Goal: Communication & Community: Share content

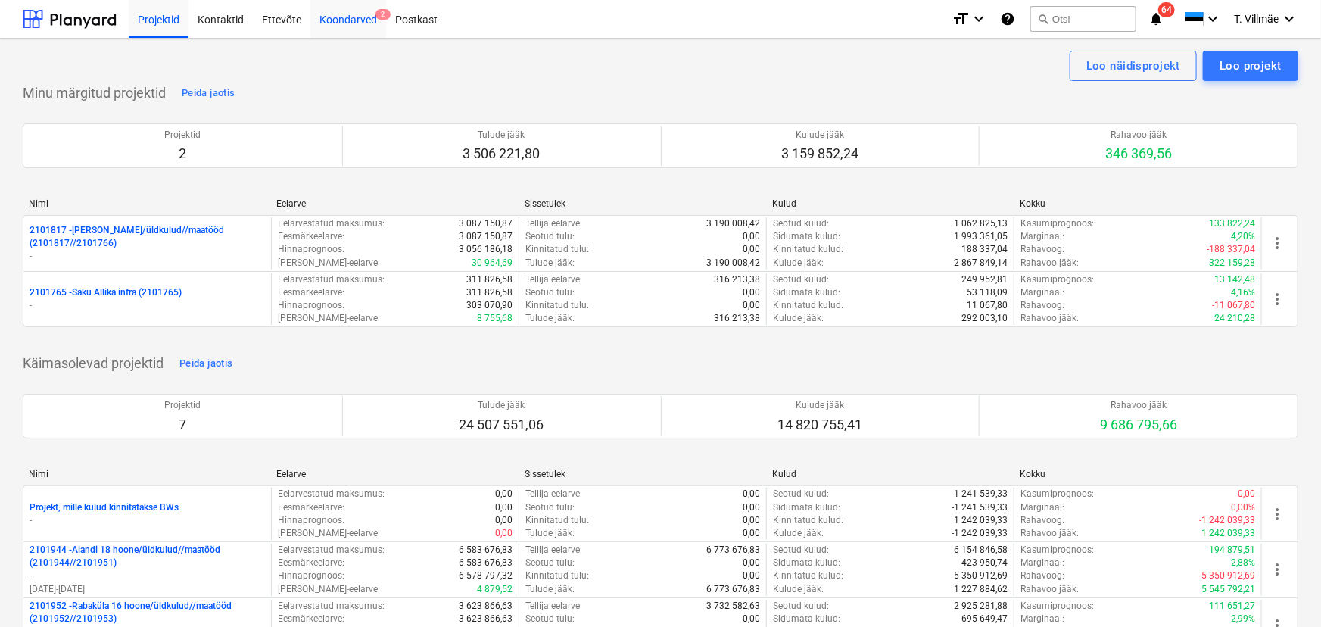
click at [338, 24] on div "Koondarved 2" at bounding box center [348, 18] width 76 height 39
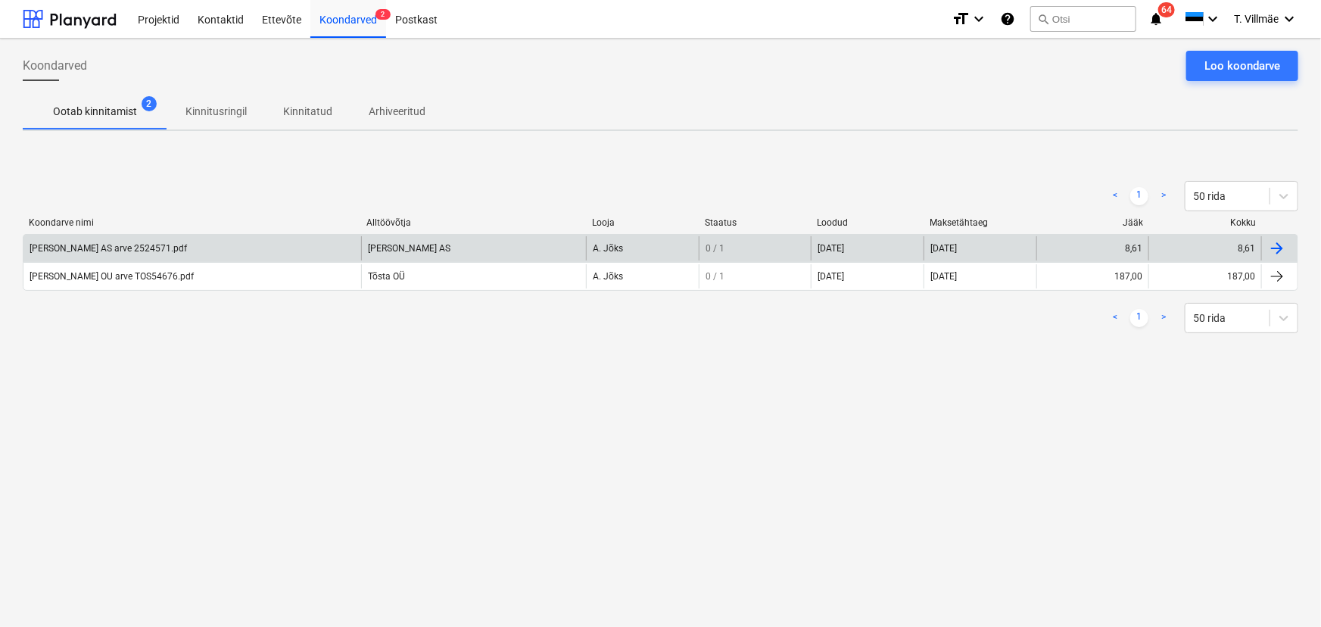
click at [117, 250] on div "[PERSON_NAME] AS arve 2524571.pdf" at bounding box center [108, 248] width 157 height 11
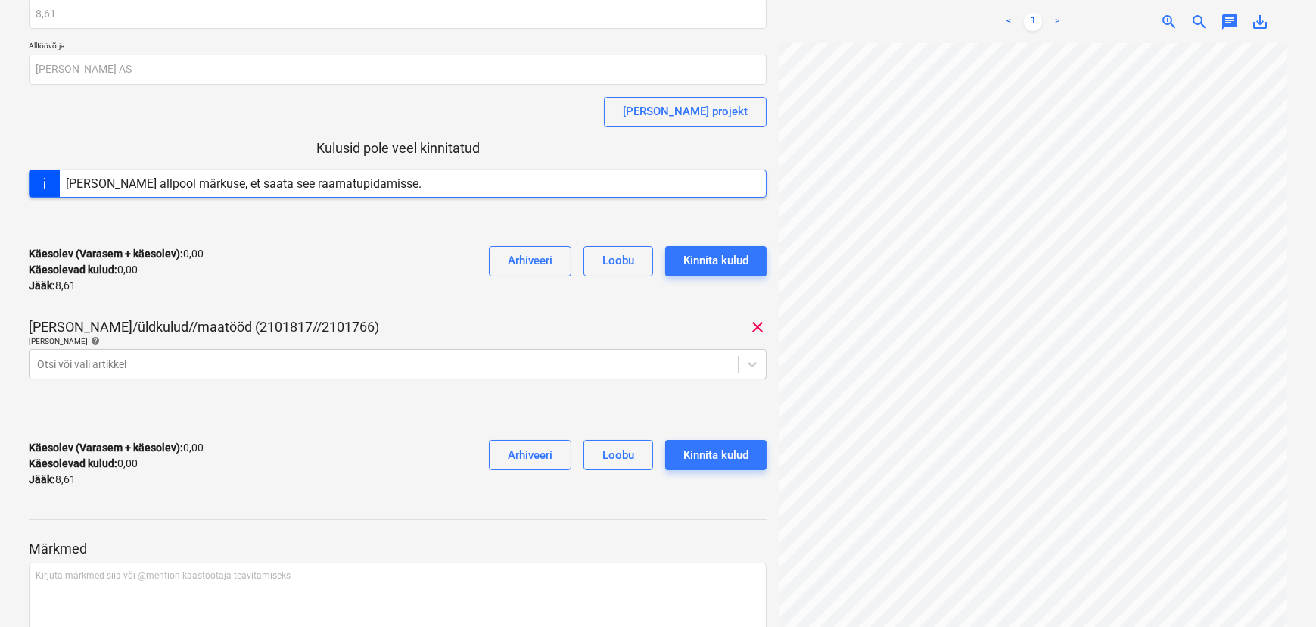
scroll to position [137, 0]
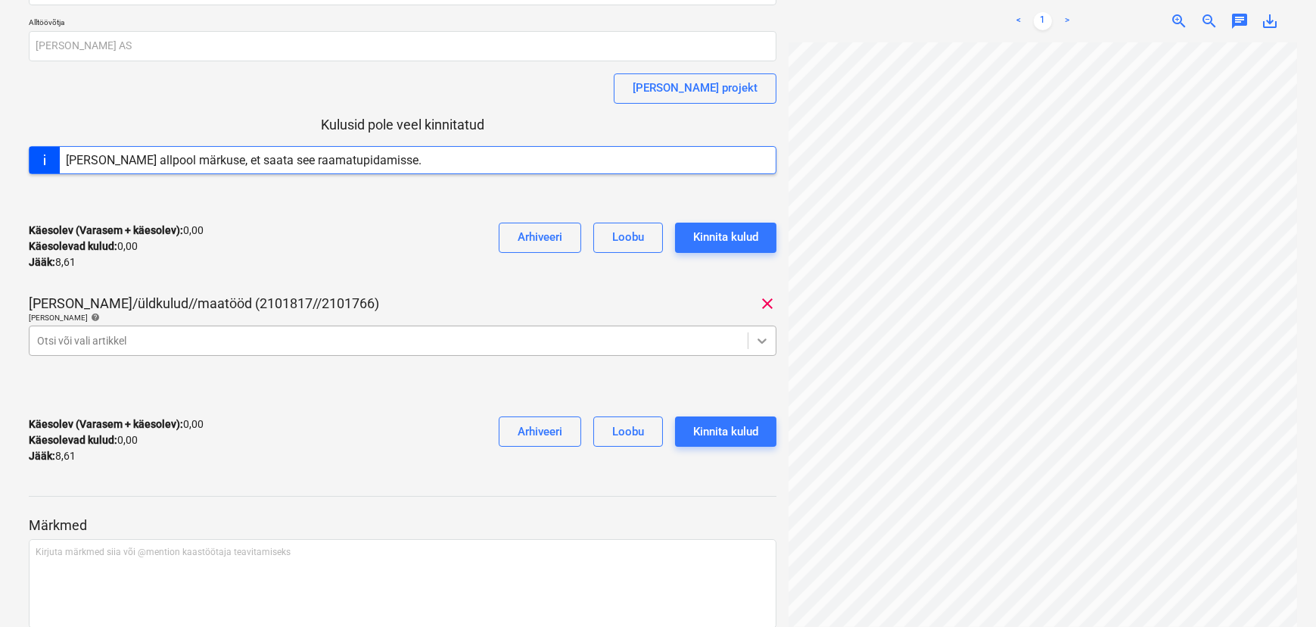
click at [760, 341] on icon at bounding box center [762, 340] width 15 height 15
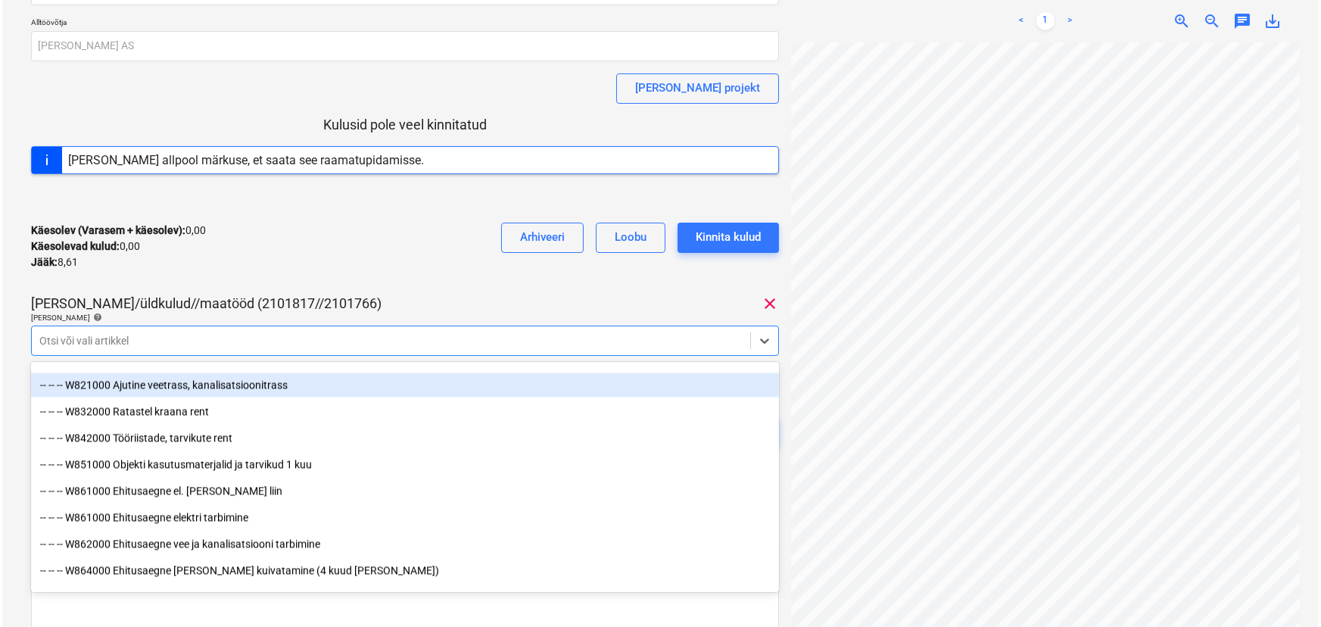
scroll to position [8118, 0]
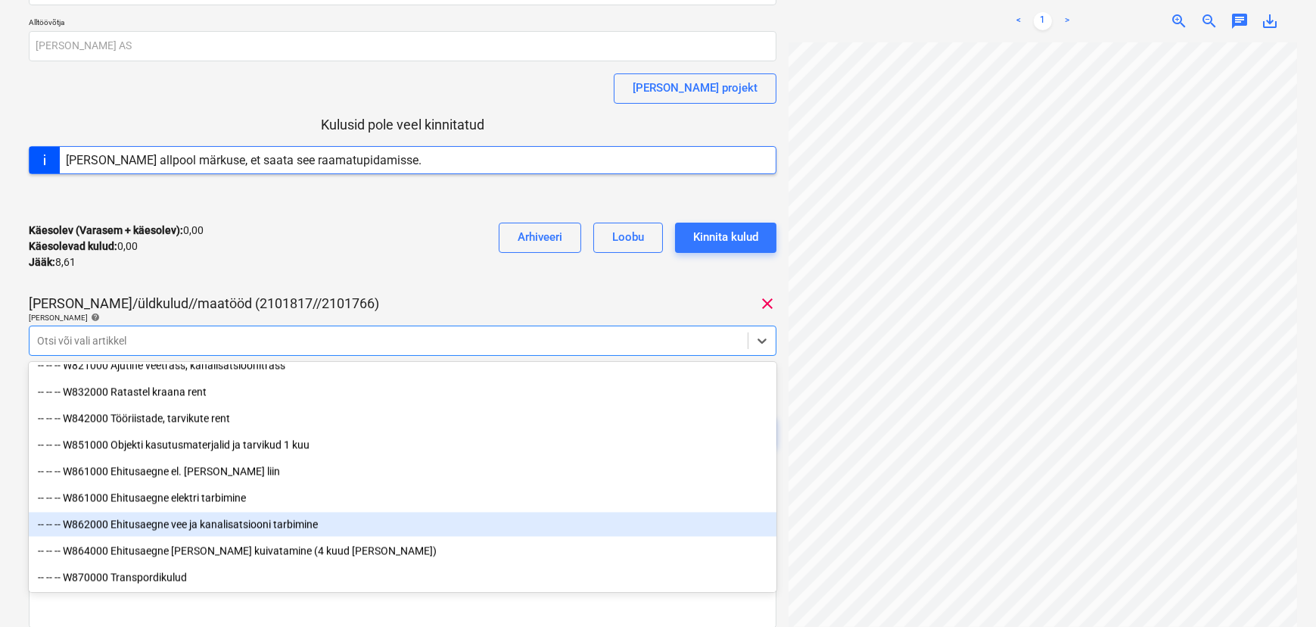
click at [198, 525] on div "-- -- -- W862000 Ehitusaegne vee ja kanalisatsiooni tarbimine" at bounding box center [403, 524] width 748 height 24
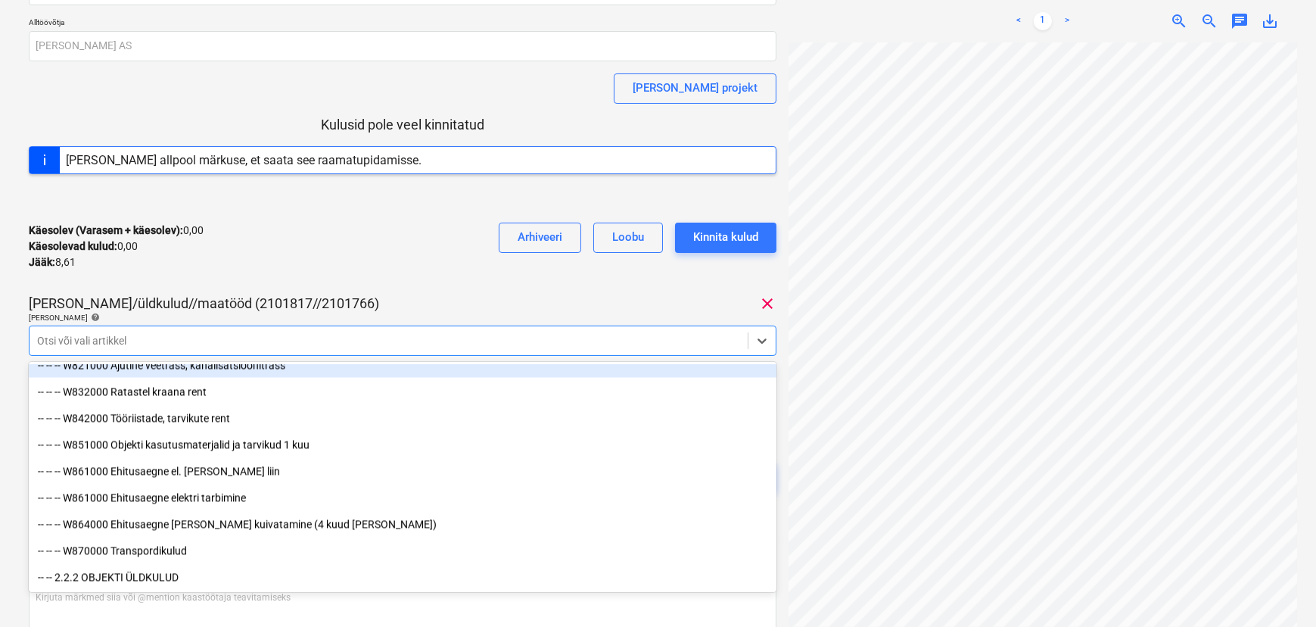
click at [329, 264] on div "Käesolev (Varasem + käesolev) : 0,00 Käesolevad kulud : 0,00 Jääk : 8,61 Arhive…" at bounding box center [403, 246] width 748 height 72
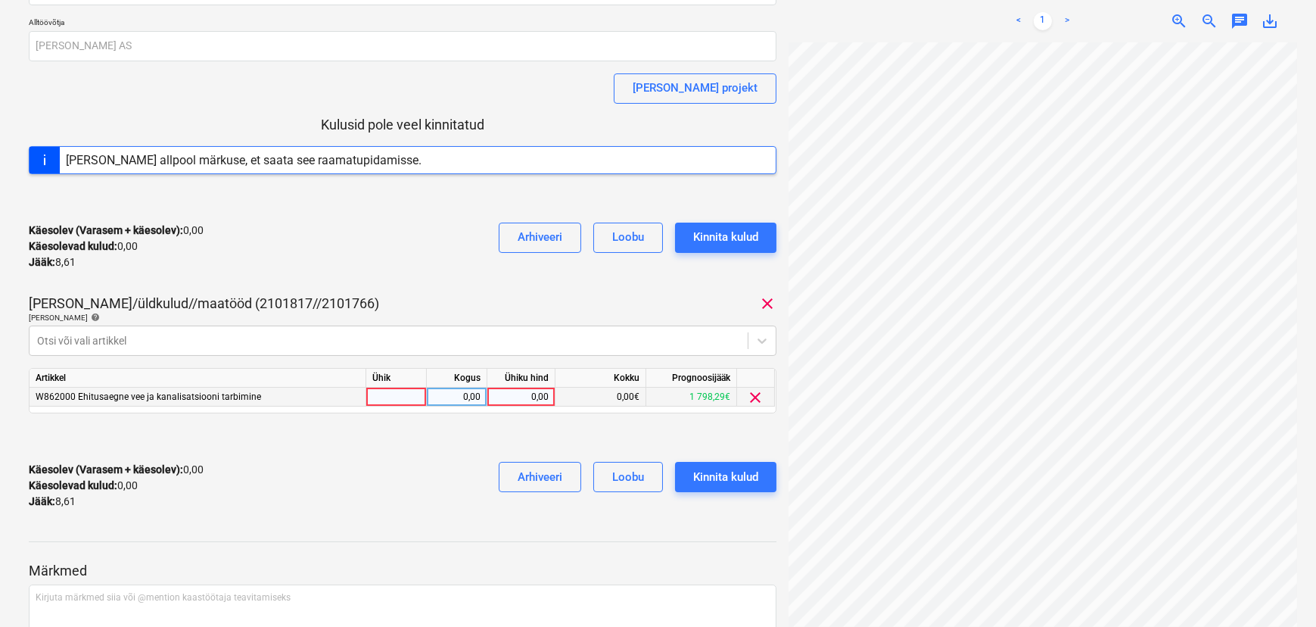
click at [400, 394] on div at bounding box center [396, 396] width 61 height 19
type input "kmpl"
click at [451, 396] on div "0,00" at bounding box center [457, 396] width 48 height 19
type input "1"
click at [511, 394] on div "0,00" at bounding box center [520, 396] width 55 height 19
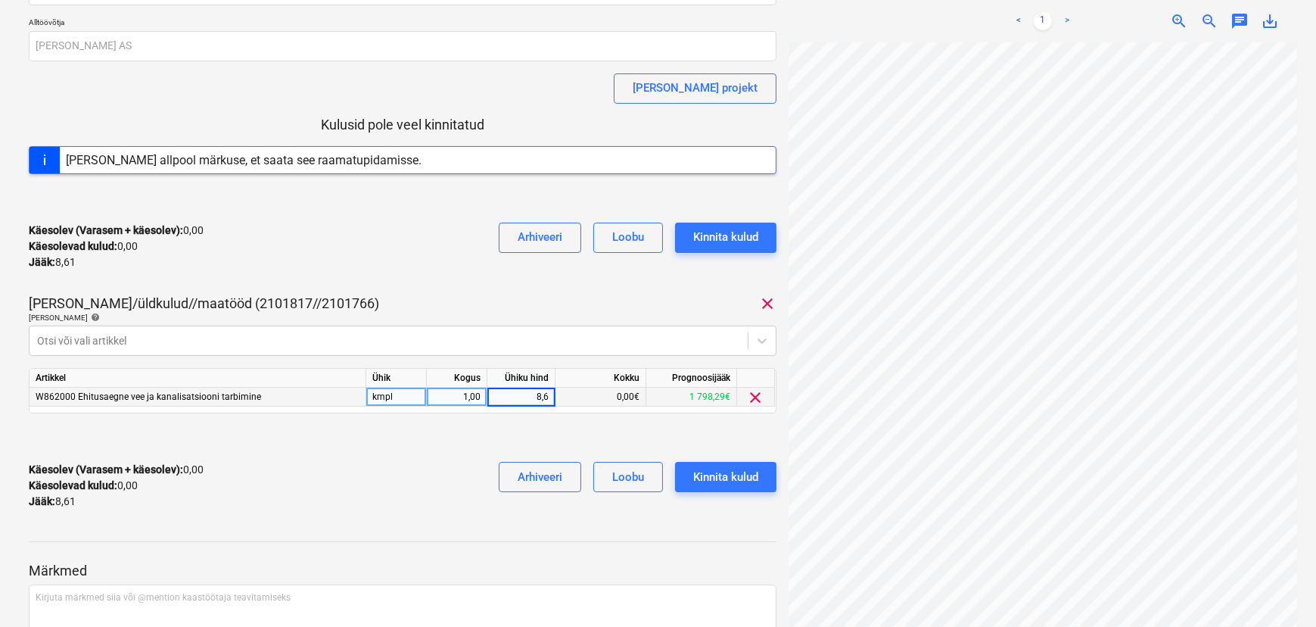
type input "8,61"
click at [440, 461] on div "Käesolev (Varasem + käesolev) : 8,61 Käesolevad kulud : 8,61 Jääk : 0,00 Arhive…" at bounding box center [403, 486] width 748 height 72
click at [726, 473] on div "Kinnita kulud" at bounding box center [725, 477] width 65 height 20
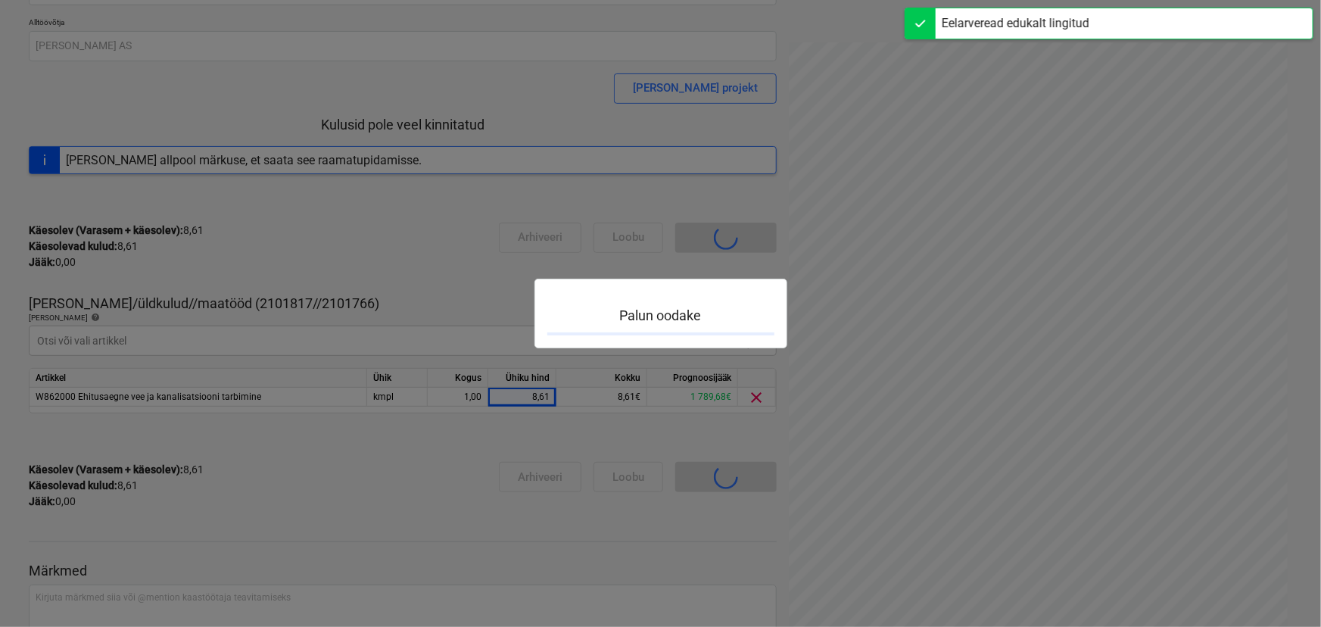
scroll to position [132, 0]
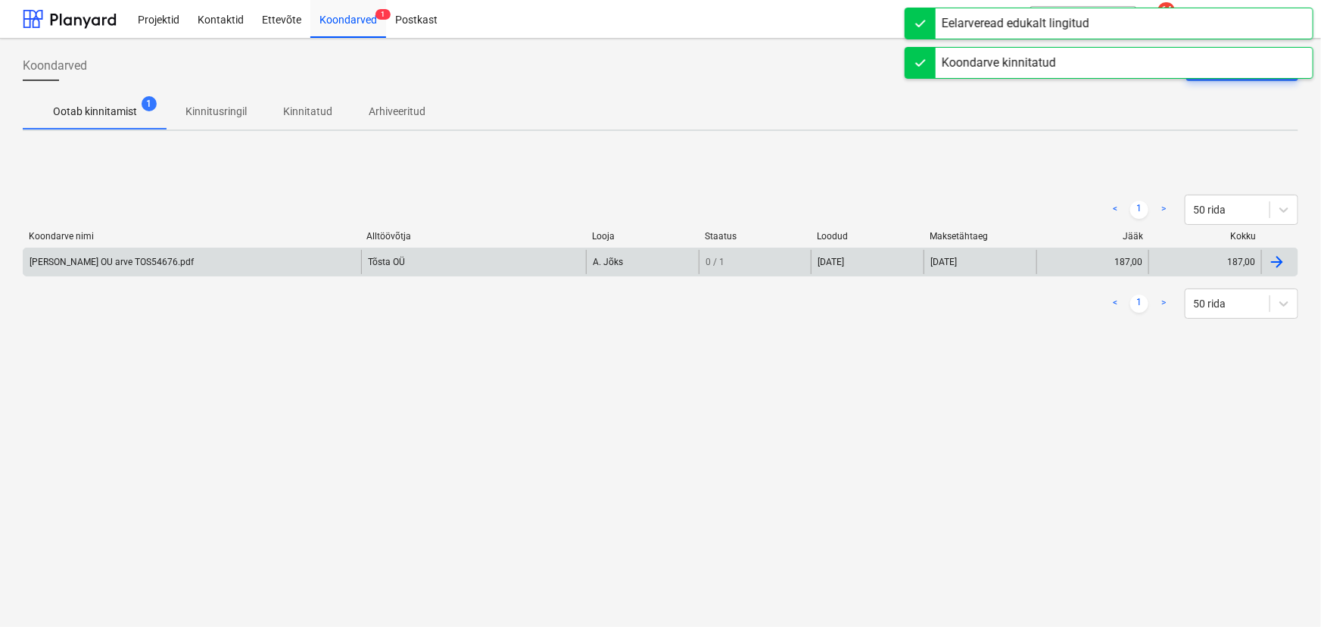
click at [57, 258] on div "[PERSON_NAME] OU arve TOS54676.pdf" at bounding box center [112, 262] width 164 height 11
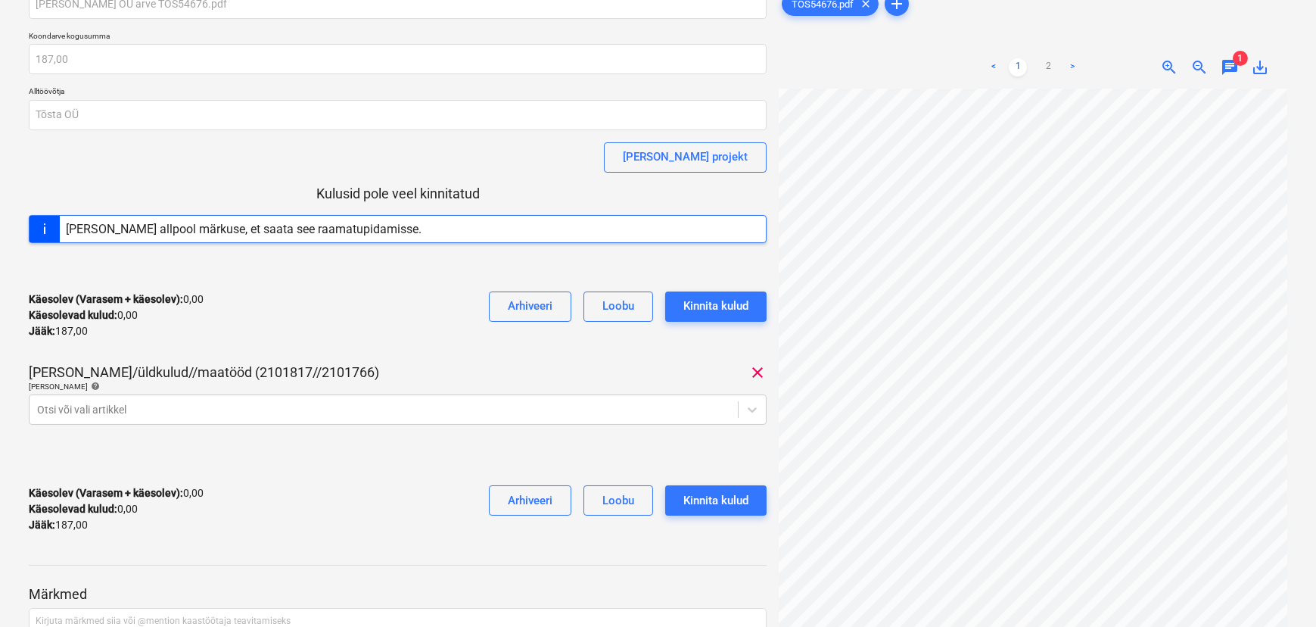
scroll to position [16, 0]
click at [1230, 72] on span "chat" at bounding box center [1230, 67] width 18 height 18
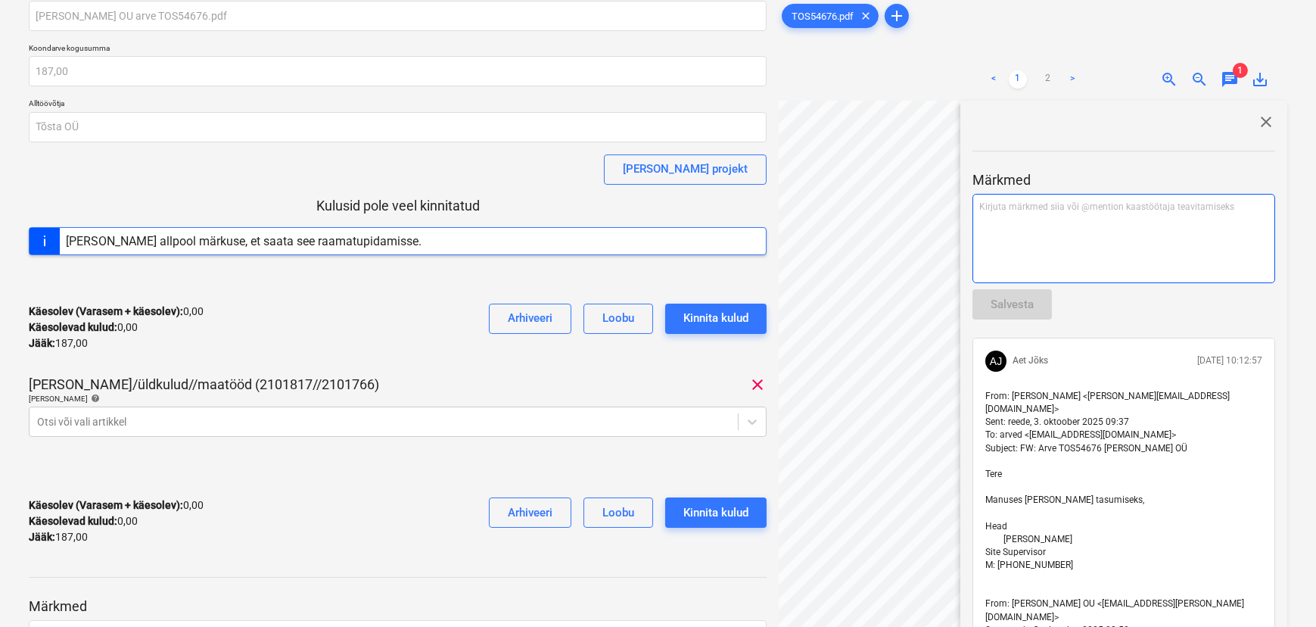
scroll to position [0, 0]
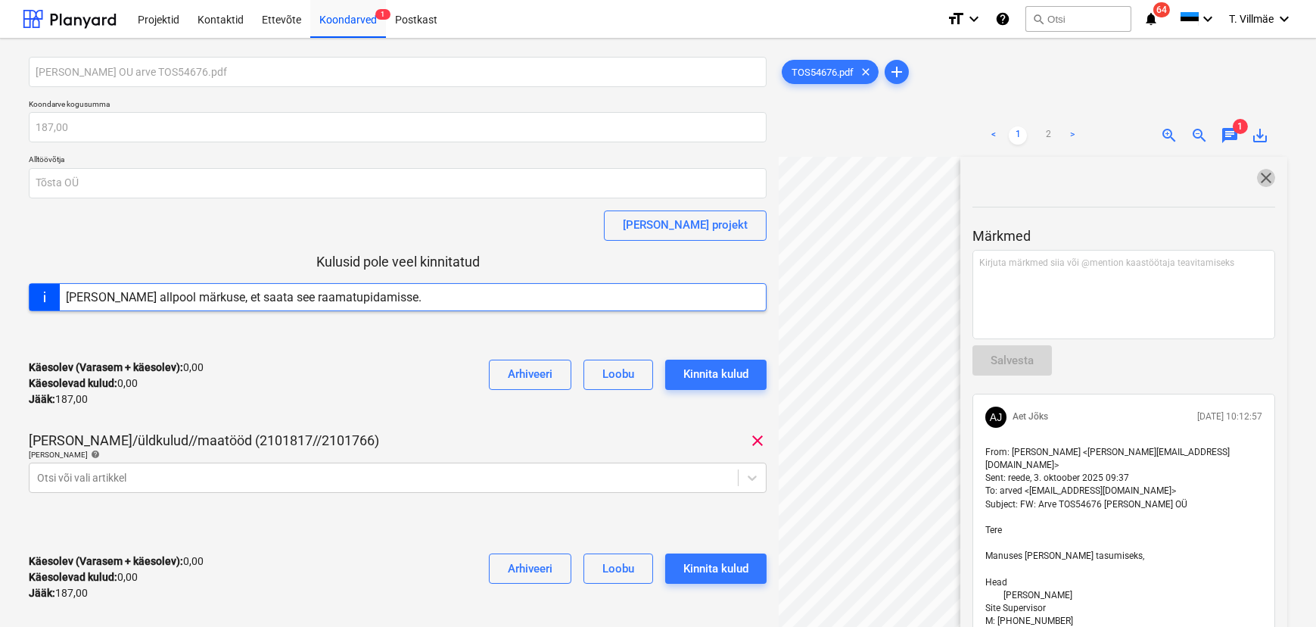
click at [1257, 178] on span "close" at bounding box center [1266, 178] width 18 height 18
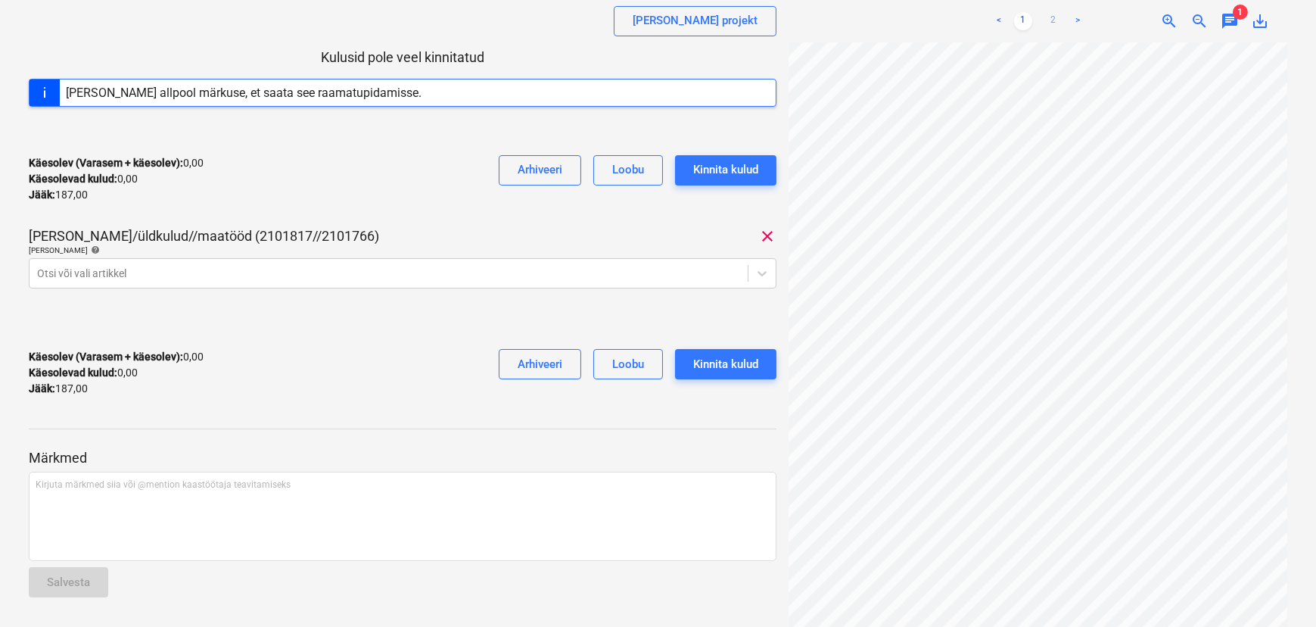
click at [1050, 23] on link "2" at bounding box center [1053, 21] width 18 height 18
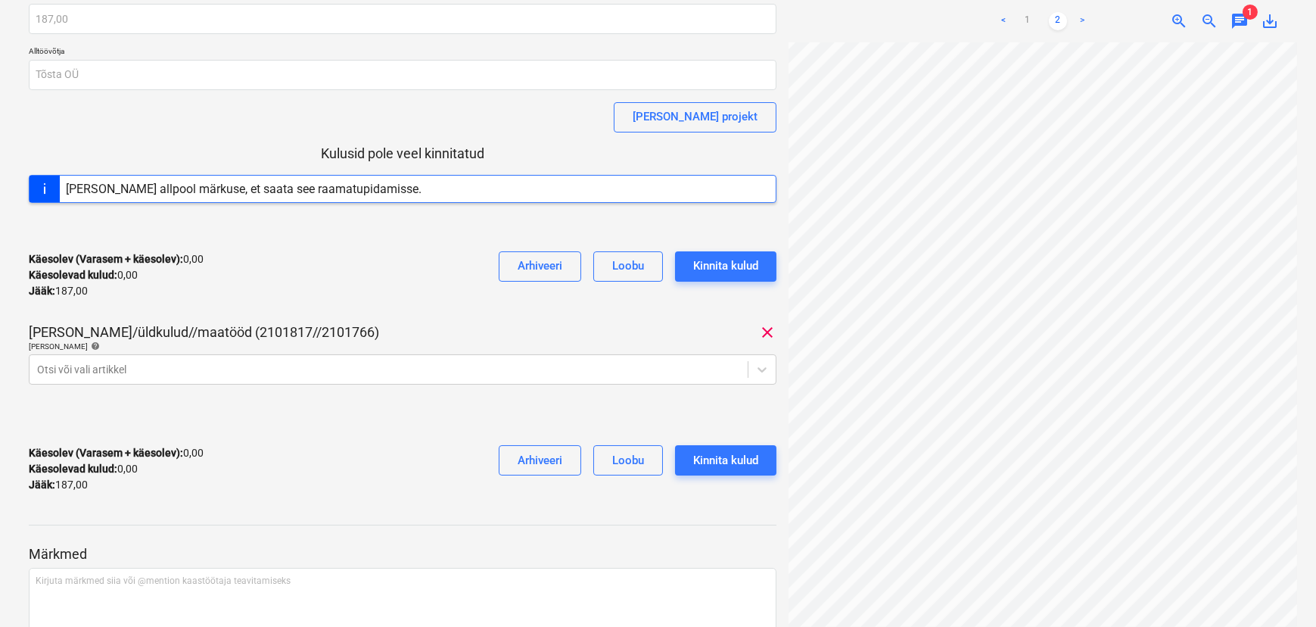
scroll to position [204, 0]
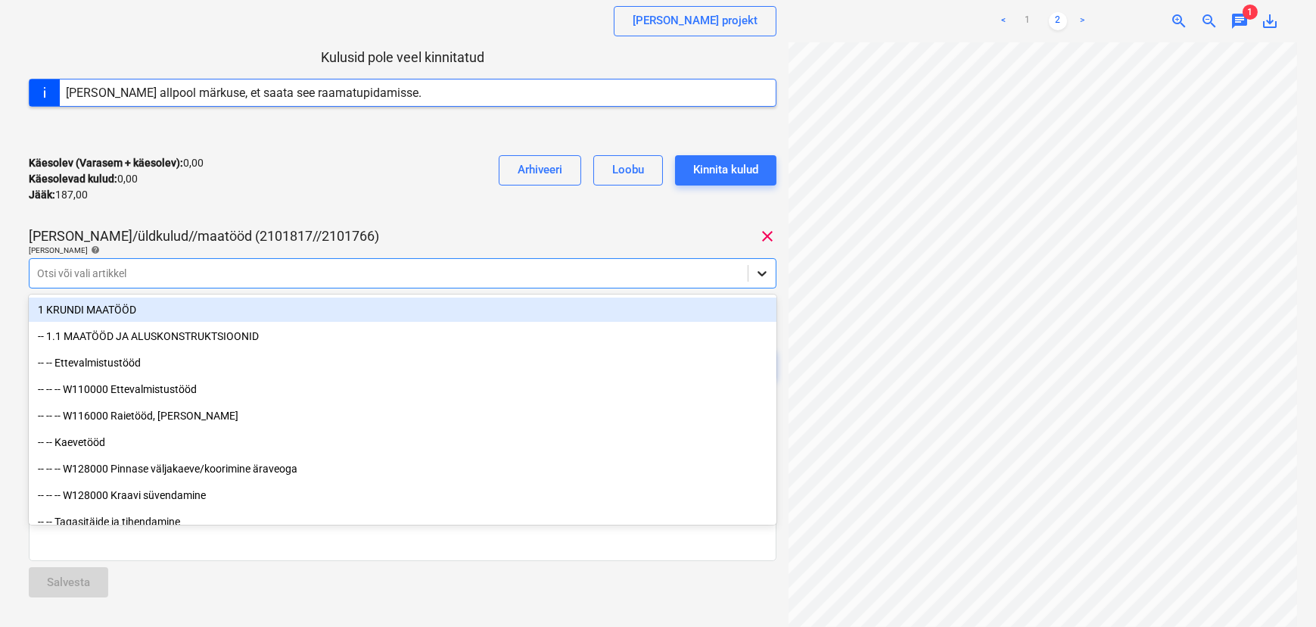
click at [757, 270] on icon at bounding box center [762, 273] width 15 height 15
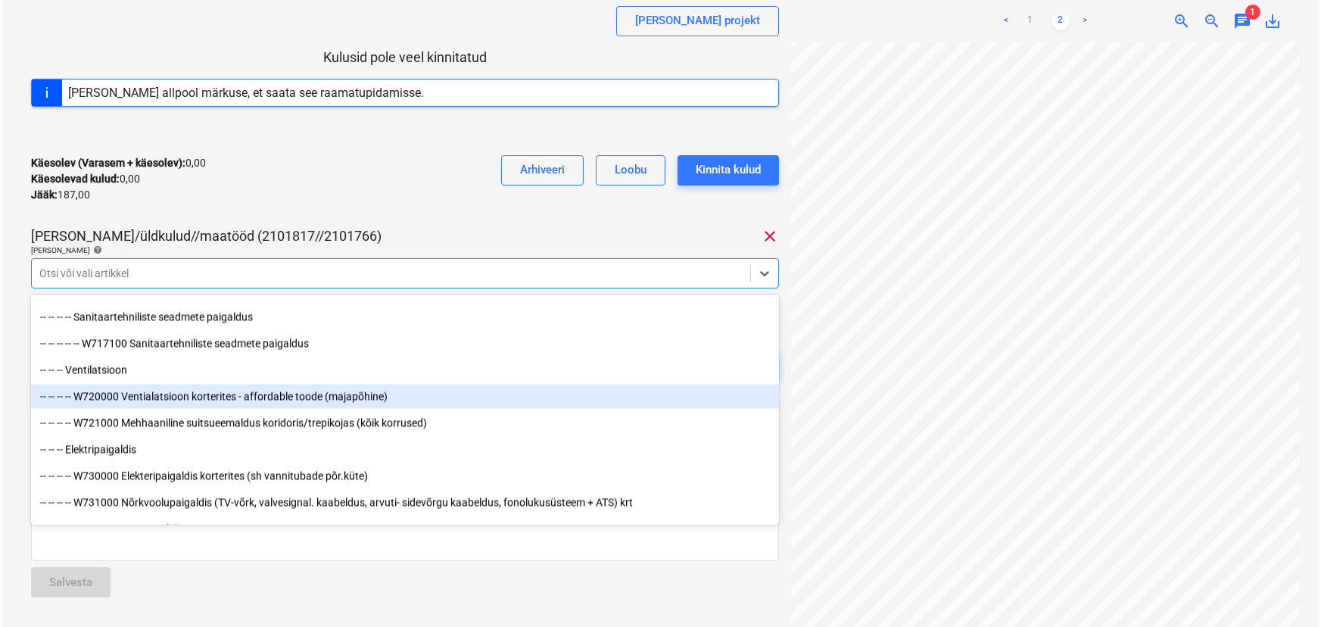
scroll to position [8049, 0]
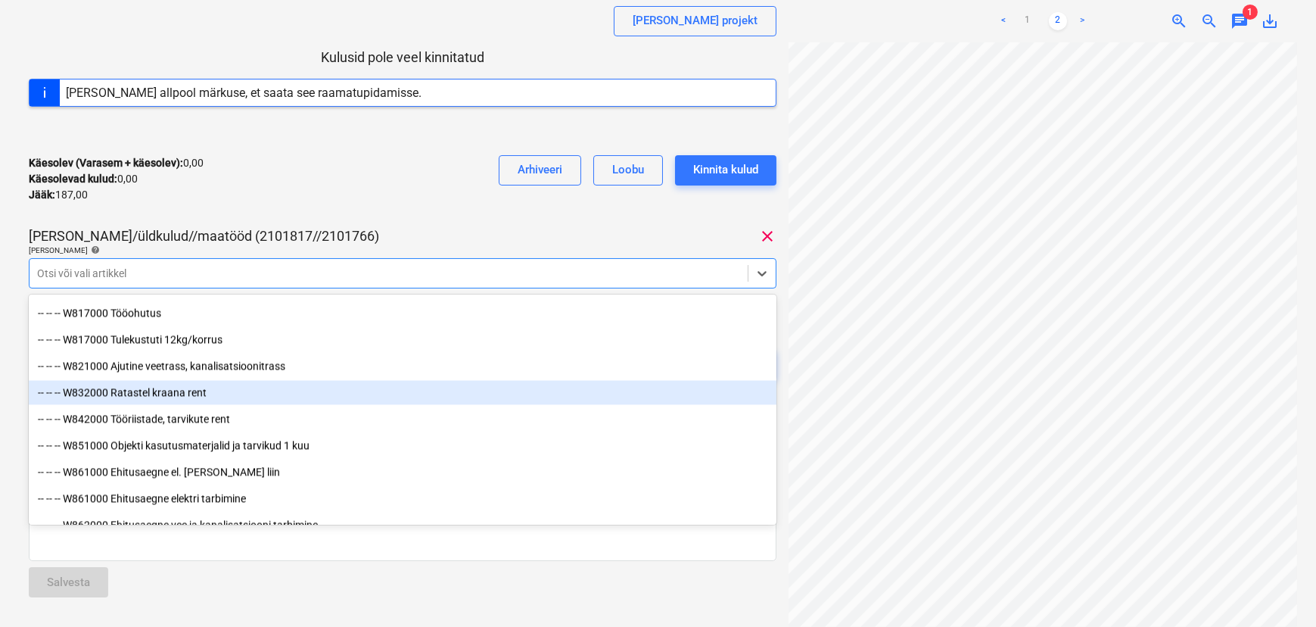
click at [177, 389] on div "-- -- -- W832000 Ratastel kraana rent" at bounding box center [403, 392] width 748 height 24
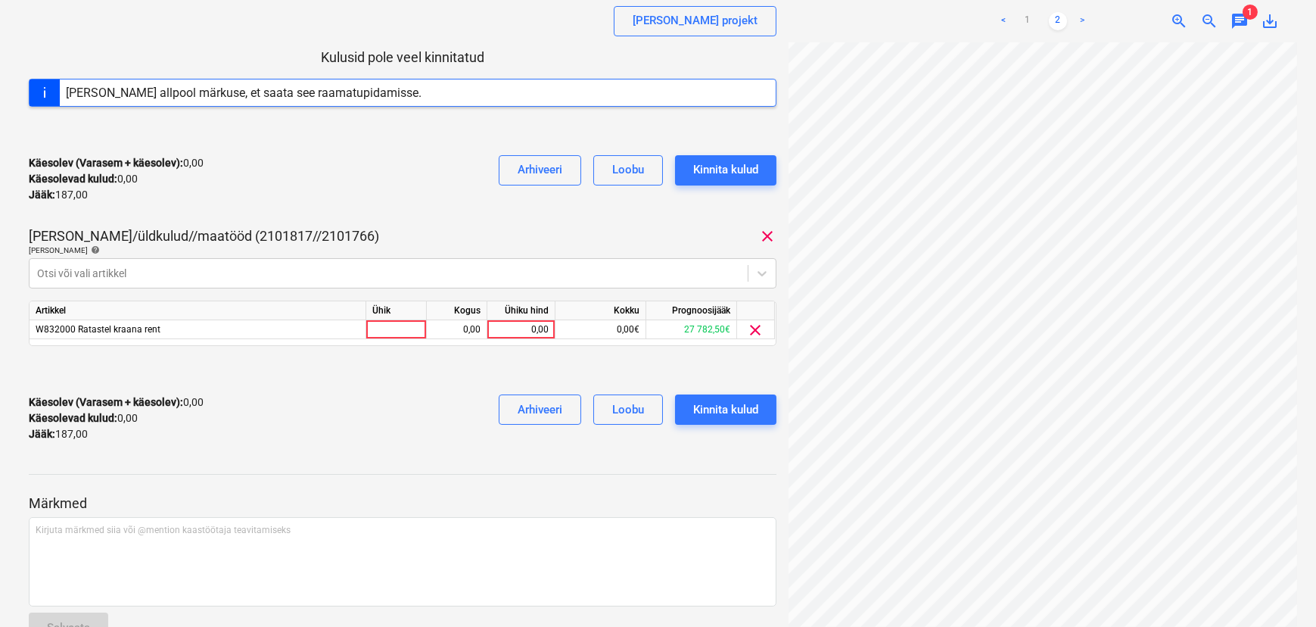
click at [369, 236] on div "[PERSON_NAME]/üldkulud//maatööd (2101817//2101766) clear" at bounding box center [403, 236] width 748 height 18
click at [393, 323] on div at bounding box center [396, 329] width 61 height 19
type input "kmpl"
click at [478, 330] on div "0,00" at bounding box center [457, 329] width 48 height 19
type input "1"
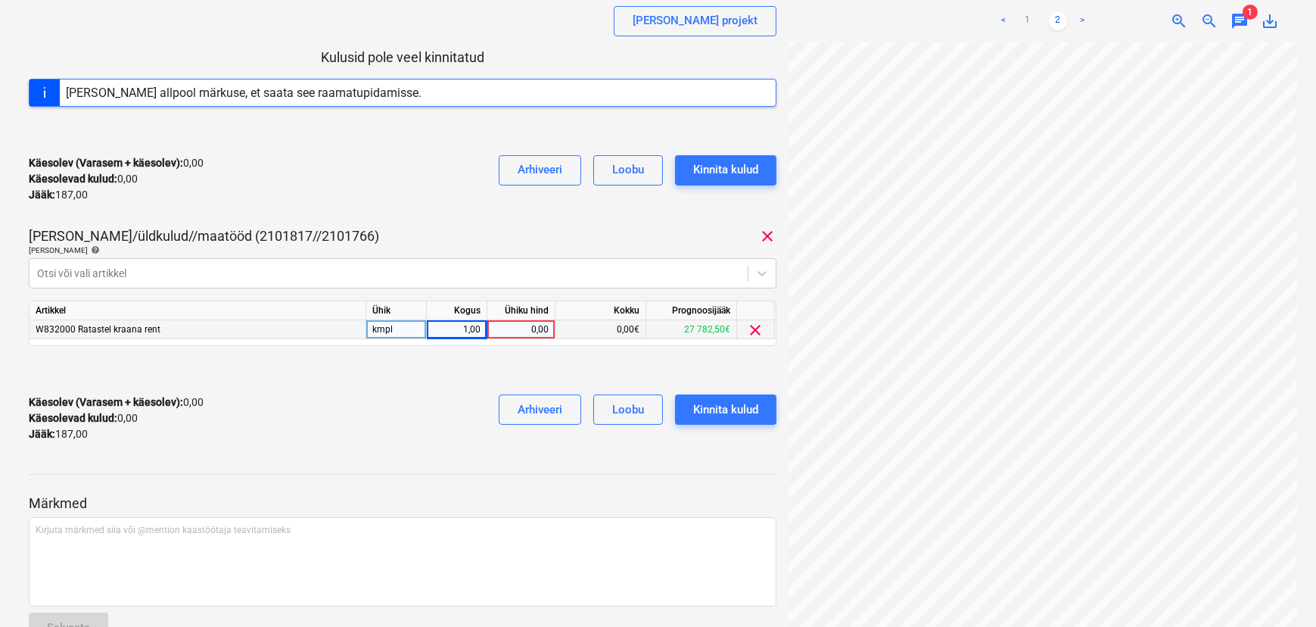
click at [509, 328] on div "0,00" at bounding box center [520, 329] width 55 height 19
type input "187"
click at [403, 378] on div at bounding box center [403, 370] width 748 height 24
click at [717, 406] on div "Kinnita kulud" at bounding box center [725, 410] width 65 height 20
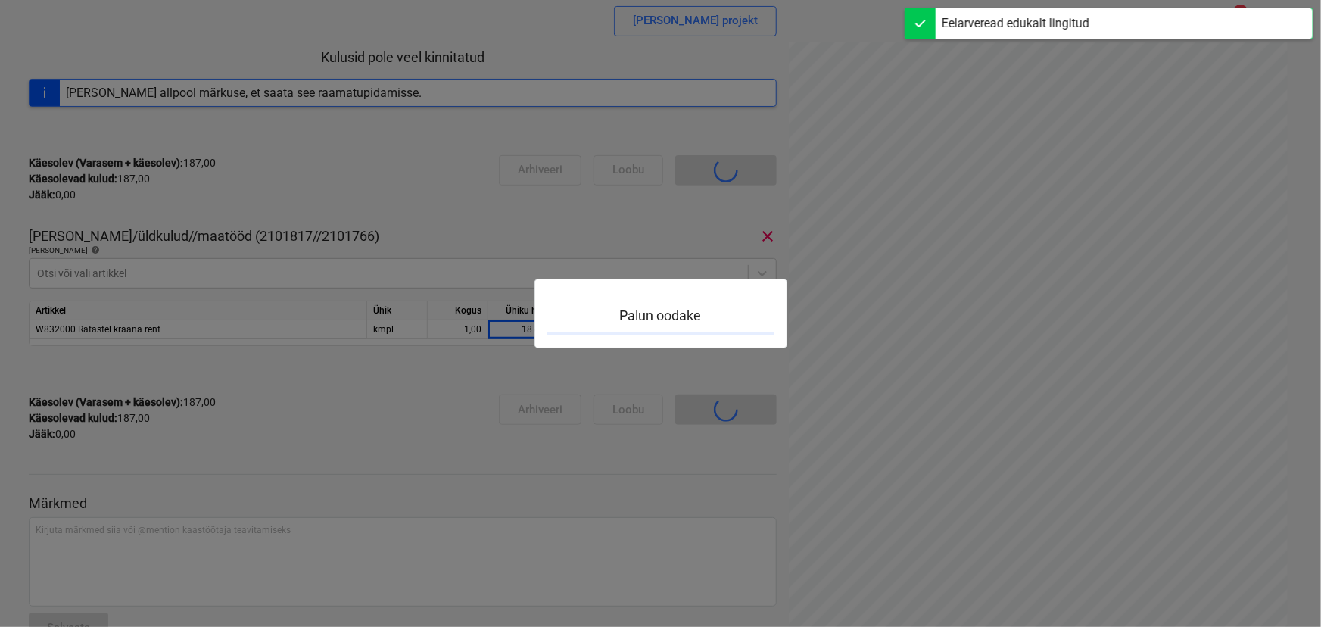
scroll to position [132, 0]
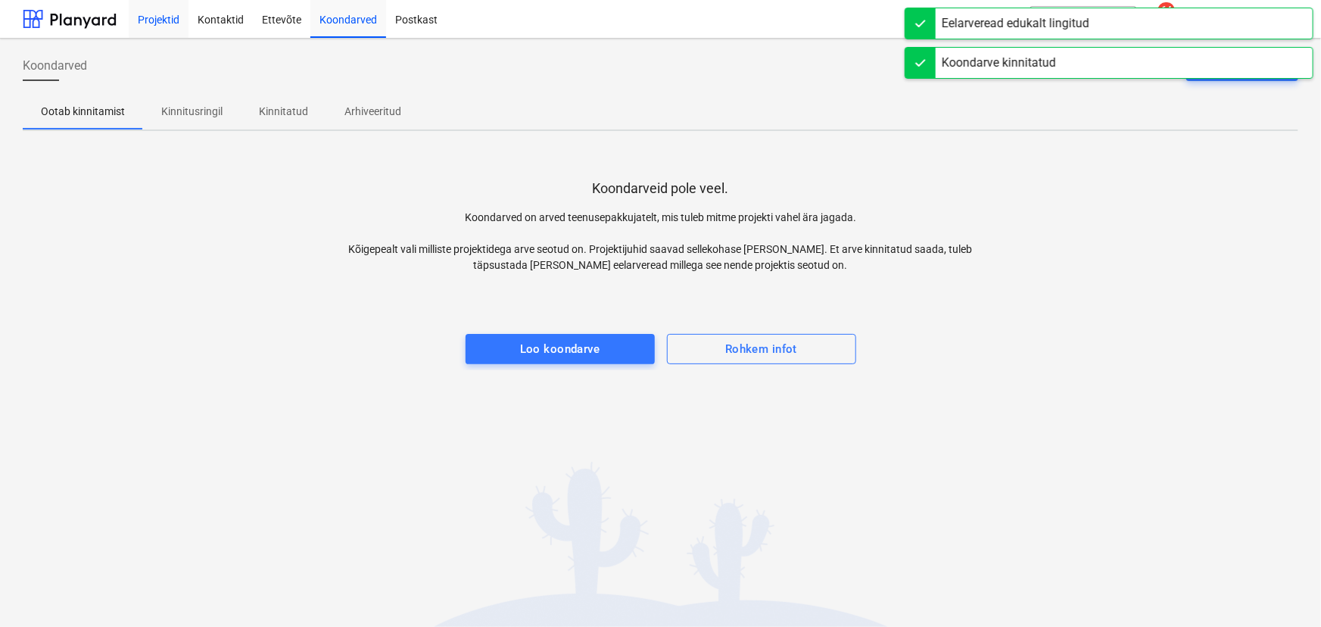
click at [163, 27] on div "Projektid" at bounding box center [159, 18] width 60 height 39
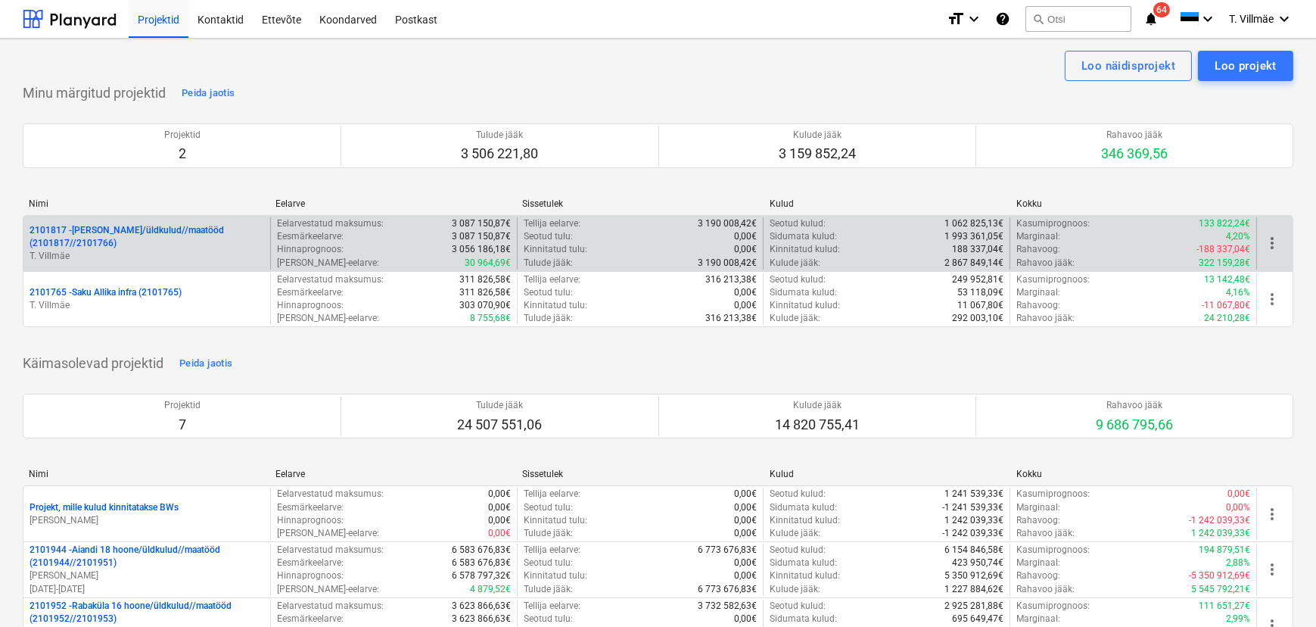
click at [152, 241] on p "2101817 - [PERSON_NAME]/üldkulud//maatööd (2101817//2101766)" at bounding box center [147, 237] width 235 height 26
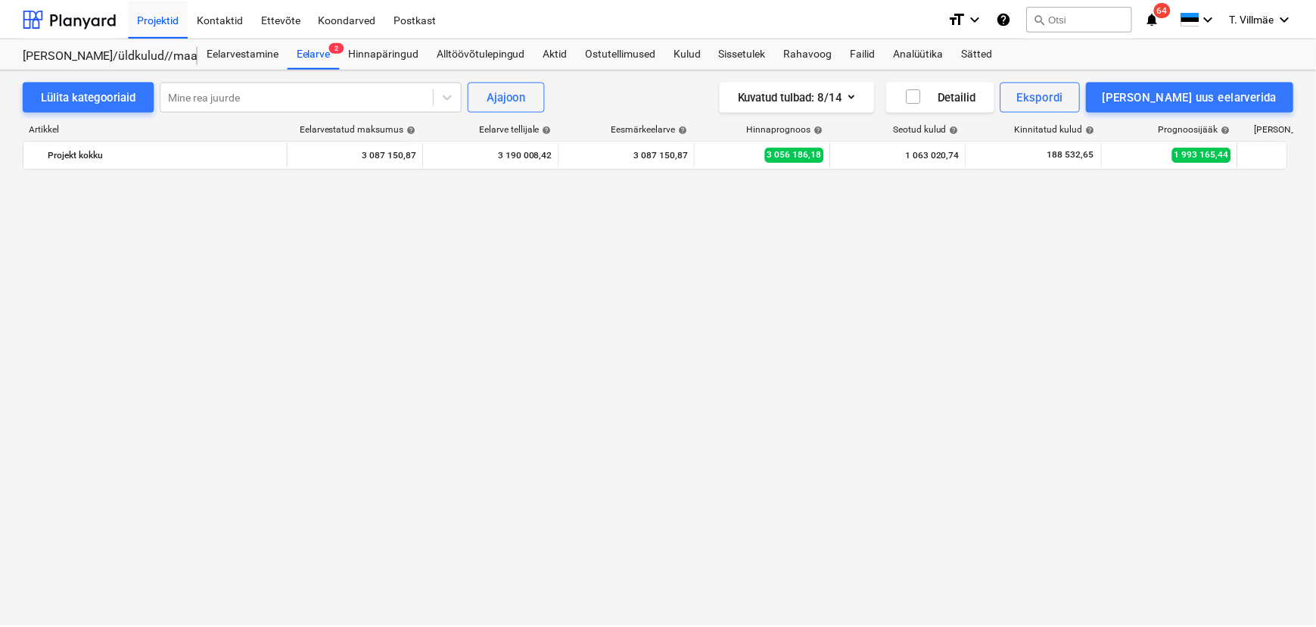
scroll to position [6755, 0]
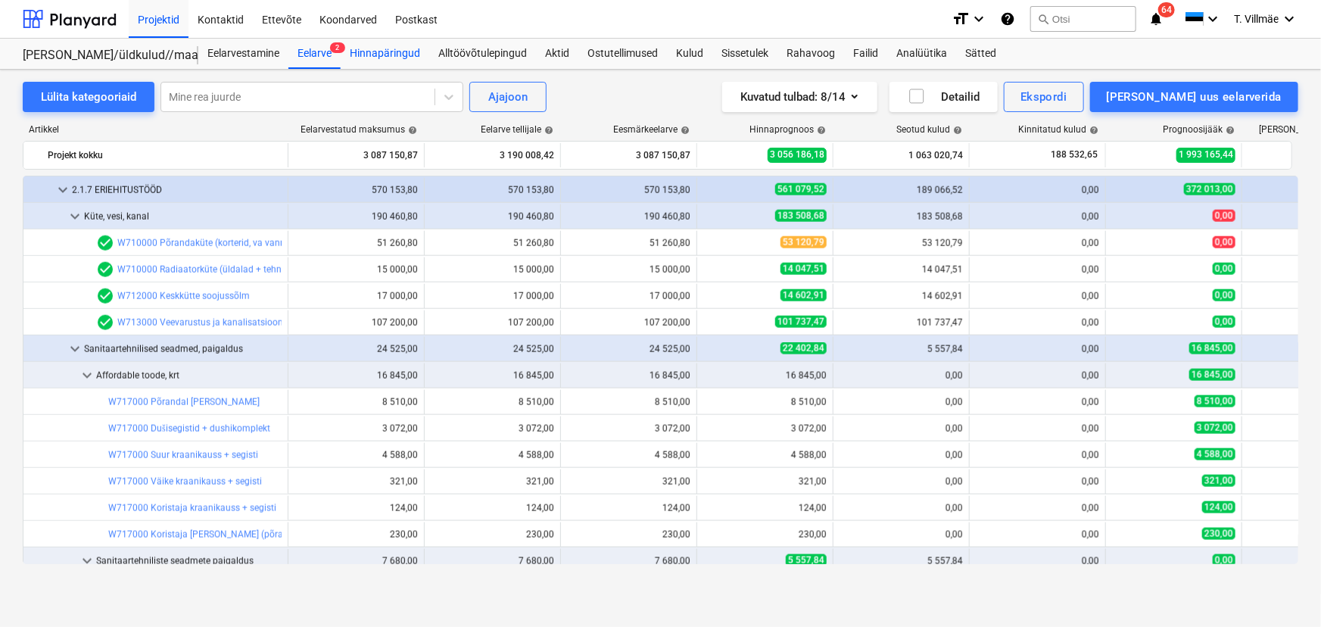
click at [392, 58] on div "Hinnapäringud" at bounding box center [385, 54] width 89 height 30
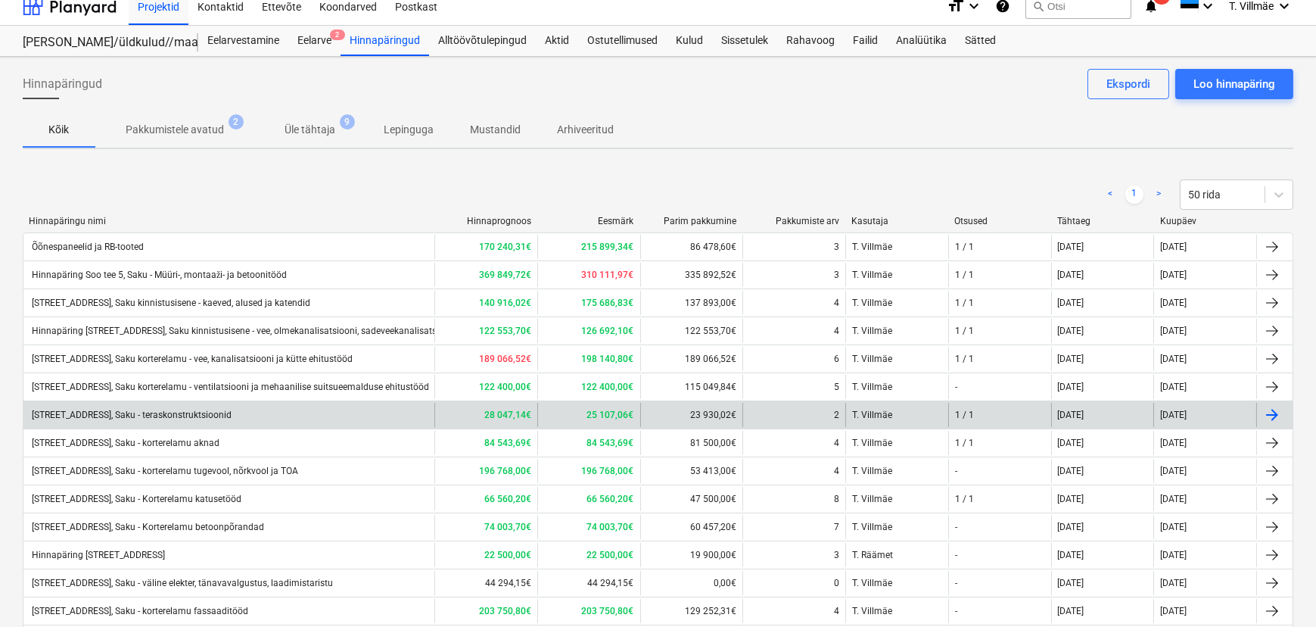
scroll to position [151, 0]
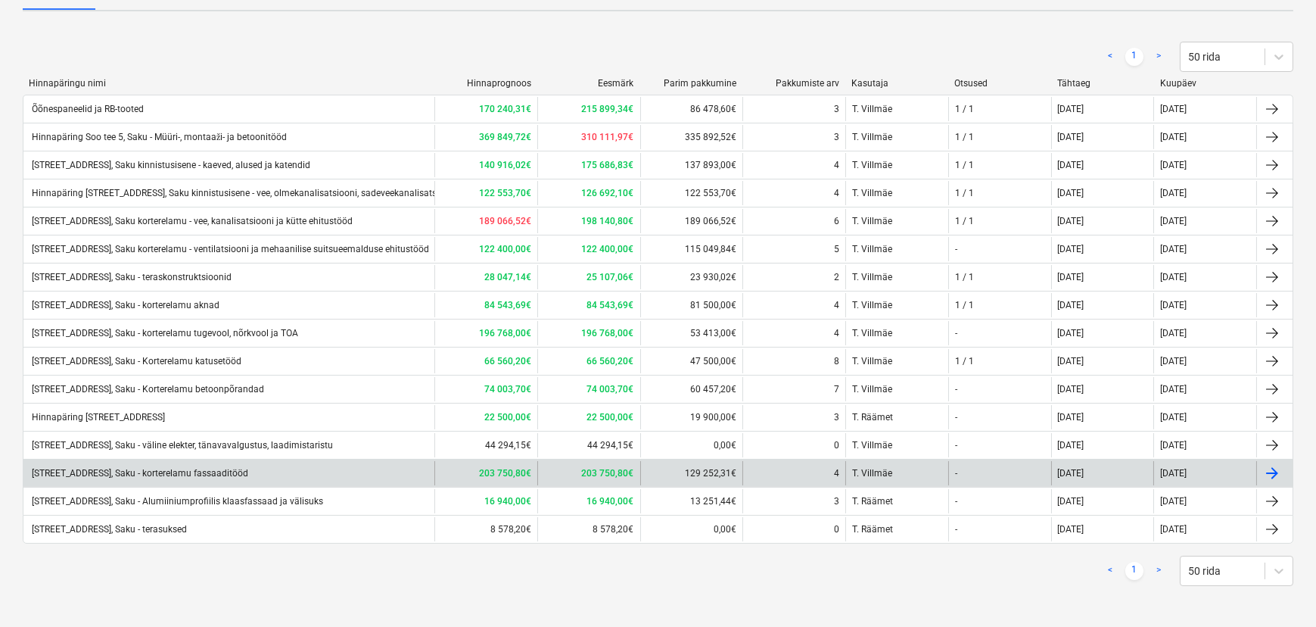
click at [235, 470] on div "[STREET_ADDRESS], Saku - korterelamu fassaaditööd" at bounding box center [139, 473] width 219 height 11
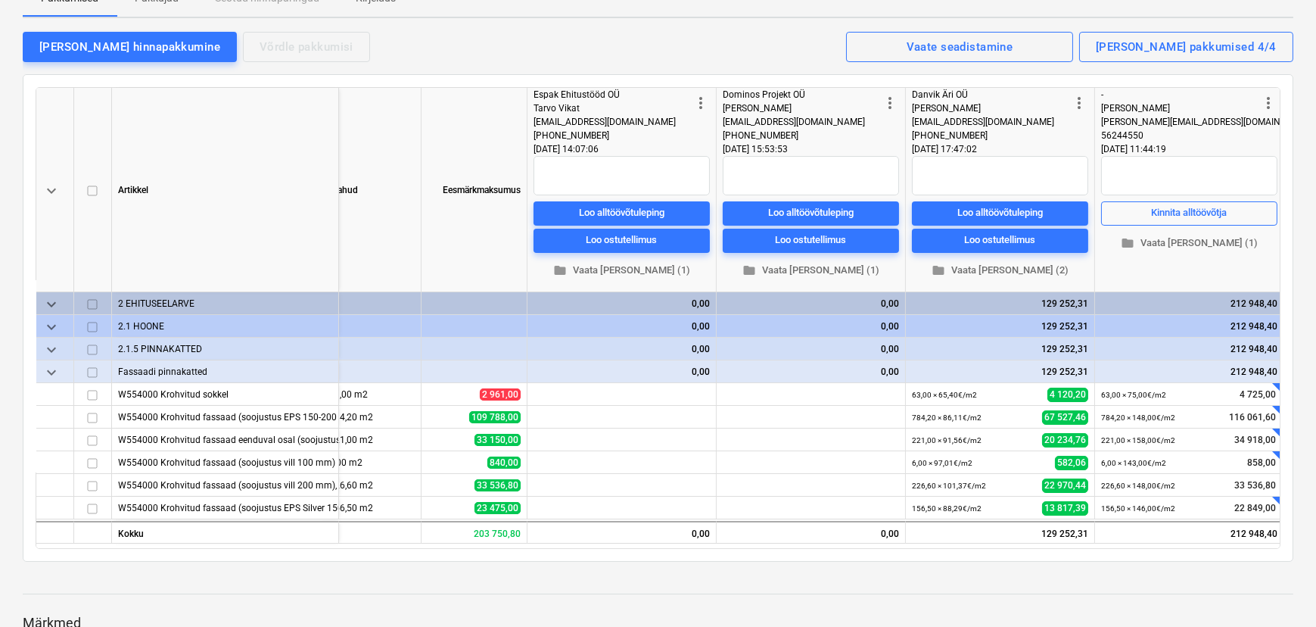
scroll to position [0, 209]
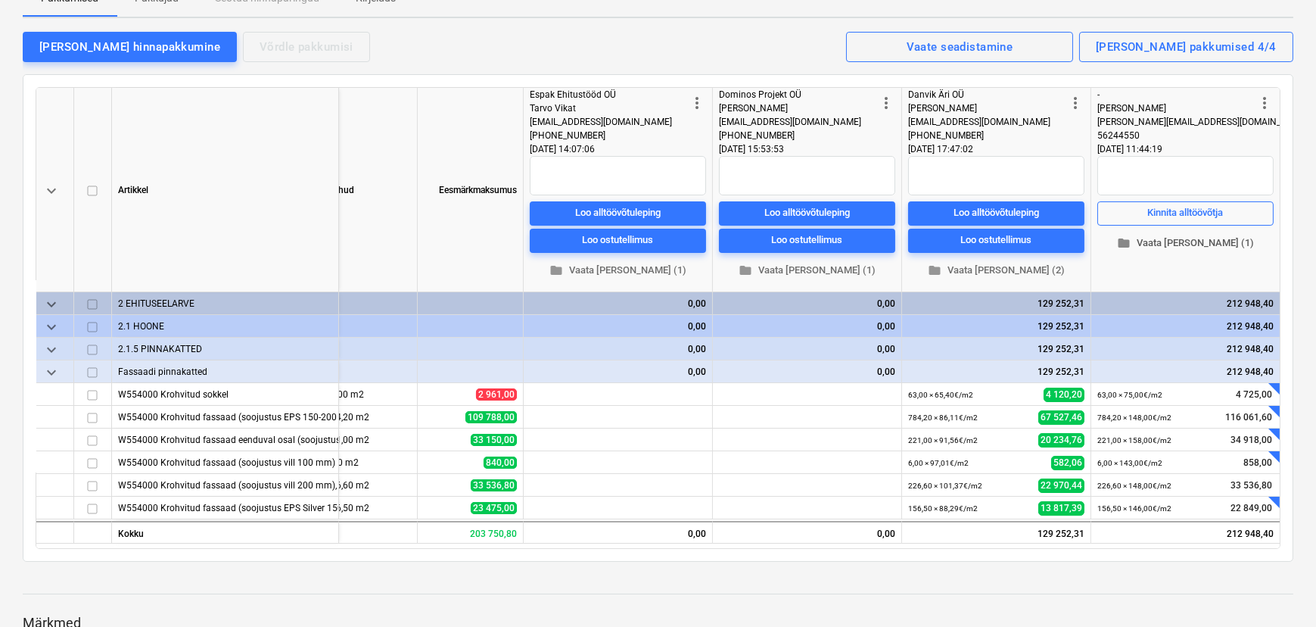
click at [1169, 241] on span "folder Vaata [PERSON_NAME] (1)" at bounding box center [1185, 243] width 164 height 17
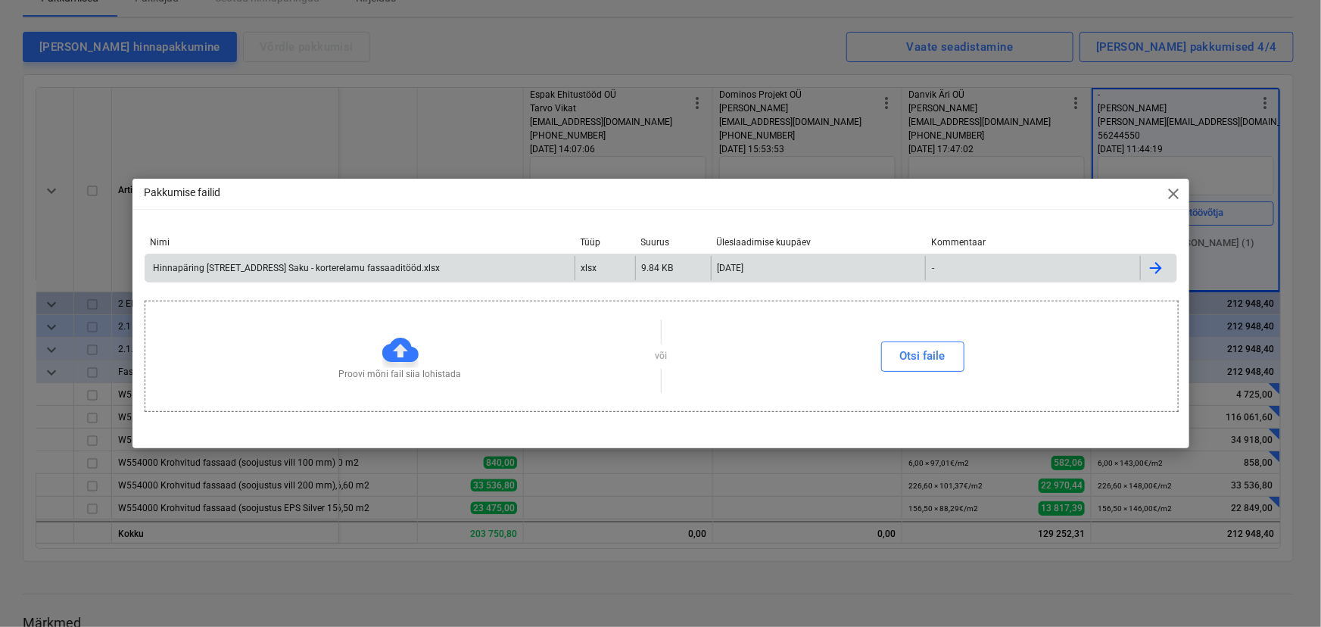
click at [362, 270] on div "Hinnapäring [STREET_ADDRESS] Saku - korterelamu fassaaditööd.xlsx" at bounding box center [295, 268] width 289 height 11
click at [345, 265] on div "Hinnapäring [STREET_ADDRESS] Saku - korterelamu fassaaditööd.xlsx" at bounding box center [295, 268] width 289 height 11
click at [1179, 183] on div "Pakkumise failid close" at bounding box center [660, 194] width 1057 height 30
click at [1175, 195] on span "close" at bounding box center [1174, 194] width 18 height 18
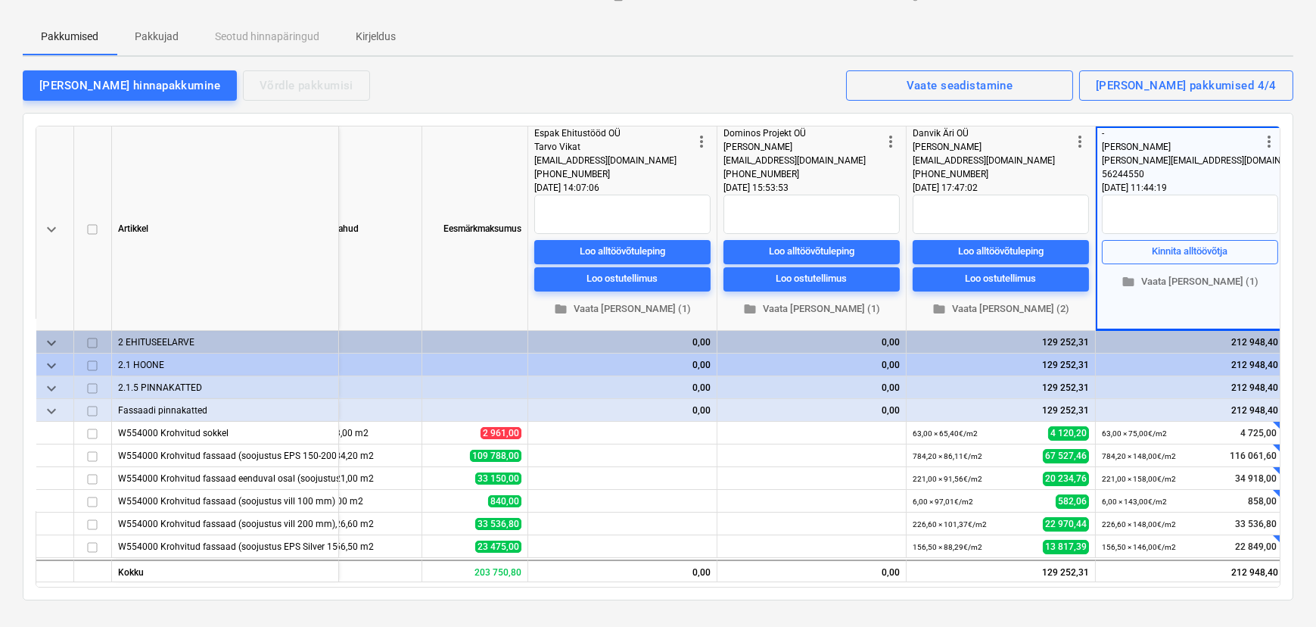
scroll to position [0, 0]
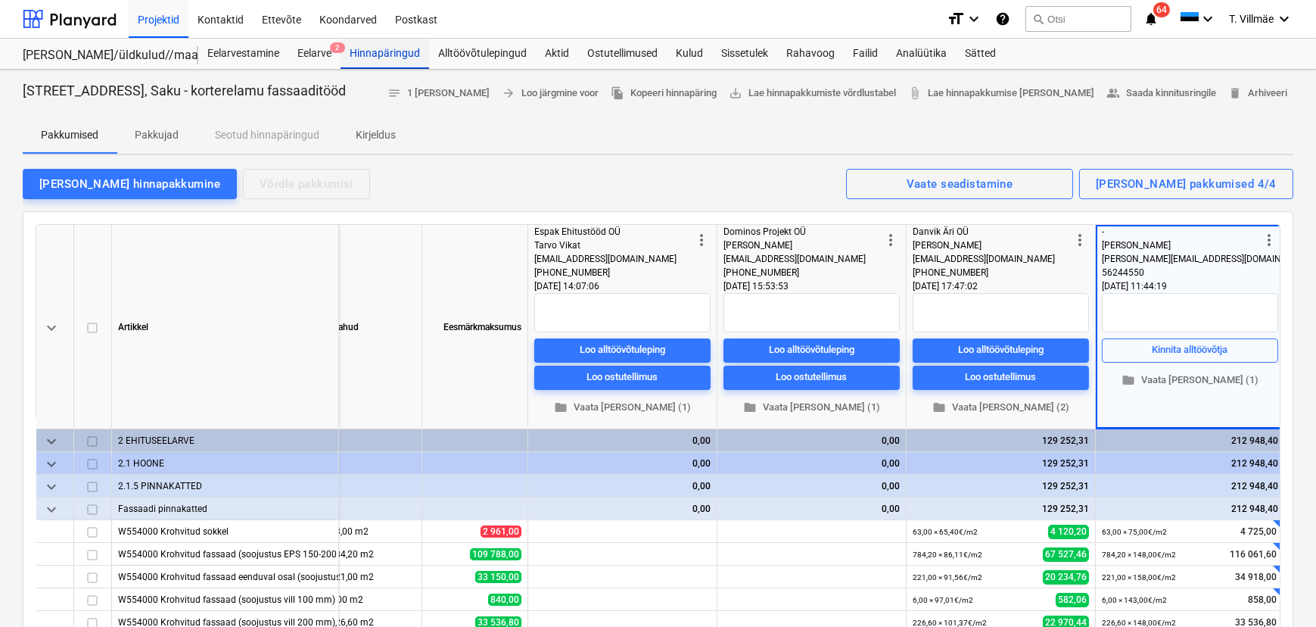
click at [378, 49] on div "Hinnapäringud" at bounding box center [385, 54] width 89 height 30
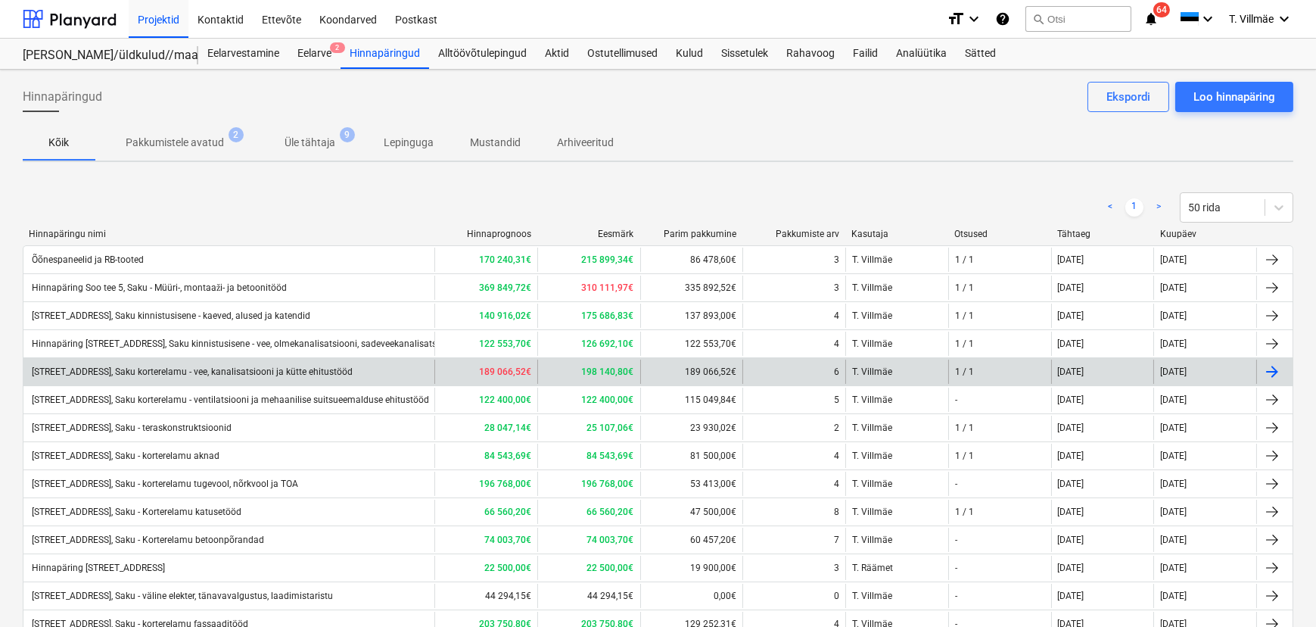
click at [275, 370] on div "[STREET_ADDRESS], Saku korterelamu - vee, kanalisatsiooni ja kütte ehitustööd" at bounding box center [191, 371] width 323 height 11
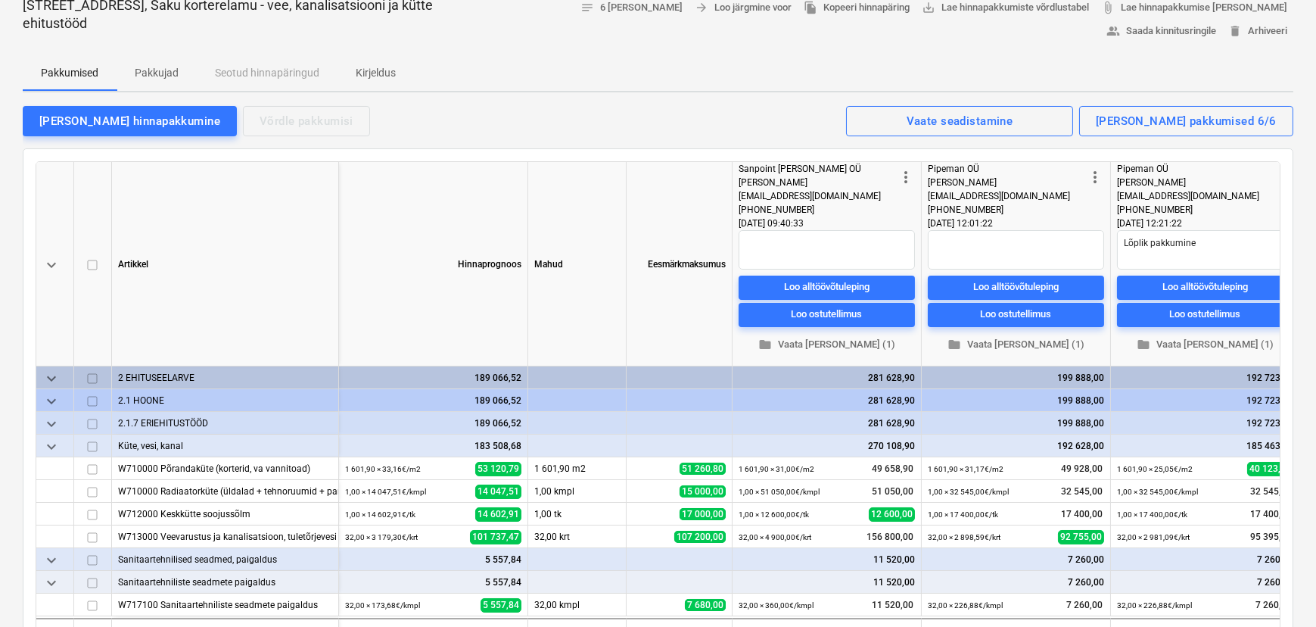
scroll to position [137, 0]
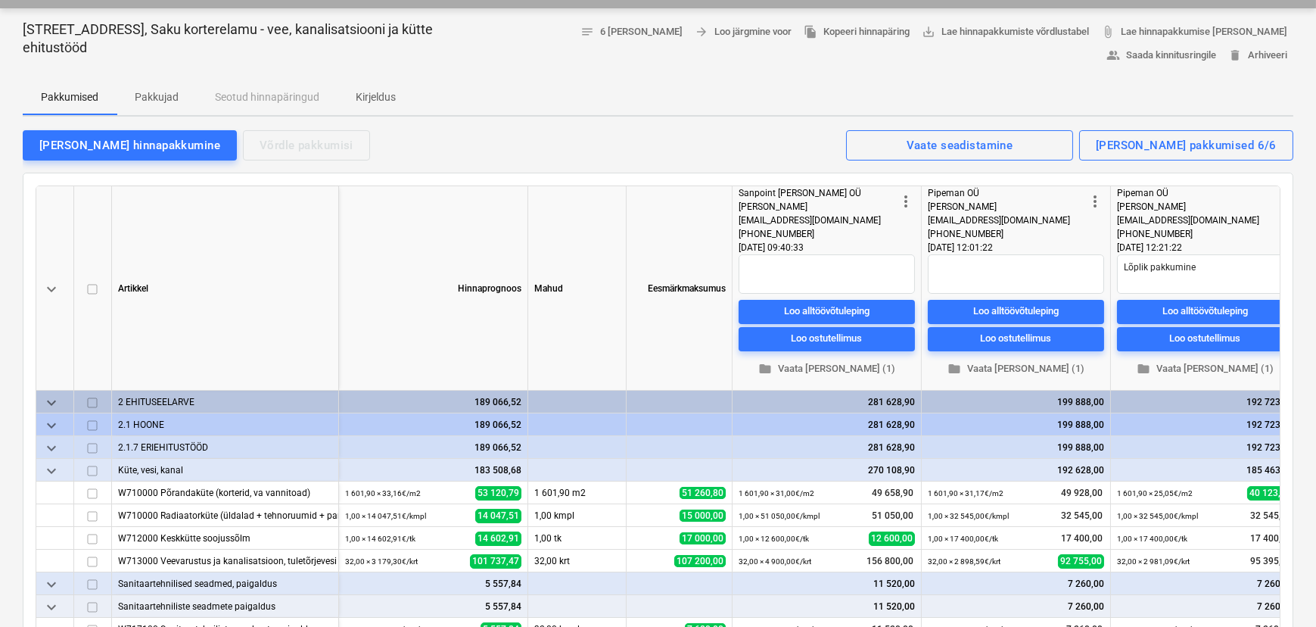
drag, startPoint x: 154, startPoint y: 92, endPoint x: 181, endPoint y: 98, distance: 27.8
click at [154, 93] on p "Pakkujad" at bounding box center [157, 97] width 44 height 16
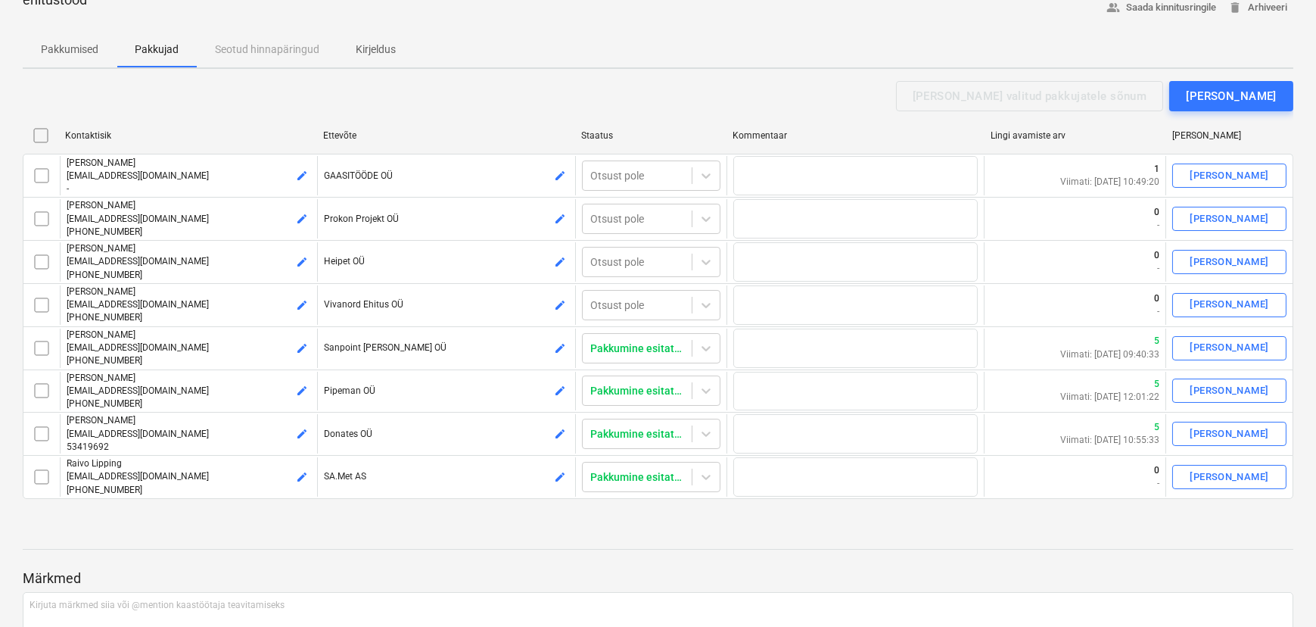
scroll to position [206, 0]
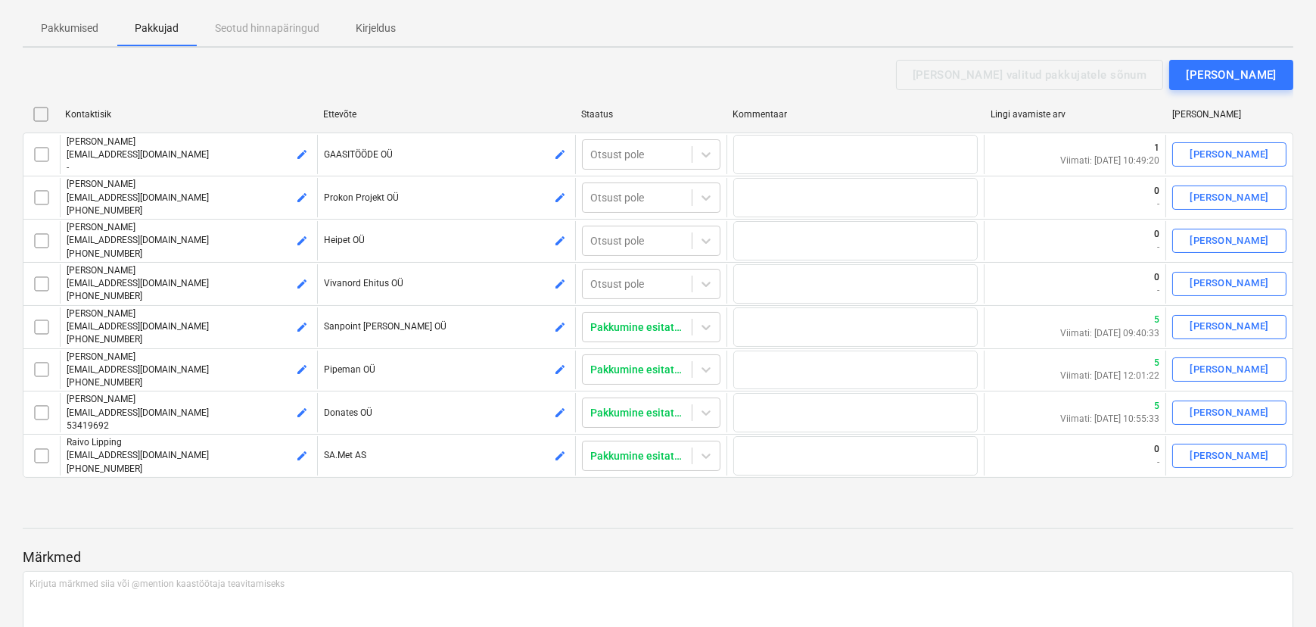
click at [96, 28] on p "Pakkumised" at bounding box center [70, 28] width 58 height 16
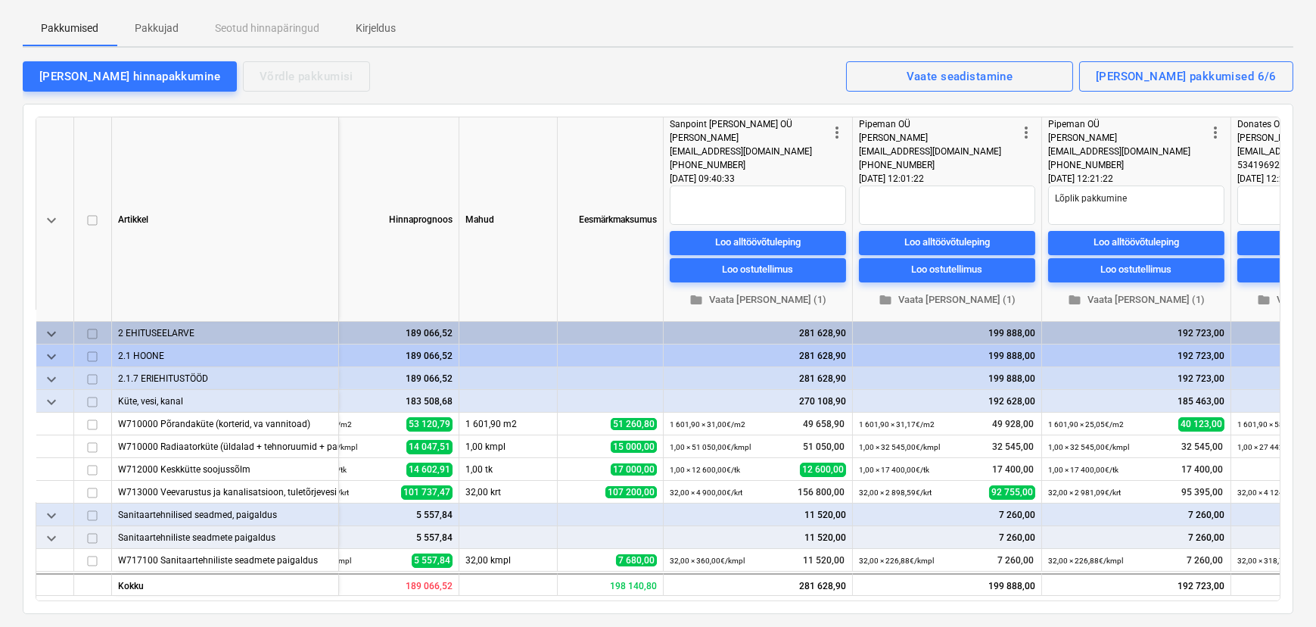
scroll to position [0, 62]
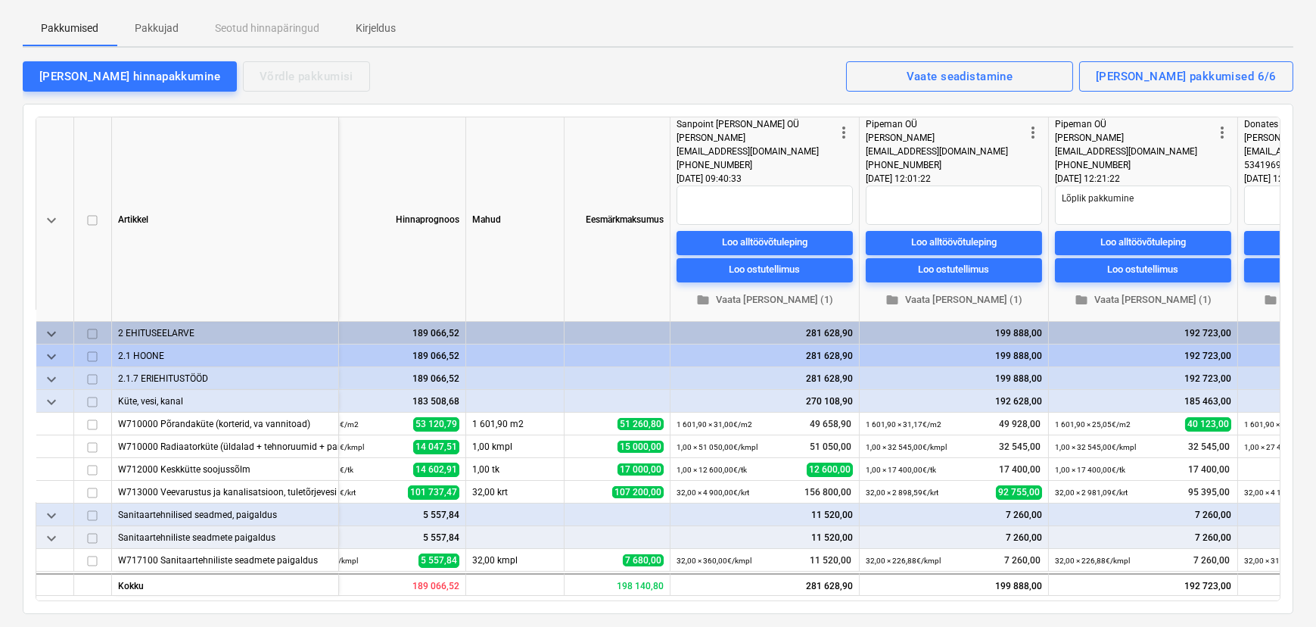
click at [155, 30] on p "Pakkujad" at bounding box center [157, 28] width 44 height 16
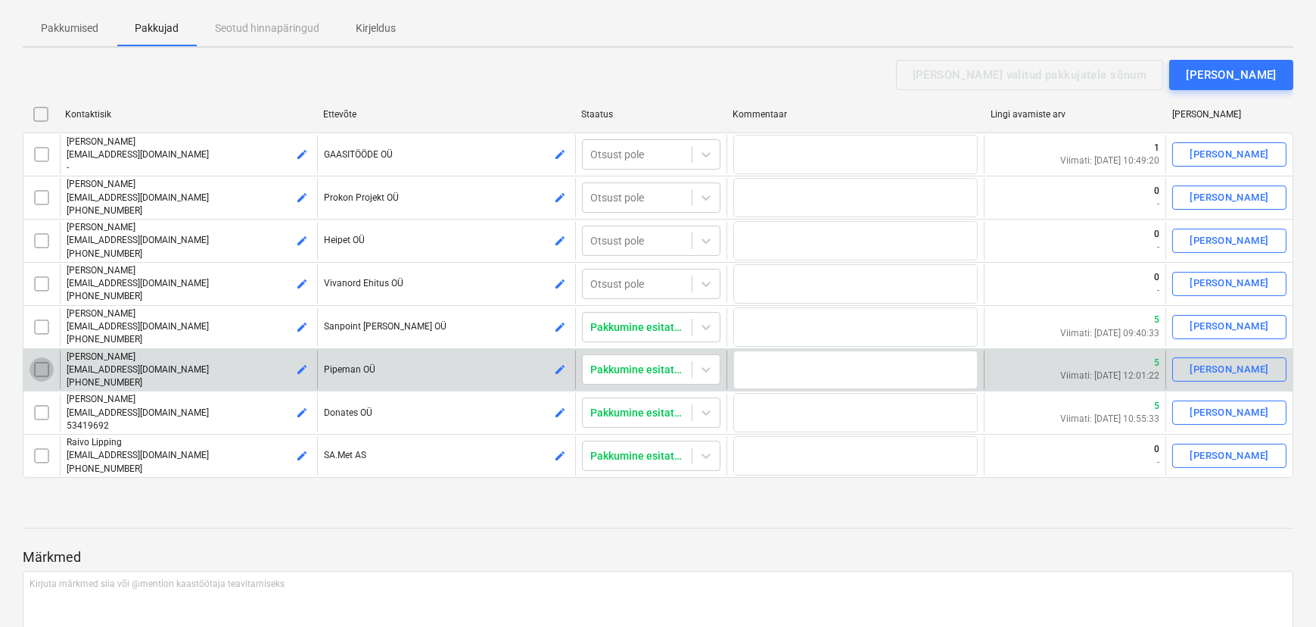
click at [36, 372] on input "checkbox" at bounding box center [42, 369] width 24 height 24
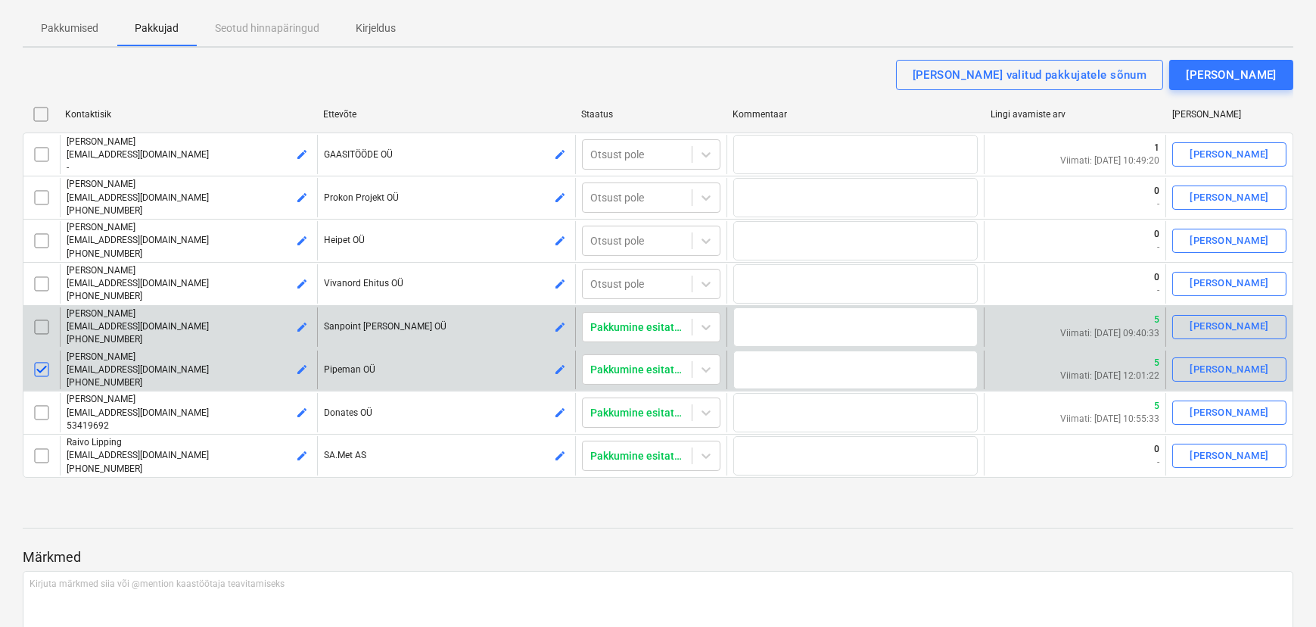
click at [45, 328] on input "checkbox" at bounding box center [42, 327] width 24 height 24
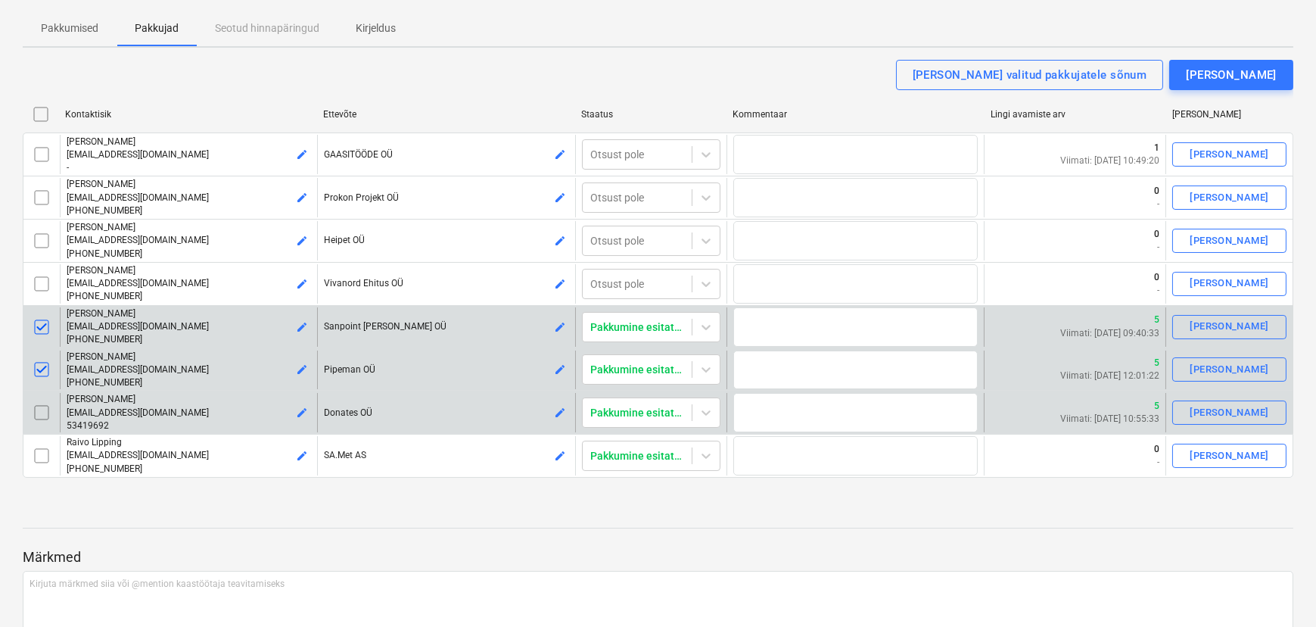
click at [38, 406] on input "checkbox" at bounding box center [42, 412] width 24 height 24
click at [1059, 76] on div "[PERSON_NAME] valitud pakkujatele sõnum" at bounding box center [1030, 75] width 235 height 20
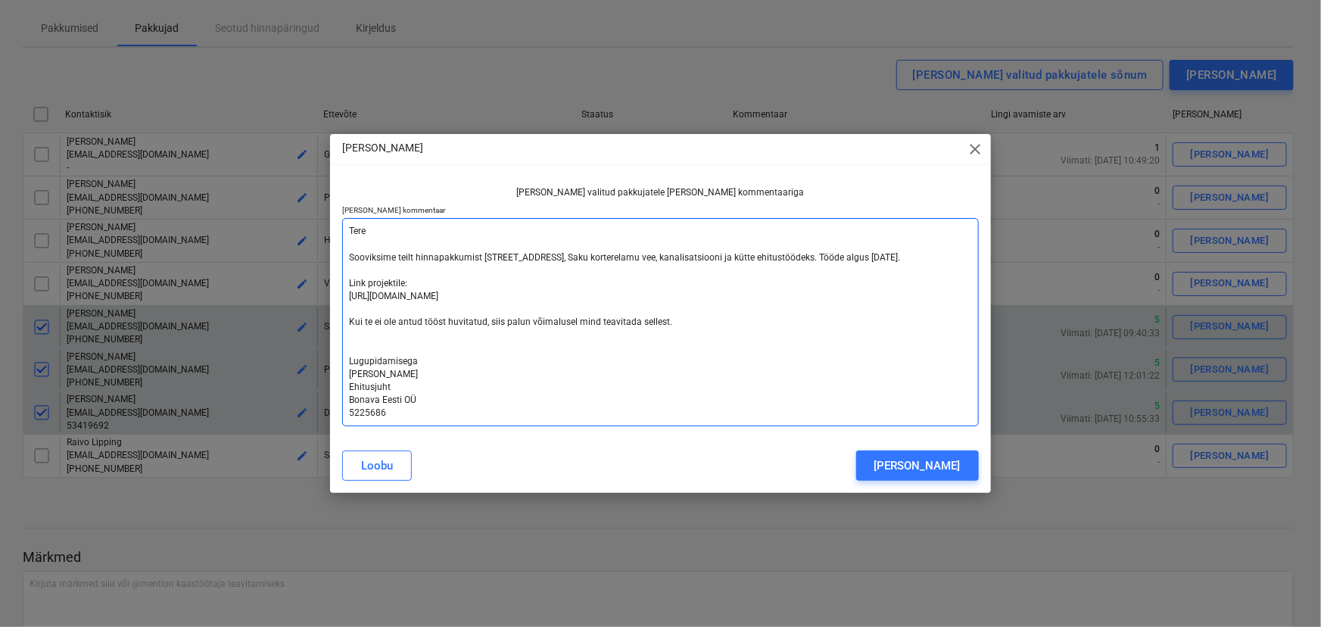
drag, startPoint x: 668, startPoint y: 318, endPoint x: 348, endPoint y: 258, distance: 324.9
click at [348, 258] on textarea "Tere Sooviksime teilt hinnapakkumist [STREET_ADDRESS], Saku korterelamu vee, ka…" at bounding box center [660, 322] width 636 height 208
type textarea "x"
type textarea "Tere T Lugupidamisega [PERSON_NAME] Ehitusjuht Bonava Eesti OÜ 5225686"
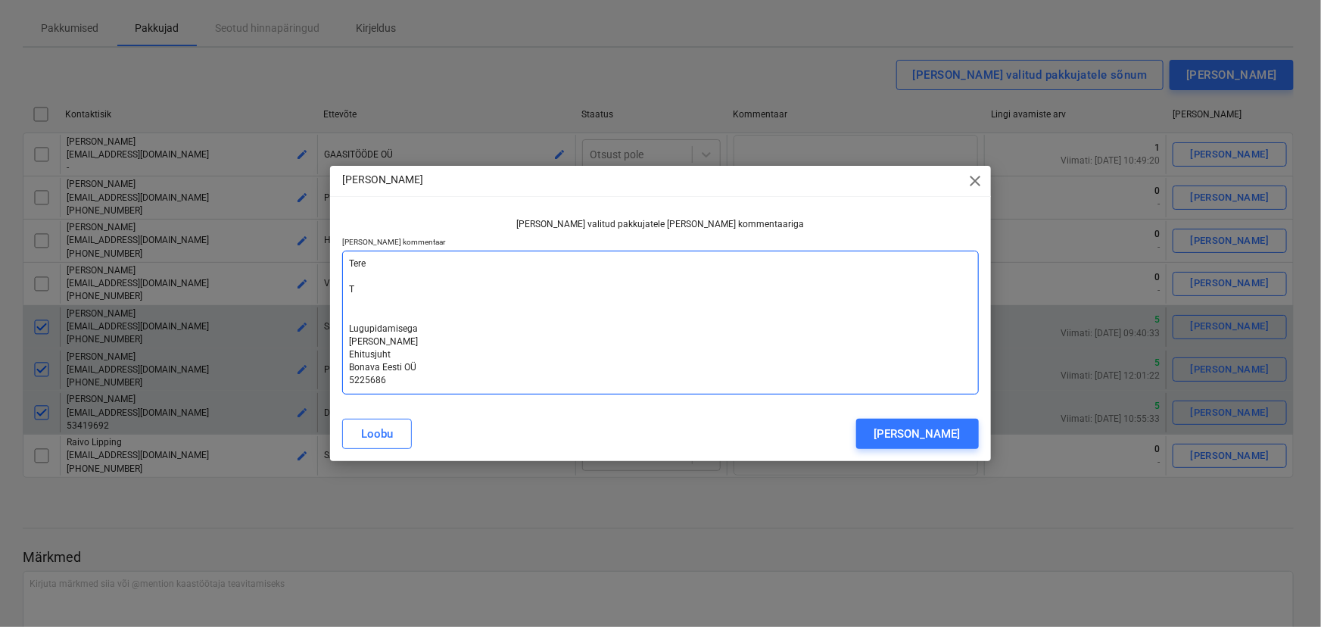
type textarea "x"
type textarea "Tere Tä Lugupidamisega [PERSON_NAME] Ehitusjuht Bonava Eesti OÜ 5225686"
type textarea "x"
type textarea "Tere Tän Lugupidamisega [PERSON_NAME] Ehitusjuht Bonava Eesti OÜ 5225686"
type textarea "x"
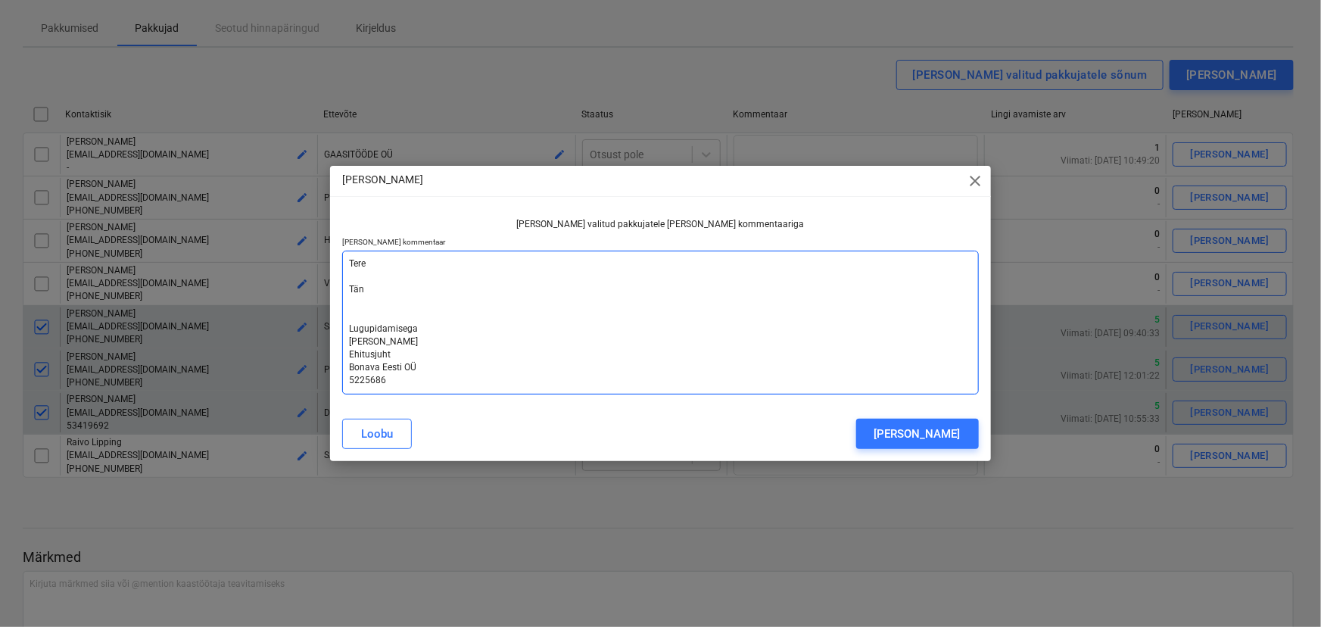
type textarea "Tere [PERSON_NAME] Lugupidamisega [PERSON_NAME] Ehitusjuht Bonava Eesti OÜ 5225…"
type textarea "x"
type textarea "Tere Tänan Lugupidamisega [PERSON_NAME] Ehitusjuht Bonava Eesti OÜ 5225686"
type textarea "x"
type textarea "Tere [GEOGRAPHIC_DATA], Lugupidamisega [PERSON_NAME] Ehitusjuht Bonava Eesti OÜ…"
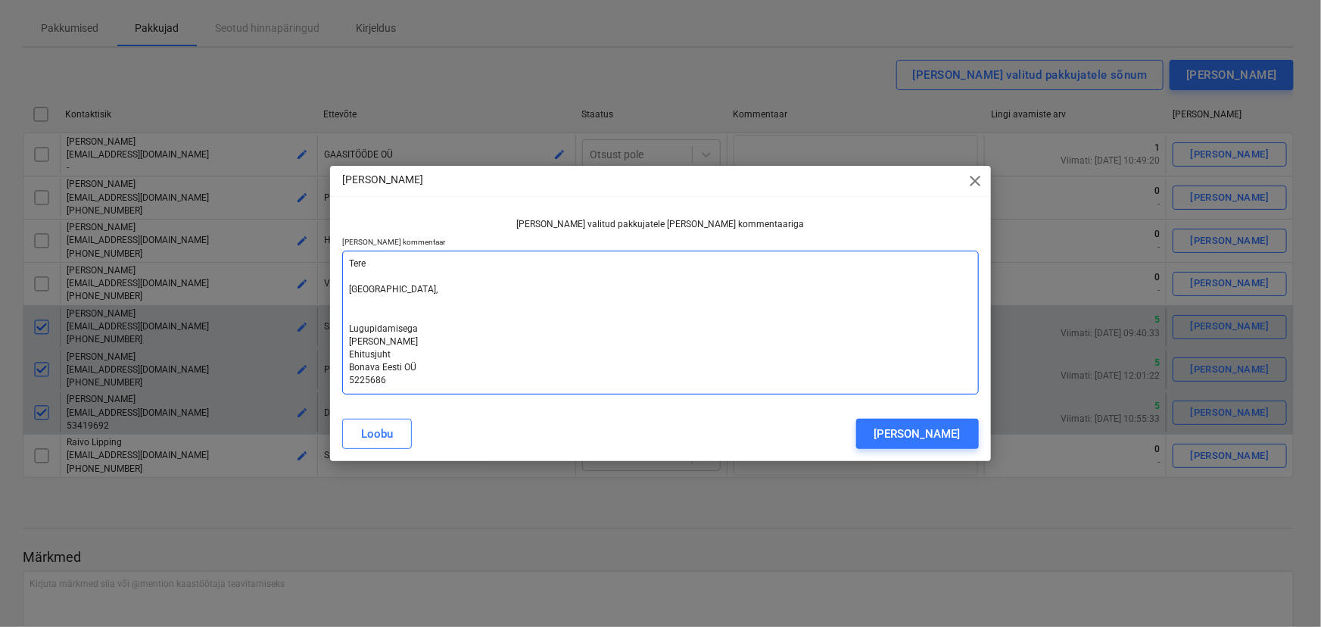
type textarea "x"
type textarea "Tere [GEOGRAPHIC_DATA], Lugupidamisega [PERSON_NAME] Ehitusjuht Bonava Eesti OÜ…"
type textarea "x"
type textarea "Tere Tänan, e Lugupidamisega [PERSON_NAME] Ehitusjuht Bonava Eesti OÜ 5225686"
type textarea "x"
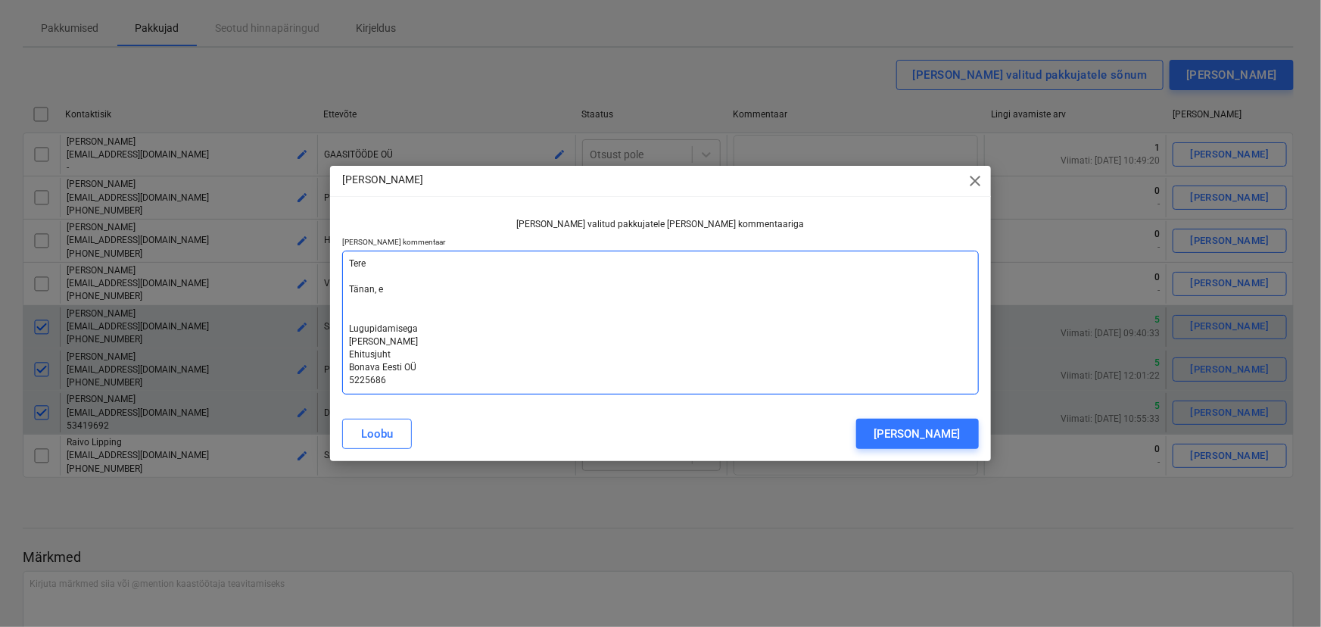
type textarea "Tere Tänan, et Lugupidamisega [PERSON_NAME] Ehitusjuht Bonava Eesti OÜ 5225686"
type textarea "x"
type textarea "Tere Tänan, et Lugupidamisega [PERSON_NAME] Ehitusjuht Bonava Eesti OÜ 5225686"
type textarea "x"
type textarea "Tere Tänan, et e Lugupidamisega [PERSON_NAME] Ehitusjuht Bonava Eesti OÜ 5225686"
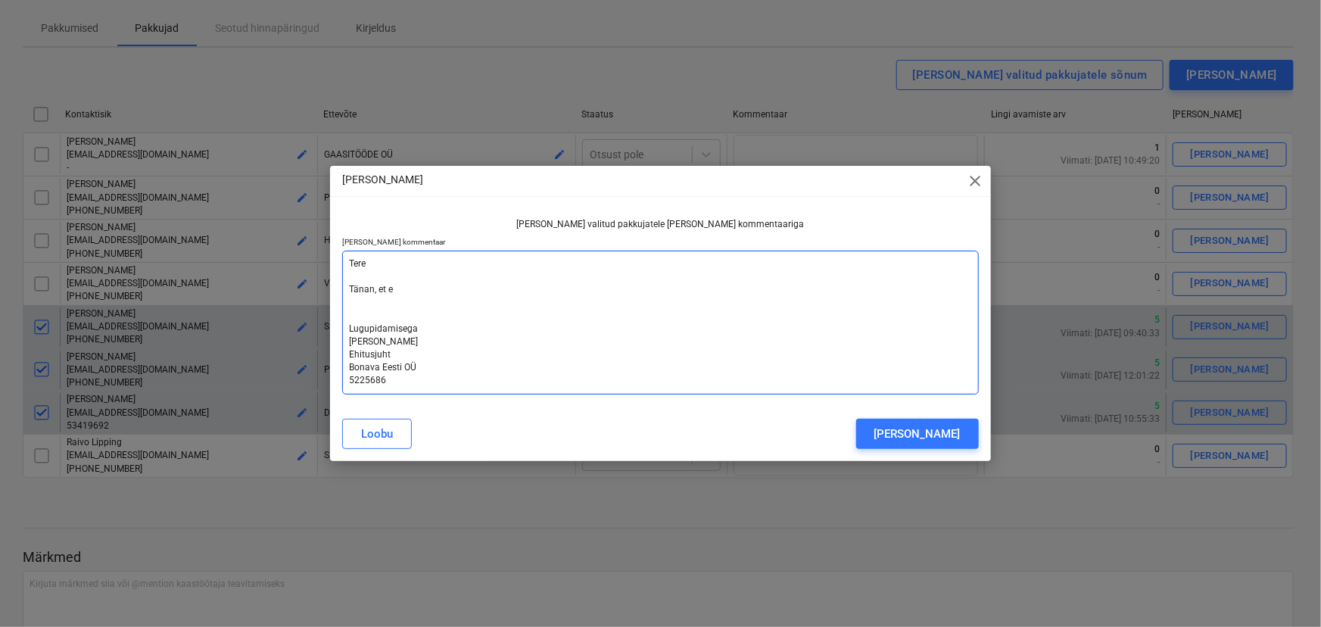
type textarea "x"
type textarea "Tere Tänan, et Lugupidamisega [PERSON_NAME] Ehitusjuht Bonava Eesti OÜ 5225686"
type textarea "x"
type textarea "Tere Tänan, et s Lugupidamisega [PERSON_NAME] Ehitusjuht Bonava Eesti OÜ 5225686"
type textarea "x"
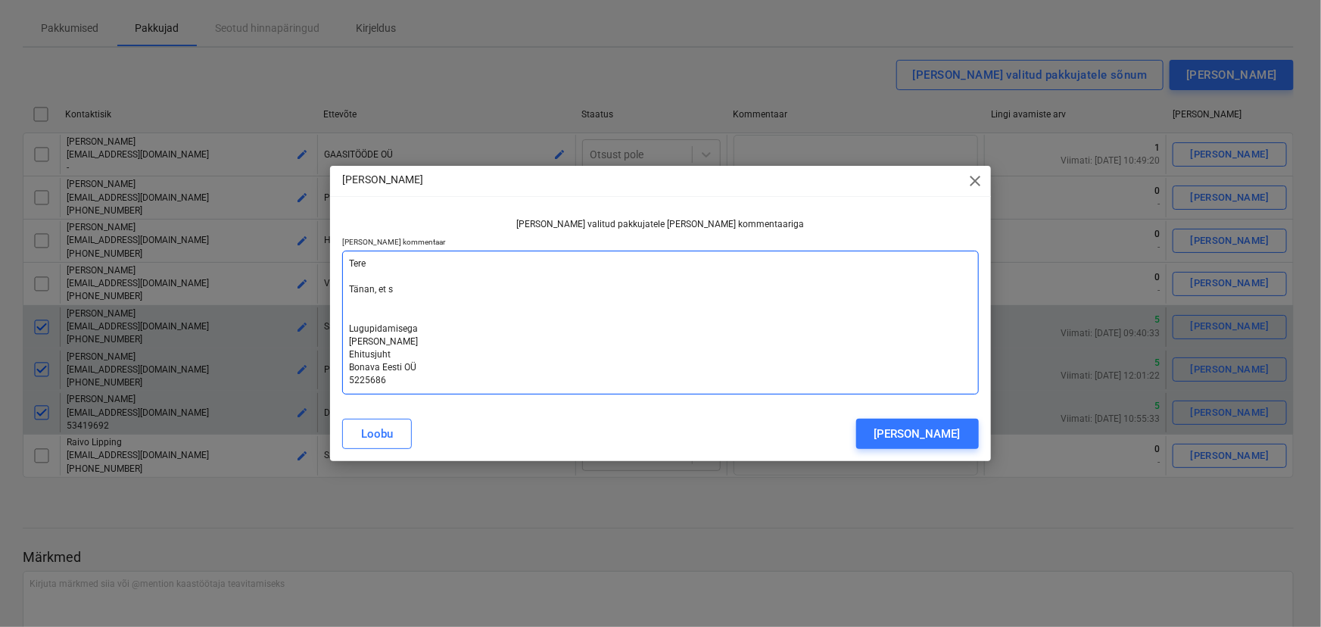
type textarea "Tere Tänan, et sa Lugupidamisega [PERSON_NAME] Ehitusjuht Bonava Eesti OÜ 52256…"
type textarea "x"
type textarea "Tere Tänan, et saa Lugupidamisega [PERSON_NAME] Ehitusjuht Bonava Eesti OÜ 5225…"
type textarea "x"
type textarea "Tere Tänan, et saat Lugupidamisega [PERSON_NAME] Ehitusjuht Bonava Eesti OÜ 522…"
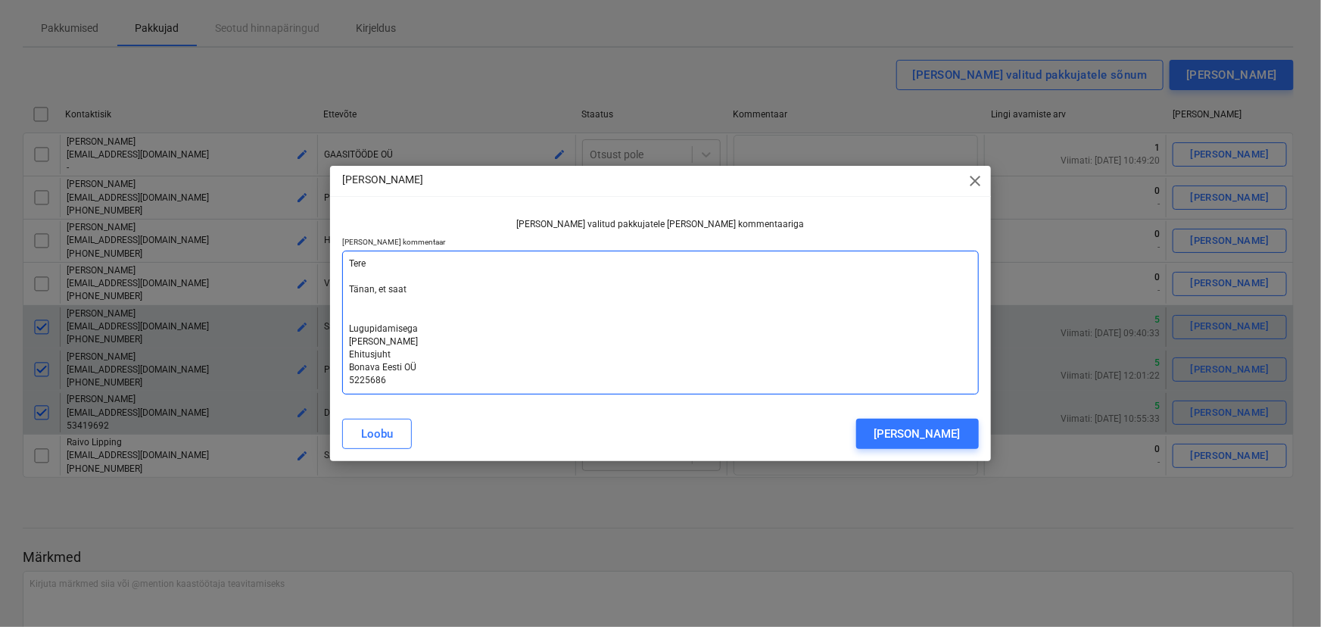
type textarea "x"
type textarea "Tere Tänan, et saats Lugupidamisega [PERSON_NAME] Ehitusjuht Bonava Eesti OÜ 52…"
type textarea "x"
type textarea "Tere Tänan, et saatsi Lugupidamisega [PERSON_NAME] Ehitusjuht Bonava Eesti OÜ 5…"
type textarea "x"
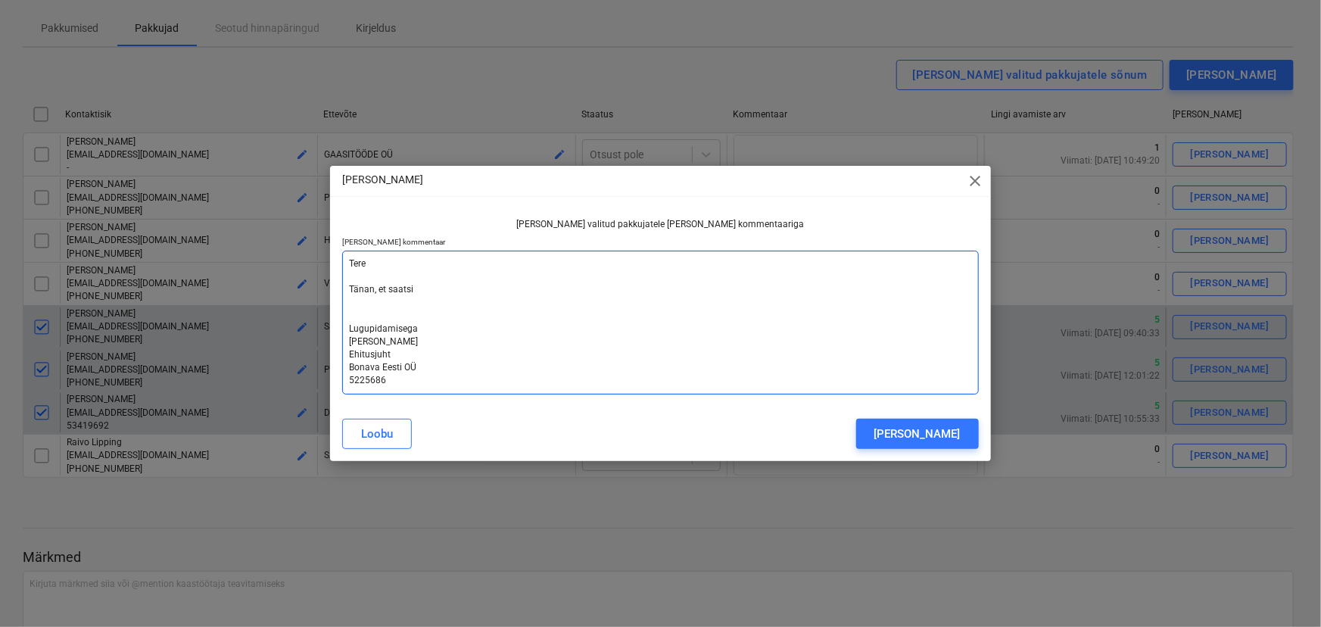
type textarea "Tere Tänan, et saatsit Lugupidamisega [PERSON_NAME] Ehitusjuht Bonava Eesti OÜ …"
type textarea "x"
type textarea "Tere Tänan, et saatsite Lugupidamisega [PERSON_NAME] Ehitusjuht Bonava Eesti OÜ…"
type textarea "x"
type textarea "Tere Tänan, et saatsite Lugupidamisega [PERSON_NAME] Ehitusjuht Bonava Eesti OÜ…"
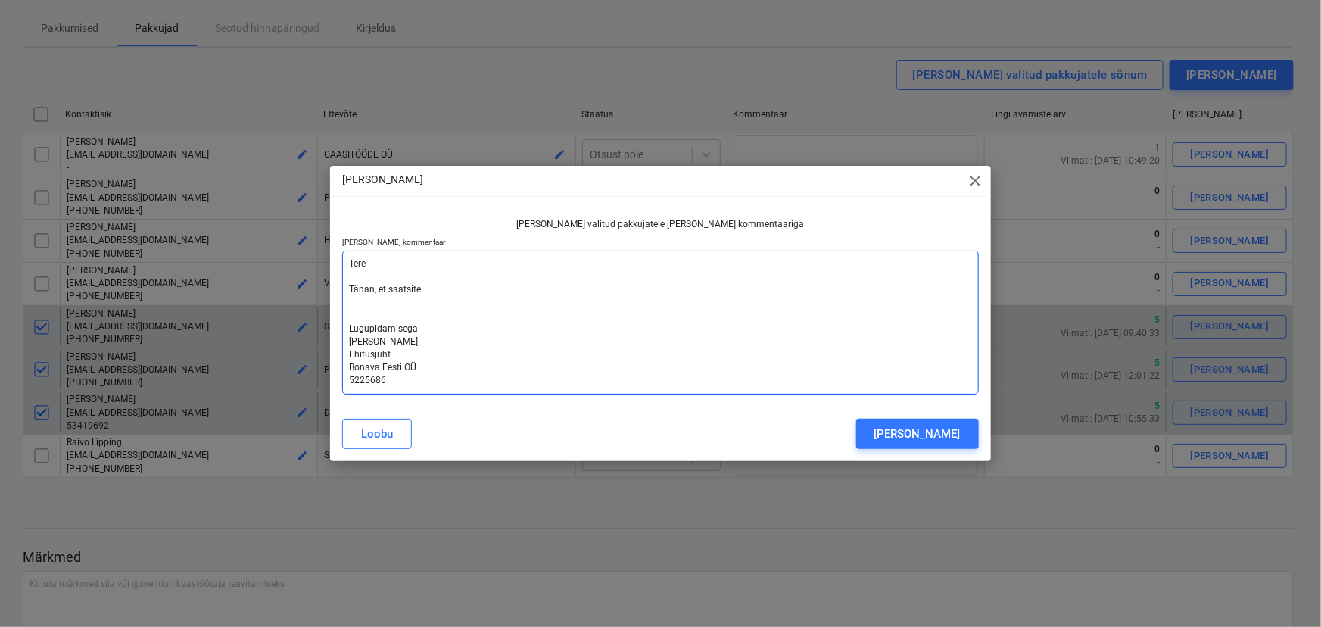
type textarea "x"
type textarea "Tere Tänan, et saatsite o Lugupidamisega [PERSON_NAME] Ehitusjuht Bonava Eesti …"
type textarea "x"
type textarea "Tere Tänan, et saatsite om Lugupidamisega [PERSON_NAME] Ehitusjuht Bonava Eesti…"
type textarea "x"
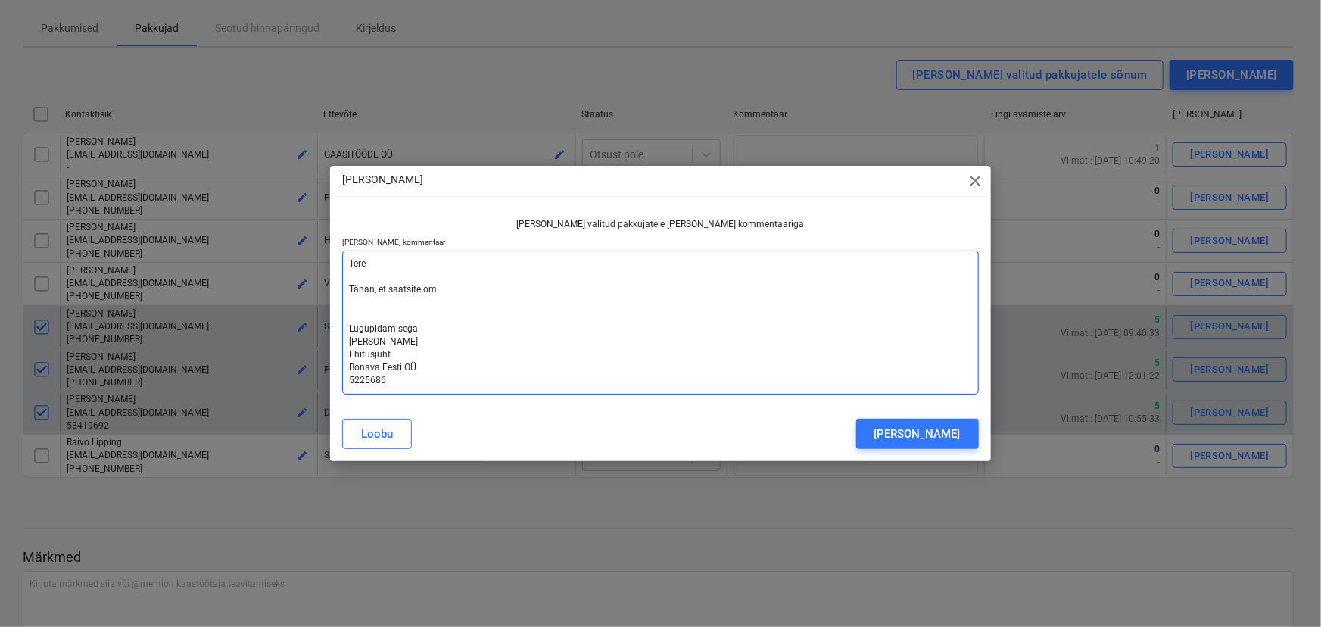
type textarea "Tere Tänan, et saatsite oma Lugupidamisega [PERSON_NAME] Ehitusjuht Bonava Eest…"
type textarea "x"
type textarea "Tere Tänan, et saatsite omap Lugupidamisega [PERSON_NAME] Ehitusjuht Bonava Ees…"
type textarea "x"
type textarea "Tere Tänan, et saatsite omapo Lugupidamisega [PERSON_NAME] Ehitusjuht Bonava Ee…"
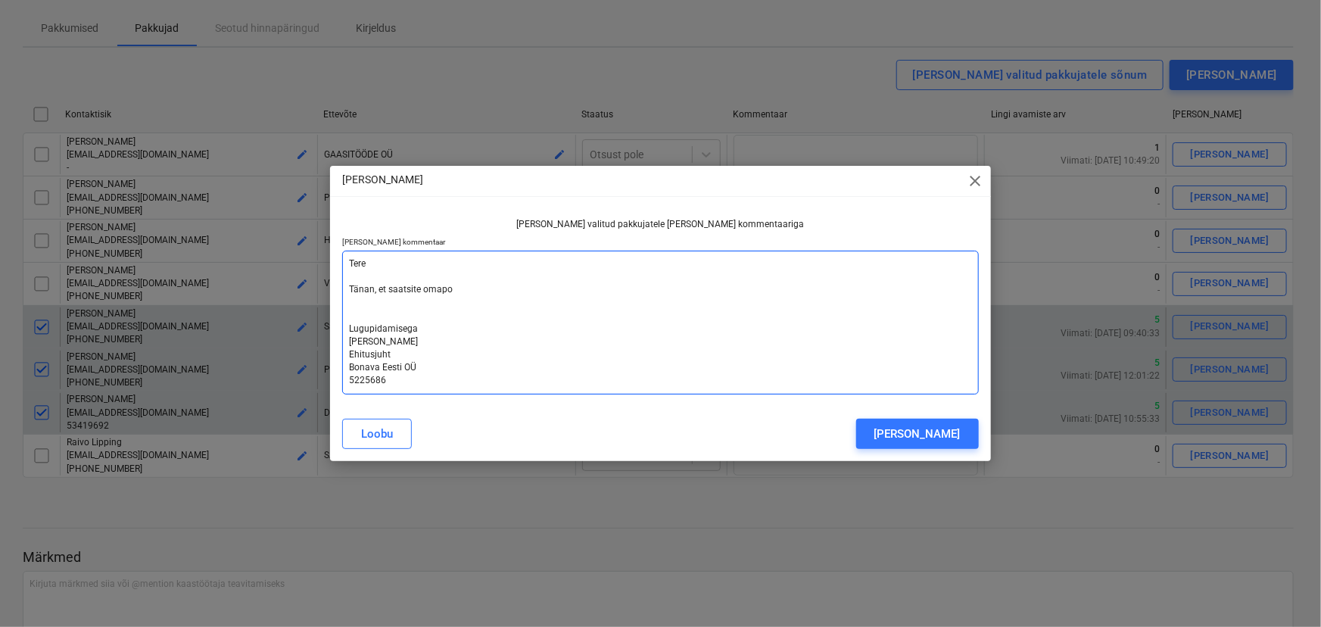
type textarea "x"
type textarea "Tere Tänan, et saatsite omapoo Lugupidamisega [PERSON_NAME] Ehitusjuht Bonava E…"
type textarea "x"
type textarea "Tere Tänan, et saatsite omapool Lugupidamisega [PERSON_NAME] Ehitusjuht Bonava …"
type textarea "x"
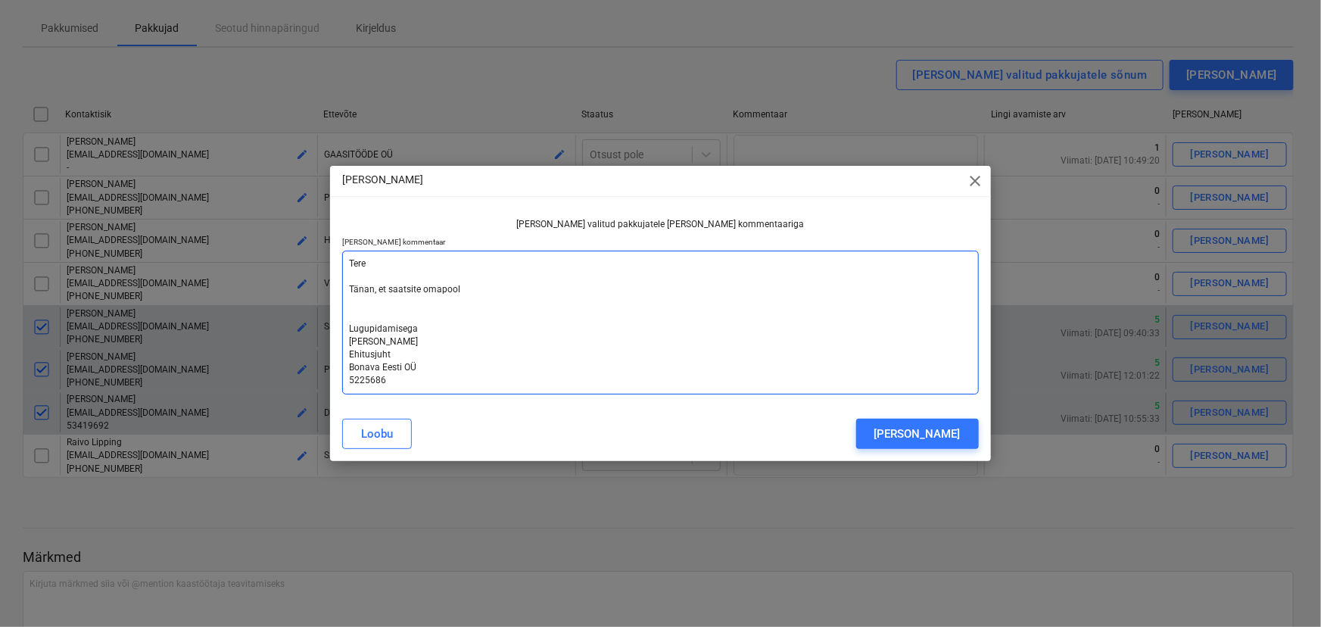
type textarea "Tere Tänan, et saatsite omapools Lugupidamisega [PERSON_NAME] Ehitusjuht Bonava…"
type textarea "x"
type textarea "Tere Tänan, et saatsite omapoolse Lugupidamisega [PERSON_NAME] Ehitusjuht Bonav…"
type textarea "x"
type textarea "Tere Tänan, et saatsite omapoolse Lugupidamisega [PERSON_NAME] Ehitusjuht Bonav…"
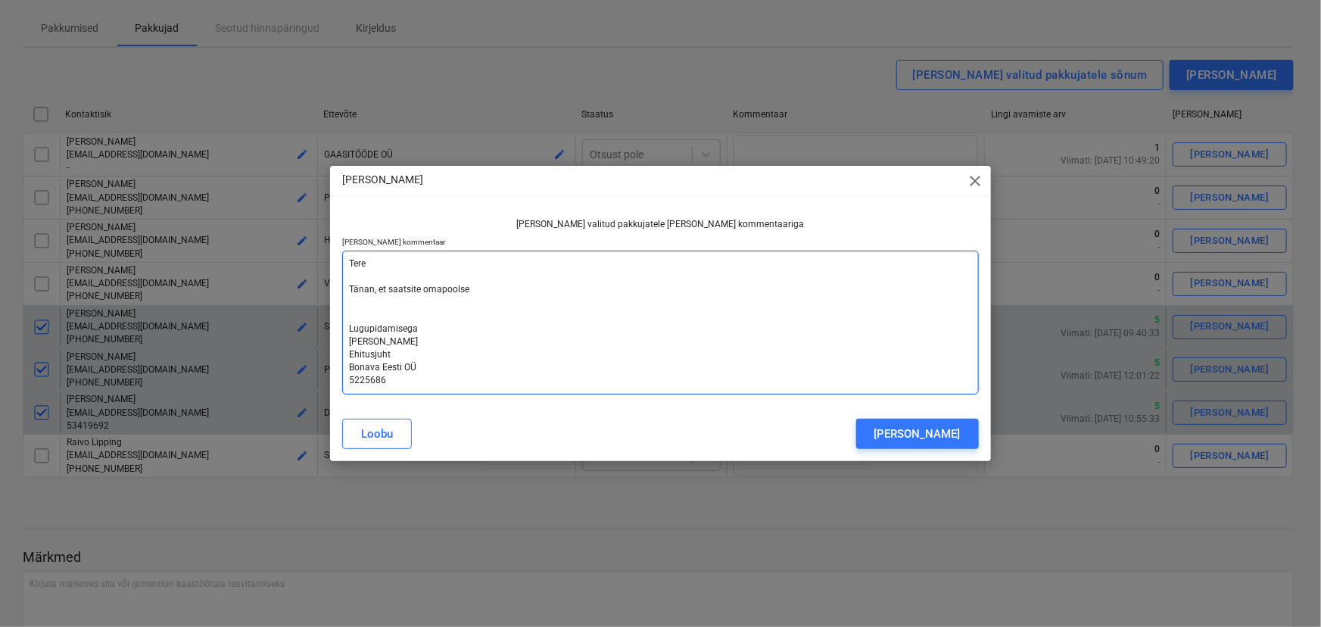
type textarea "x"
type textarea "Tere Tänan, et saatsite omapoolse p Lugupidamisega [PERSON_NAME] Ehitusjuht Bon…"
type textarea "x"
type textarea "Tere Tänan, et saatsite omapoolse pa Lugupidamisega [PERSON_NAME] Ehitusjuht Bo…"
type textarea "x"
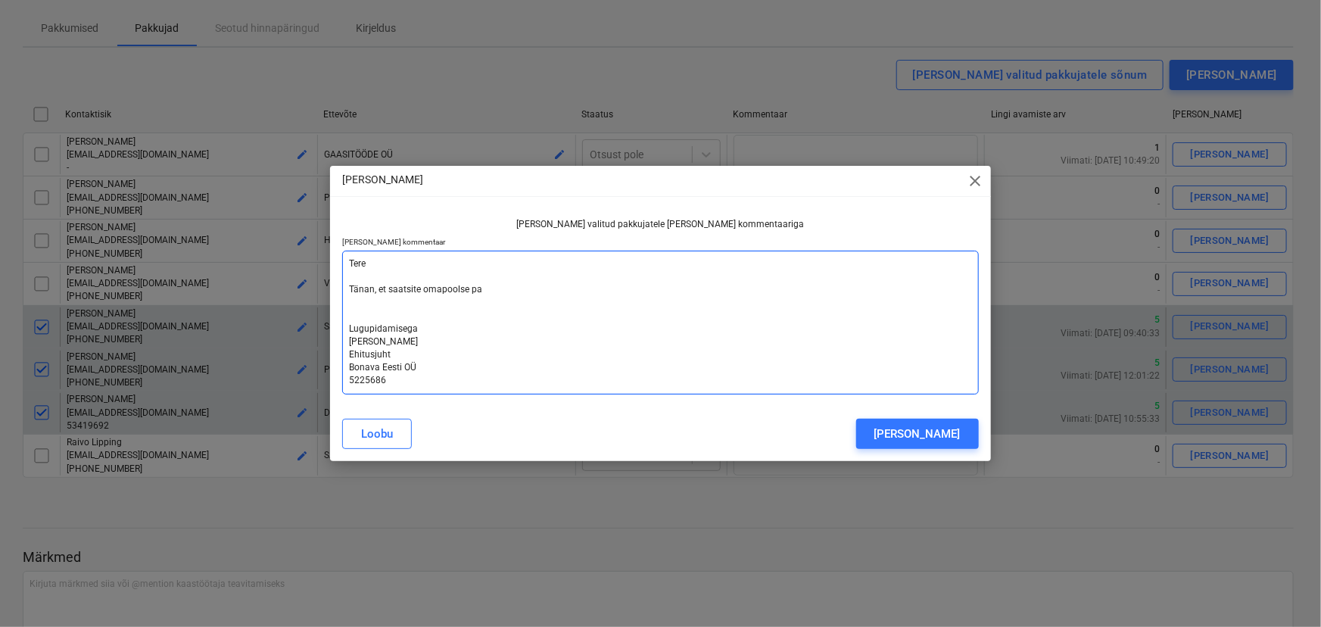
type textarea "Tere Tänan, et saatsite omapoolse pak Lugupidamisega [PERSON_NAME] Ehitusjuht B…"
type textarea "x"
type textarea "Tere Tänan, et saatsite omapoolse pakk Lugupidamisega [PERSON_NAME] Ehitusjuht …"
type textarea "x"
type textarea "Tere Tänan, et saatsite omapoolse pakku Lugupidamisega [PERSON_NAME] Ehitusjuht…"
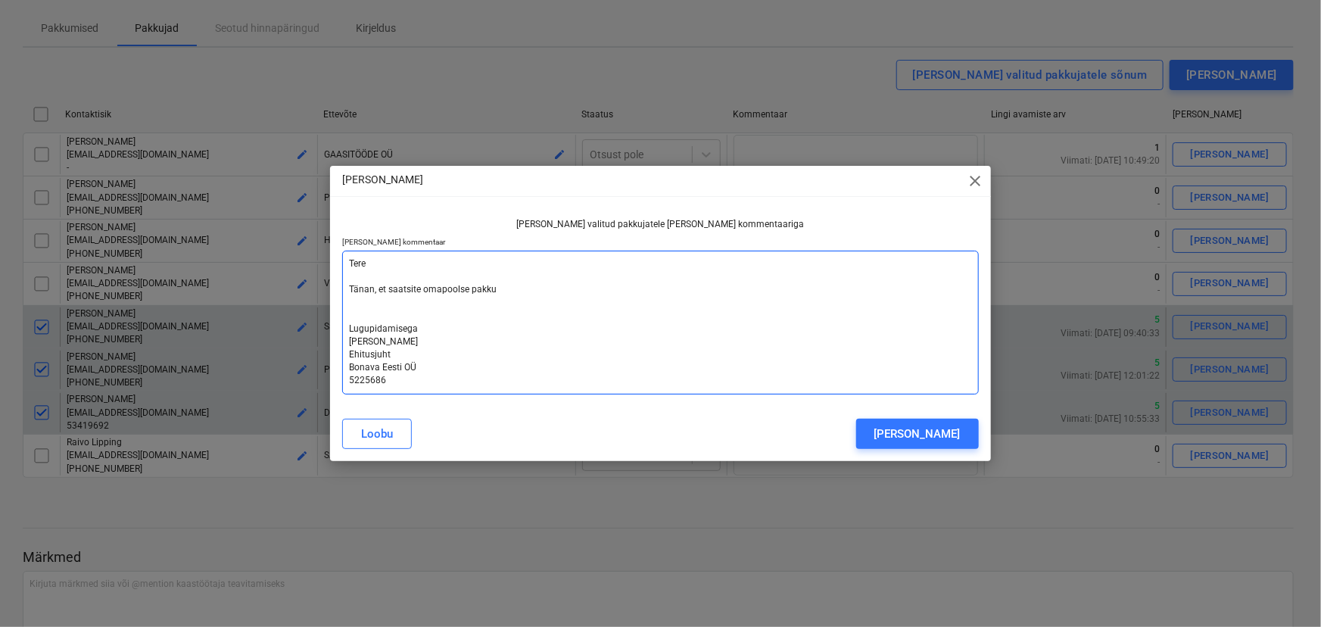
type textarea "x"
type textarea "Tere Tänan, et saatsite omapoolse pakkum Lugupidamisega [PERSON_NAME] Ehitusjuh…"
type textarea "x"
type textarea "Tere Tänan, et saatsite omapoolse pakkumi Lugupidamisega [PERSON_NAME] Ehitusju…"
type textarea "x"
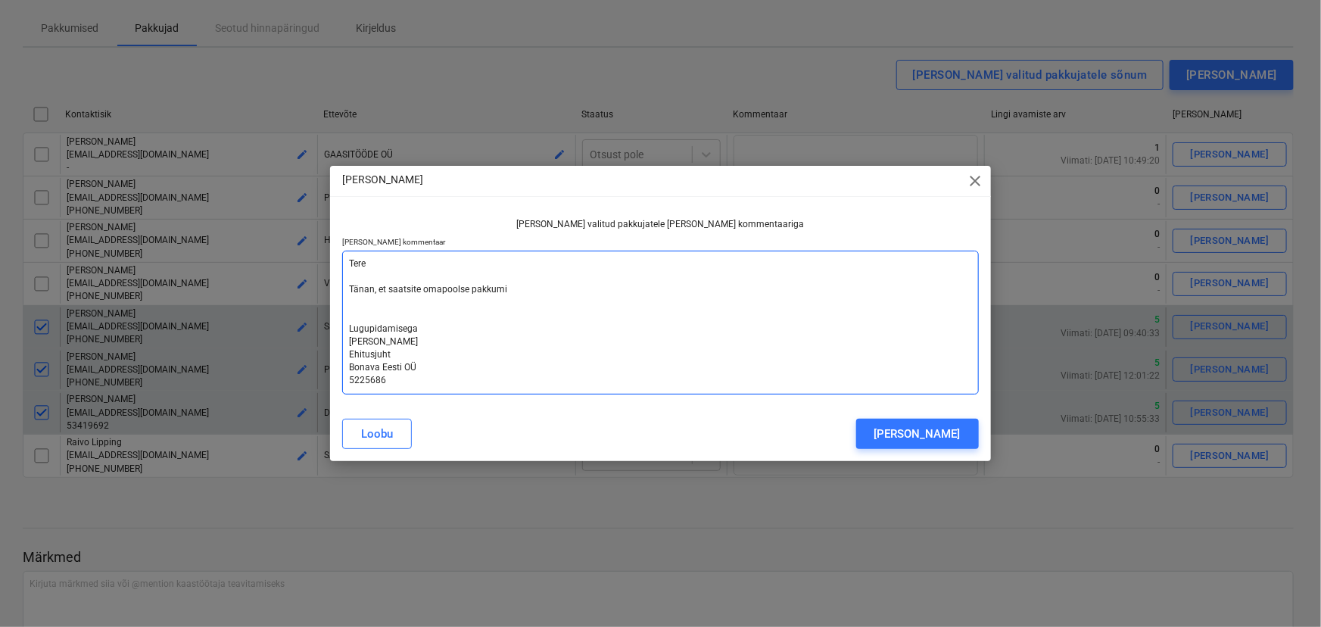
type textarea "Tere Tänan, et saatsite omapoolse pakkumis Lugupidamisega [PERSON_NAME] Ehitusj…"
type textarea "x"
type textarea "Tere Tänan, et saatsite omapoolse pakkumise Lugupidamisega [PERSON_NAME] Ehitus…"
type textarea "x"
type textarea "Tere Tänan, et saatsite omapoolse pakkumise. Lugupidamisega [PERSON_NAME] Ehitu…"
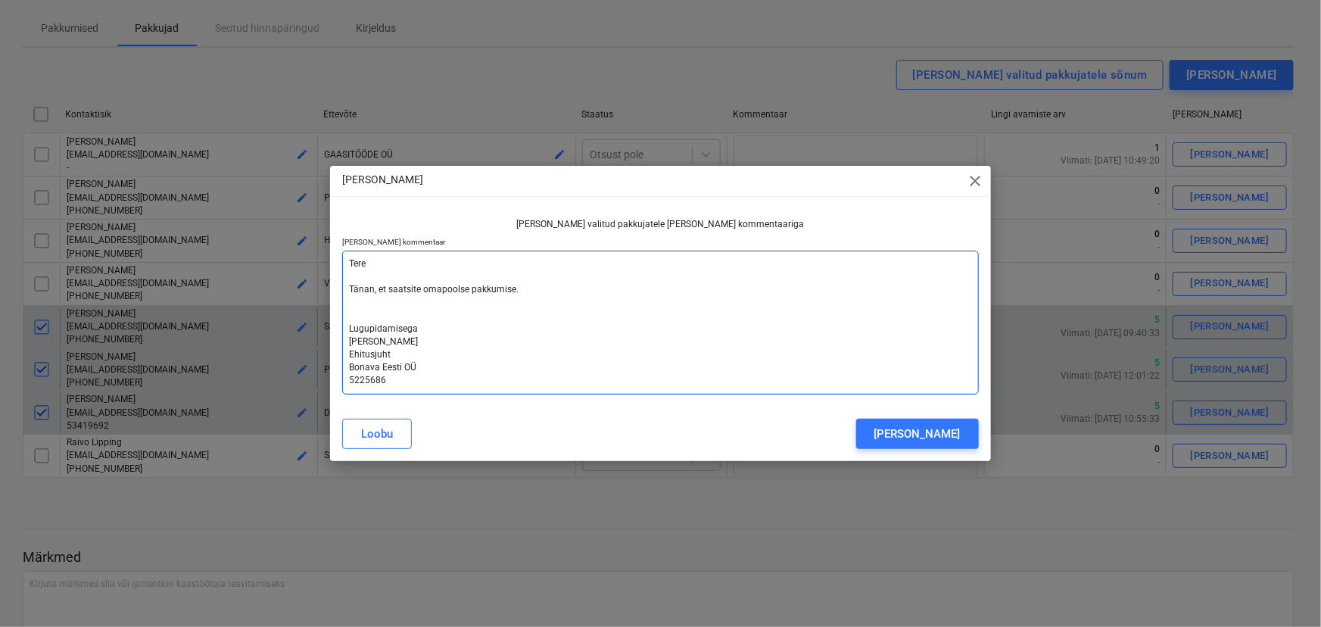
type textarea "x"
type textarea "Tere Tänan, et saatsite omapoolse pakkumise. Lugupidamisega [PERSON_NAME] Ehitu…"
type textarea "x"
type textarea "Tere Tänan, et saatsite omapoolse pakkumise. K Lugupidamisega [PERSON_NAME] Ehi…"
type textarea "x"
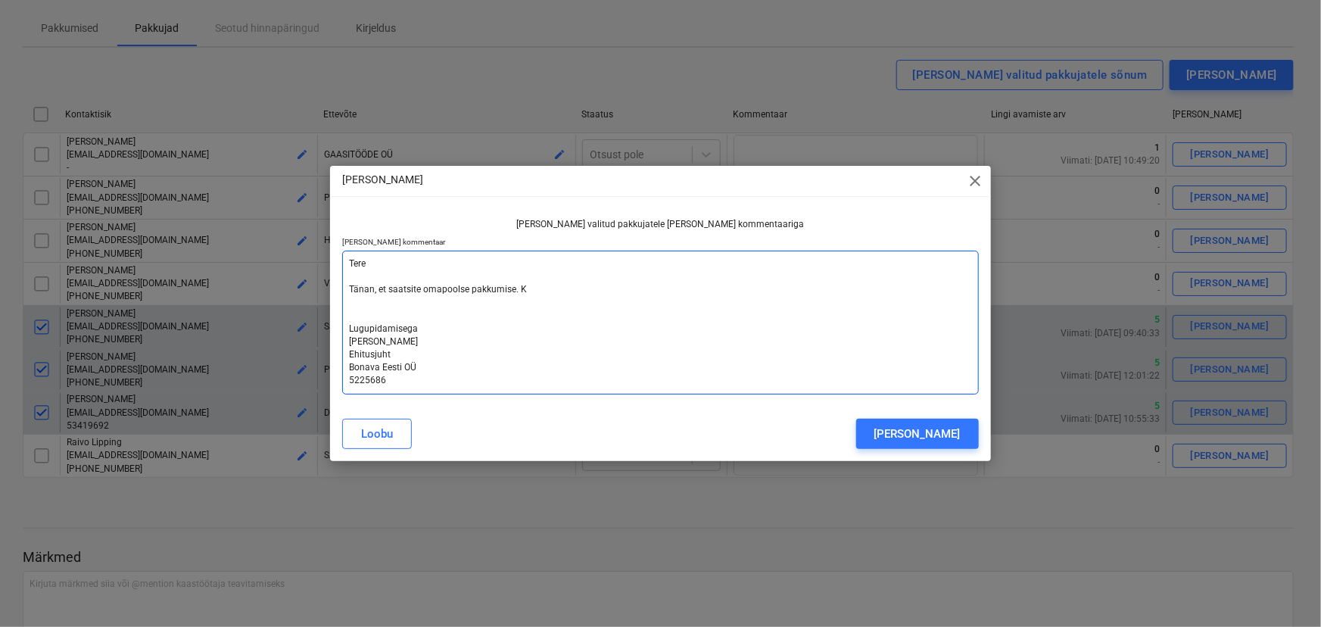
type textarea "Tere Tänan, et saatsite omapoolse pakkumise. Ka Lugupidamisega [PERSON_NAME] Eh…"
type textarea "x"
type textarea "Tere Tänan, et saatsite omapoolse pakkumise. [GEOGRAPHIC_DATA] Lugupidamisega […"
type textarea "x"
type textarea "Tere Tänan, et saatsite omapoolse pakkumise. [GEOGRAPHIC_DATA] Lugupidamisega […"
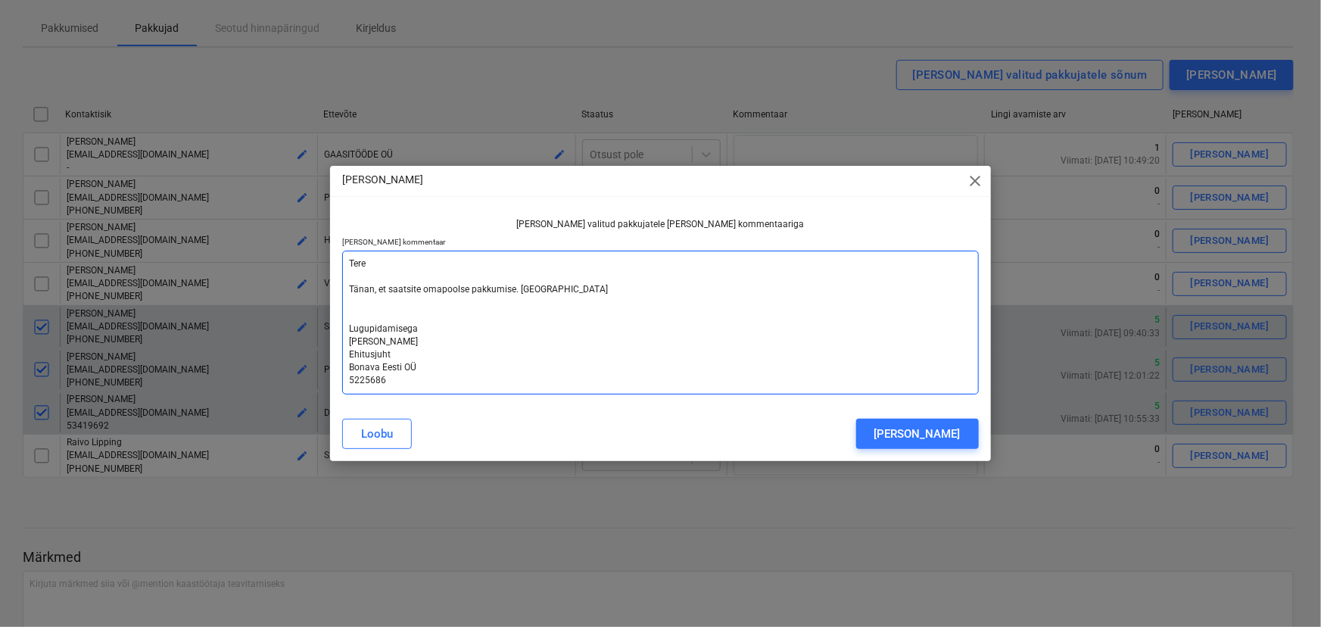
type textarea "x"
type textarea "Tere Tänan, et saatsite omapoolse pakkumise. [GEOGRAPHIC_DATA] Lugupidamisega […"
type textarea "x"
type textarea "Tere Tänan, et saatsite omapoolse pakkumise. Kahjuk Lugupidamisega [PERSON_NAME…"
type textarea "x"
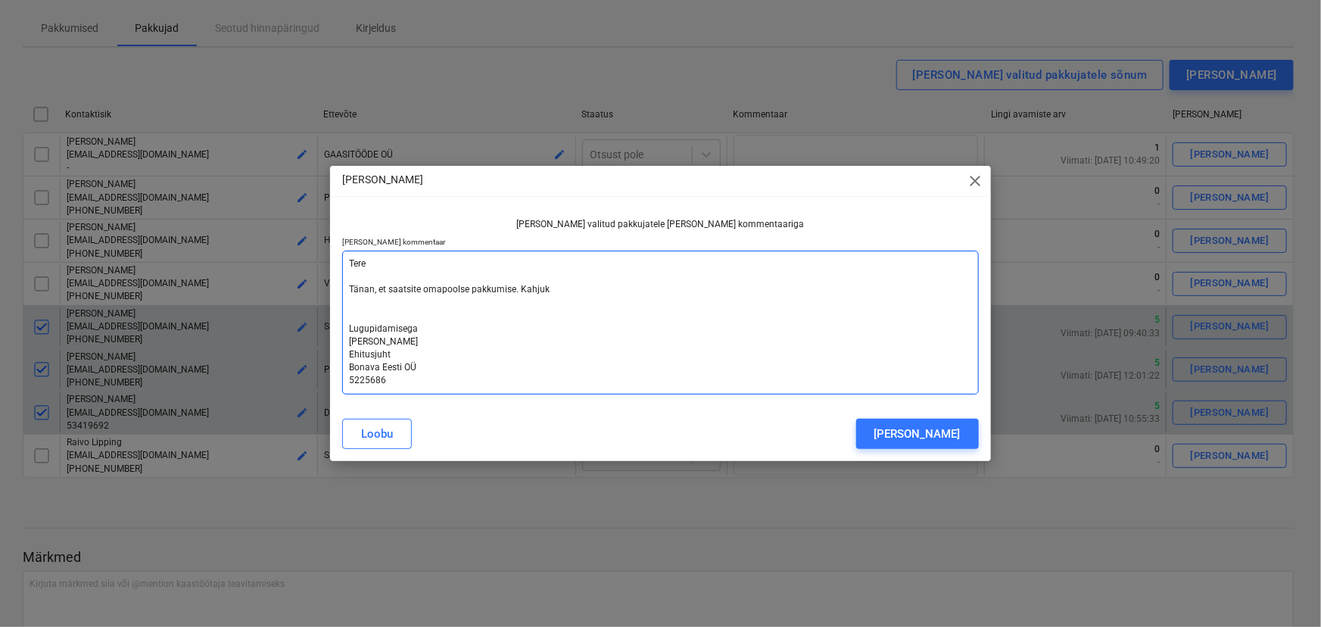
type textarea "Tere Tänan, et saatsite omapoolse pakkumise. Kahjuks Lugupidamisega [PERSON_NAM…"
type textarea "x"
type textarea "Tere Tänan, et saatsite omapoolse pakkumise. Kahjuks Lugupidamisega [PERSON_NAM…"
type textarea "x"
type textarea "Tere Tänan, et saatsite omapoolse pakkumise. Kahjuks e Lugupidamisega [PERSON_N…"
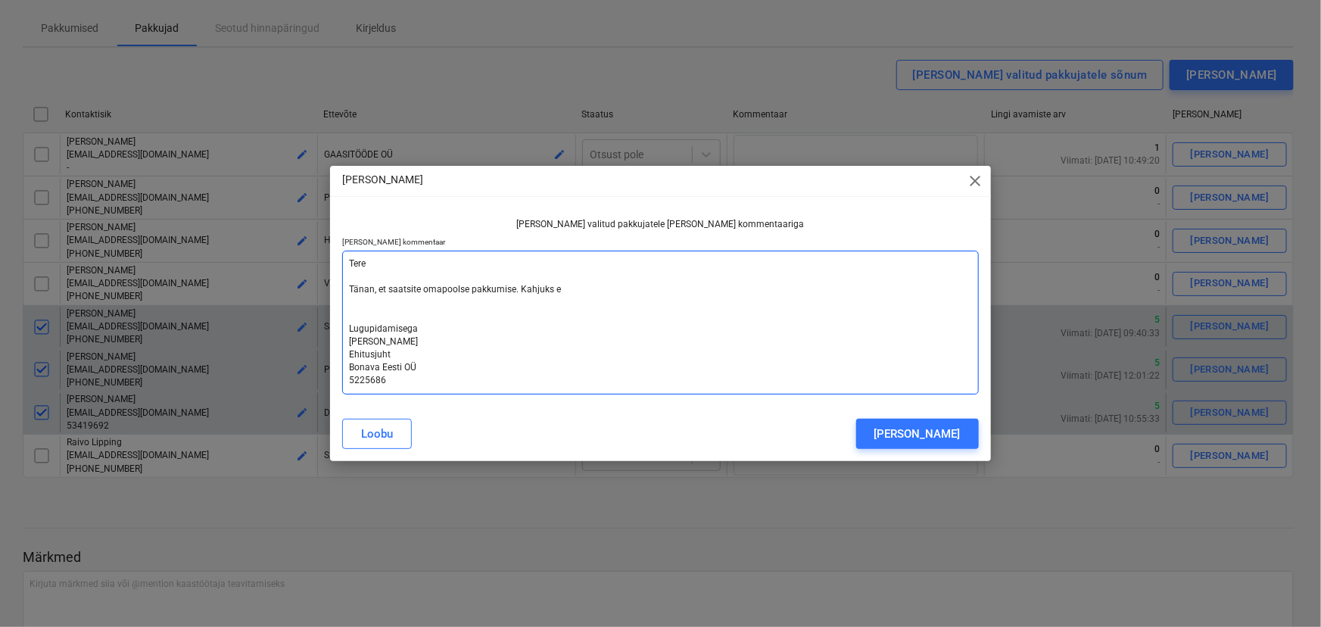
type textarea "x"
type textarea "Tere Tänan, et saatsite omapoolse pakkumise. Kahjuks es Lugupidamisega [PERSON_…"
type textarea "x"
type textarea "Tere Tänan, et saatsite omapoolse pakkumise. Kahjuks esi Lugupidamisega [PERSON…"
type textarea "x"
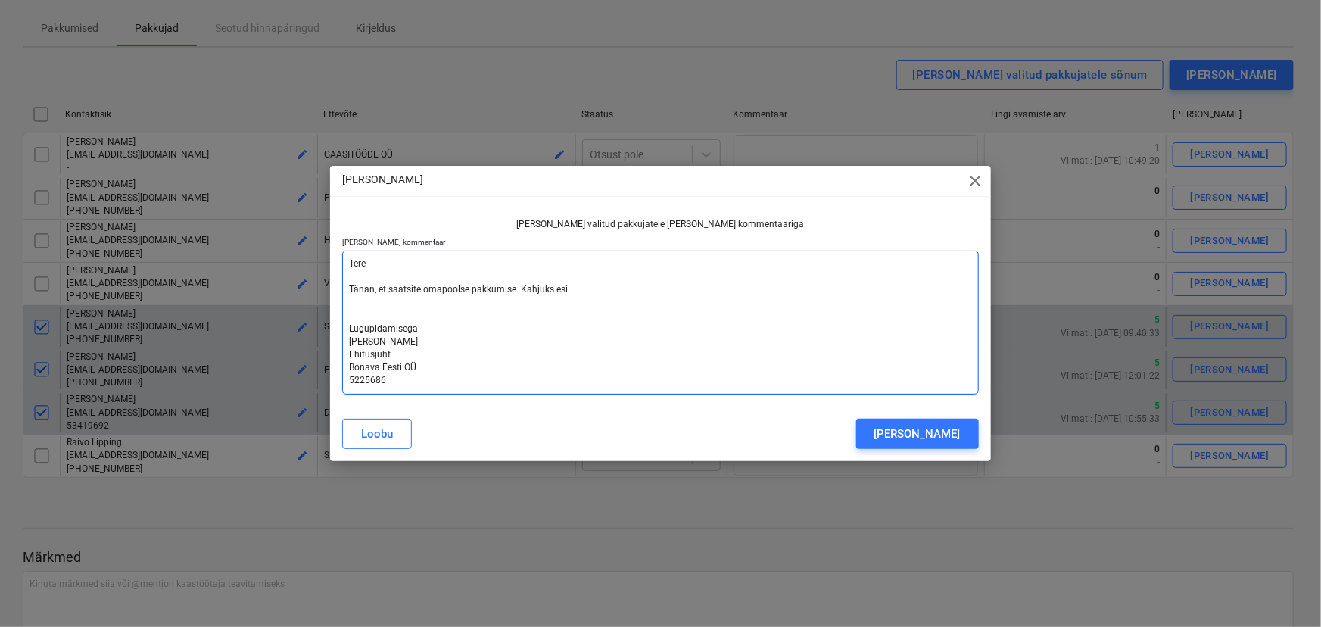
type textarea "Tere Tänan, et saatsite omapoolse pakkumise. Kahjuks esit Lugupidamisega [PERSO…"
type textarea "x"
type textarea "Tere Tänan, et saatsite omapoolse pakkumise. Kahjuks esitat Lugupidamisega [PER…"
type textarea "x"
type textarea "Tere Tänan, et saatsite omapoolse pakkumise. Kahjuks esitatu Lugupidamisega [PE…"
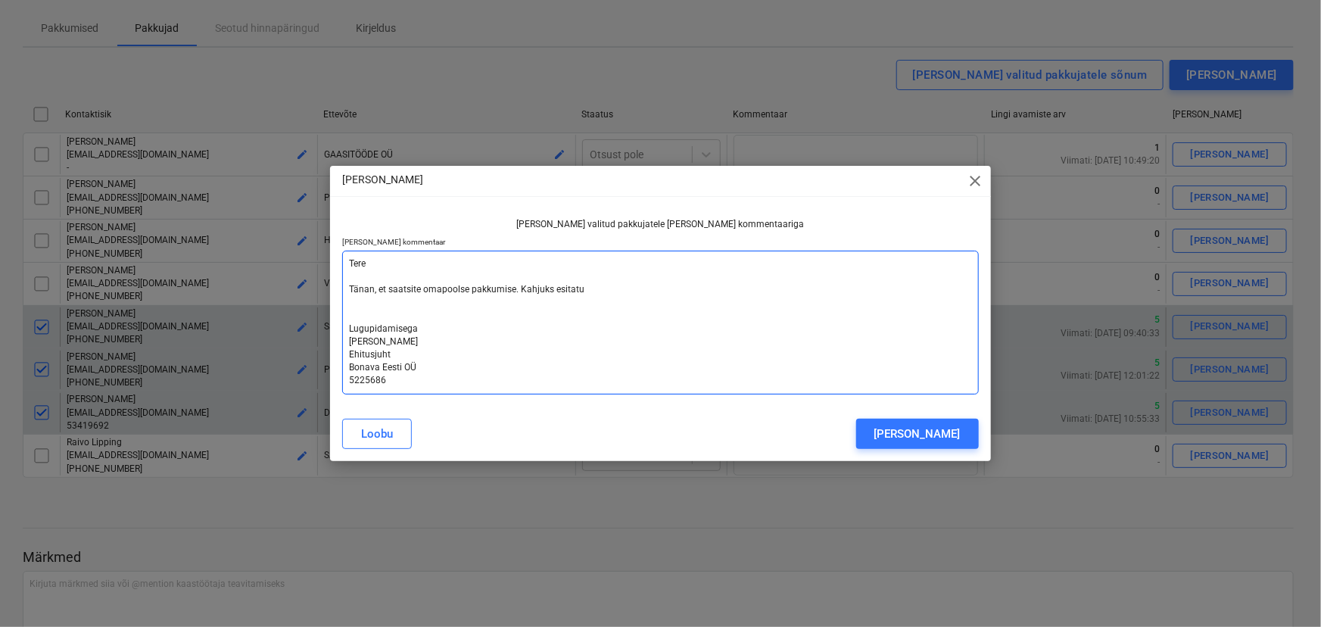
type textarea "x"
type textarea "Tere Tänan, et saatsite omapoolse pakkumise. Kahjuks esitatud Lugupidamisega [P…"
type textarea "x"
type textarea "Tere Tänan, et saatsite omapoolse pakkumise. Kahjuks esitatud Lugupidamisega [P…"
type textarea "x"
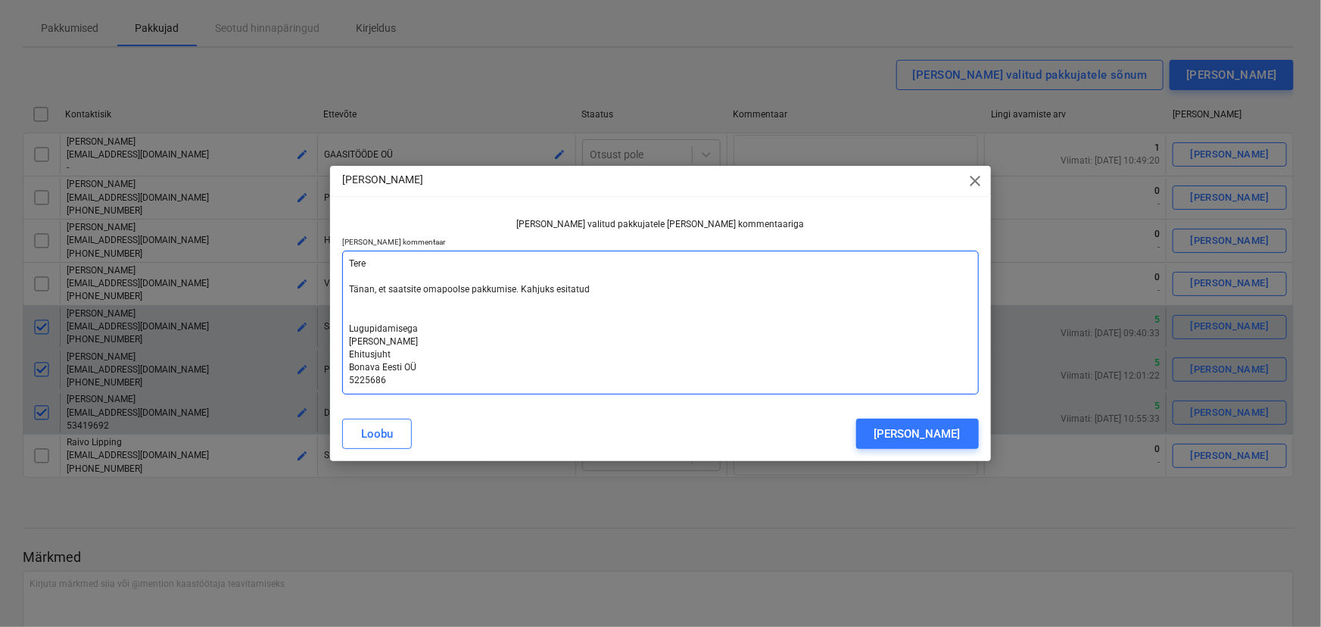
type textarea "Tere Tänan, et saatsite omapoolse pakkumise. Kahjuks esitatud p Lugupidamisega …"
type textarea "x"
type textarea "Tere Tänan, et saatsite omapoolse pakkumise. Kahjuks esitatud pa Lugupidamisega…"
type textarea "x"
type textarea "Tere Tänan, et saatsite omapoolse pakkumise. Kahjuks esitatud pak Lugupidamiseg…"
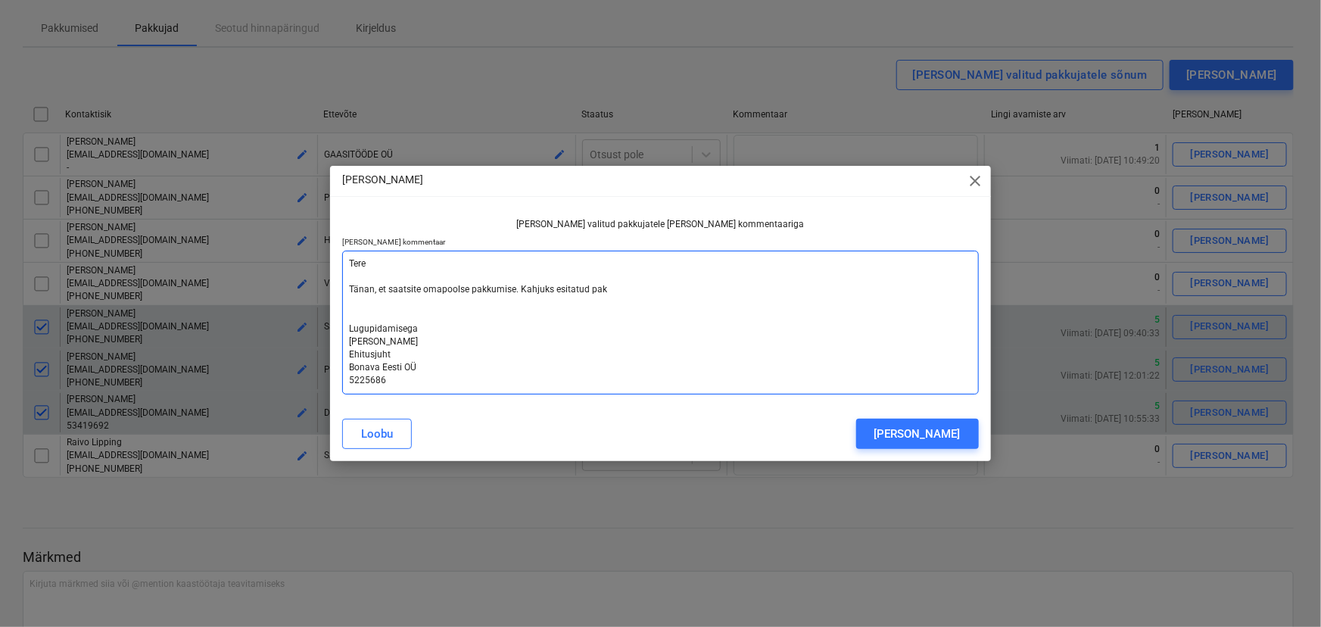
type textarea "x"
type textarea "Tere Tänan, et saatsite omapoolse pakkumise. Kahjuks esitatud pakk Lugupidamise…"
type textarea "x"
type textarea "Tere Tänan, et saatsite omapoolse pakkumise. Kahjuks esitatud pakku Lugupidamis…"
type textarea "x"
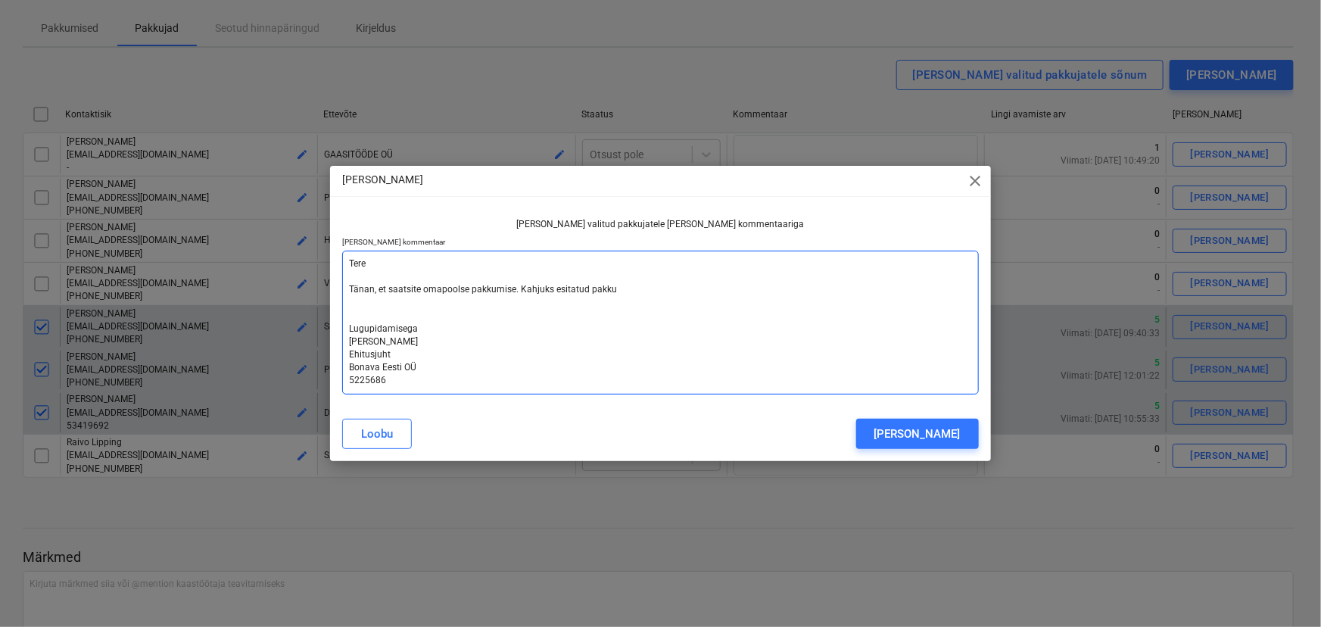
type textarea "Tere Tänan, et saatsite omapoolse pakkumise. Kahjuks esitatud pakkum Lugupidami…"
type textarea "x"
type textarea "Tere Tänan, et saatsite omapoolse pakkumise. Kahjuks esitatud pakkumi Lugupidam…"
type textarea "x"
type textarea "Tere Tänan, et saatsite omapoolse pakkumise. Kahjuks esitatud pakkumie Lugupida…"
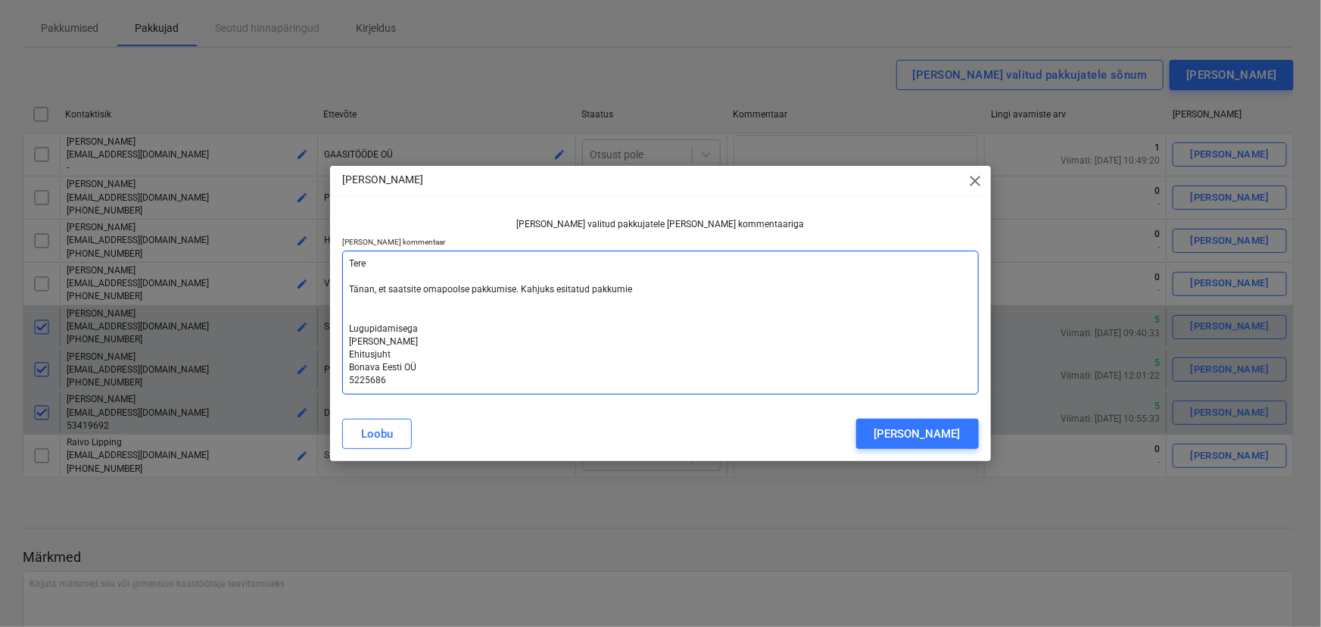
type textarea "x"
type textarea "Tere Tänan, et saatsite omapoolse pakkumise. Kahjuks esitatud pakkumien Lugupid…"
type textarea "x"
type textarea "Tere Tänan, et saatsite omapoolse pakkumise. Kahjuks esitatud pakkumien Lugupid…"
type textarea "x"
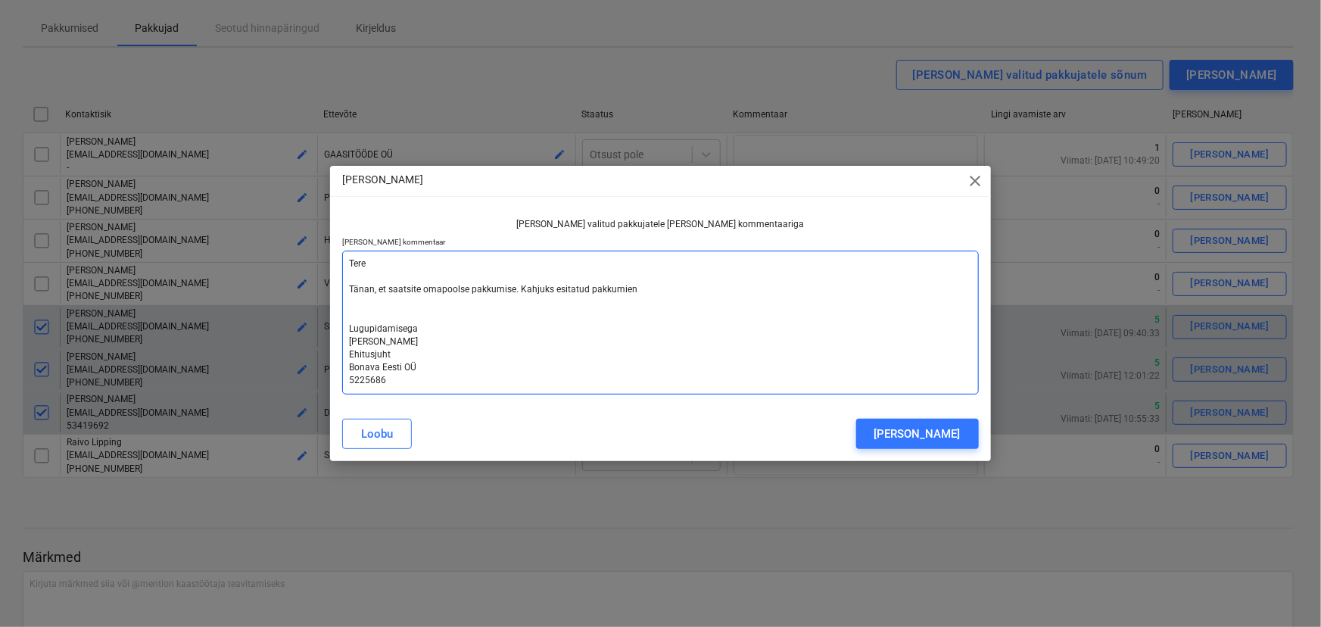
type textarea "Tere Tänan, et saatsite omapoolse pakkumise. Kahjuks esitatud pakkumien Lugupid…"
type textarea "x"
type textarea "Tere Tänan, et saatsite omapoolse pakkumise. Kahjuks esitatud pakkumie Lugupida…"
type textarea "x"
type textarea "Tere Tänan, et saatsite omapoolse pakkumise. Kahjuks esitatud pakkumi Lugupidam…"
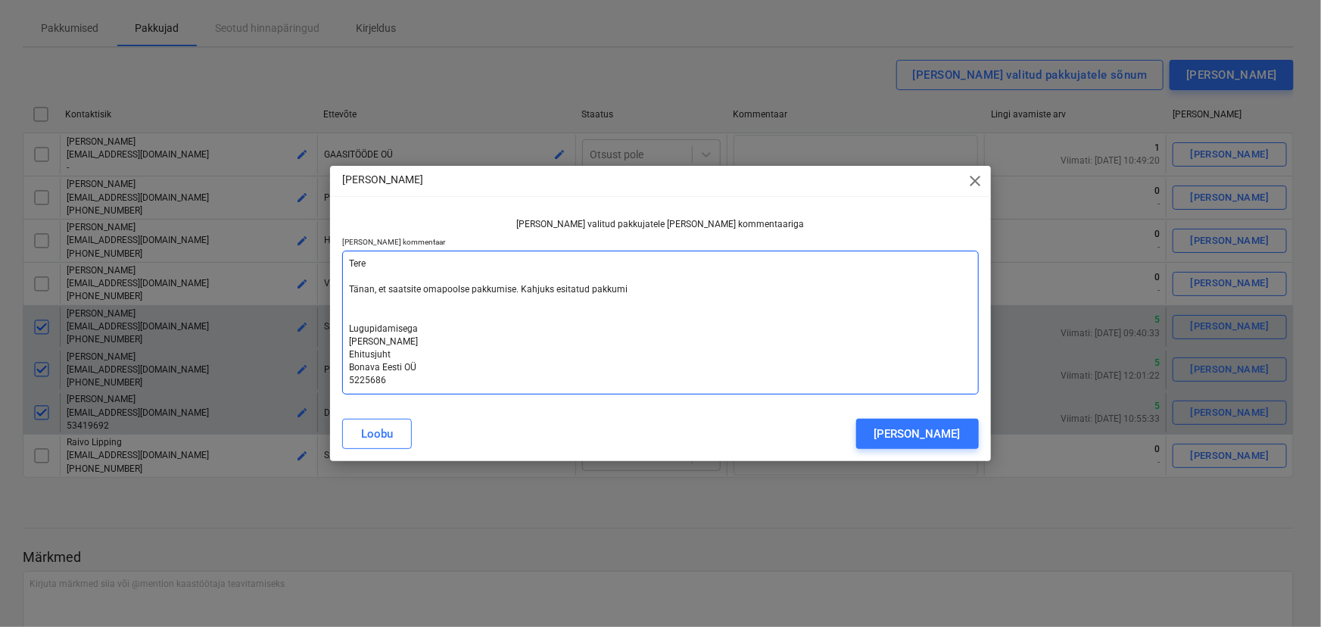
type textarea "x"
type textarea "Tere Tänan, et saatsite omapoolse pakkumise. Kahjuks esitatud pakkumin Lugupida…"
type textarea "x"
type textarea "Tere Tänan, et saatsite omapoolse pakkumise. Kahjuks esitatud pakkumine Lugupid…"
type textarea "x"
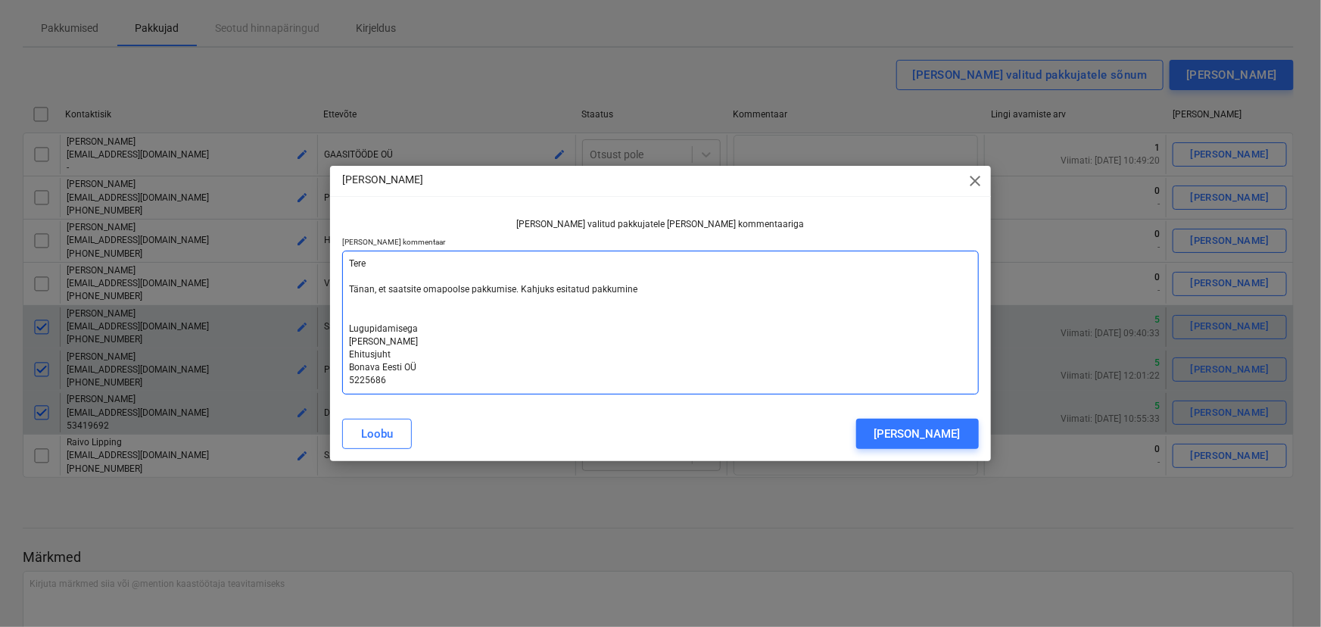
type textarea "Tere Tänan, et saatsite omapoolse pakkumise. Kahjuks esitatud pakkumine Lugupid…"
type textarea "x"
type textarea "Tere Tänan, et saatsite omapoolse pakkumise. Kahjuks esitatud pakkumine t Lugup…"
type textarea "x"
type textarea "Tere Tänan, et saatsite omapoolse pakkumise. Kahjuks esitatud pakkumine te Lugu…"
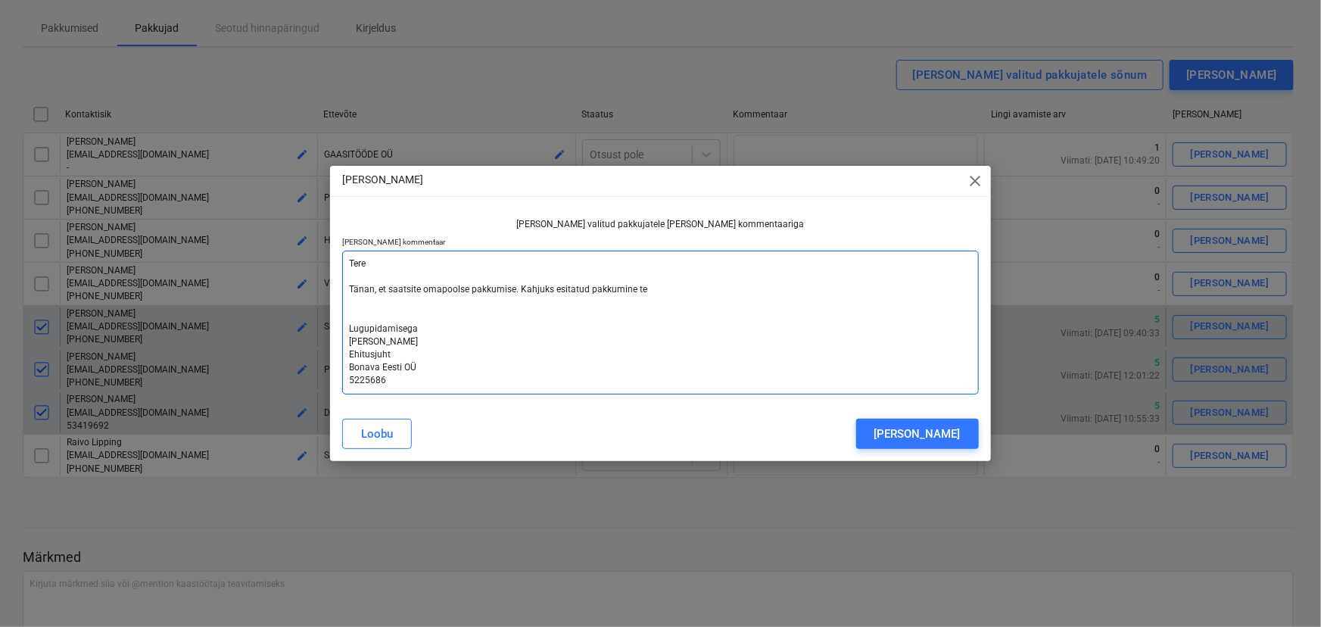
type textarea "x"
type textarea "Tere Tänan, et saatsite omapoolse pakkumise. Kahjuks esitatud pakkumine tei Lug…"
type textarea "x"
type textarea "Tere Tänan, et saatsite omapoolse pakkumise. Kahjuks esitatud pakkumine teie Lu…"
type textarea "x"
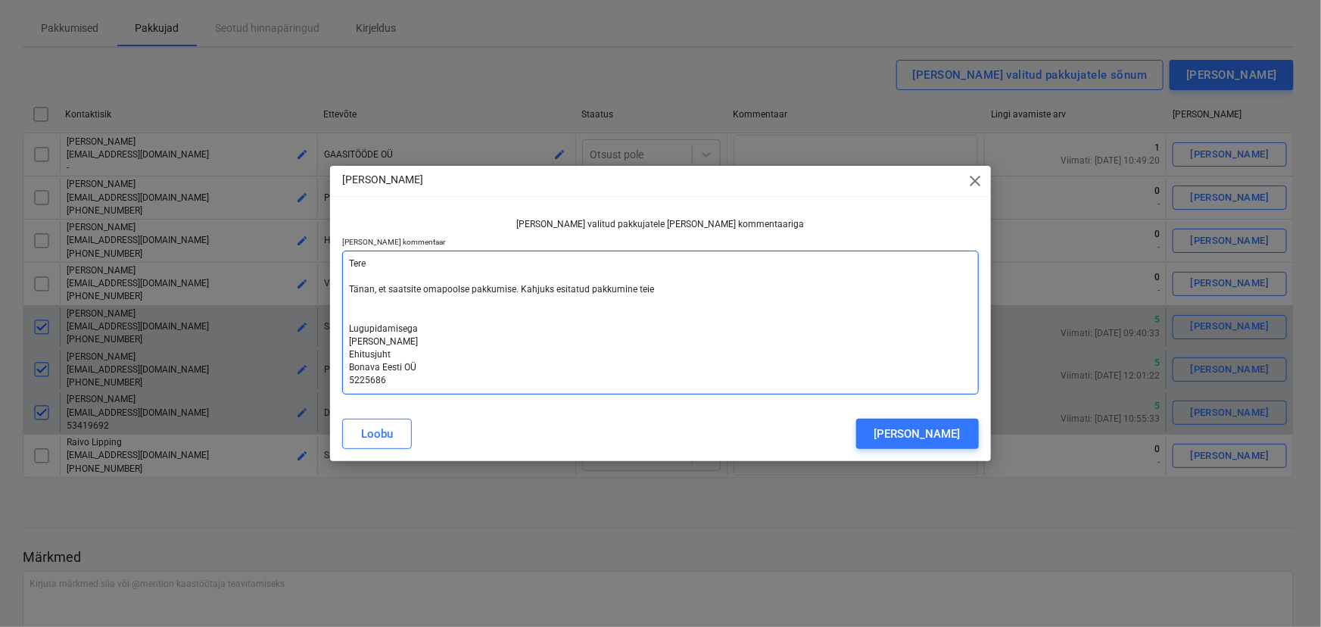
type textarea "Tere Tänan, et saatsite omapoolse pakkumise. Kahjuks esitatud pakkumine teieg L…"
type textarea "x"
type textarea "Tere Tänan, et saatsite omapoolse pakkumise. Kahjuks esitatud pakkumine teiega …"
type textarea "x"
type textarea "Tere Tänan, et saatsite omapoolse pakkumise. Kahjuks esitatud pakkumine teiega …"
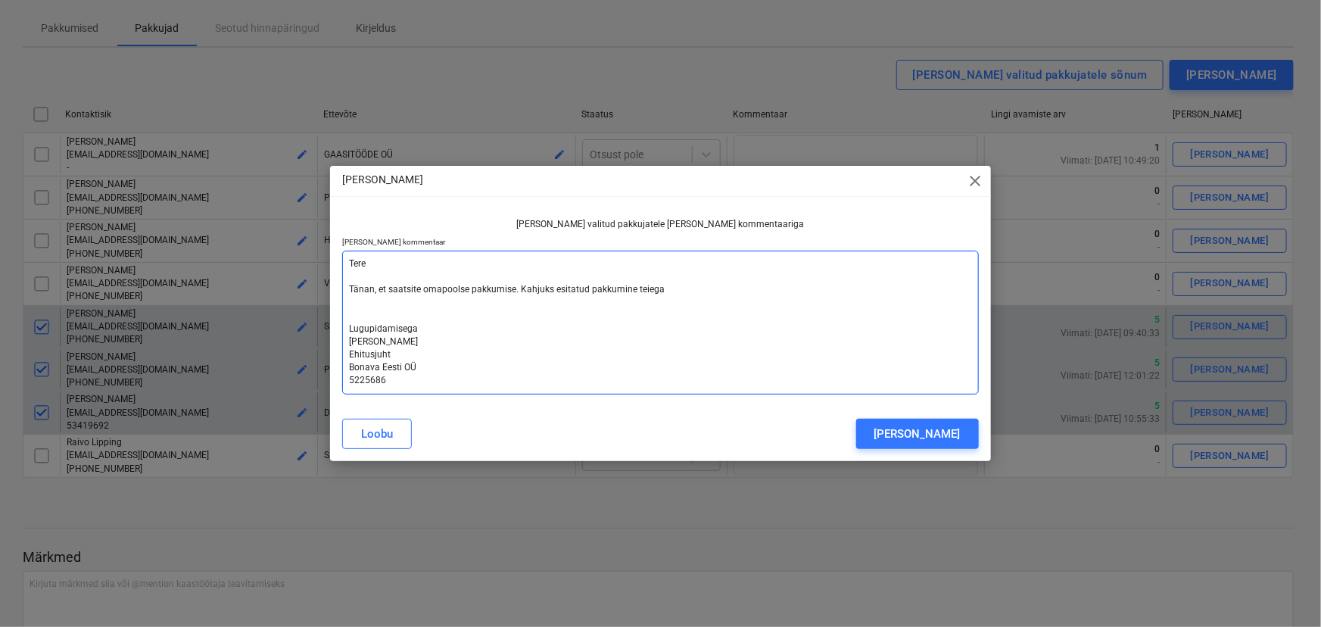
type textarea "x"
type textarea "Tere Tänan, et saatsite omapoolse pakkumise. Kahjuks esitatud pakkumine teiega …"
type textarea "x"
type textarea "Tere Tänan, et saatsite omapoolse pakkumise. Kahjuks esitatud pakkumine teiega …"
type textarea "x"
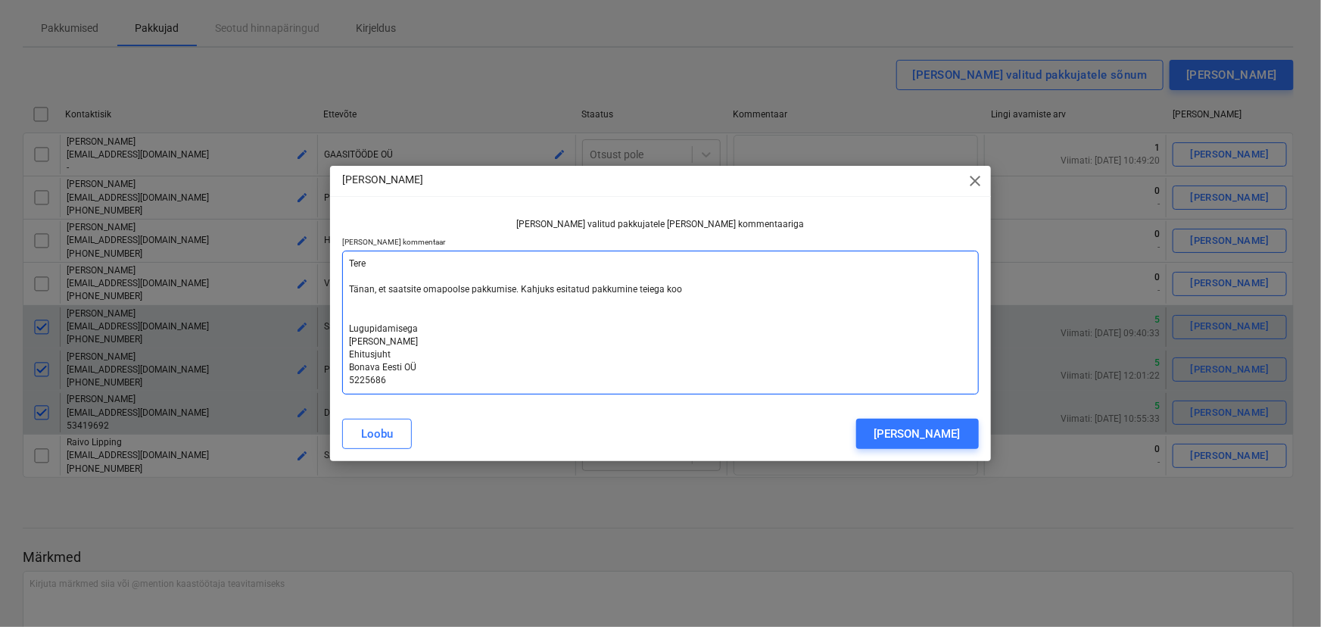
type textarea "Tere Tänan, et saatsite omapoolse pakkumise. Kahjuks esitatud pakkumine teiega …"
type textarea "x"
type textarea "Tere Tänan, et saatsite omapoolse pakkumise. Kahjuks esitatud pakkumine teiega …"
type textarea "x"
type textarea "Tere Tänan, et saatsite omapoolse pakkumise. Kahjuks esitatud pakkumine teiega …"
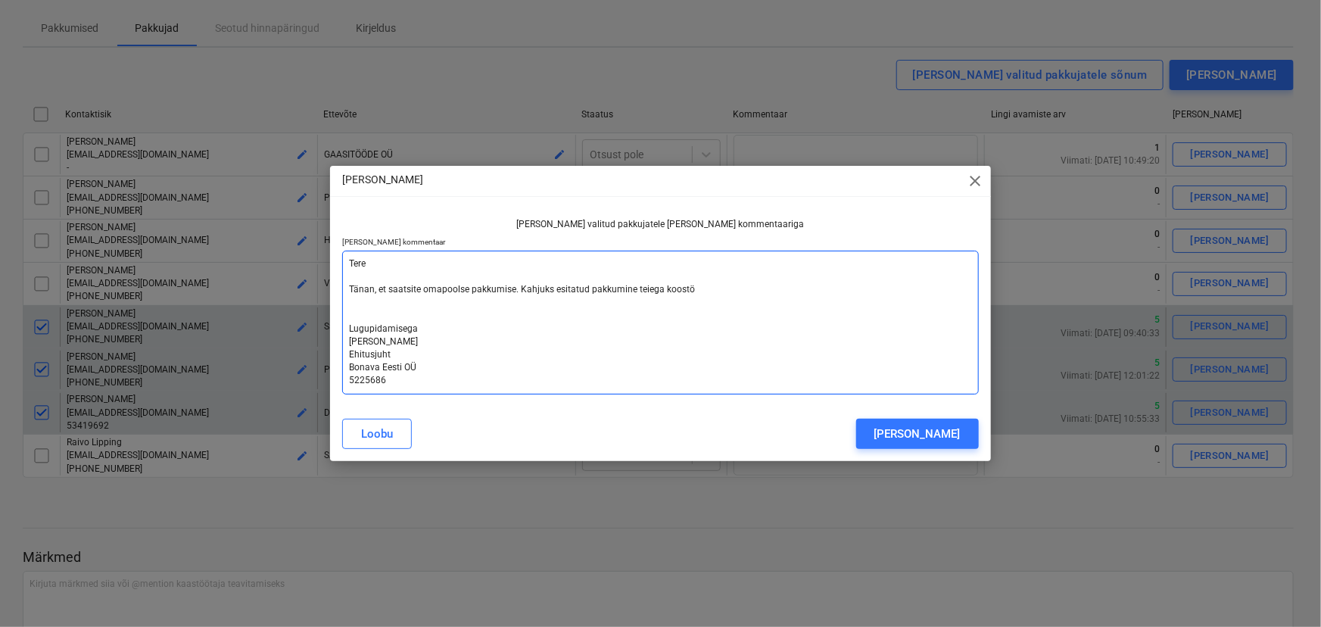
type textarea "x"
type textarea "Tere Tänan, et saatsite omapoolse pakkumise. Kahjuks esitatud pakkumine teiega …"
type textarea "x"
type textarea "Tere Tänan, et saatsite omapoolse pakkumise. Kahjuks esitatud pakkumine teiega …"
type textarea "x"
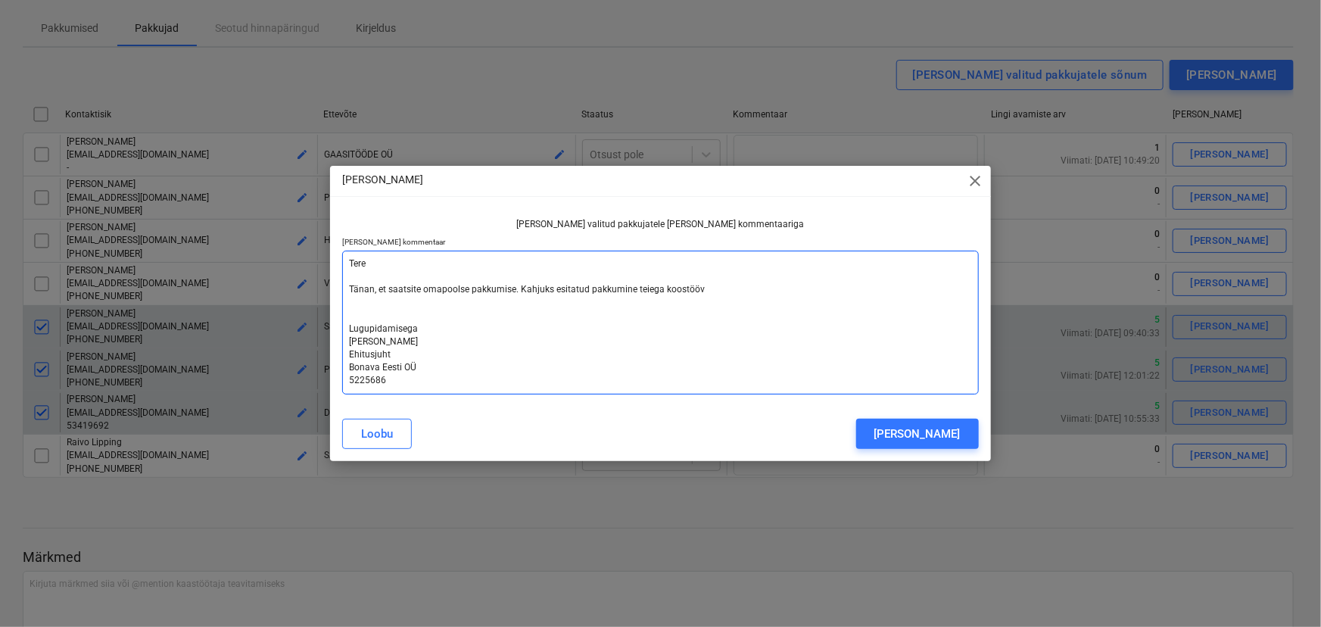
type textarea "Tere Tänan, et saatsite omapoolse pakkumise. Kahjuks esitatud pakkumine teiega …"
type textarea "x"
type textarea "Tere Tänan, et saatsite omapoolse pakkumise. Kahjuks esitatud pakkumine teiega …"
type textarea "x"
type textarea "Tere Tänan, et saatsite omapoolse pakkumise. Kahjuks esitatud pakkumine teiega …"
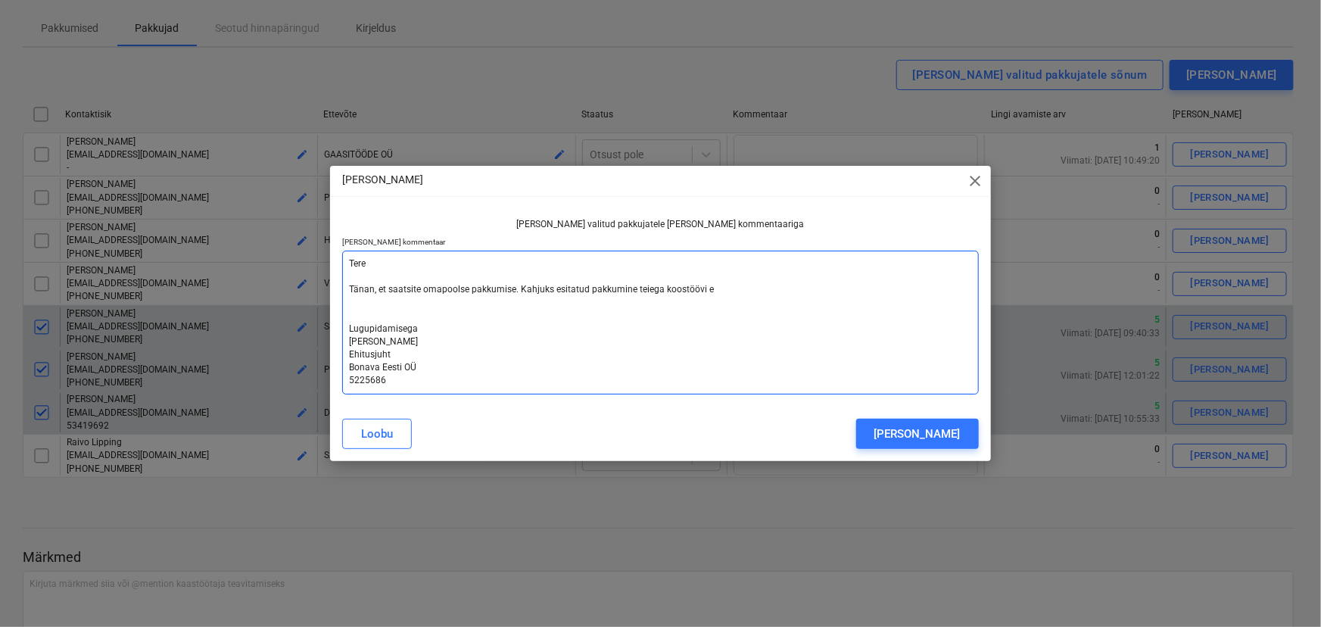
type textarea "x"
type textarea "Tere Tänan, et saatsite omapoolse pakkumise. Kahjuks esitatud pakkumine teiega …"
type textarea "x"
type textarea "Tere Tänan, et saatsite omapoolse pakkumise. Kahjuks esitatud pakkumine teiega …"
type textarea "x"
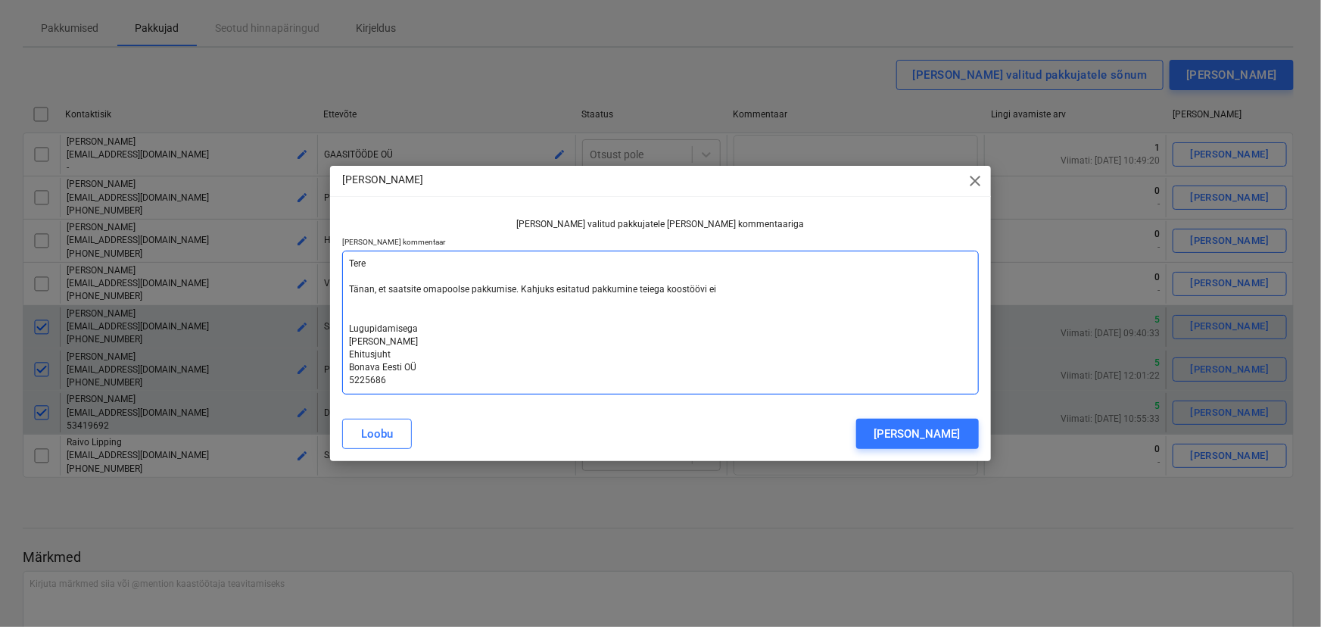
type textarea "Tere Tänan, et saatsite omapoolse pakkumise. Kahjuks esitatud pakkumine teiega …"
type textarea "x"
type textarea "Tere Tänan, et saatsite omapoolse pakkumise. Kahjuks esitatud pakkumine teiega …"
type textarea "x"
type textarea "Tere Tänan, et saatsite omapoolse pakkumise. Kahjuks esitatud pakkumine teiega …"
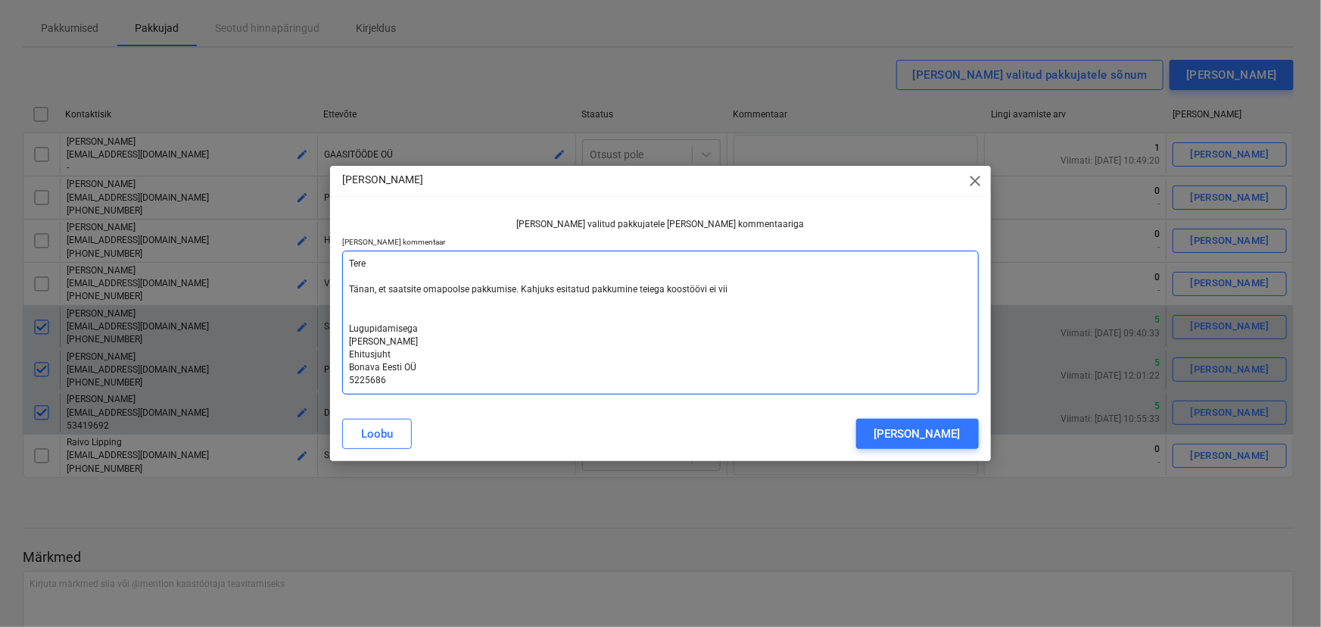
type textarea "x"
type textarea "Tere Tänan, et saatsite omapoolse pakkumise. Kahjuks esitatud pakkumine teiega …"
click at [512, 290] on textarea "Tere Tänan, et saatsite omapoolse pakkumise. Kahjuks esitatud pakkumine teiega …" at bounding box center [660, 323] width 636 height 144
click at [790, 291] on textarea "Tere Tänan, et saatsite omapoolse pakkumise Soo tee 5 KVK töödele. Kahjuks esit…" at bounding box center [660, 323] width 636 height 144
drag, startPoint x: 829, startPoint y: 316, endPoint x: 836, endPoint y: 315, distance: 7.7
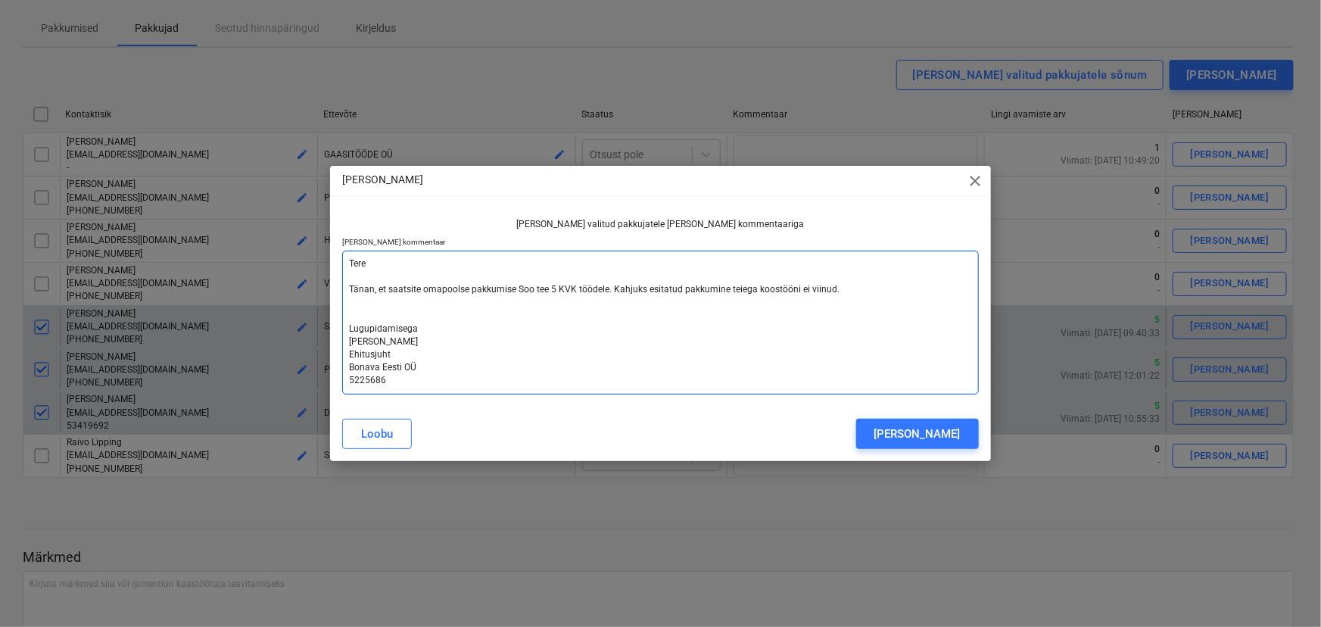
click at [830, 316] on textarea "Tere Tänan, et saatsite omapoolse pakkumise Soo tee 5 KVK töödele. Kahjuks esit…" at bounding box center [660, 323] width 636 height 144
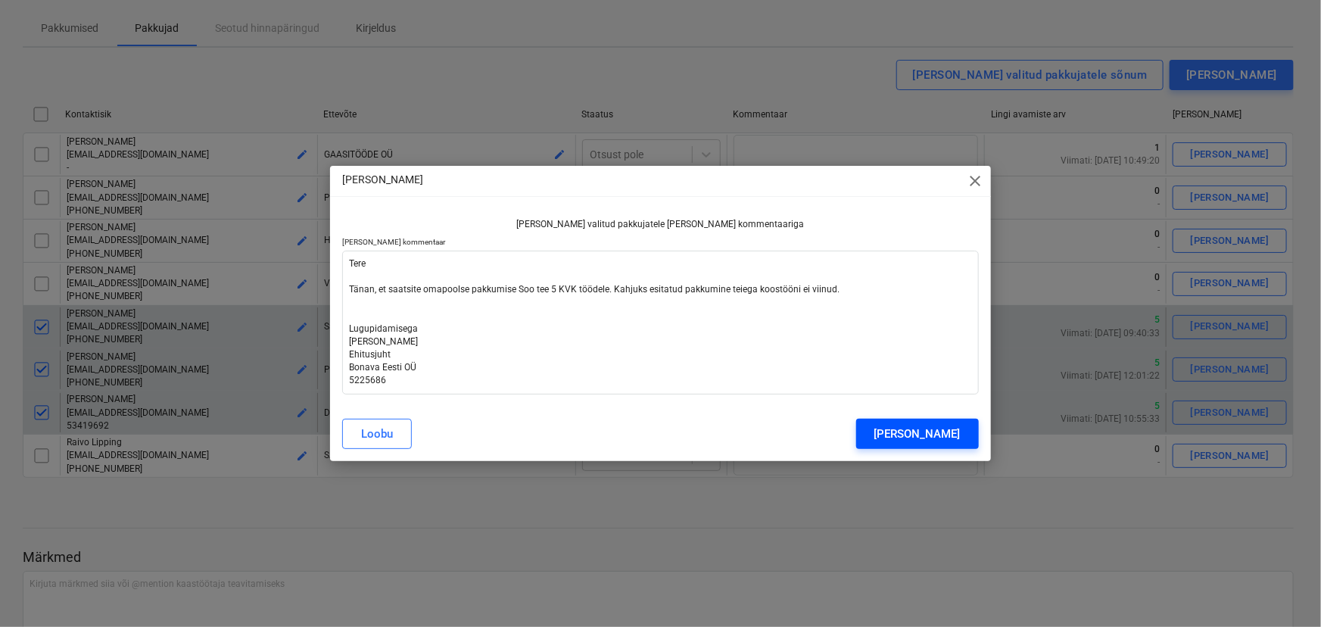
click at [951, 432] on div "[PERSON_NAME]" at bounding box center [917, 434] width 86 height 20
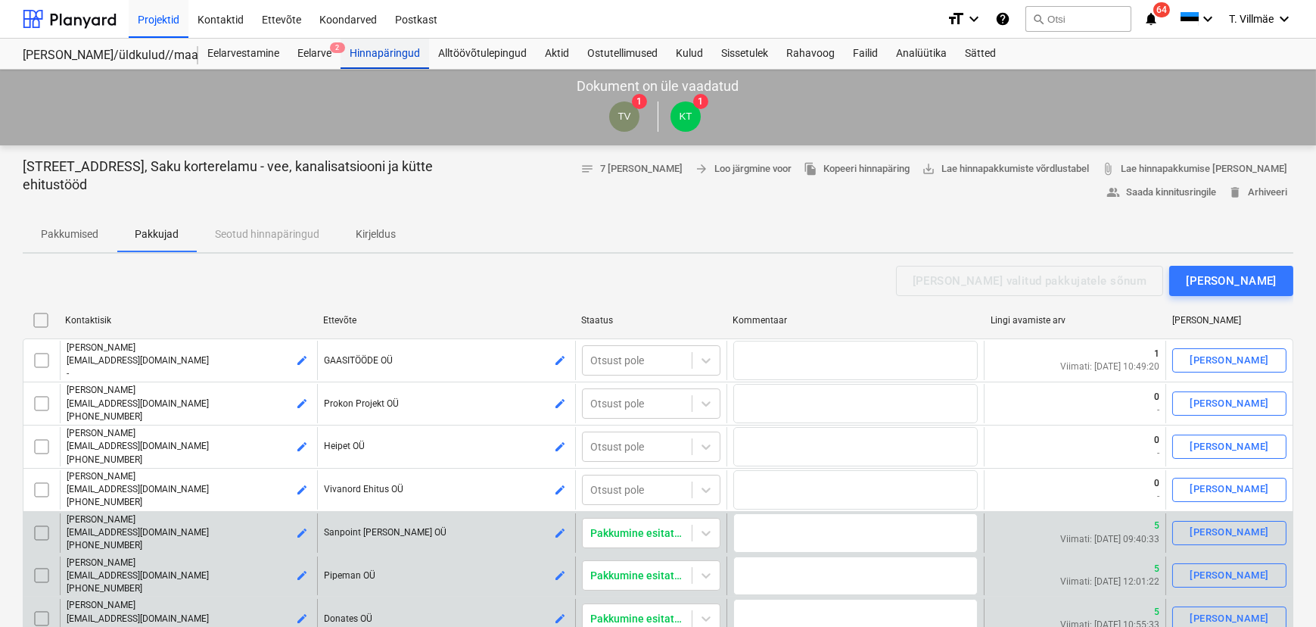
click at [385, 55] on div "Hinnapäringud" at bounding box center [385, 54] width 89 height 30
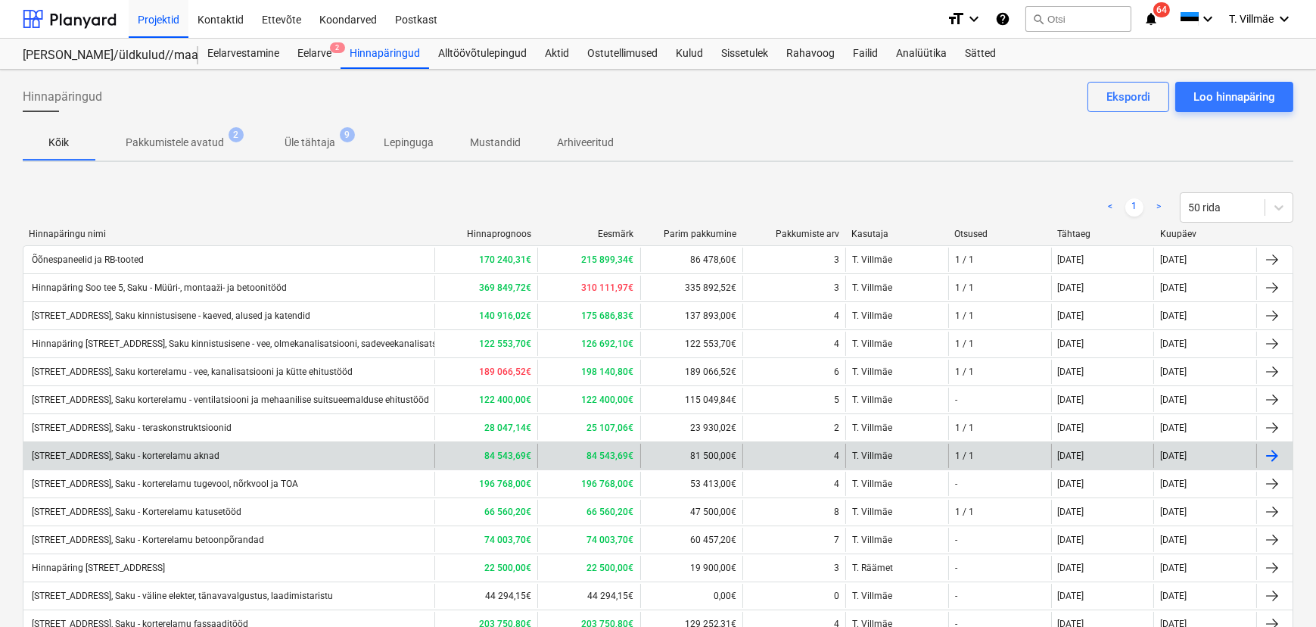
click at [270, 454] on div "[STREET_ADDRESS], Saku - korterelamu aknad" at bounding box center [228, 455] width 411 height 24
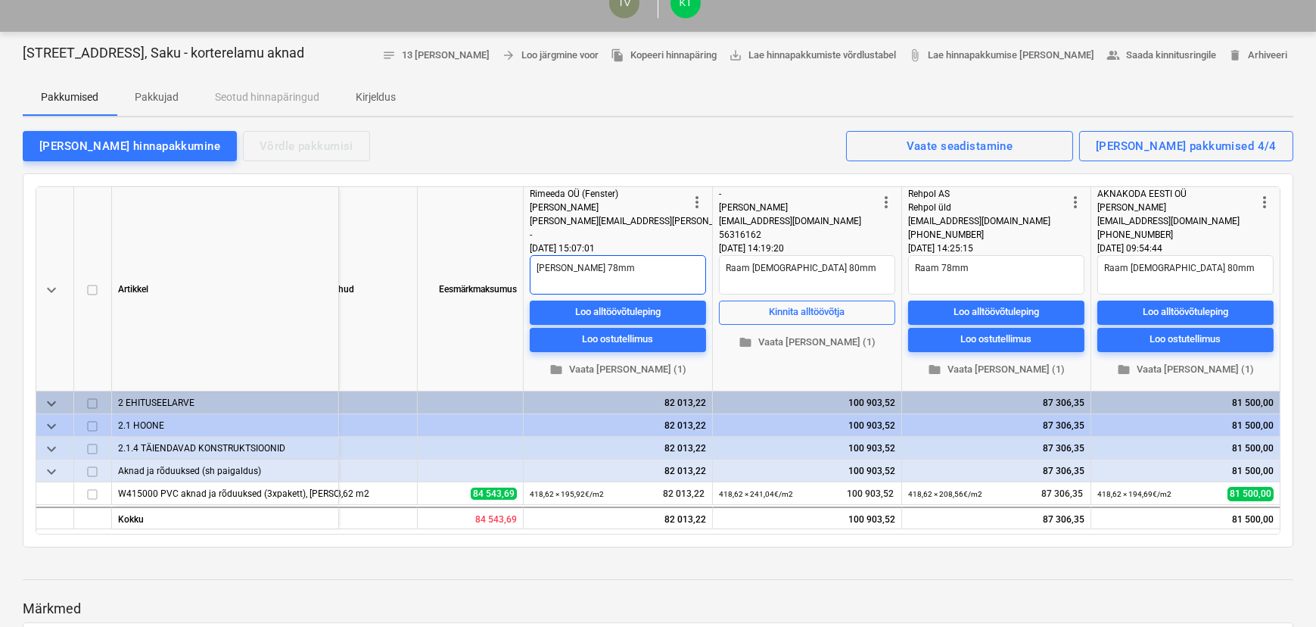
scroll to position [137, 0]
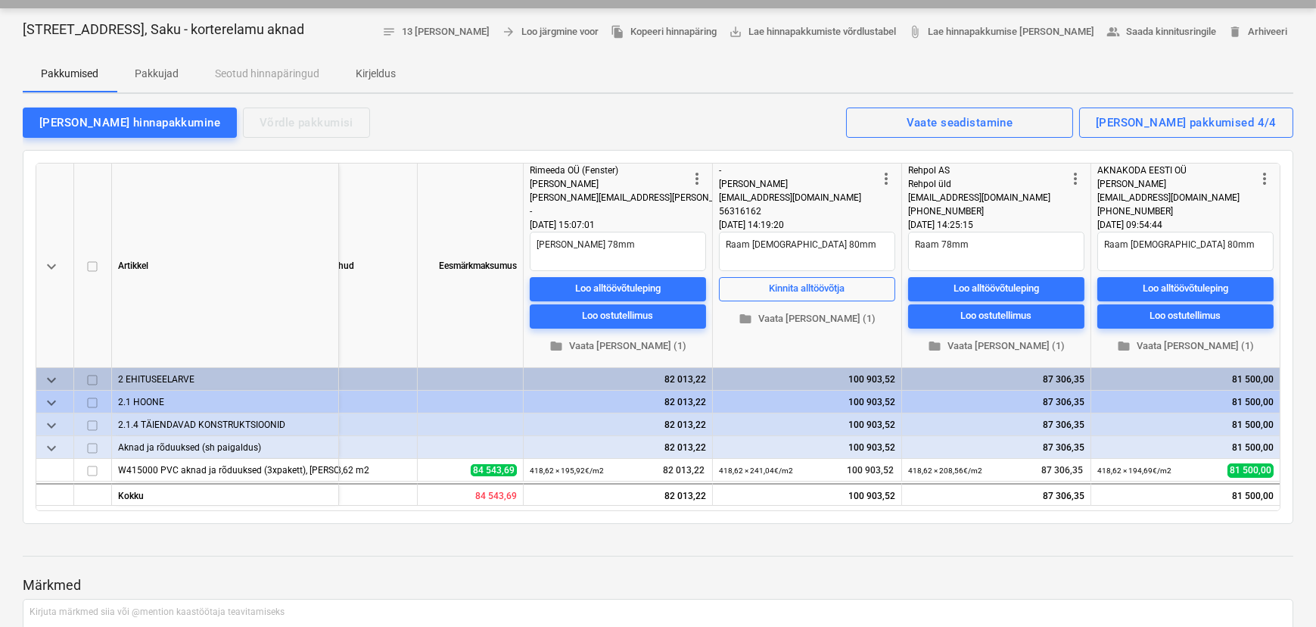
click at [168, 77] on p "Pakkujad" at bounding box center [157, 74] width 44 height 16
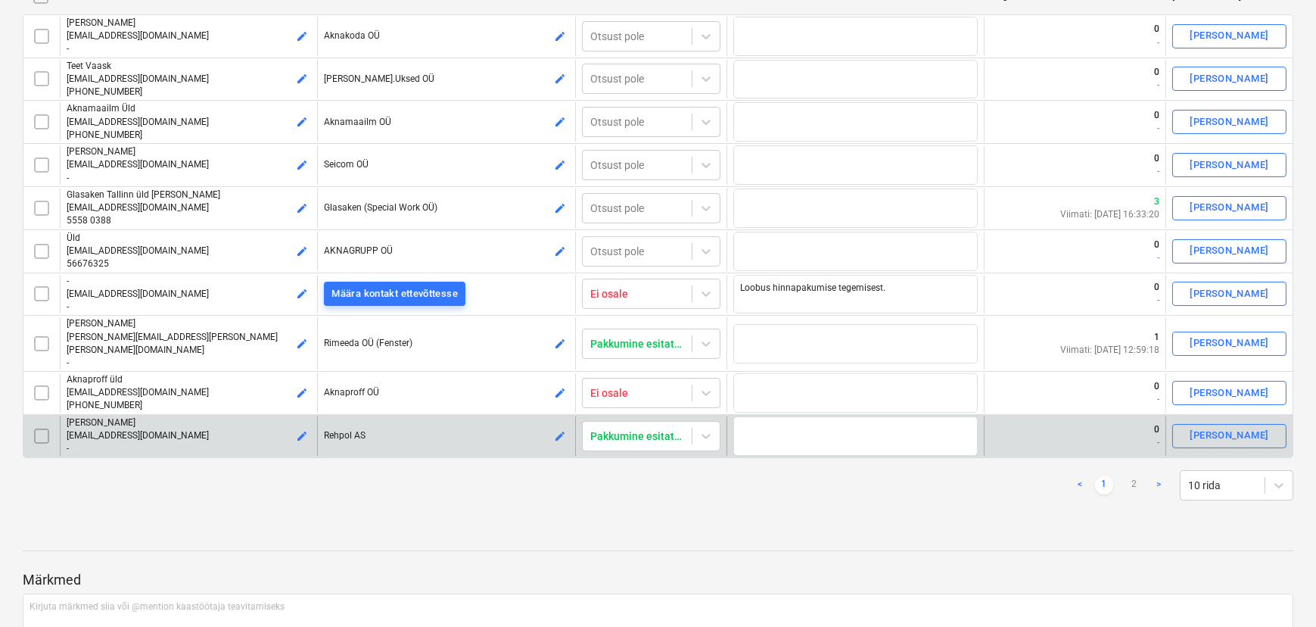
scroll to position [412, 0]
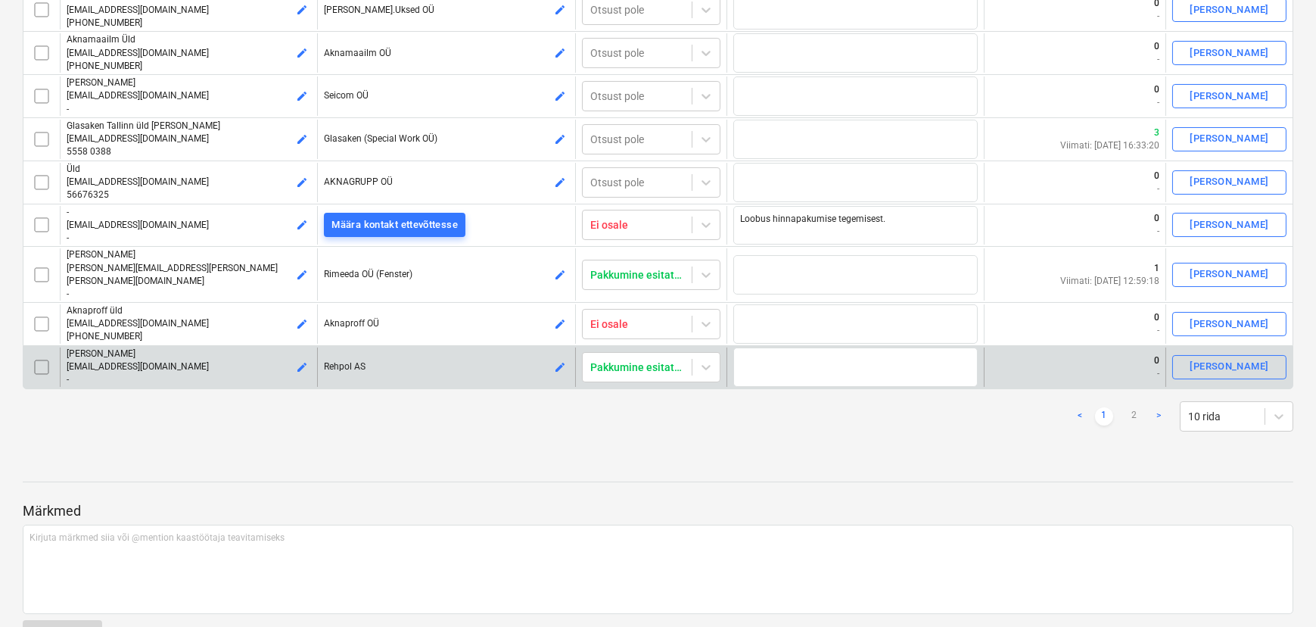
click at [40, 355] on input "checkbox" at bounding box center [42, 367] width 24 height 24
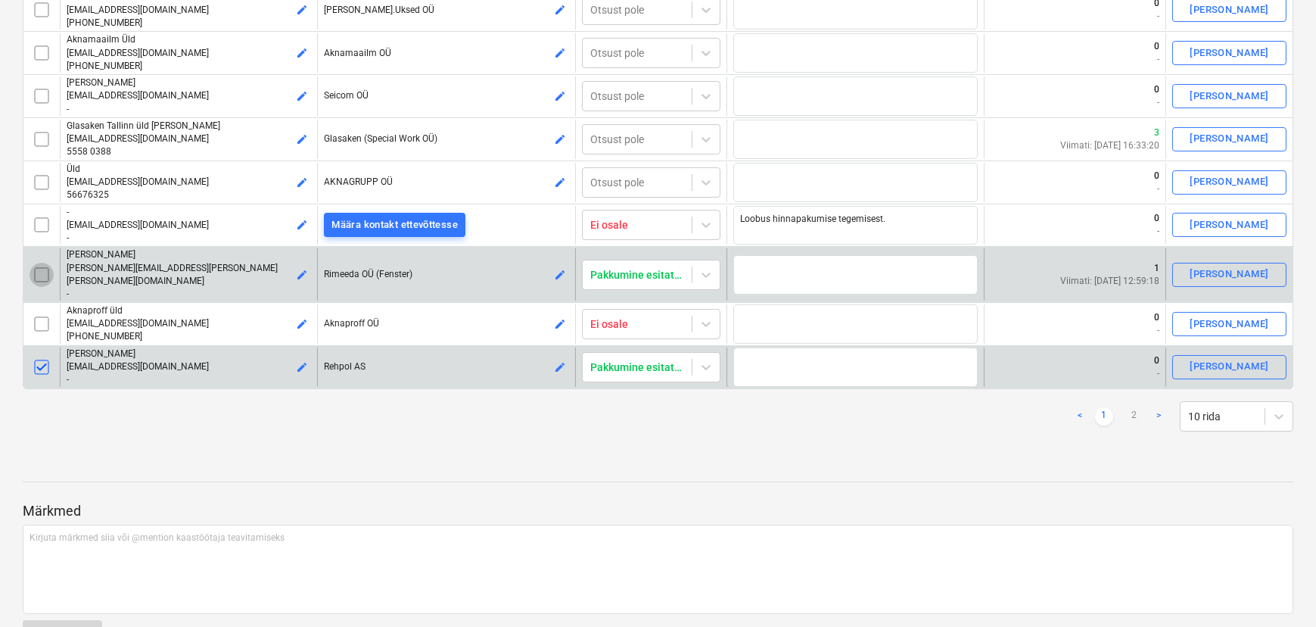
click at [42, 266] on input "checkbox" at bounding box center [42, 275] width 24 height 24
click at [1135, 407] on link "2" at bounding box center [1134, 416] width 18 height 18
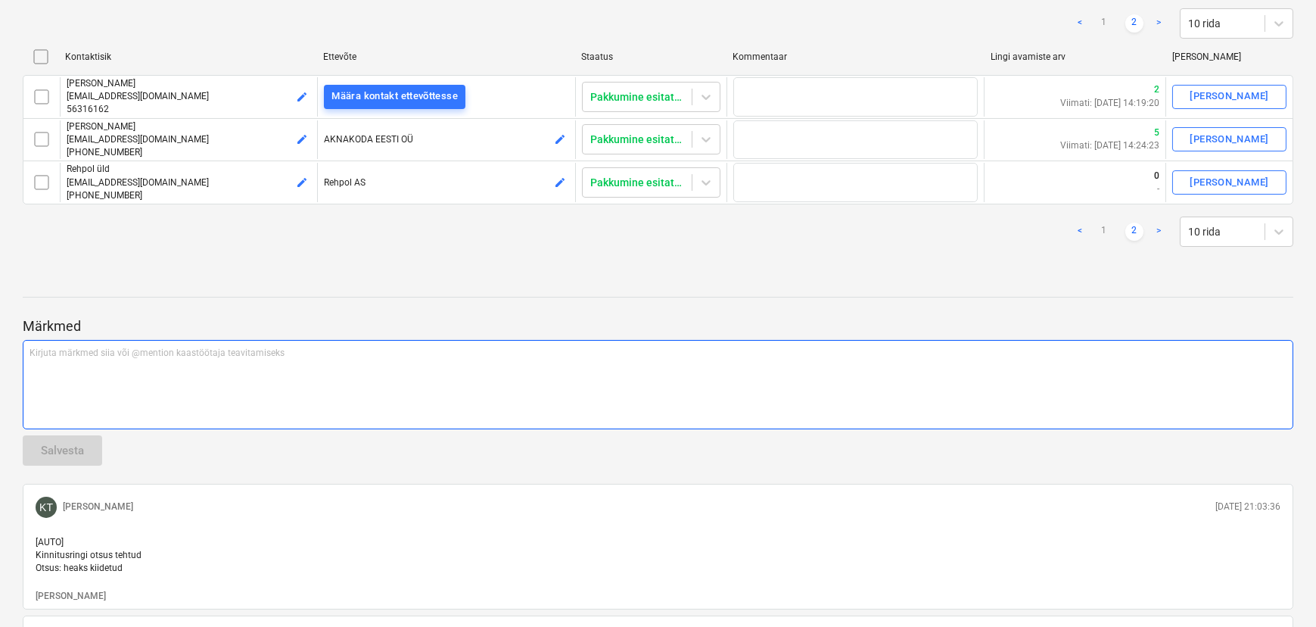
scroll to position [137, 0]
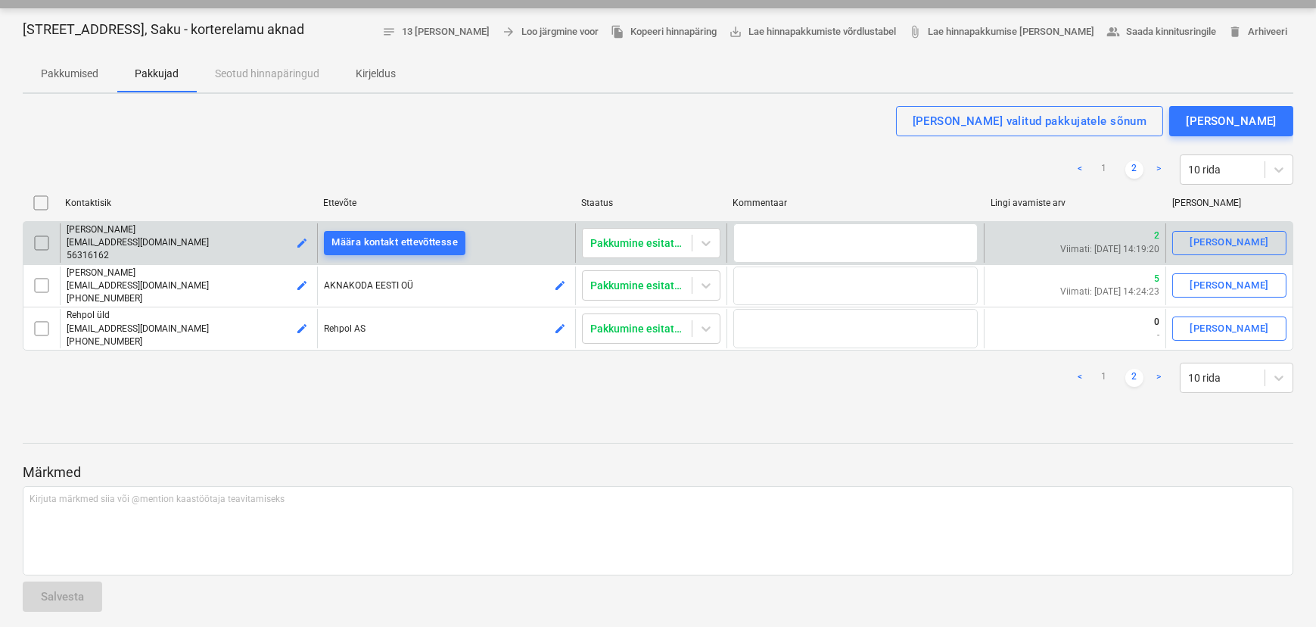
click at [41, 238] on input "checkbox" at bounding box center [42, 243] width 24 height 24
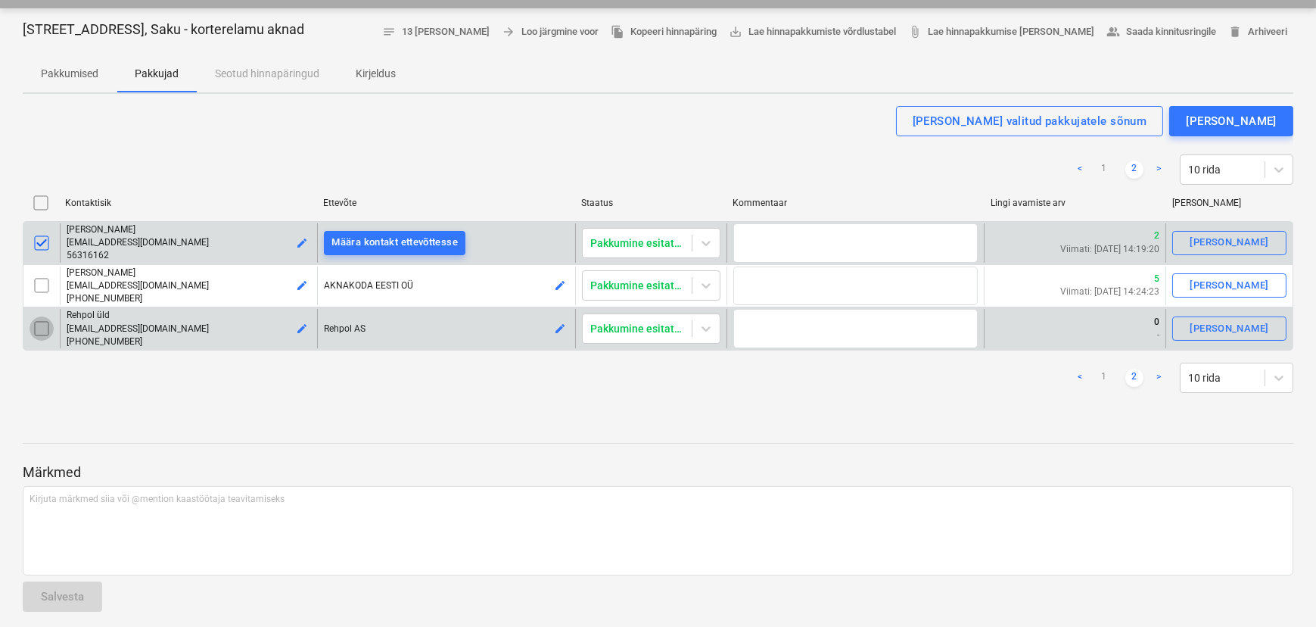
click at [40, 325] on input "checkbox" at bounding box center [42, 328] width 24 height 24
click at [1007, 123] on div "[PERSON_NAME] valitud pakkujatele sõnum" at bounding box center [1030, 121] width 235 height 20
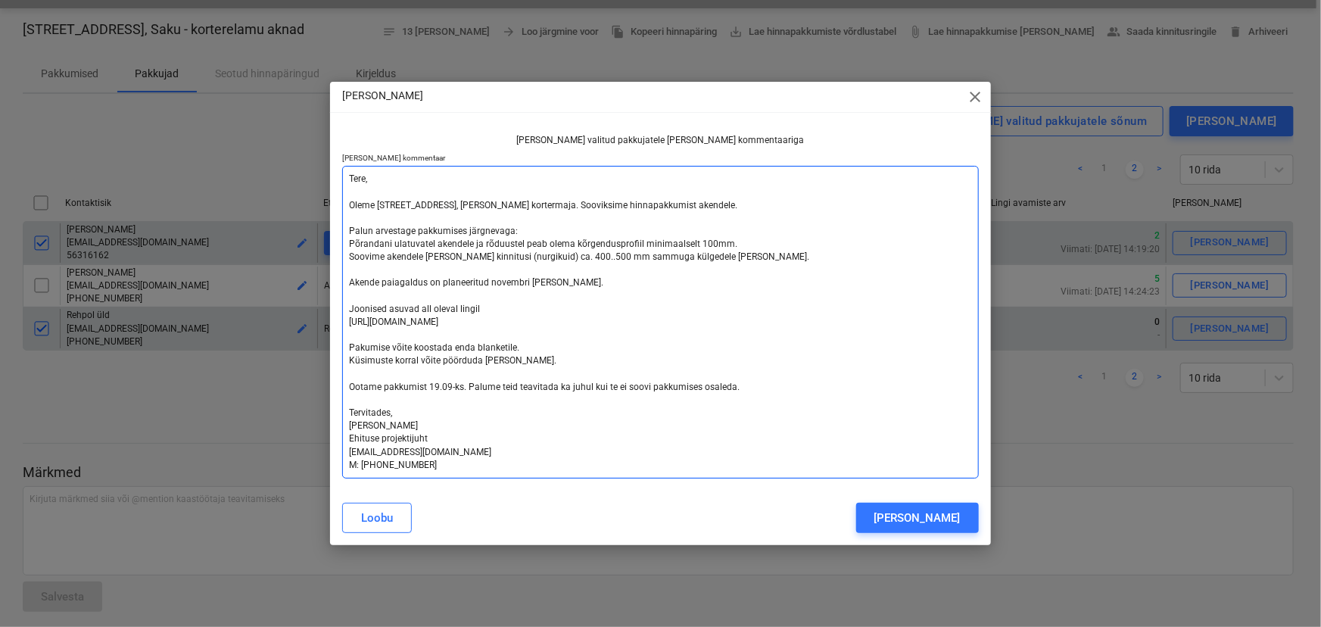
drag, startPoint x: 733, startPoint y: 385, endPoint x: 351, endPoint y: 201, distance: 423.5
click at [351, 201] on textarea "Tere, Oleme [STREET_ADDRESS], [PERSON_NAME] kortermaja. Sooviksime hinnapakkumi…" at bounding box center [660, 322] width 636 height 313
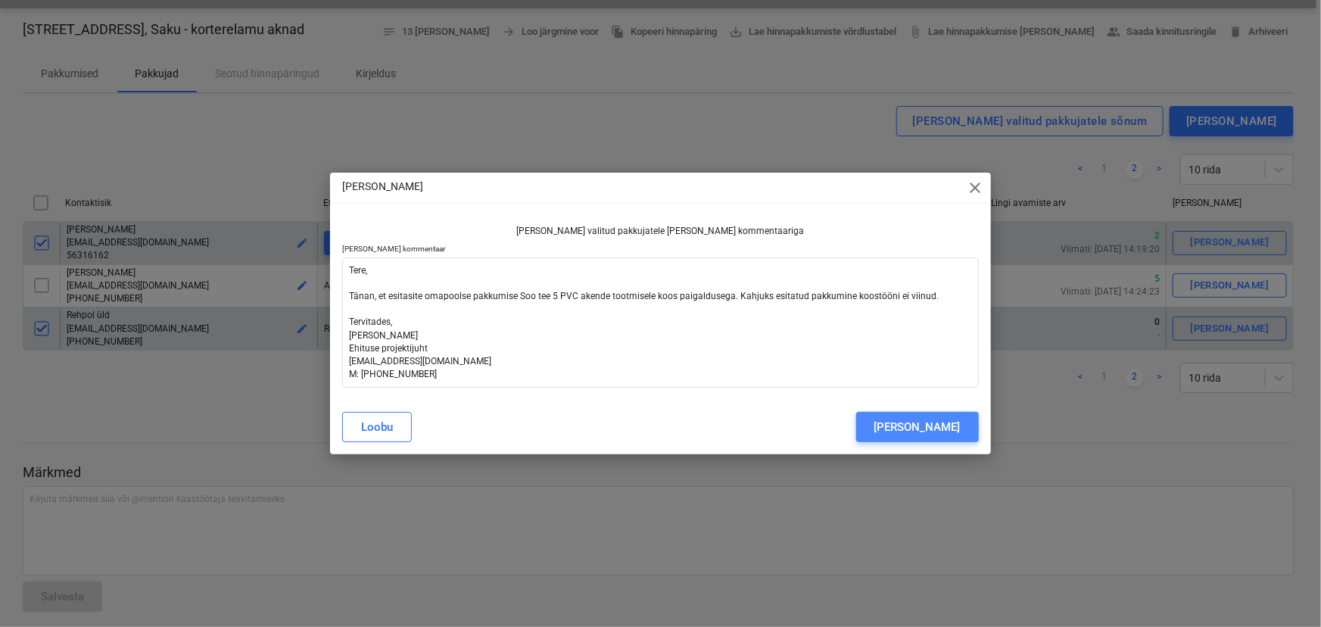
click at [944, 425] on div "[PERSON_NAME]" at bounding box center [917, 427] width 86 height 20
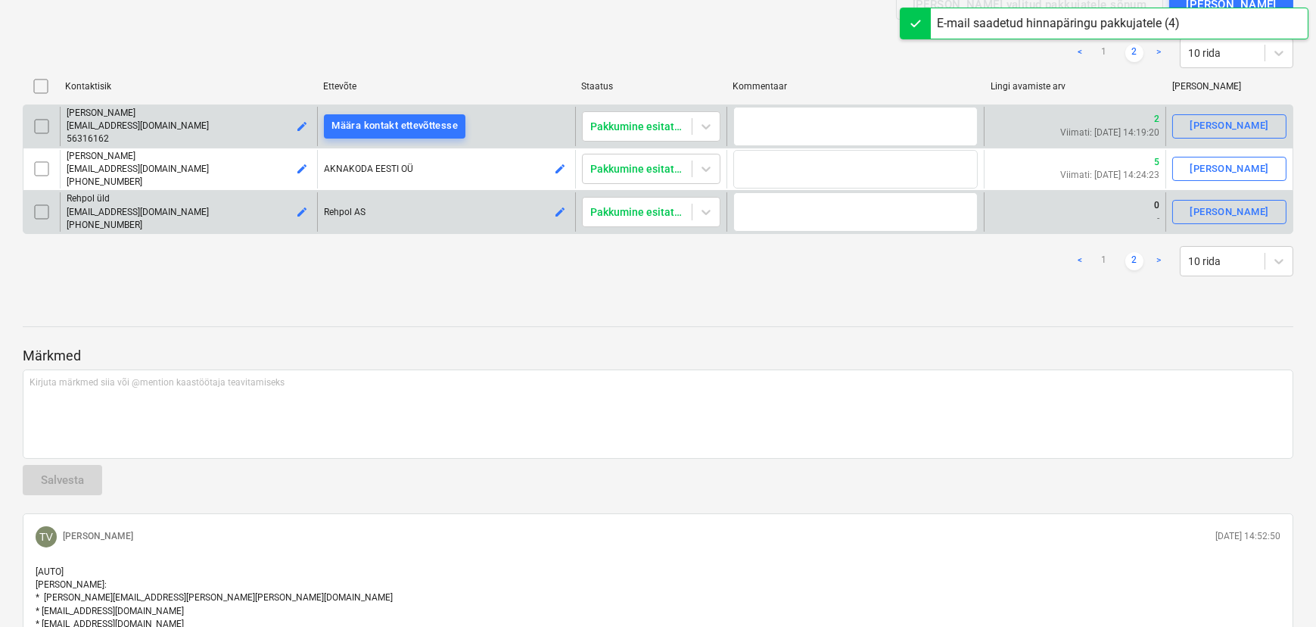
scroll to position [0, 0]
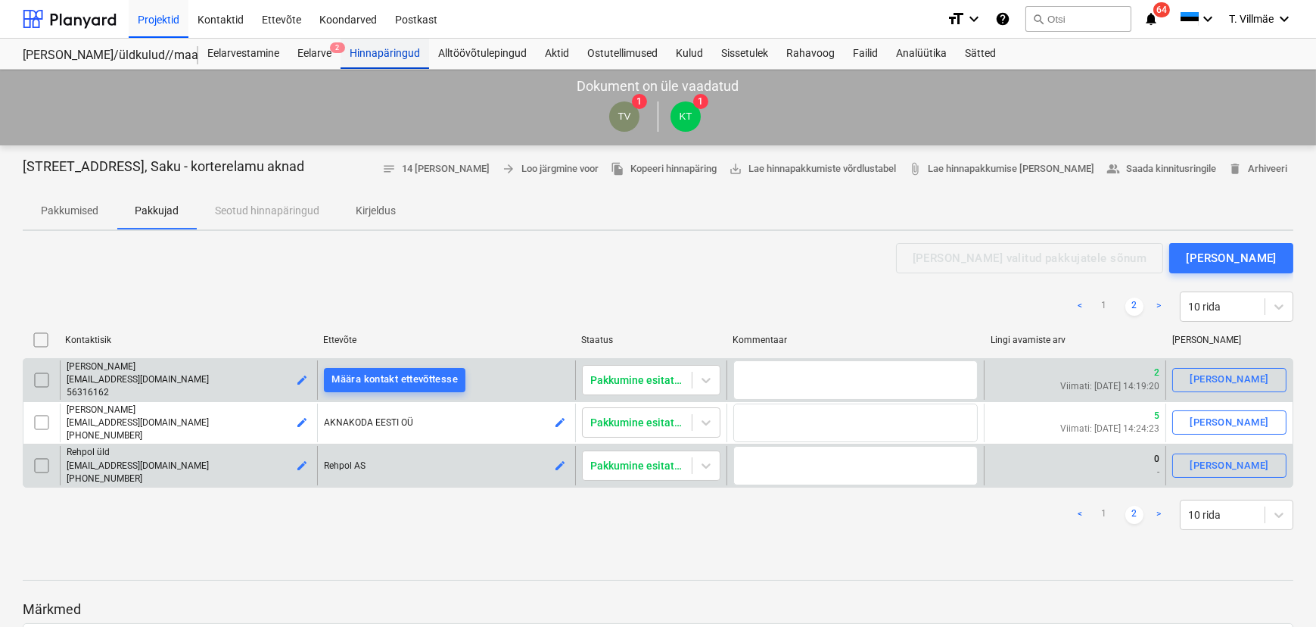
click at [391, 53] on div "Hinnapäringud" at bounding box center [385, 54] width 89 height 30
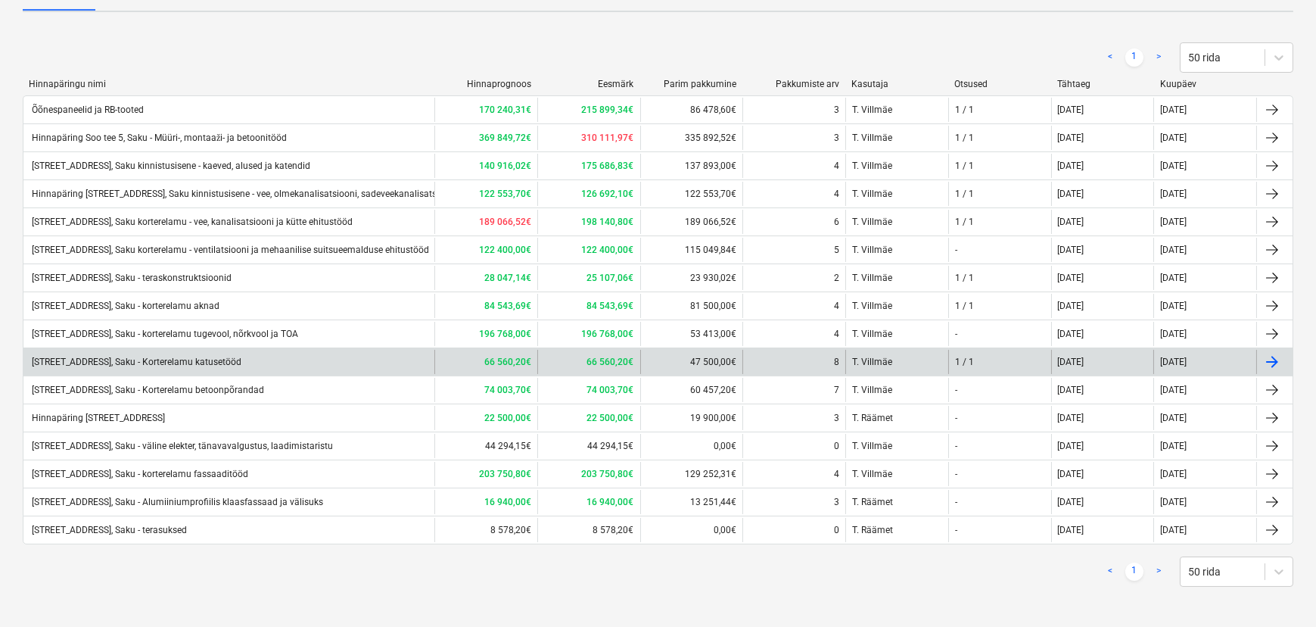
scroll to position [151, 0]
click at [224, 357] on div "[STREET_ADDRESS], Saku - Korterelamu katusetööd" at bounding box center [136, 361] width 212 height 11
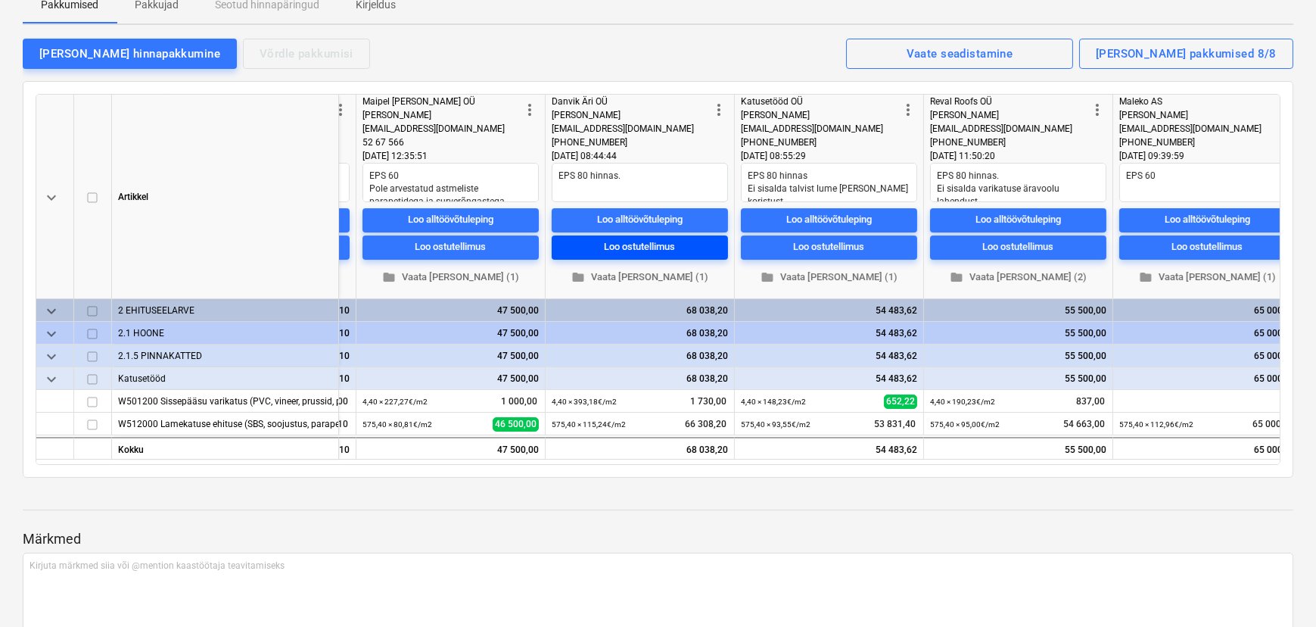
scroll to position [0, 966]
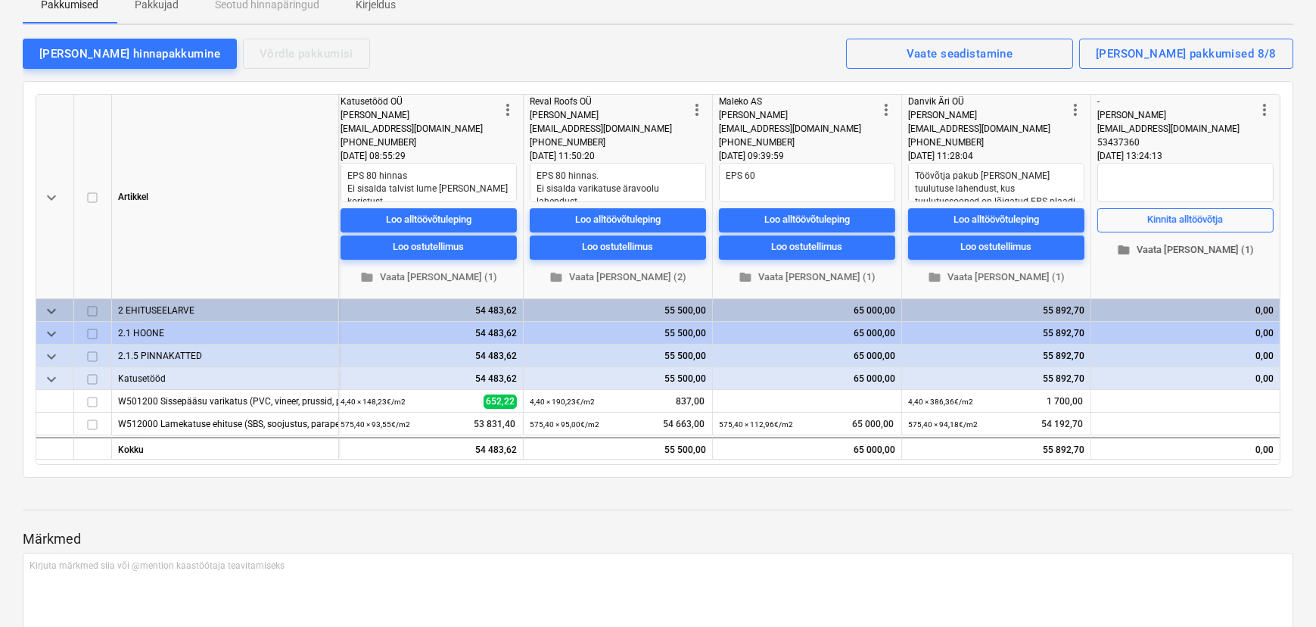
click at [1188, 244] on span "folder Vaata [PERSON_NAME] (1)" at bounding box center [1185, 249] width 164 height 17
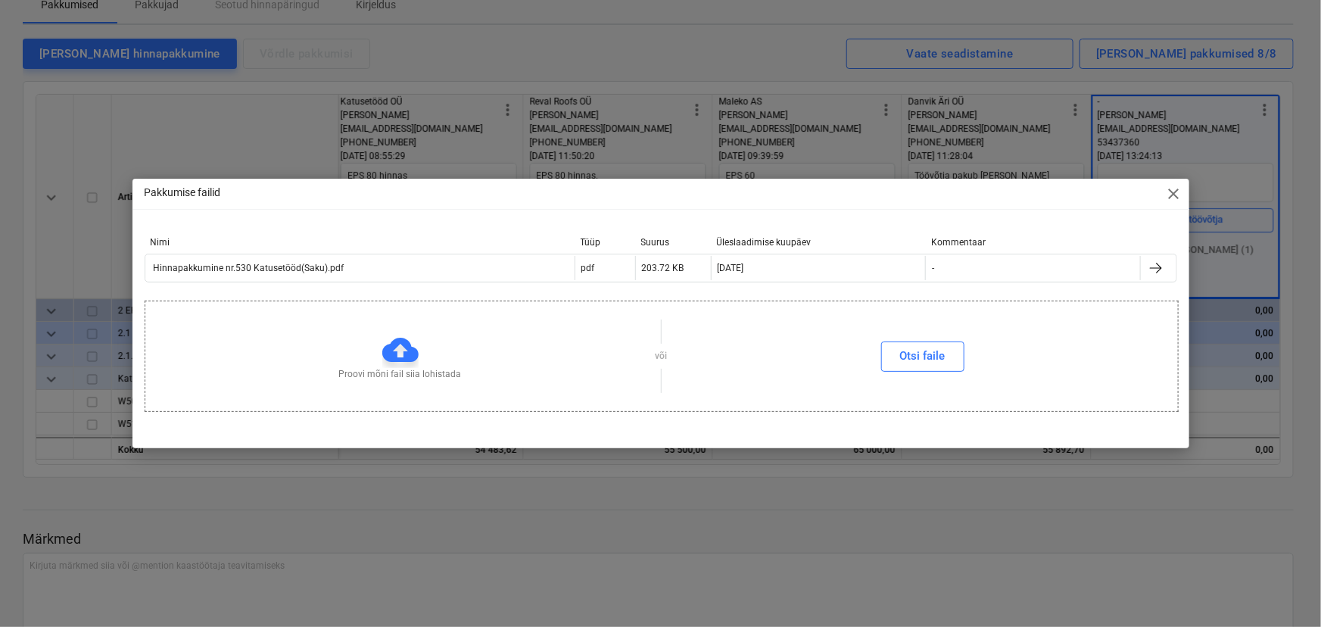
click at [1175, 191] on span "close" at bounding box center [1174, 194] width 18 height 18
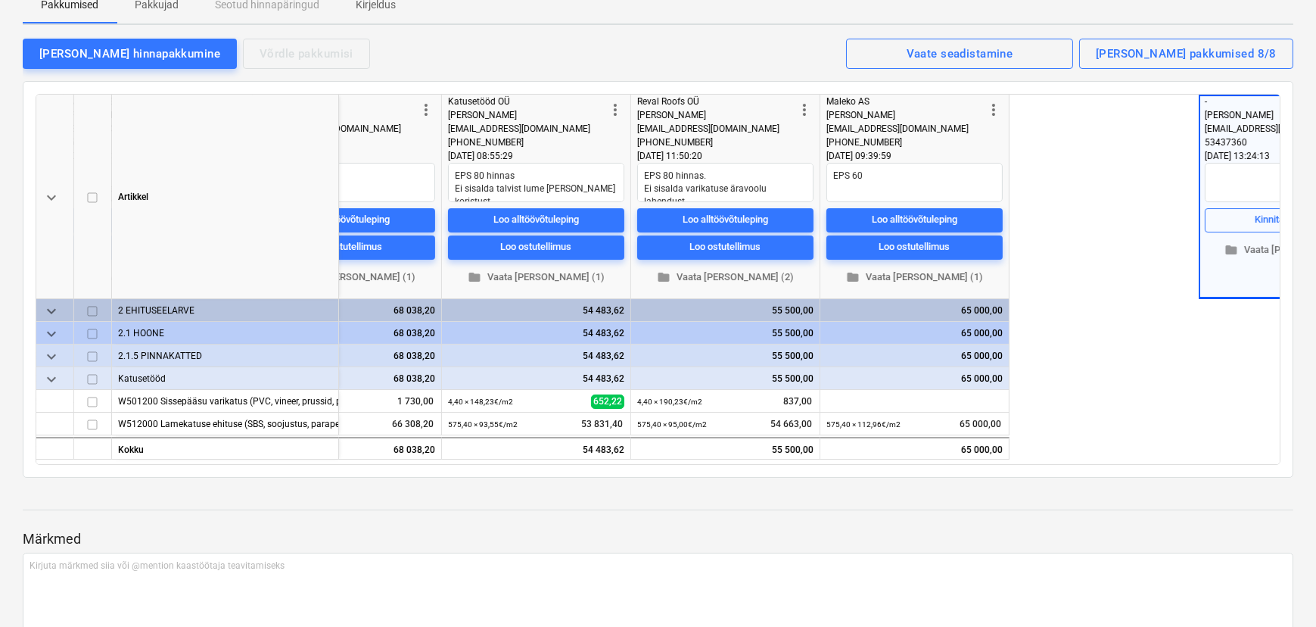
scroll to position [0, 0]
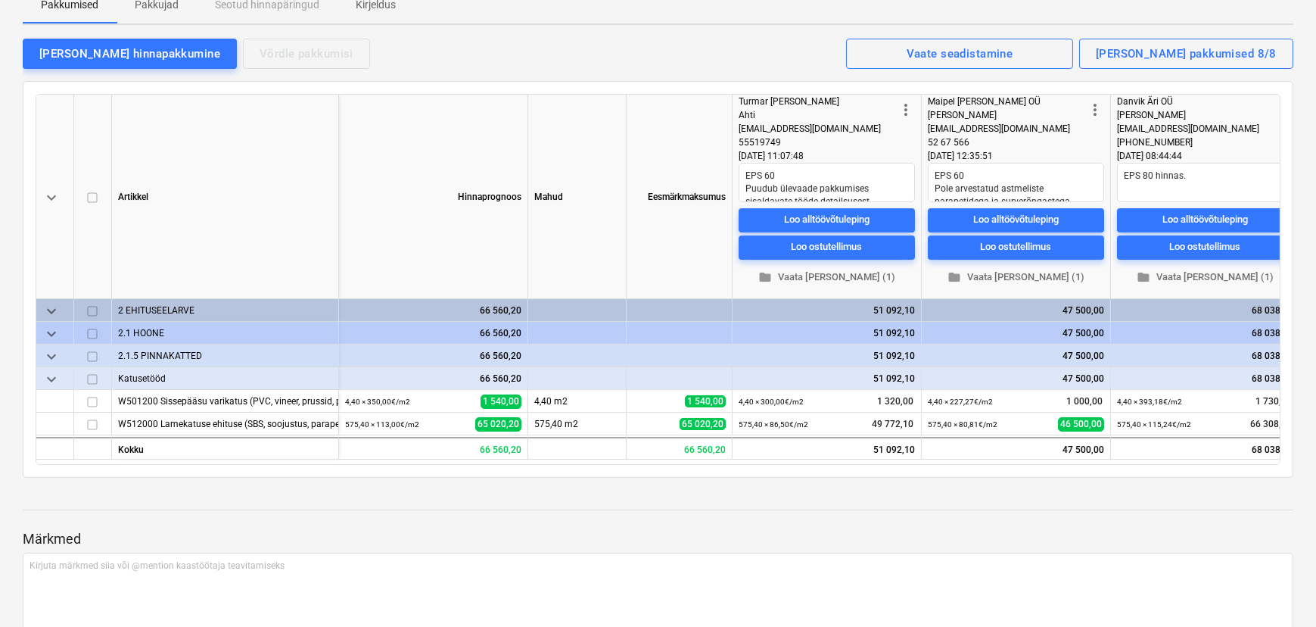
click at [253, 530] on p "Märkmed" at bounding box center [658, 539] width 1271 height 18
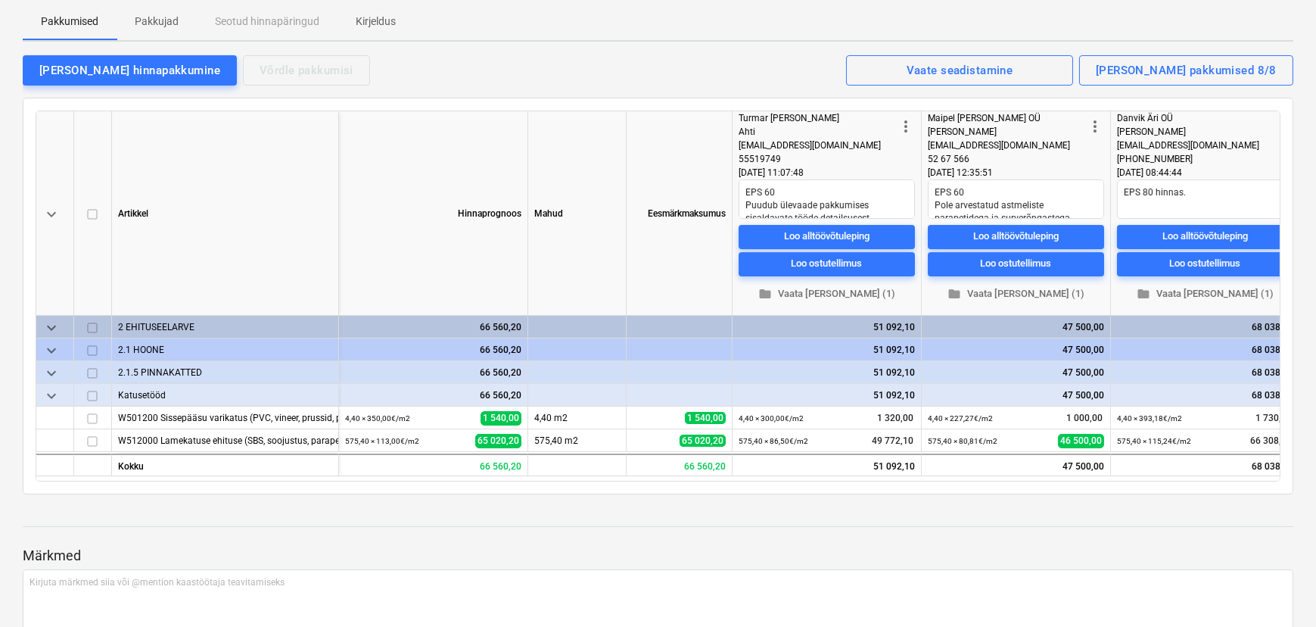
scroll to position [68, 0]
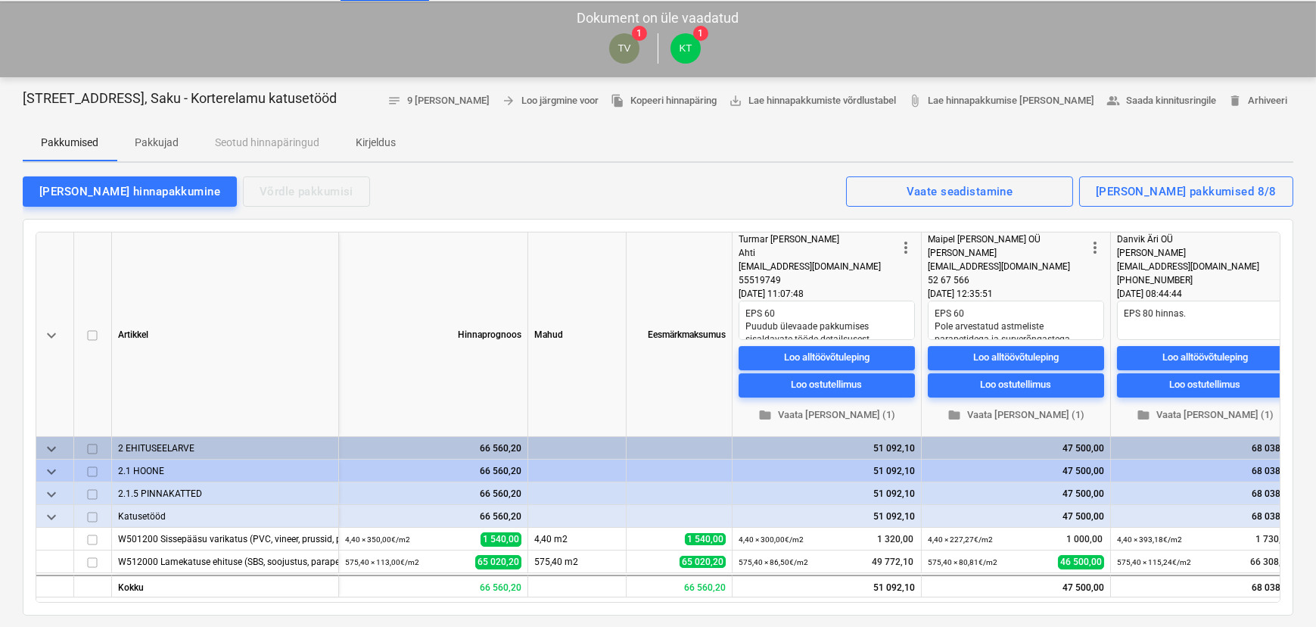
click at [162, 147] on p "Pakkujad" at bounding box center [157, 143] width 44 height 16
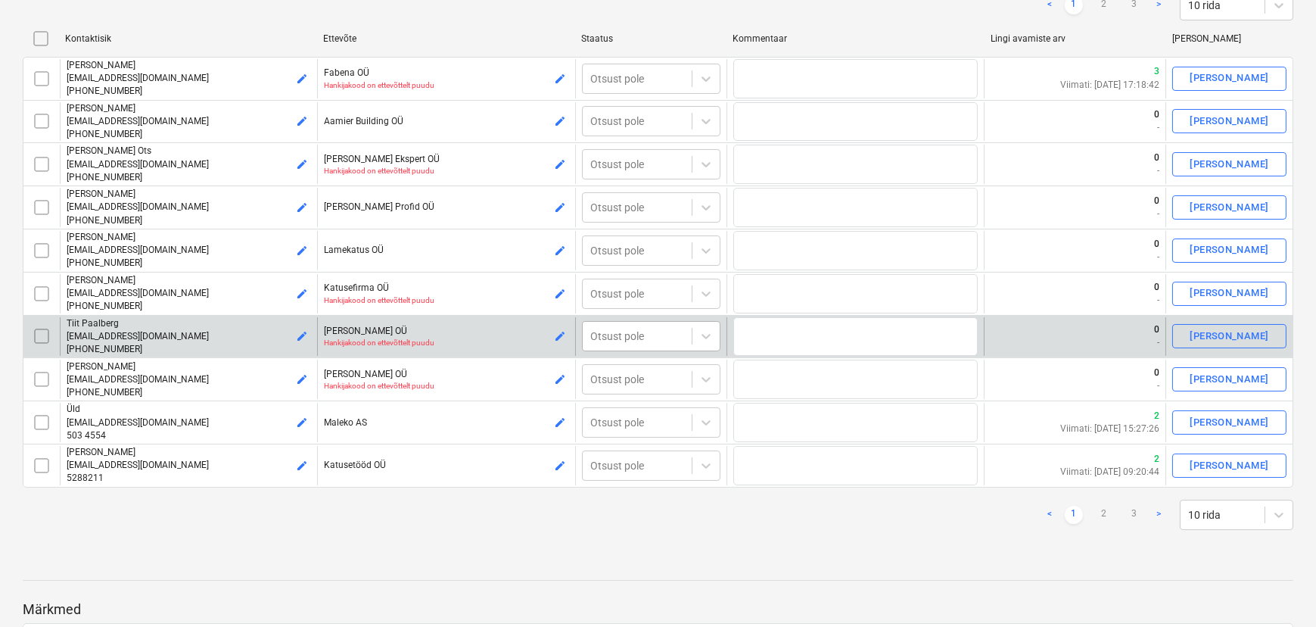
scroll to position [275, 0]
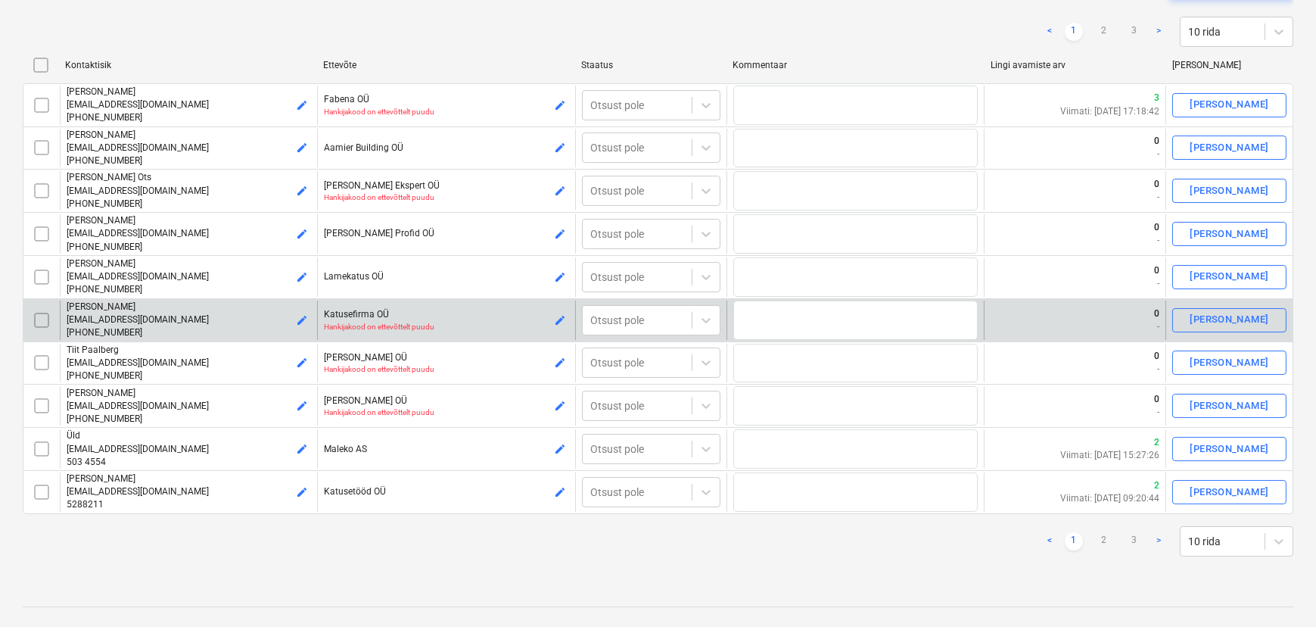
click at [39, 318] on input "checkbox" at bounding box center [42, 320] width 24 height 24
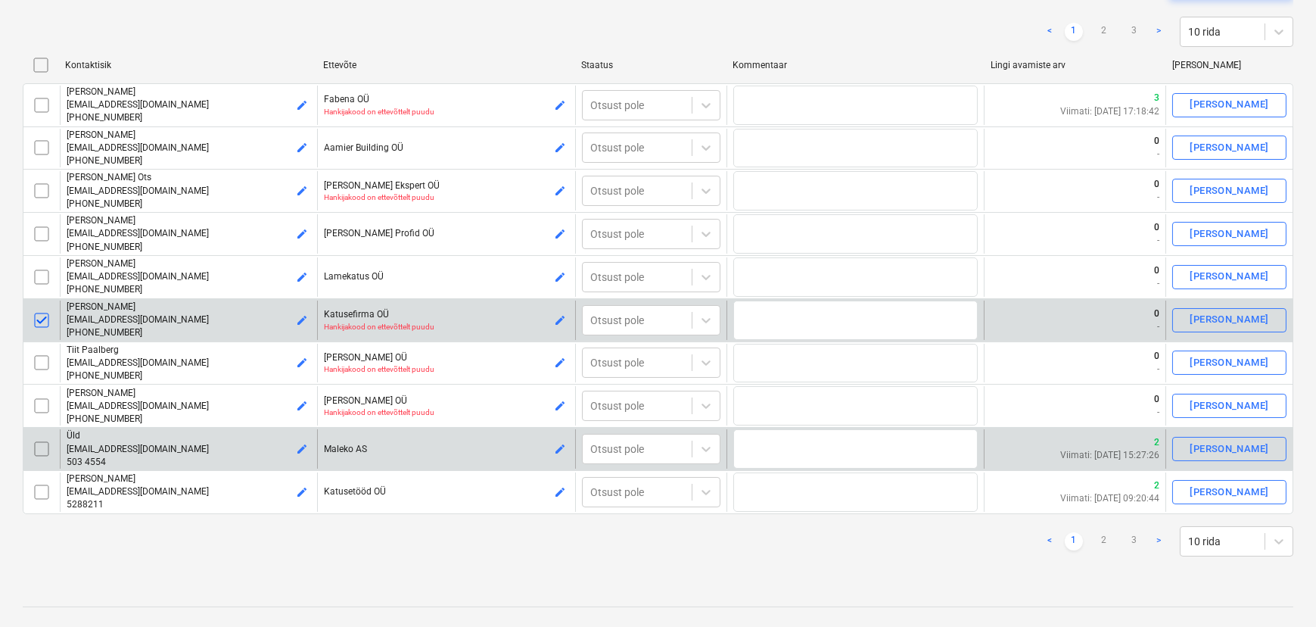
click at [42, 444] on input "checkbox" at bounding box center [42, 449] width 24 height 24
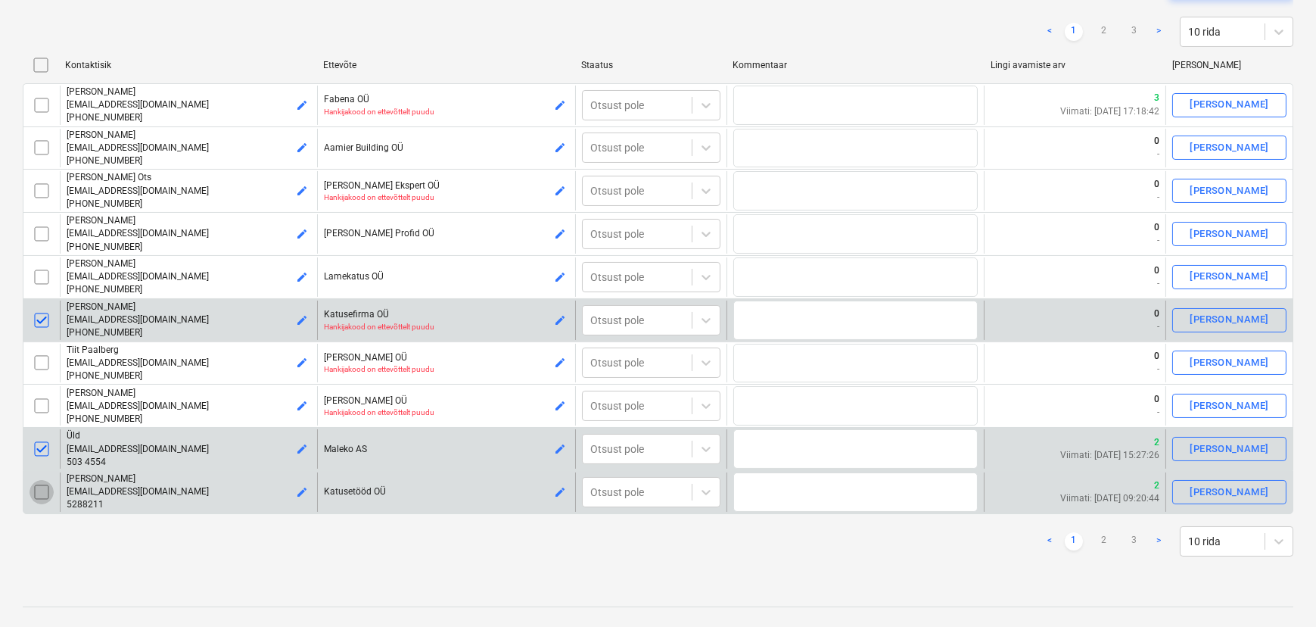
click at [45, 490] on input "checkbox" at bounding box center [42, 492] width 24 height 24
click at [1103, 543] on link "2" at bounding box center [1104, 541] width 18 height 18
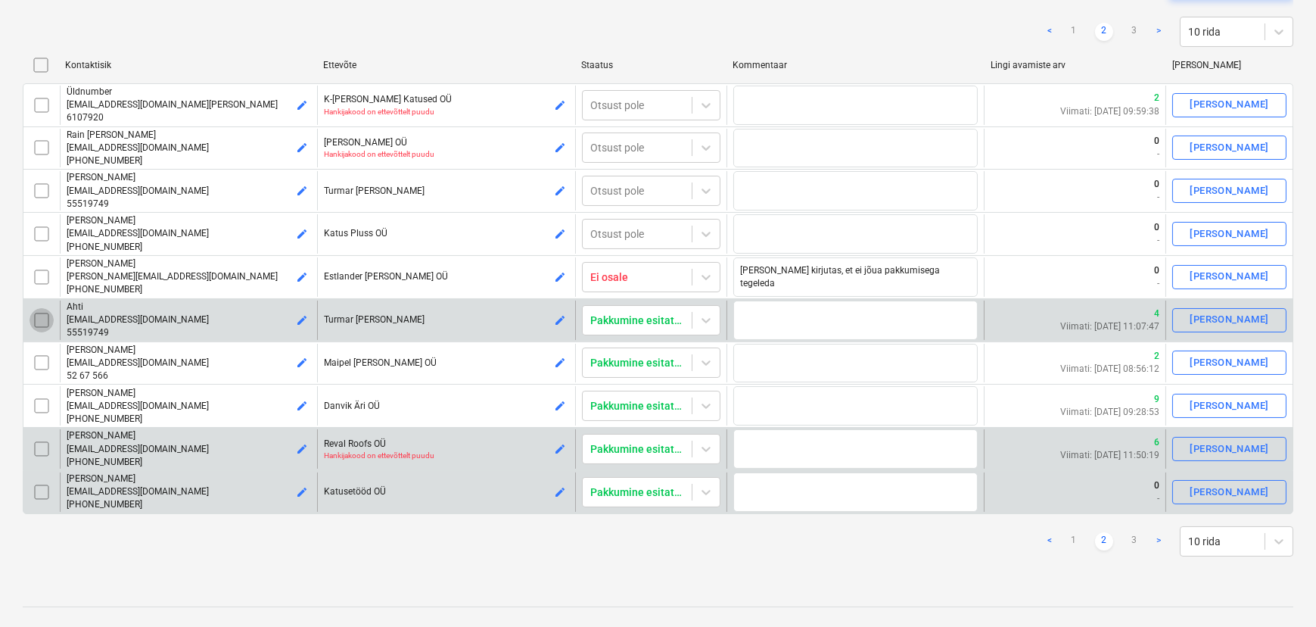
click at [42, 320] on input "checkbox" at bounding box center [42, 320] width 24 height 24
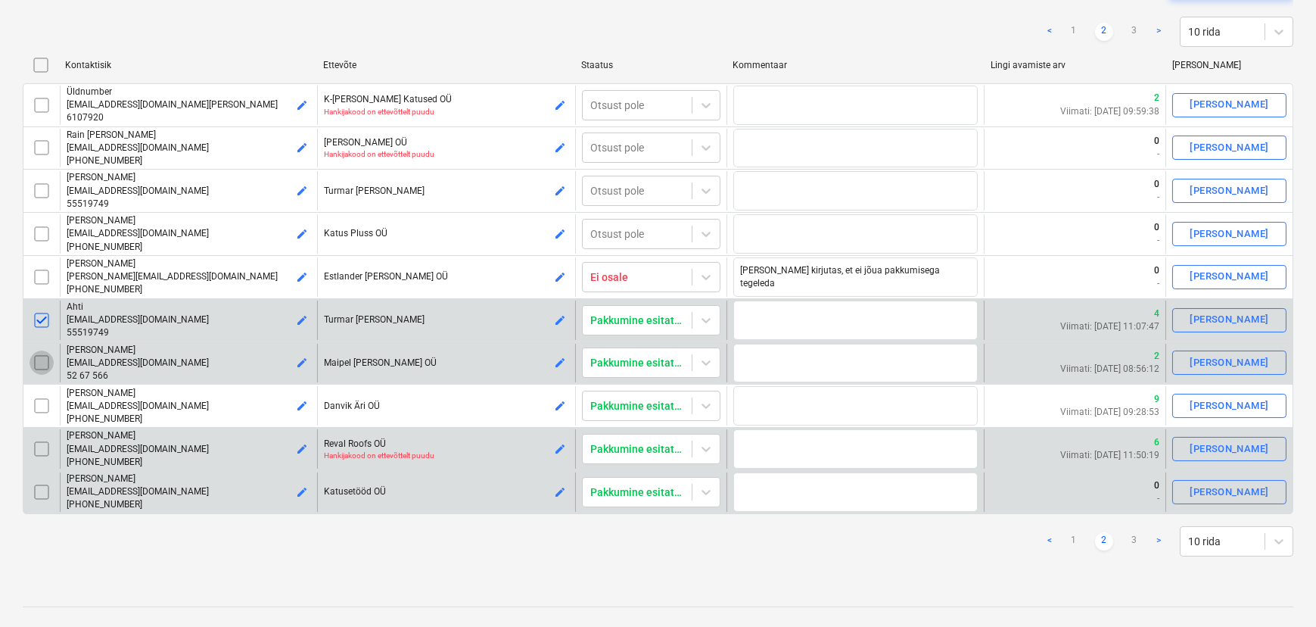
click at [45, 363] on input "checkbox" at bounding box center [42, 362] width 24 height 24
click at [38, 441] on input "checkbox" at bounding box center [42, 449] width 24 height 24
click at [42, 489] on input "checkbox" at bounding box center [42, 492] width 24 height 24
click at [1134, 540] on link "3" at bounding box center [1134, 541] width 18 height 18
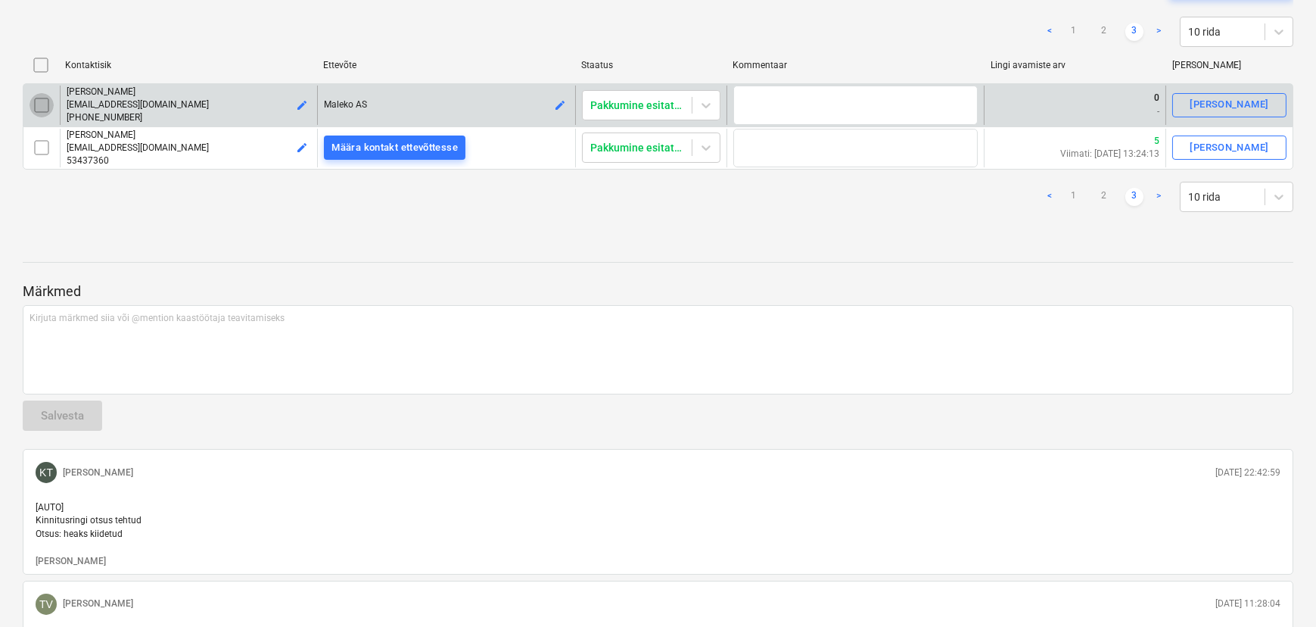
click at [45, 106] on input "checkbox" at bounding box center [42, 105] width 24 height 24
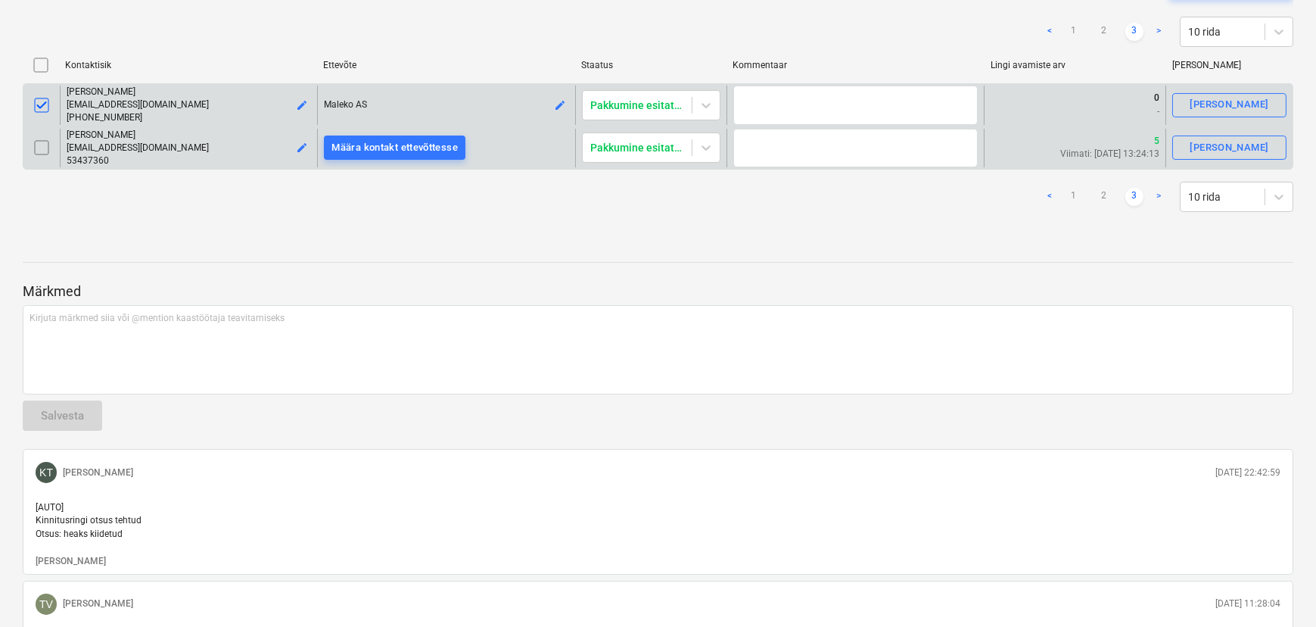
click at [45, 150] on input "checkbox" at bounding box center [42, 147] width 24 height 24
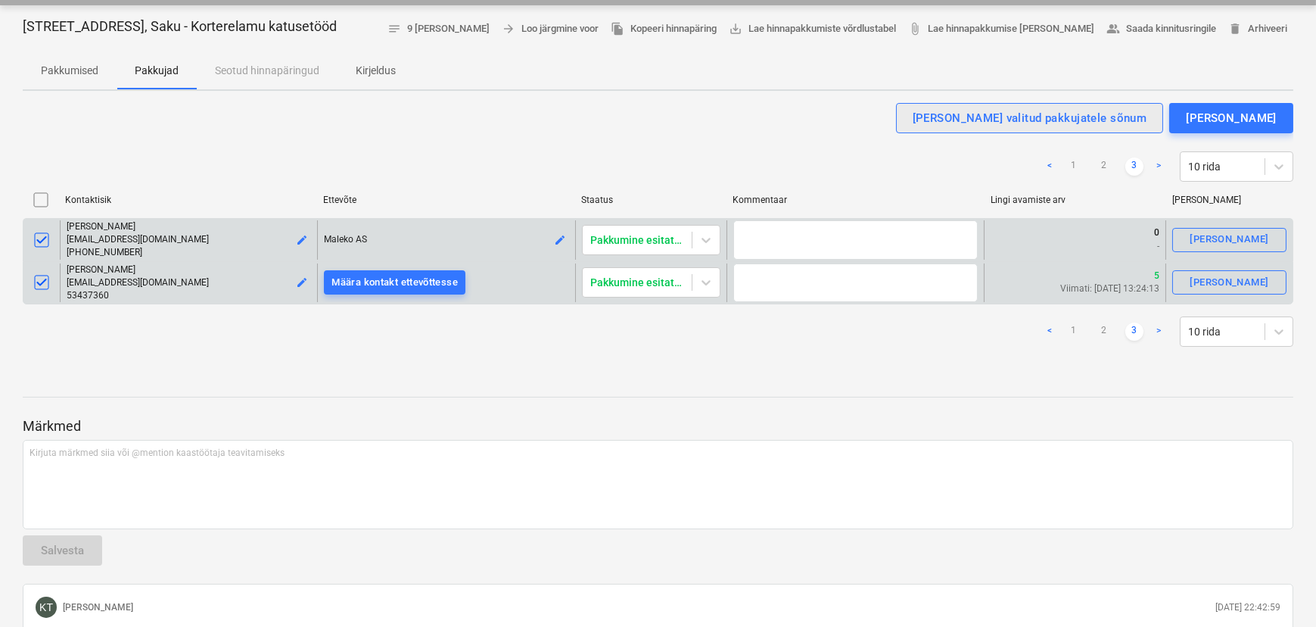
scroll to position [137, 0]
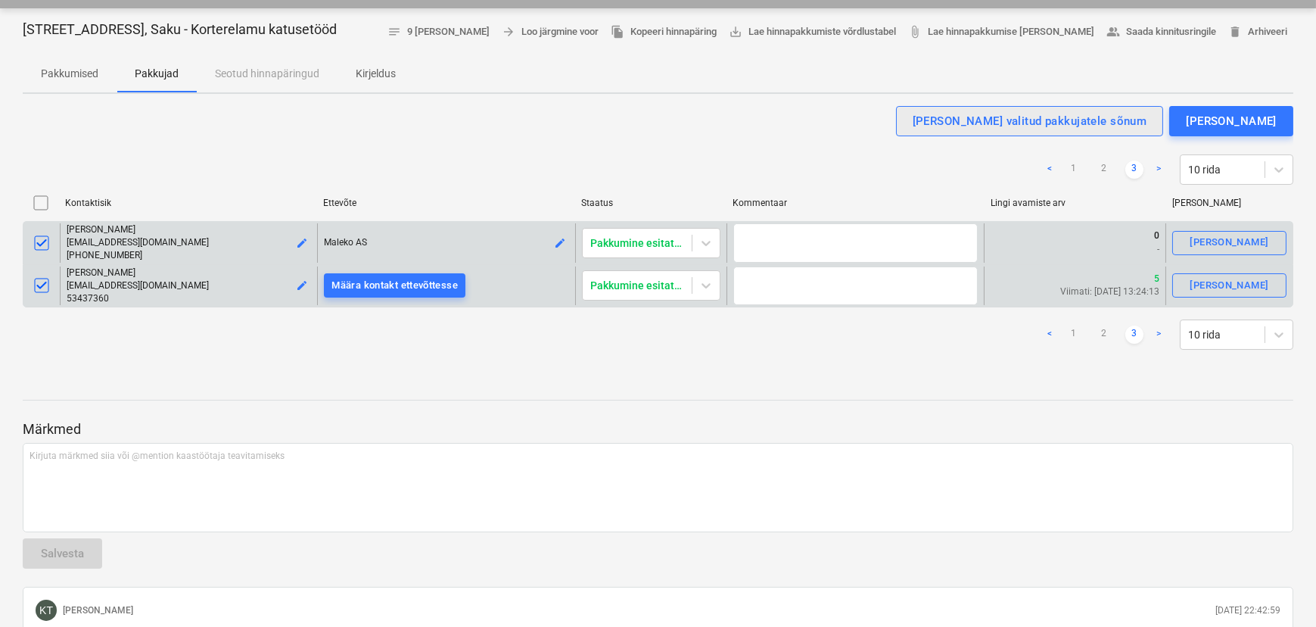
click at [1042, 120] on div "[PERSON_NAME] valitud pakkujatele sõnum" at bounding box center [1030, 121] width 235 height 20
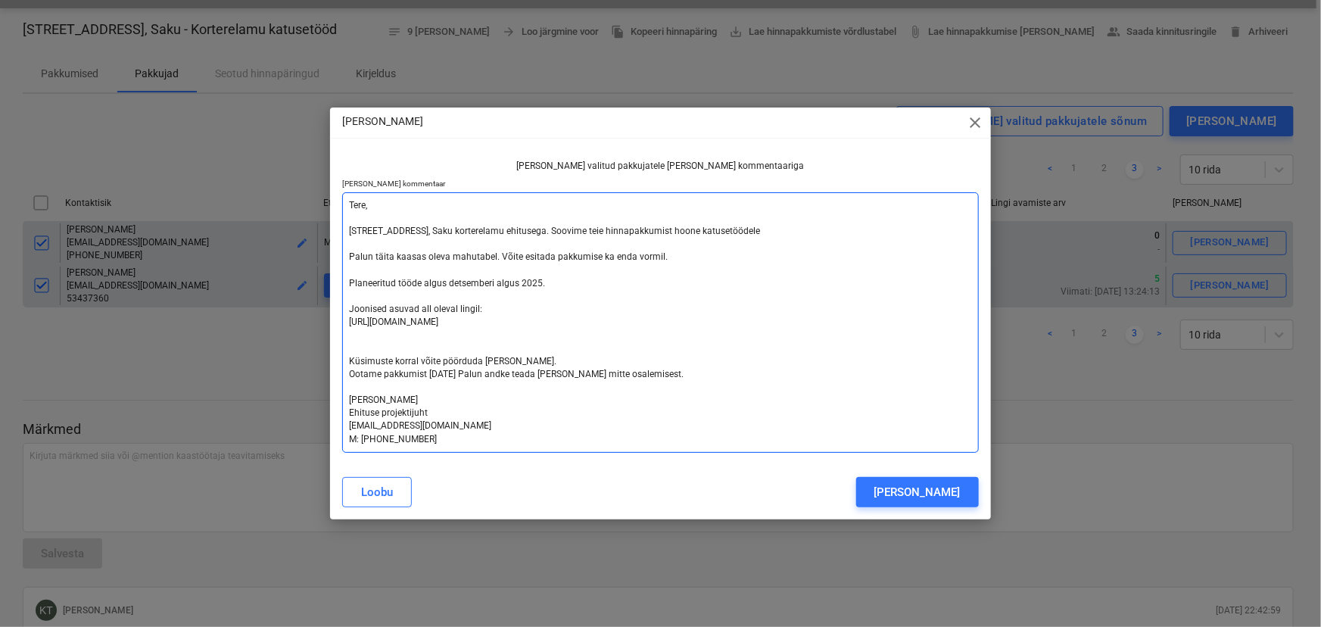
drag, startPoint x: 649, startPoint y: 371, endPoint x: 347, endPoint y: 231, distance: 332.8
click at [347, 231] on textarea "Tere, [STREET_ADDRESS], Saku korterelamu ehitusega. Soovime teie hinnapakkumist…" at bounding box center [660, 322] width 636 height 260
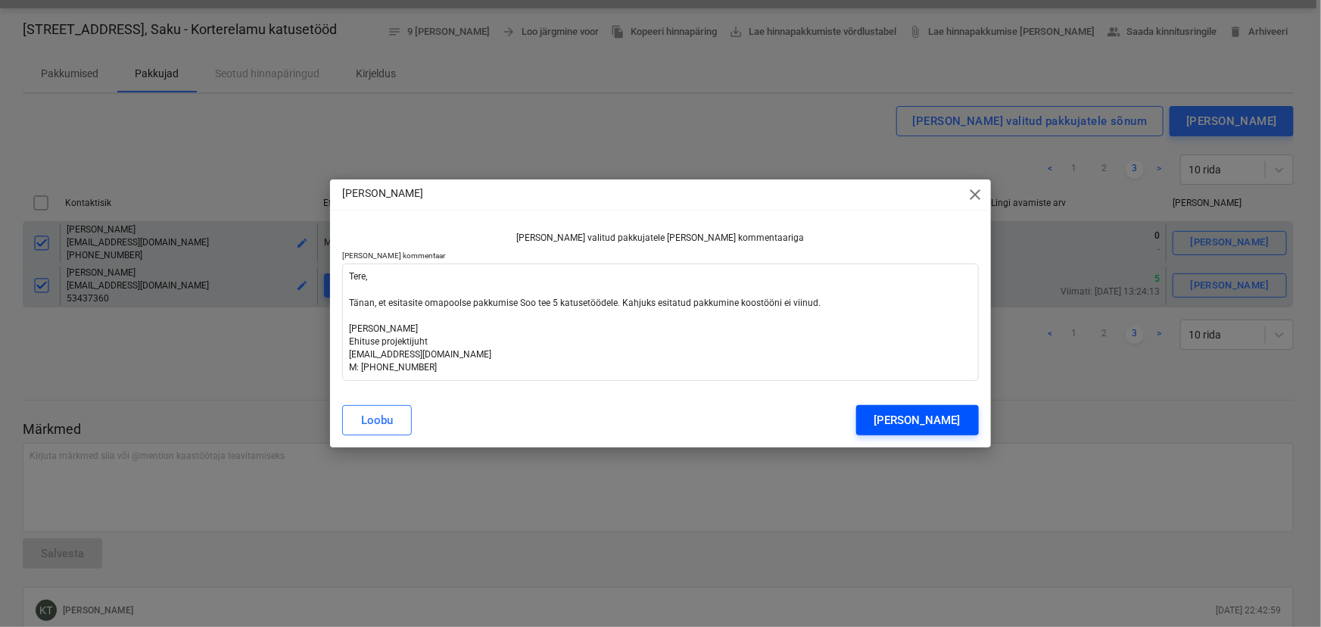
click at [943, 416] on div "[PERSON_NAME]" at bounding box center [917, 420] width 86 height 20
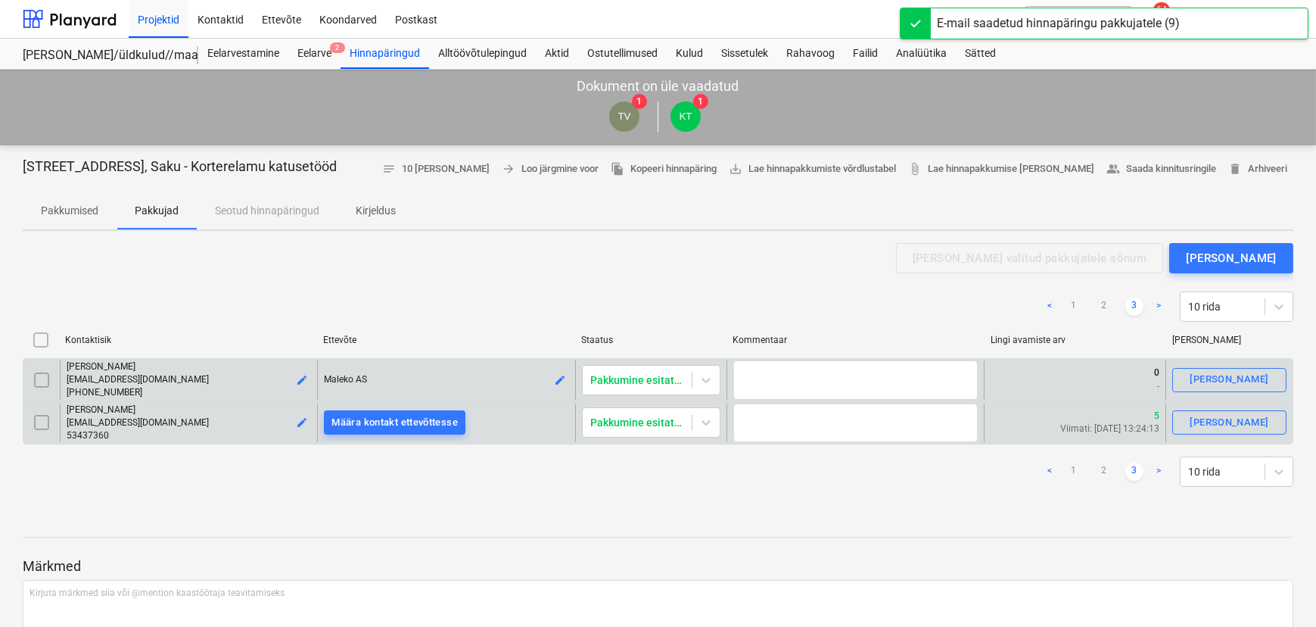
scroll to position [0, 0]
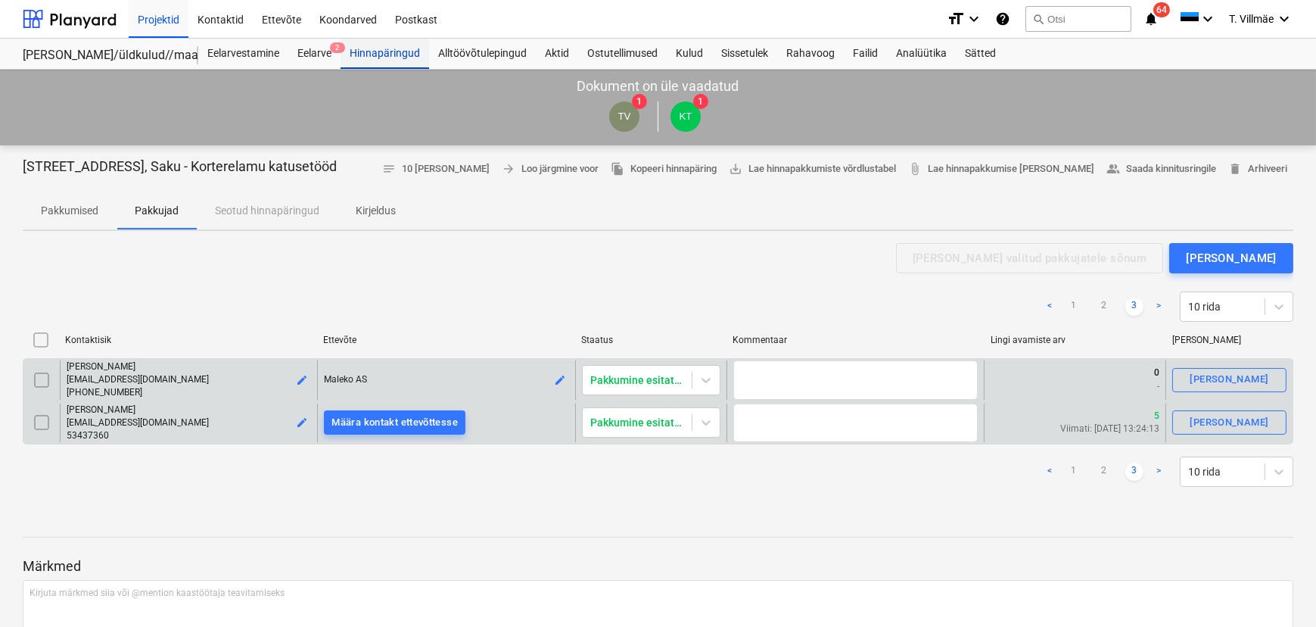
click at [373, 52] on div "Hinnapäringud" at bounding box center [385, 54] width 89 height 30
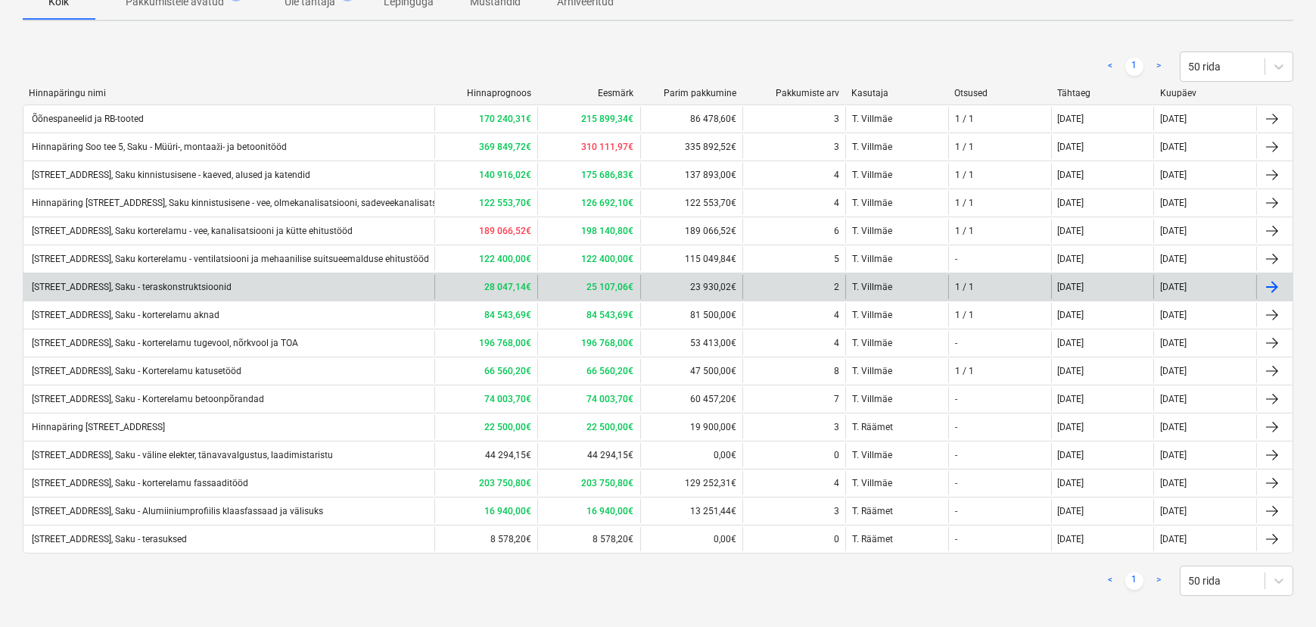
scroll to position [151, 0]
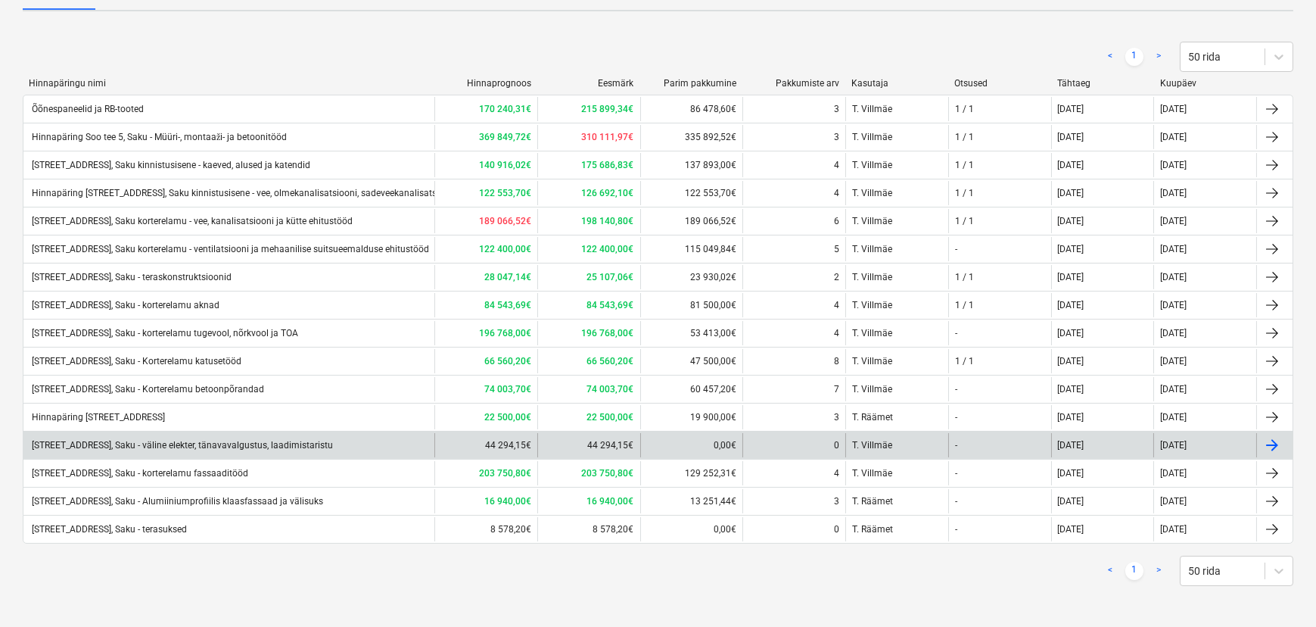
click at [266, 442] on div "[STREET_ADDRESS], Saku - väline elekter, tänavavalgustus, laadimistaristu" at bounding box center [181, 445] width 303 height 11
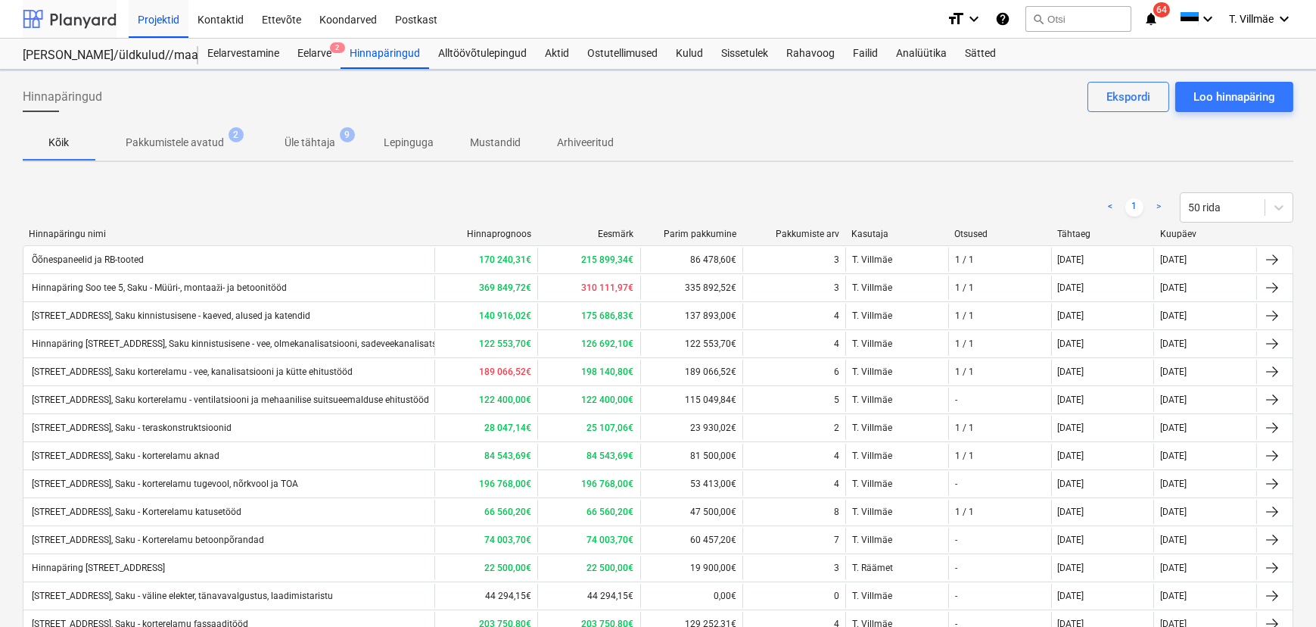
scroll to position [151, 0]
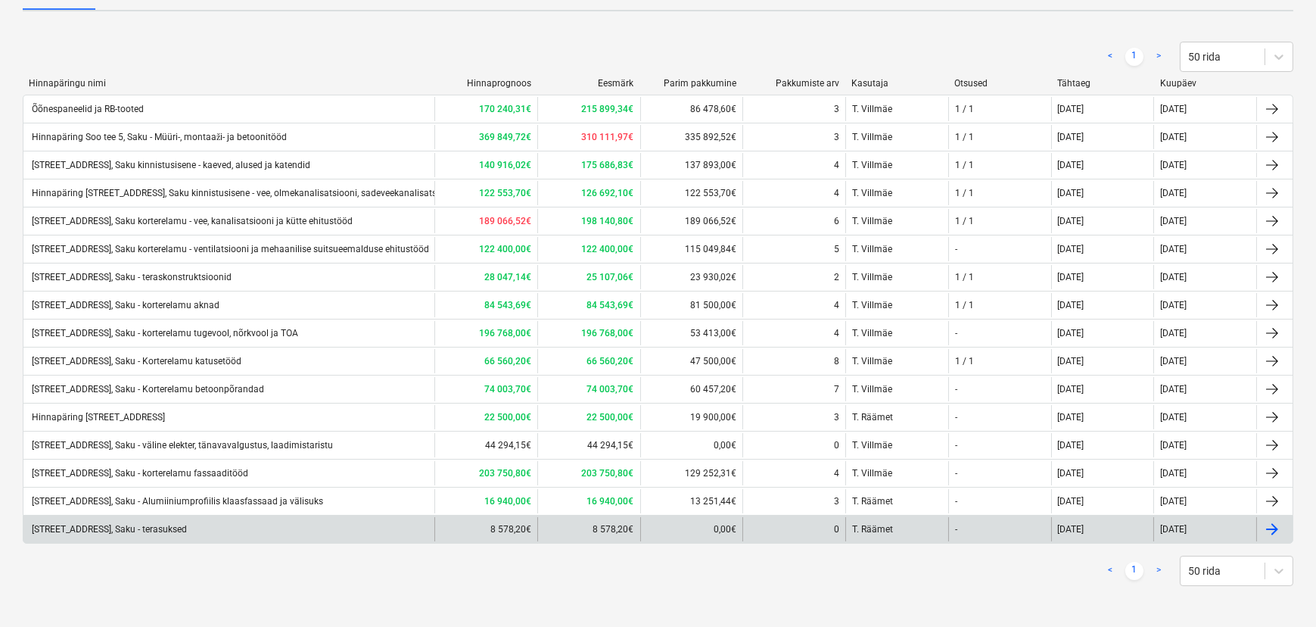
click at [160, 534] on div "[STREET_ADDRESS], Saku - terasuksed" at bounding box center [228, 529] width 411 height 24
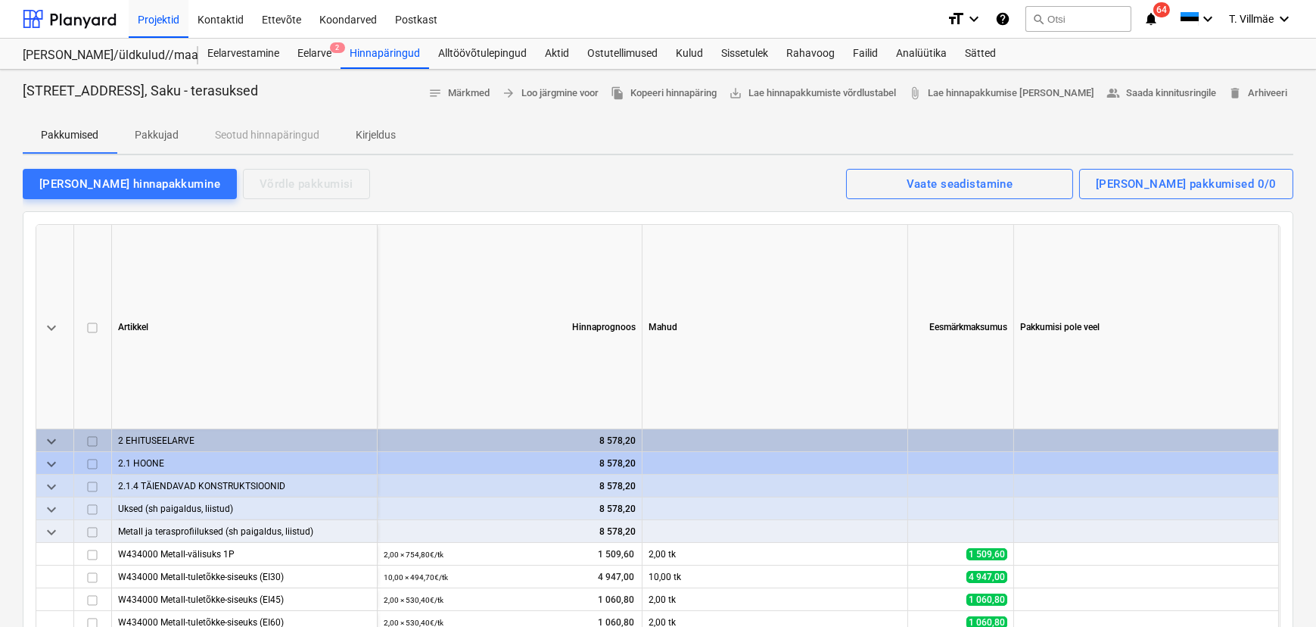
click at [160, 138] on p "Pakkujad" at bounding box center [157, 135] width 44 height 16
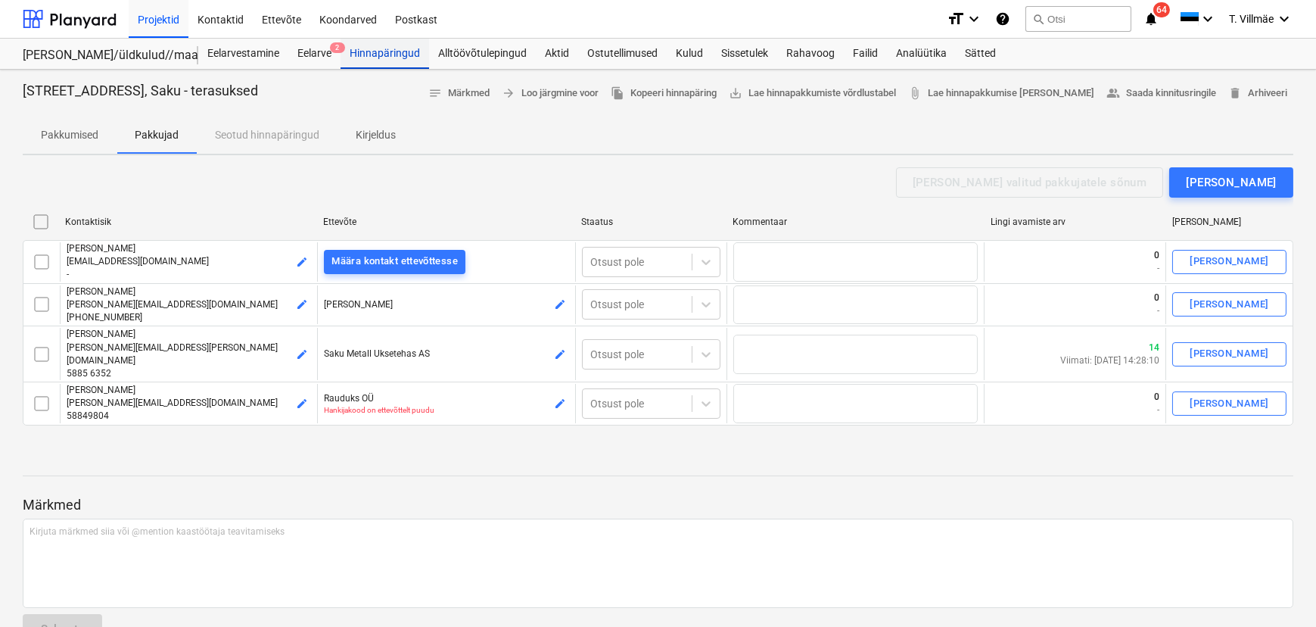
click at [378, 51] on div "Hinnapäringud" at bounding box center [385, 54] width 89 height 30
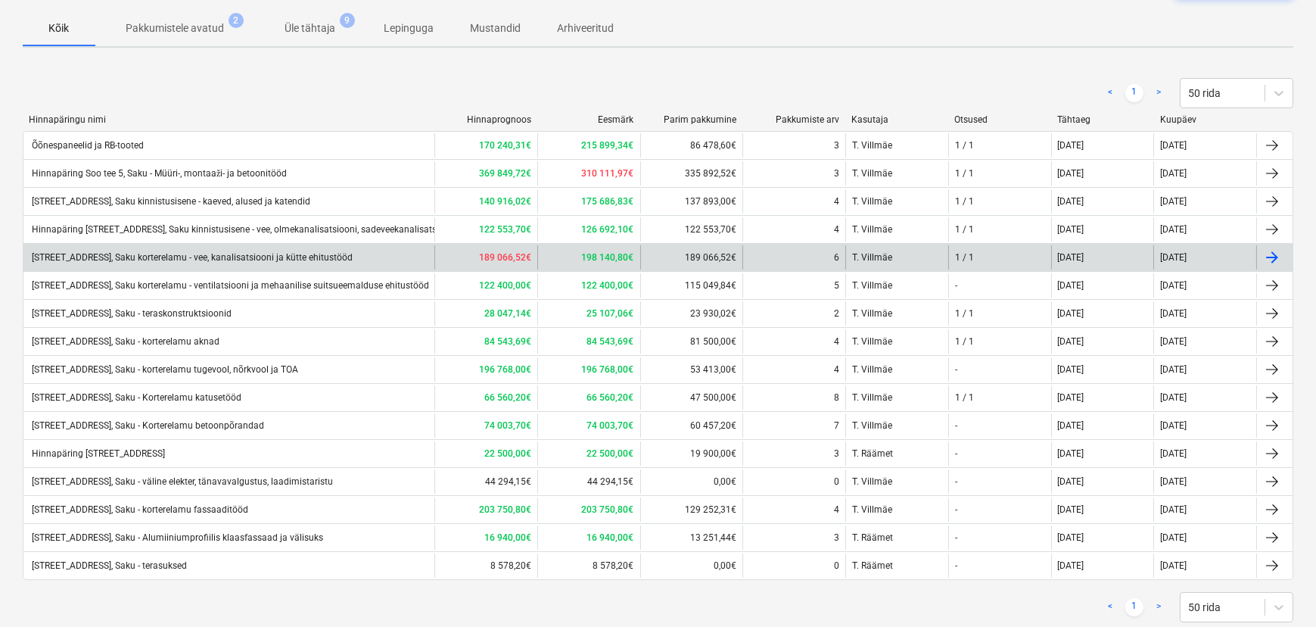
scroll to position [137, 0]
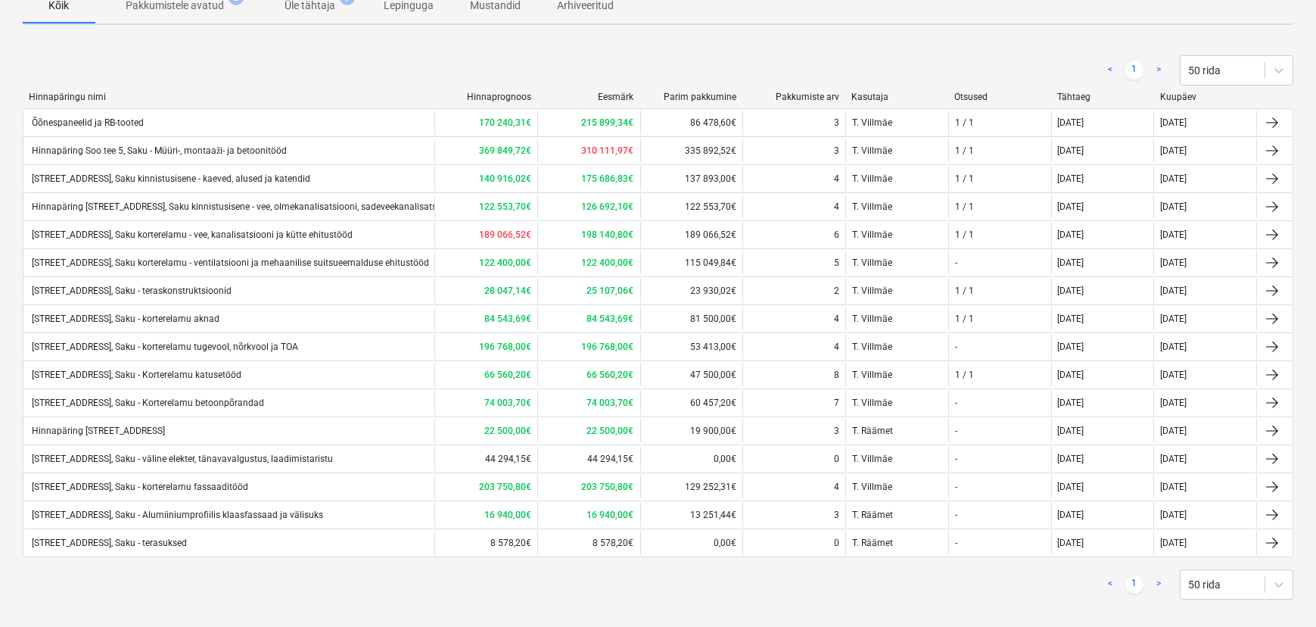
drag, startPoint x: 341, startPoint y: 235, endPoint x: 344, endPoint y: 82, distance: 152.9
click at [344, 82] on div "< 1 > 50 rida" at bounding box center [658, 70] width 1271 height 30
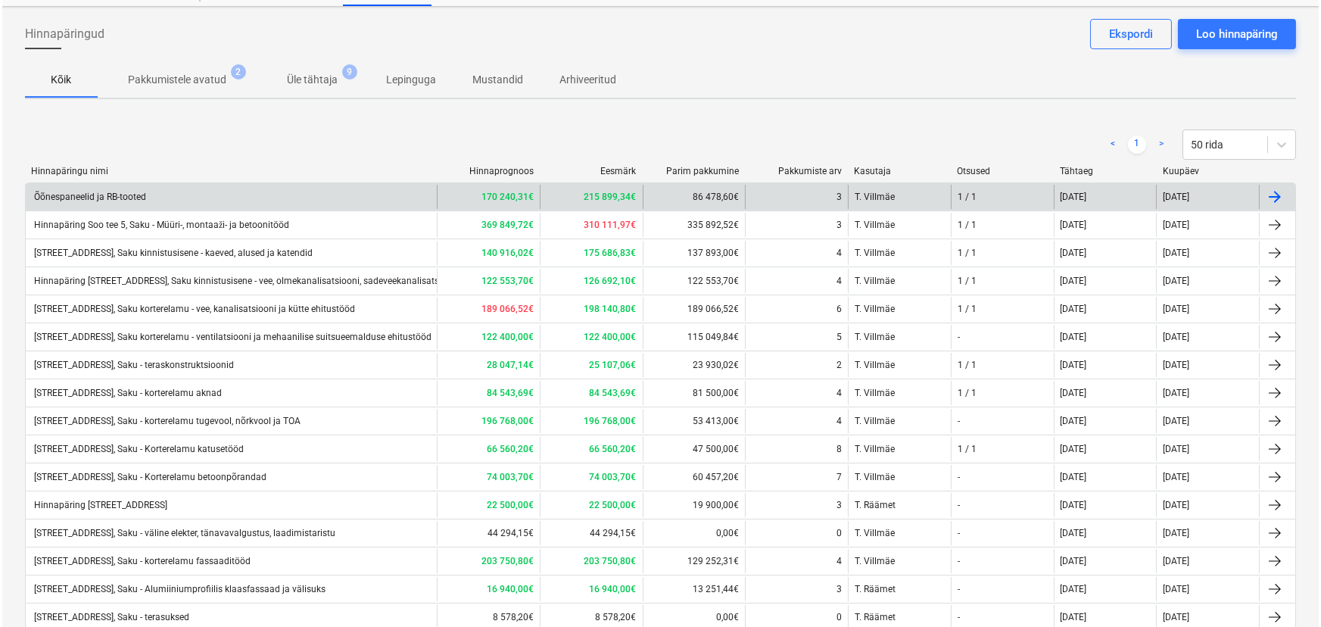
scroll to position [0, 0]
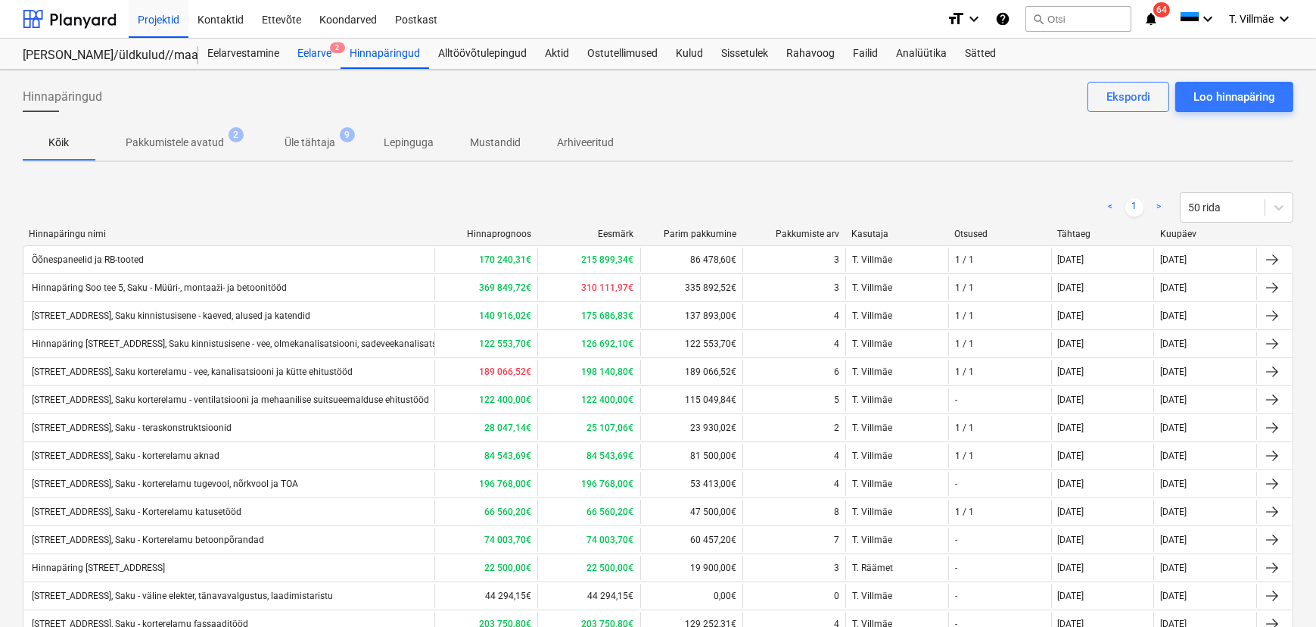
click at [322, 55] on div "Eelarve 2" at bounding box center [314, 54] width 52 height 30
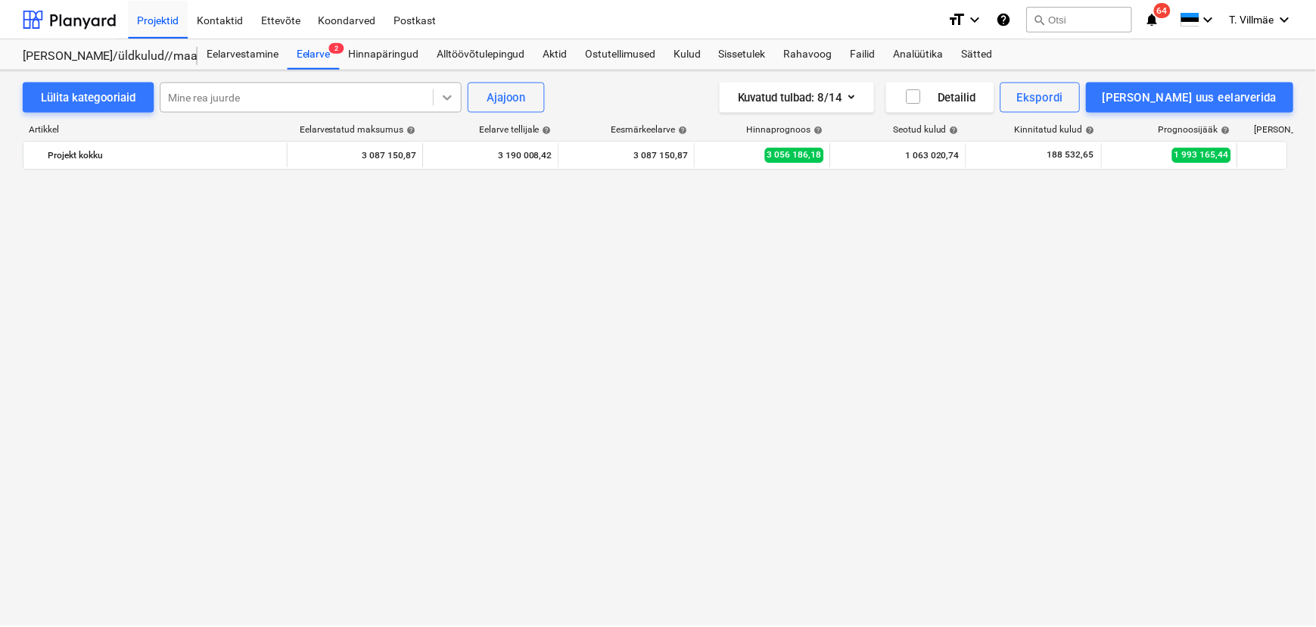
scroll to position [6479, 0]
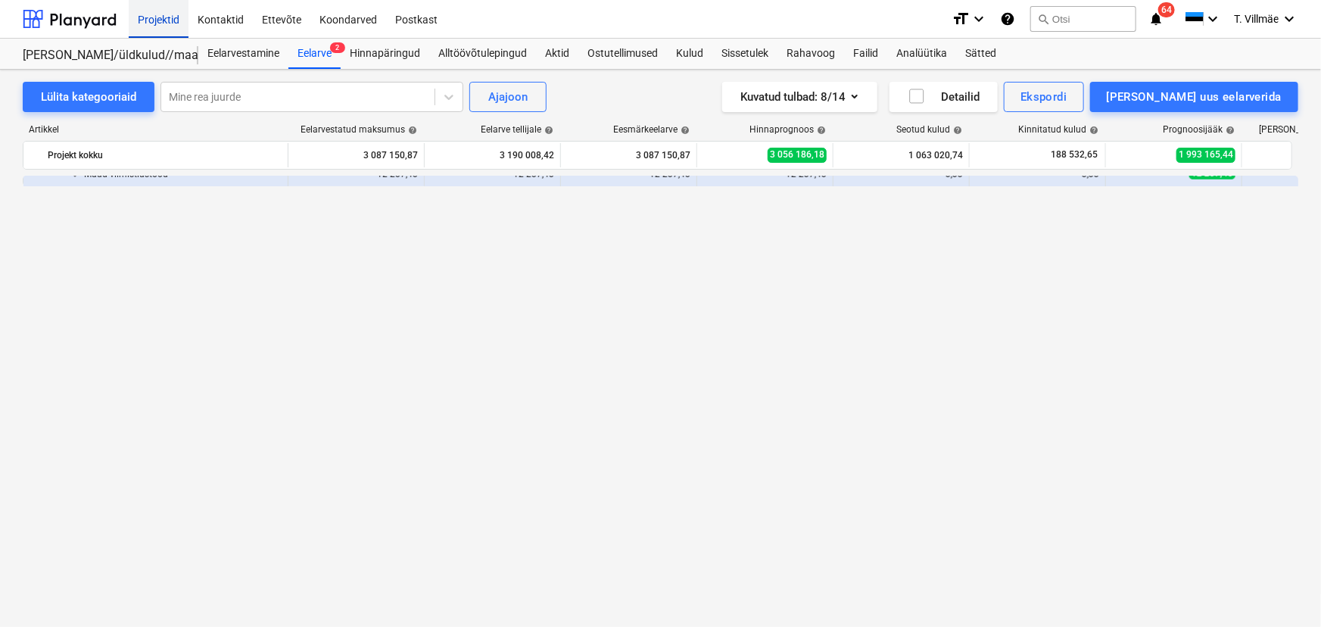
click at [166, 25] on div "Projektid" at bounding box center [159, 18] width 60 height 39
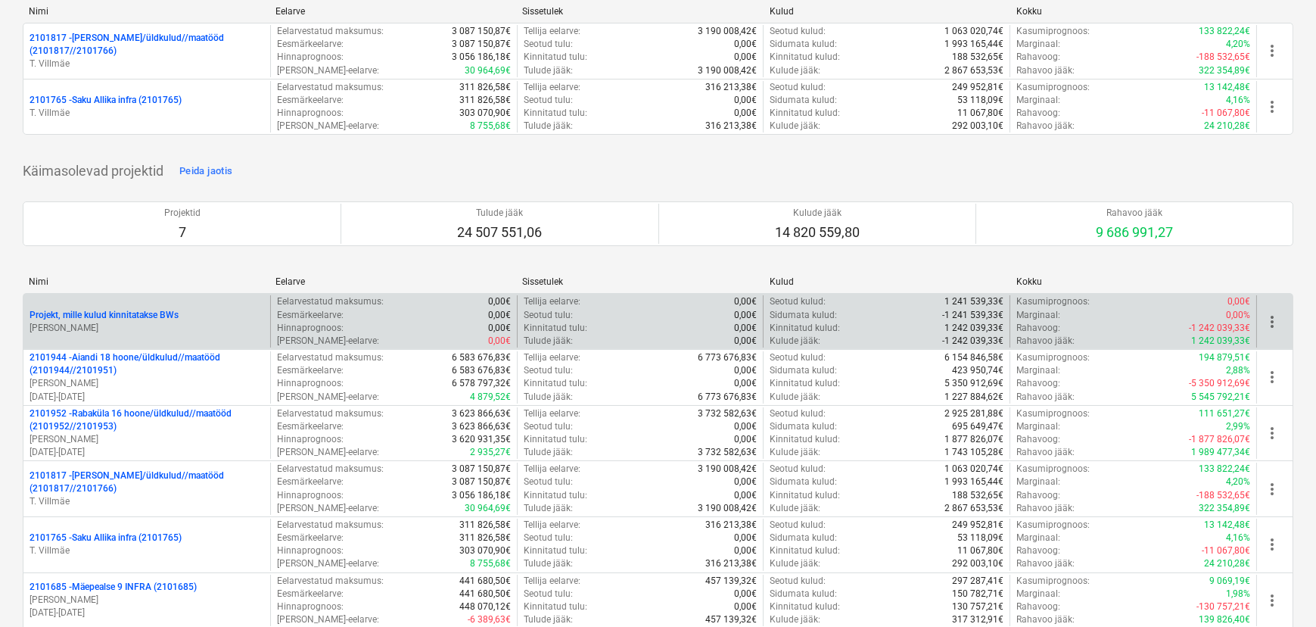
scroll to position [275, 0]
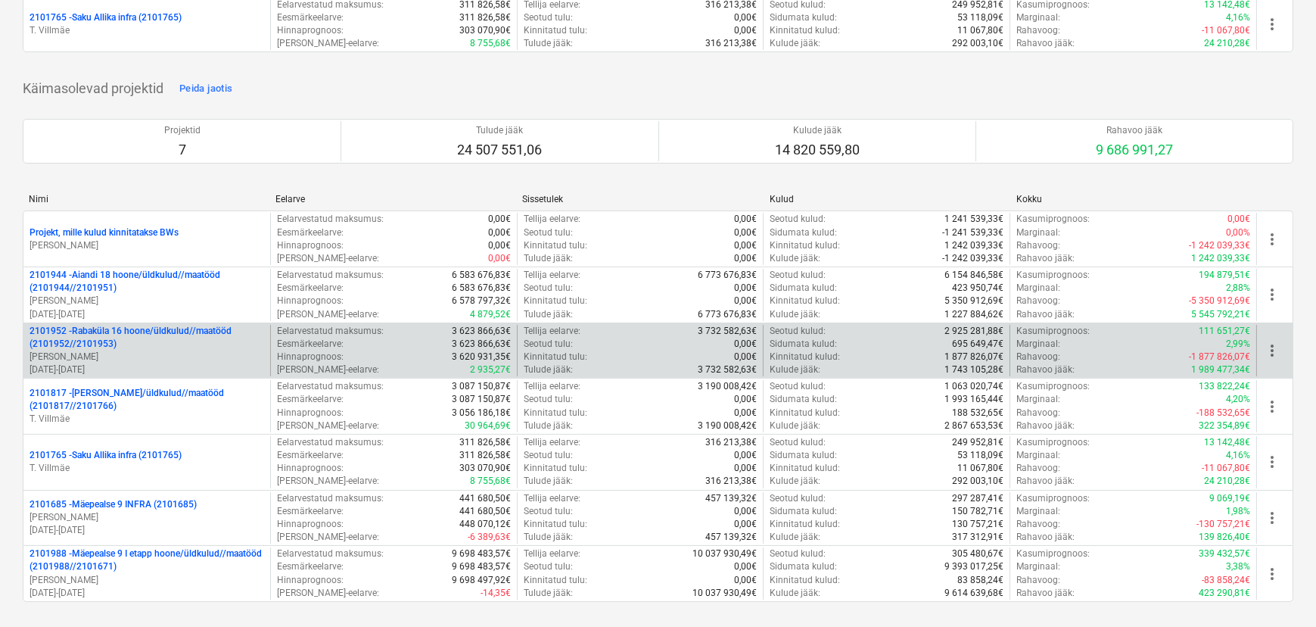
click at [197, 340] on p "2101952 - [GEOGRAPHIC_DATA] 16 hoone/üldkulud//maatööd (2101952//2101953)" at bounding box center [147, 338] width 235 height 26
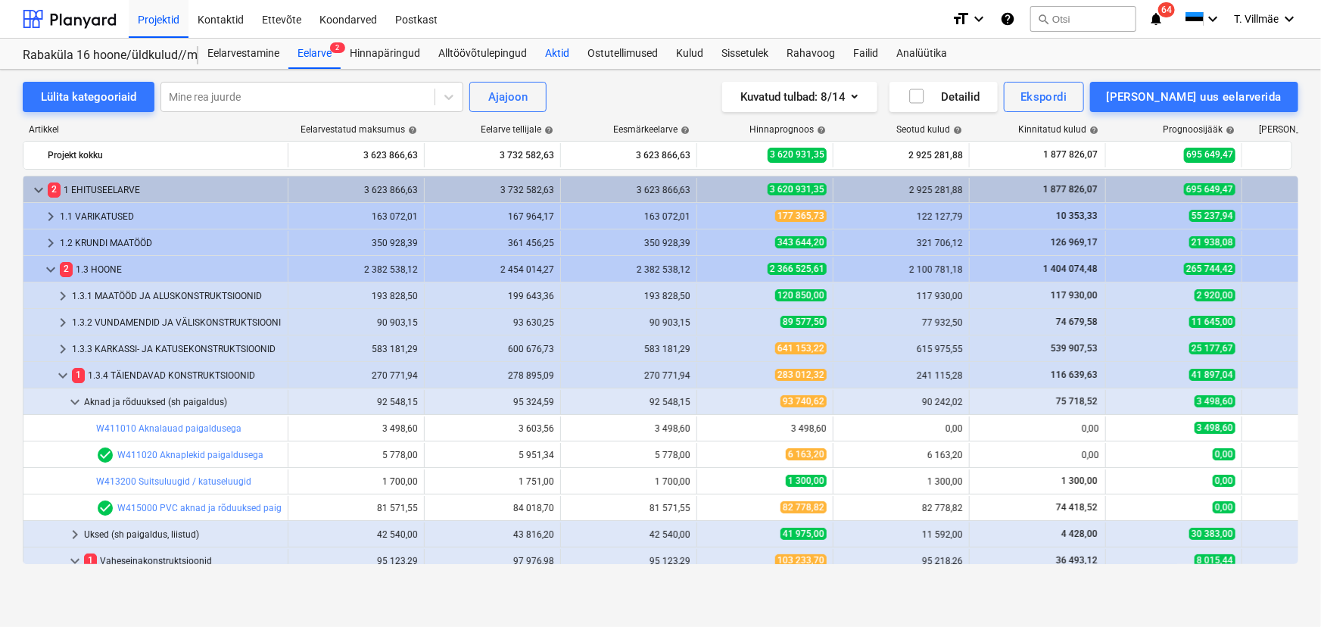
click at [552, 53] on div "Aktid" at bounding box center [557, 54] width 42 height 30
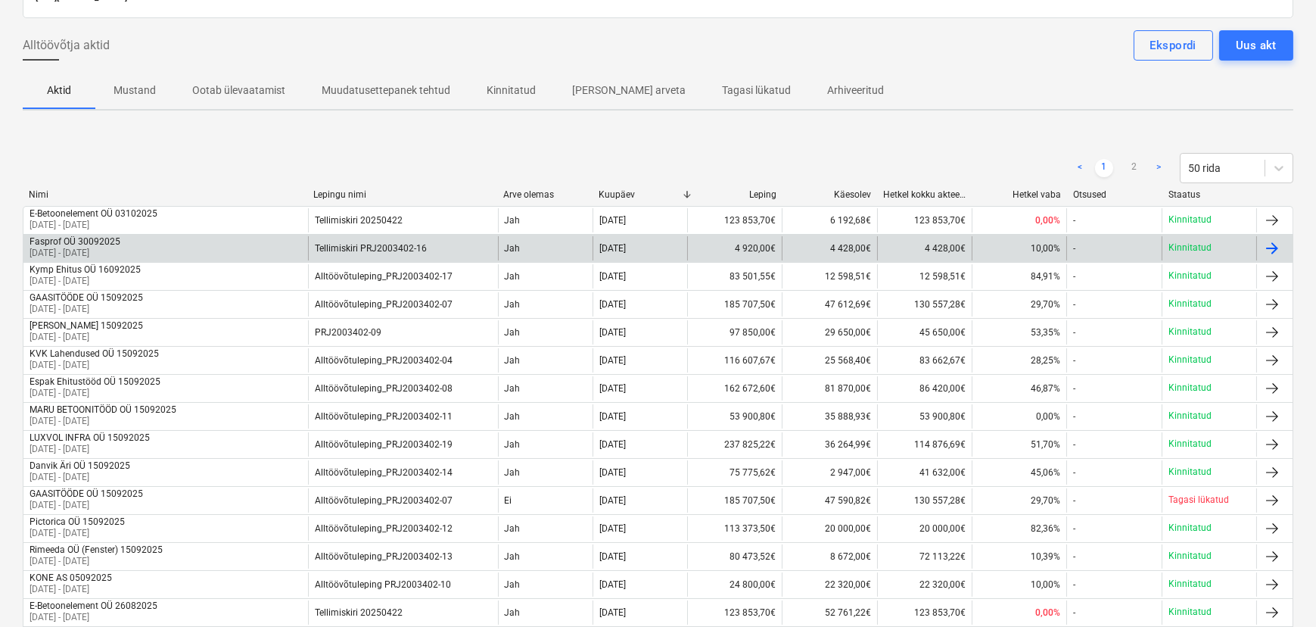
scroll to position [137, 0]
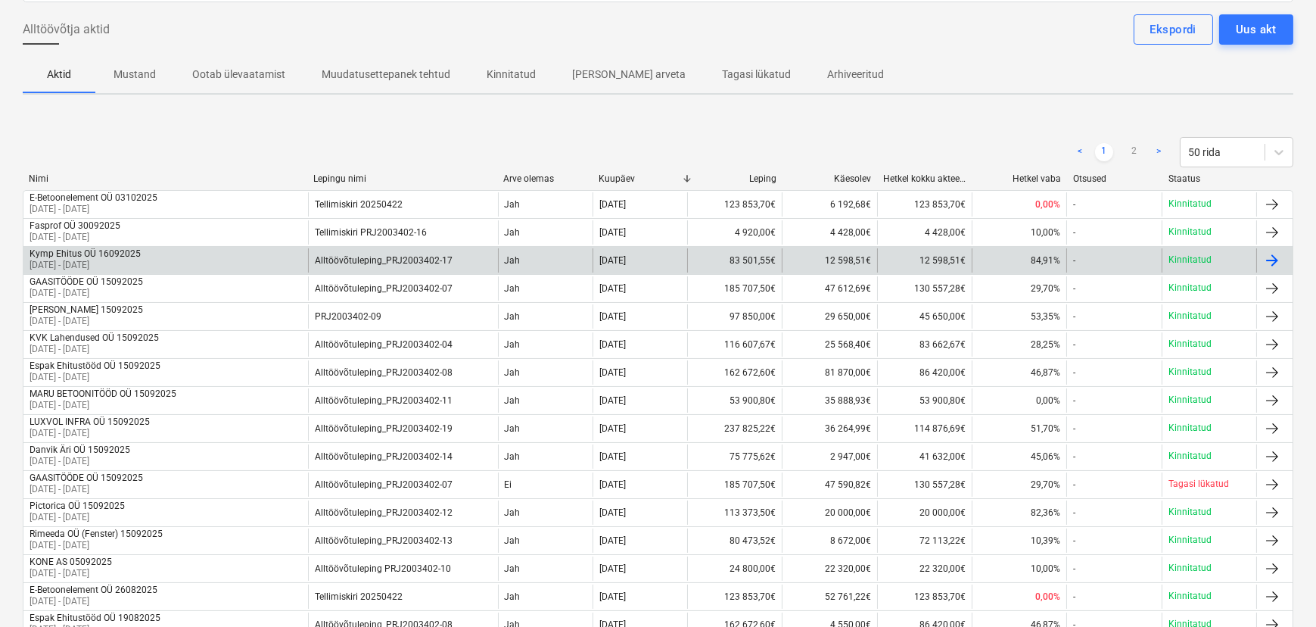
click at [96, 255] on div "Kymp Ehitus OÜ 16092025" at bounding box center [85, 253] width 111 height 11
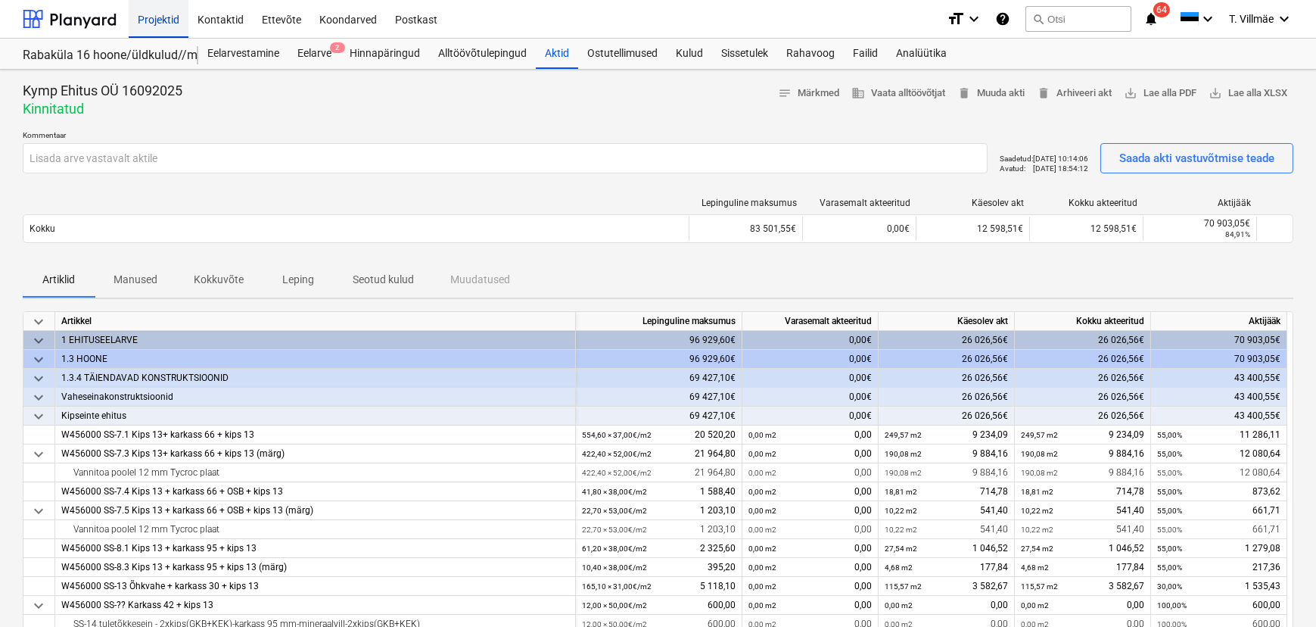
click at [166, 22] on div "Projektid" at bounding box center [159, 18] width 60 height 39
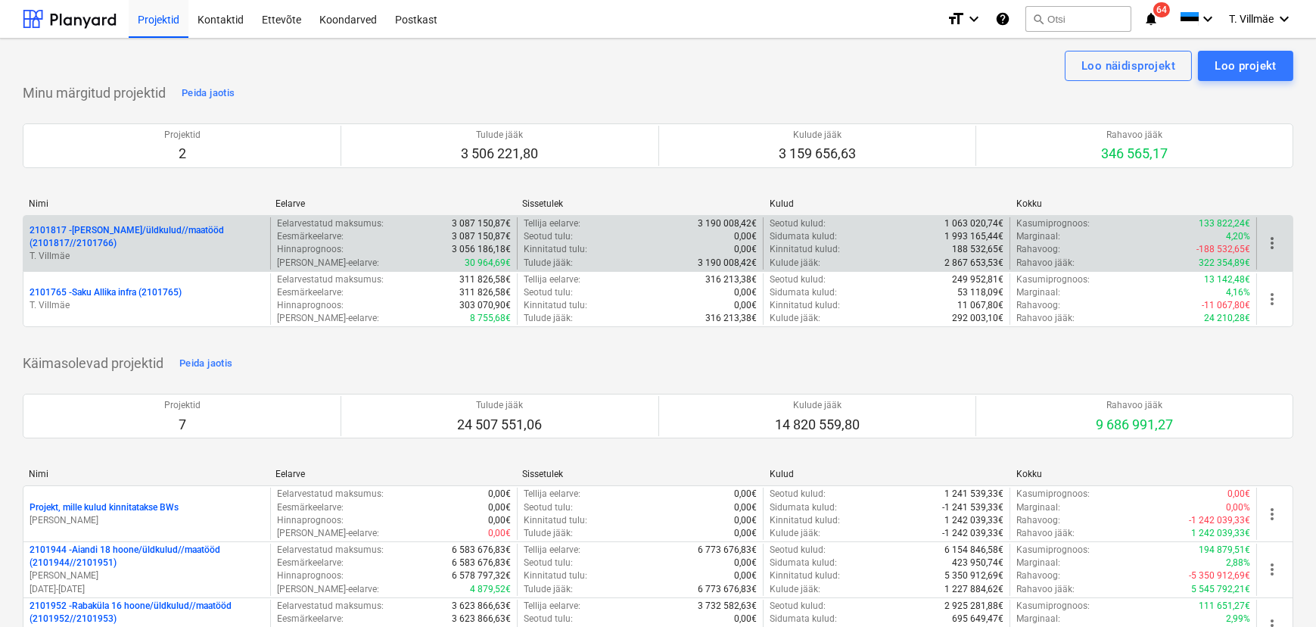
click at [133, 235] on p "2101817 - [PERSON_NAME]/üldkulud//maatööd (2101817//2101766)" at bounding box center [147, 237] width 235 height 26
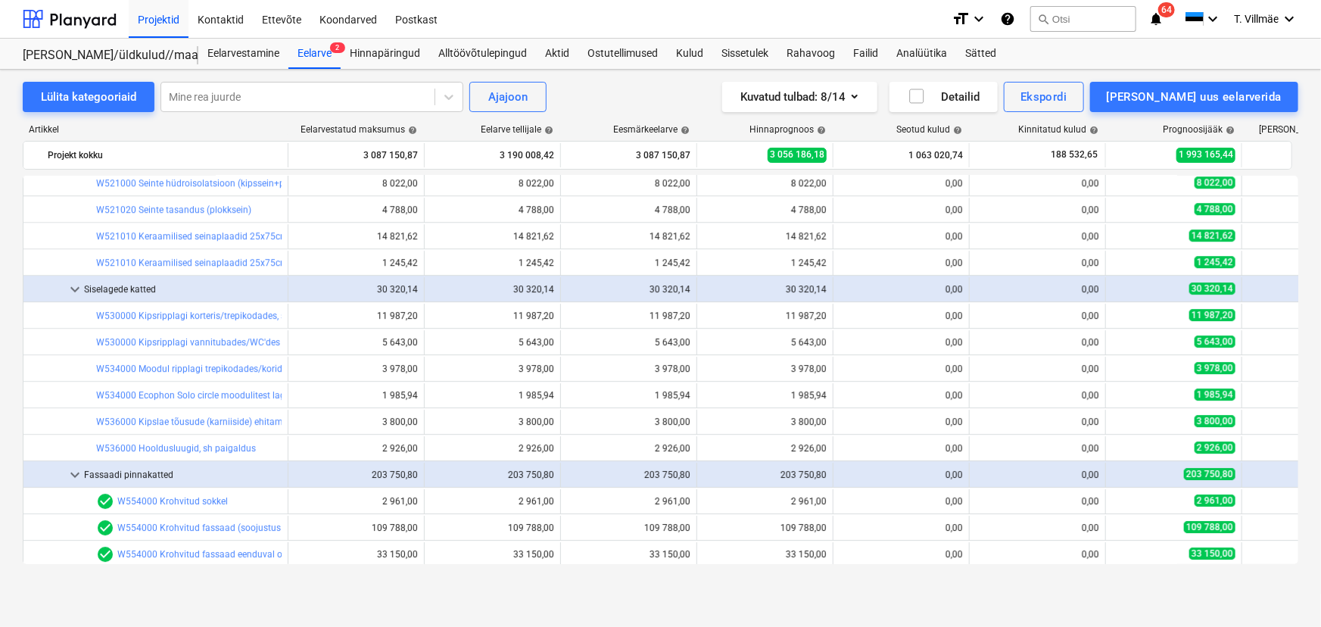
scroll to position [5172, 0]
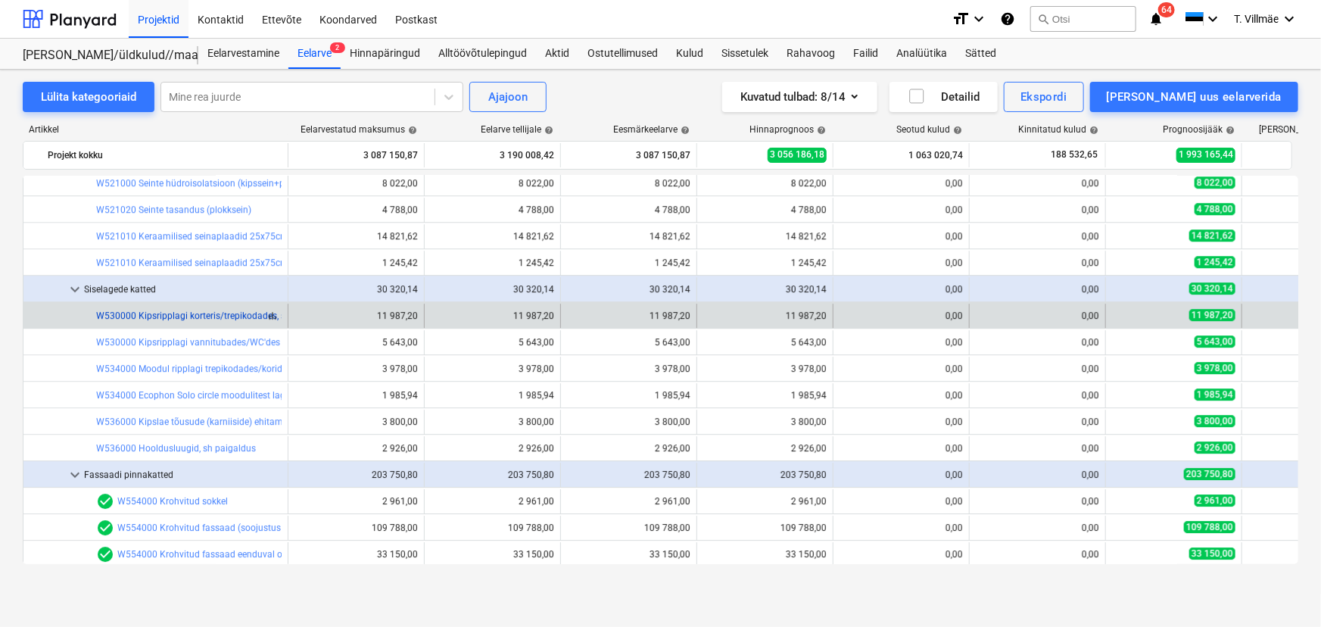
click at [216, 318] on link "W530000 Kipsripplagi korteris/trepikodades, sh paigaldus" at bounding box center [215, 315] width 238 height 11
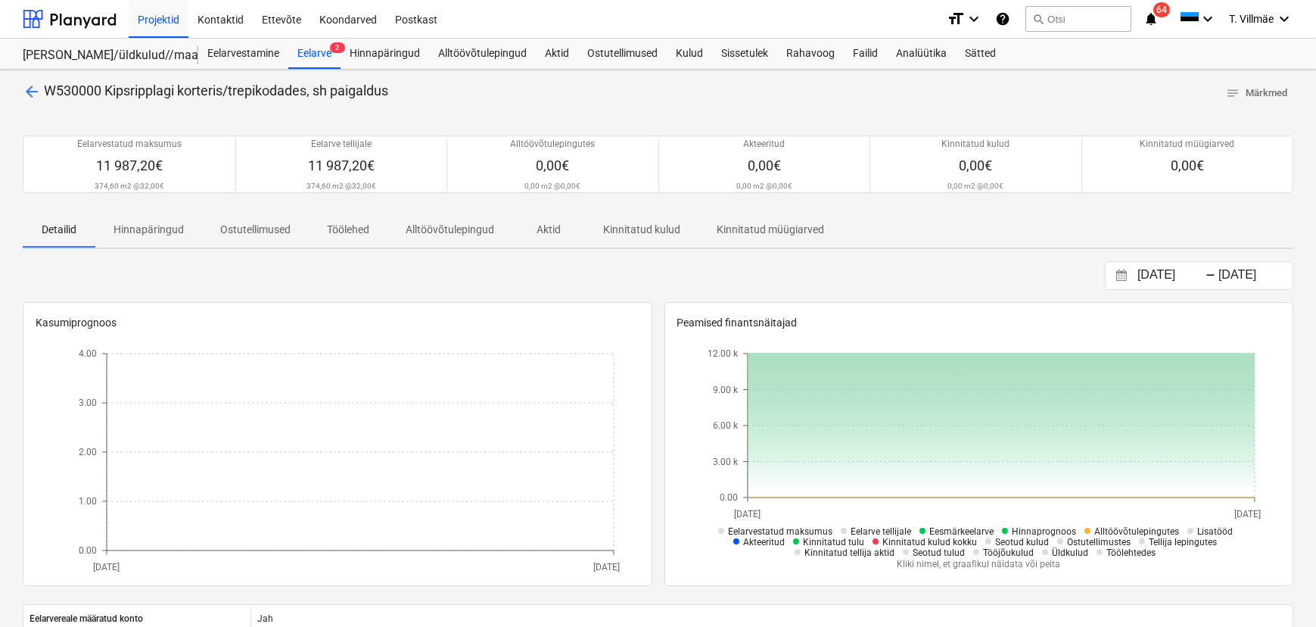
click at [30, 92] on span "arrow_back" at bounding box center [32, 91] width 18 height 18
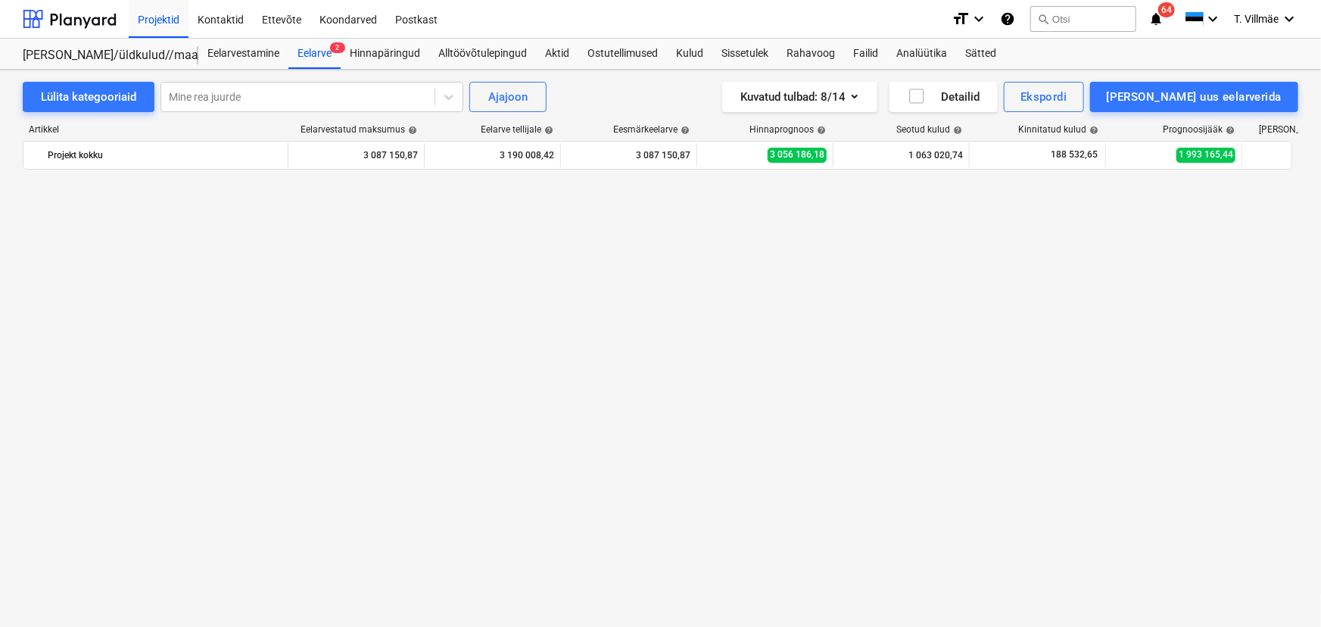
scroll to position [5172, 0]
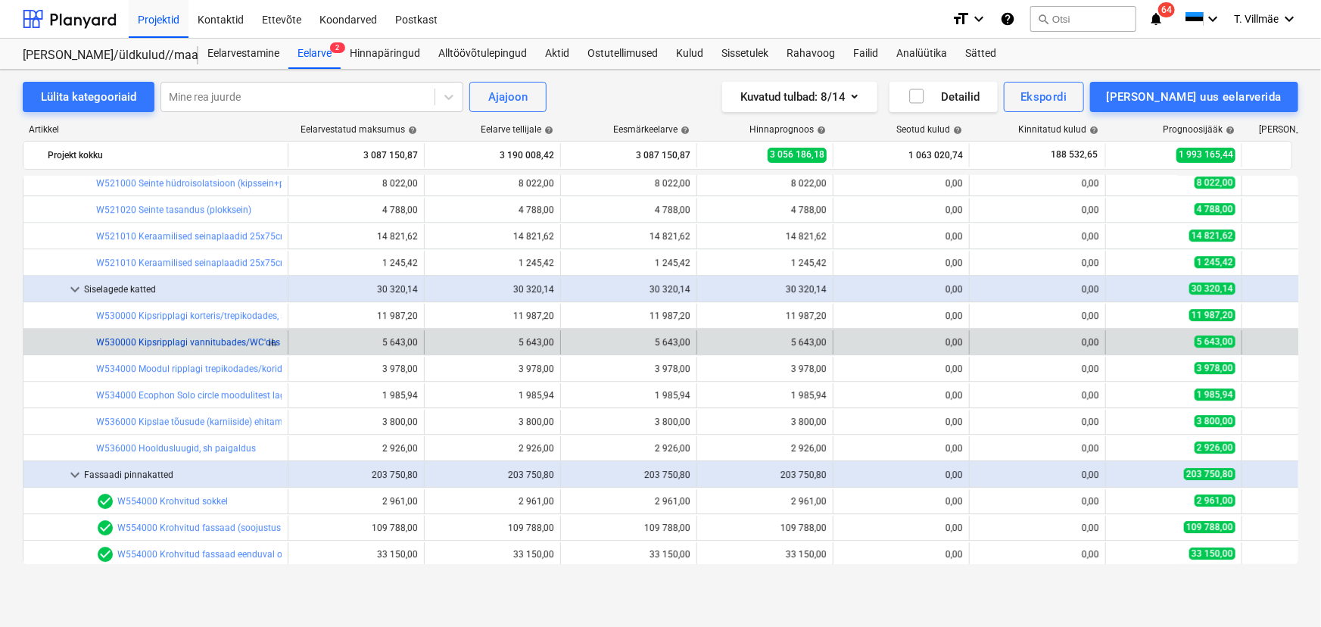
click at [220, 338] on link "W530000 Kipsripplagi vannitubades/WC'des (niiskuskindel), sh paigaldus" at bounding box center [247, 342] width 302 height 11
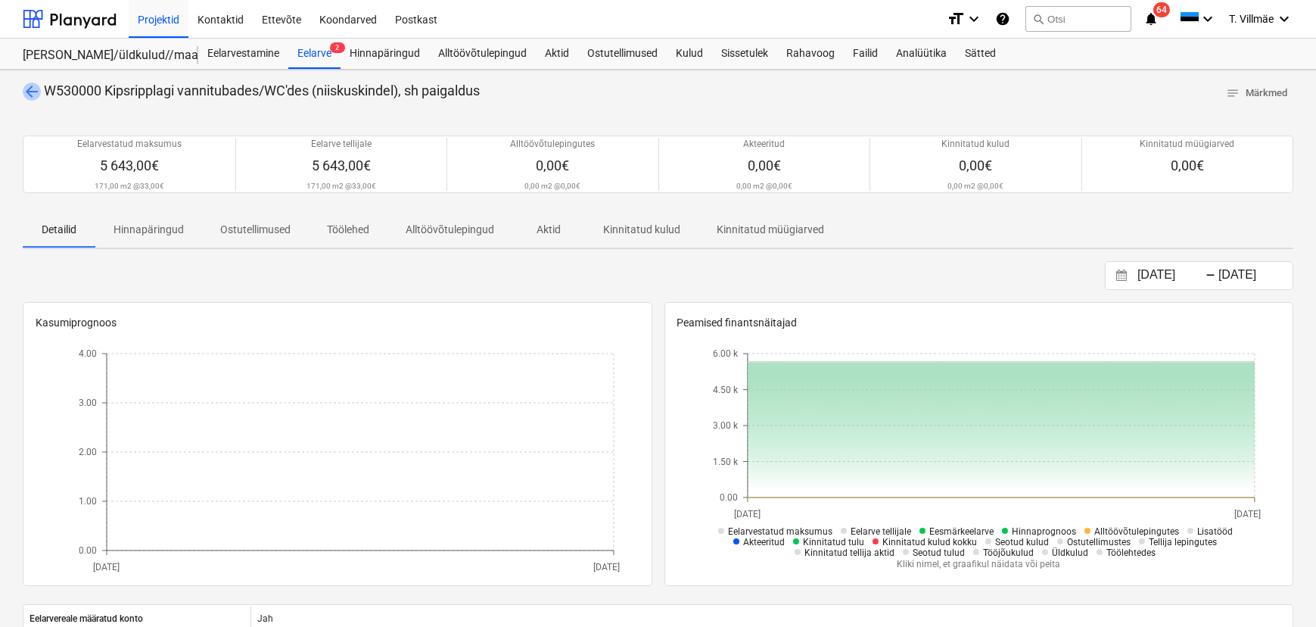
click at [30, 90] on span "arrow_back" at bounding box center [32, 91] width 18 height 18
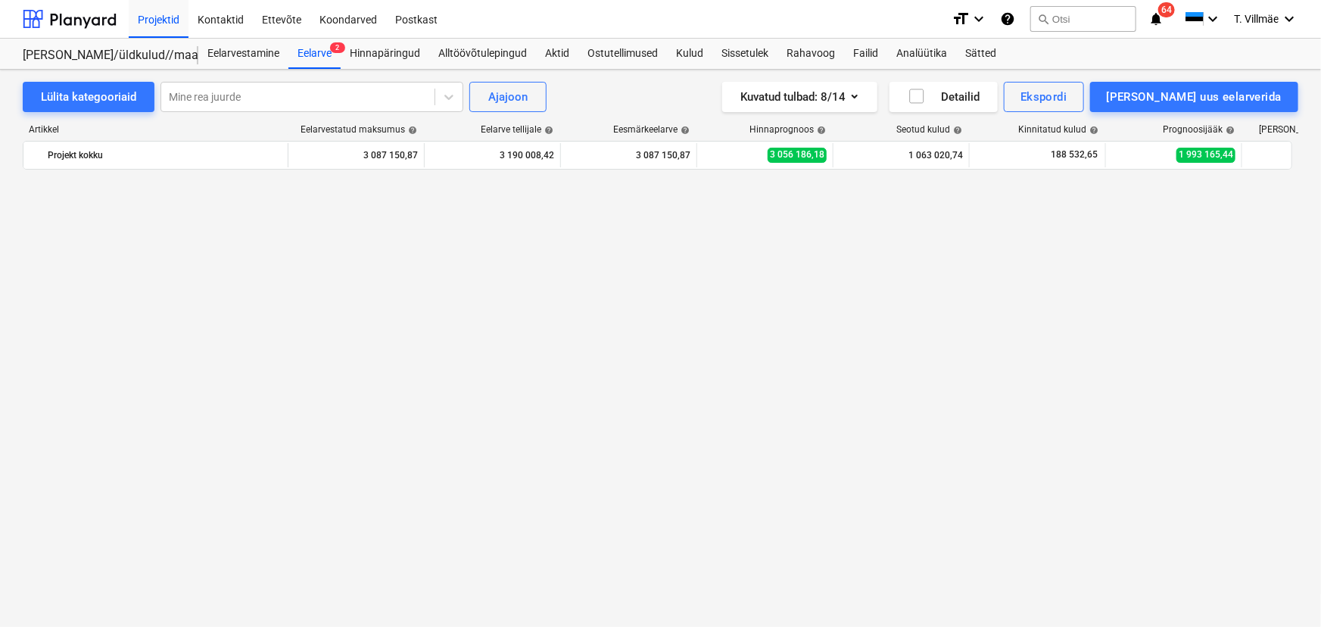
scroll to position [5172, 0]
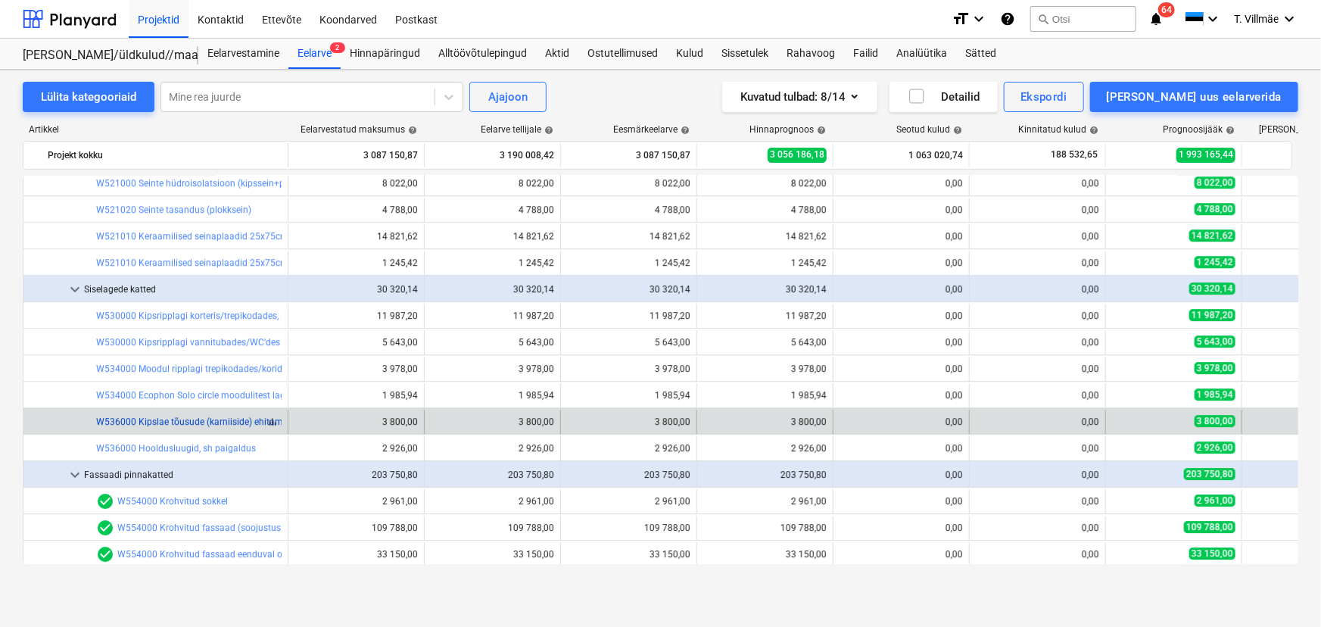
click at [232, 421] on link "W536000 Kipslae tõusude (karniiside) ehitamine" at bounding box center [195, 421] width 199 height 11
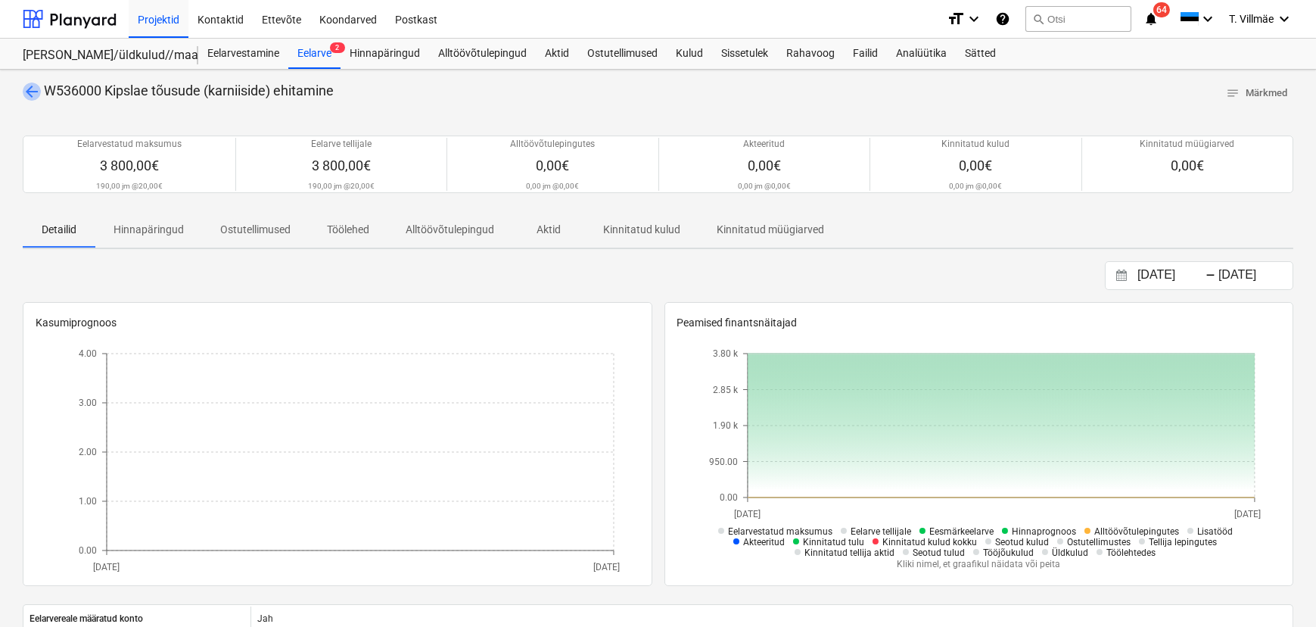
click at [30, 91] on span "arrow_back" at bounding box center [32, 91] width 18 height 18
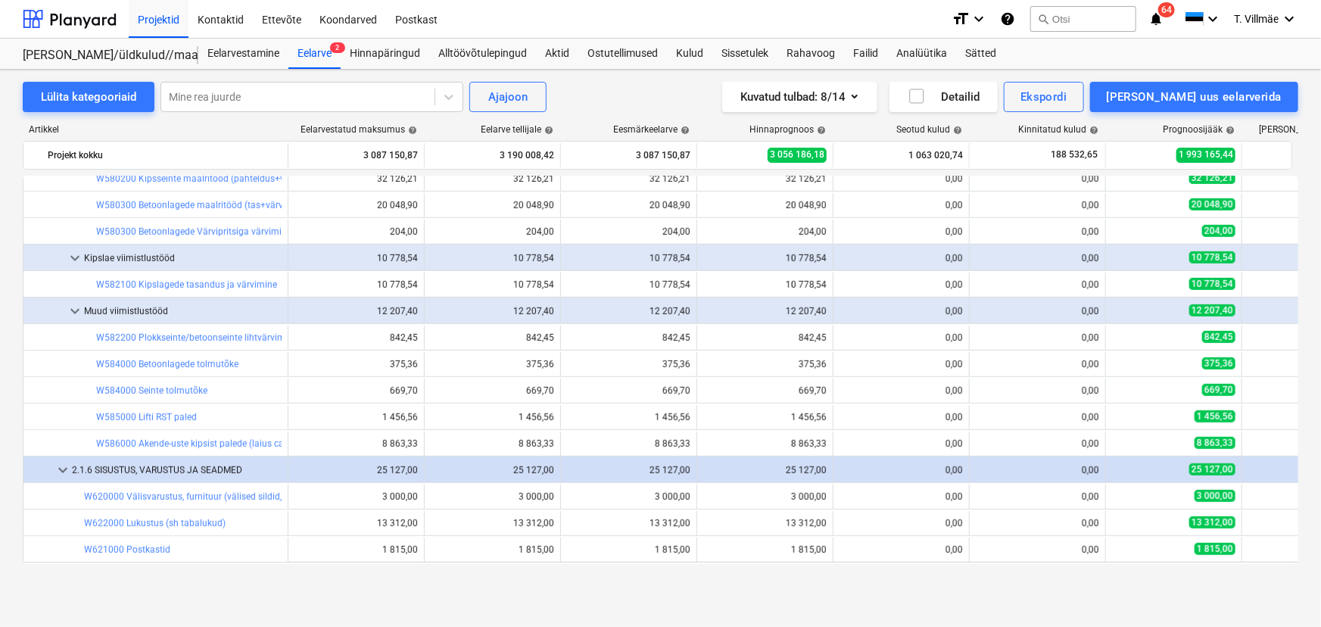
scroll to position [6548, 0]
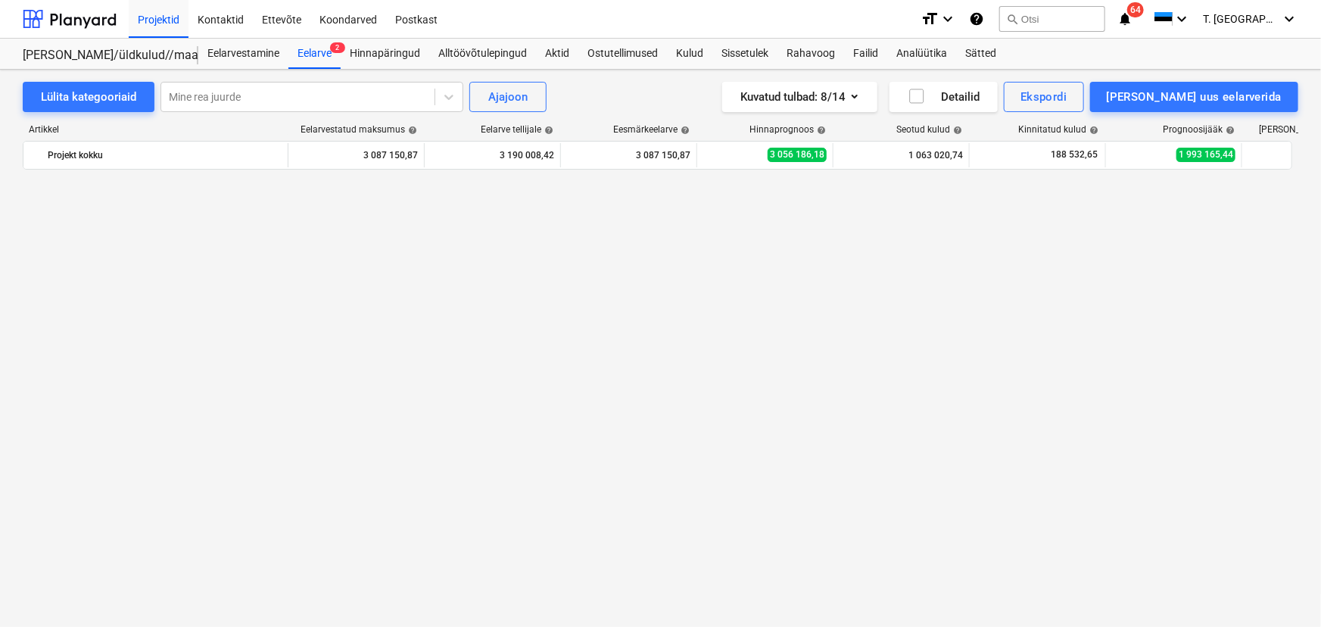
scroll to position [4415, 0]
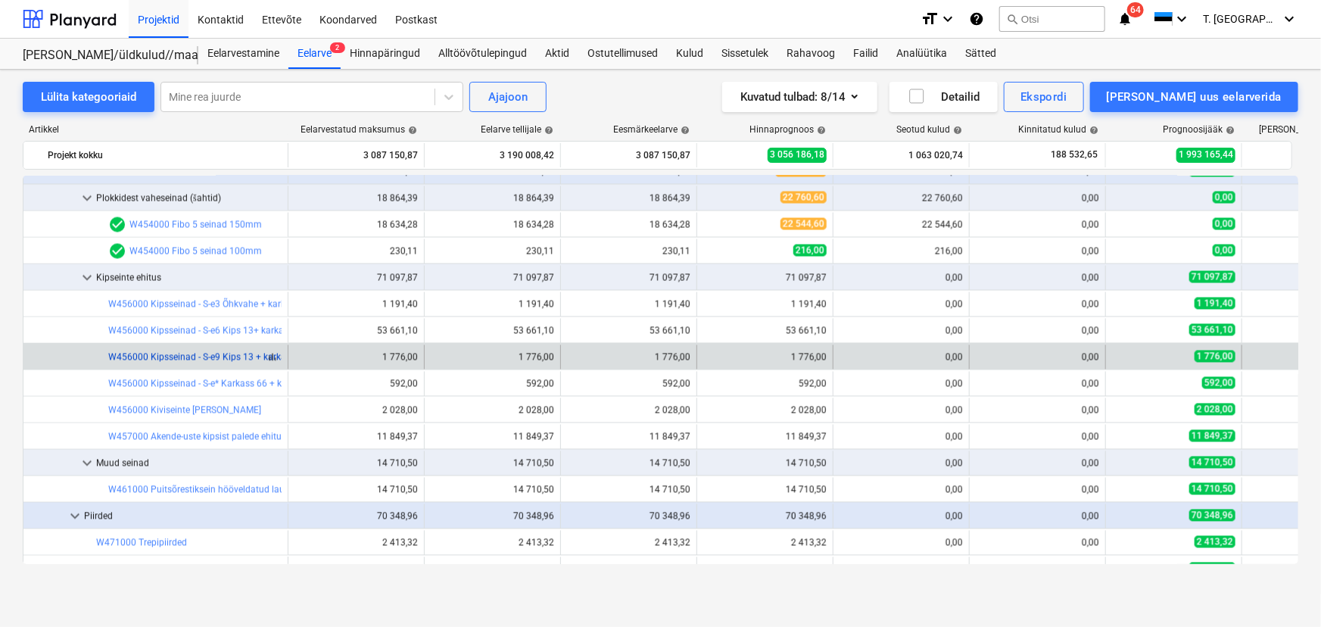
click at [235, 354] on link "W456000 Kipsseinad - S-e9 Kips 13 + karkass 95 + kips 13" at bounding box center [227, 357] width 239 height 11
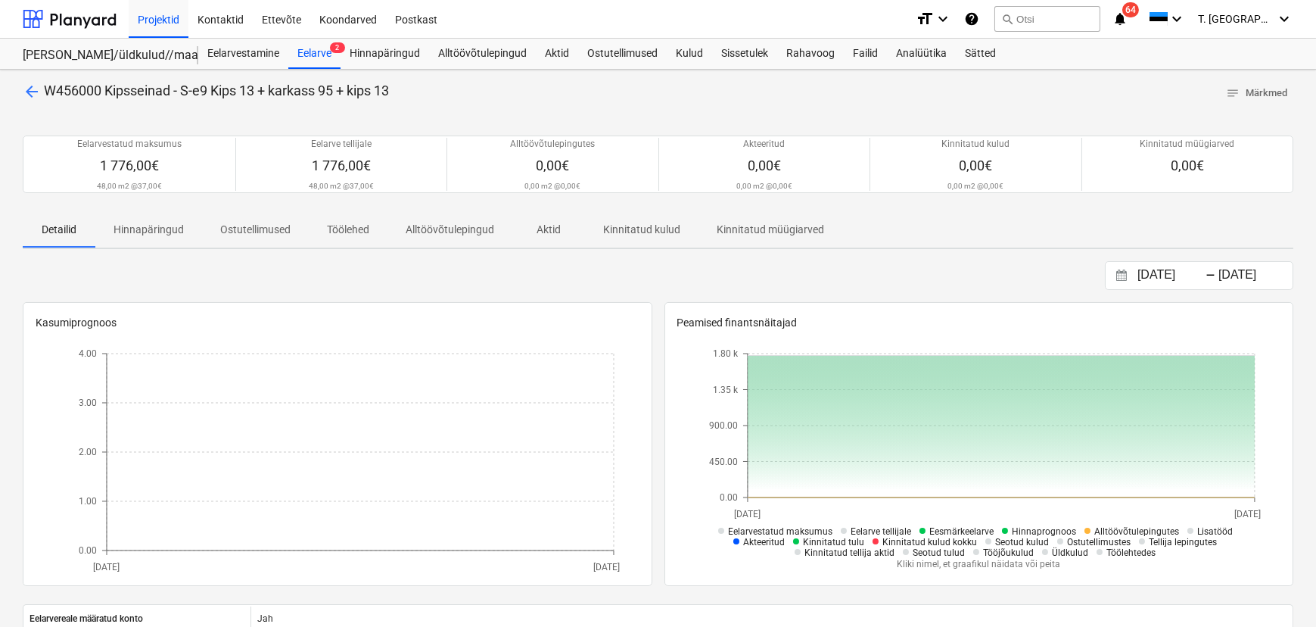
click at [40, 95] on span "arrow_back" at bounding box center [32, 91] width 18 height 18
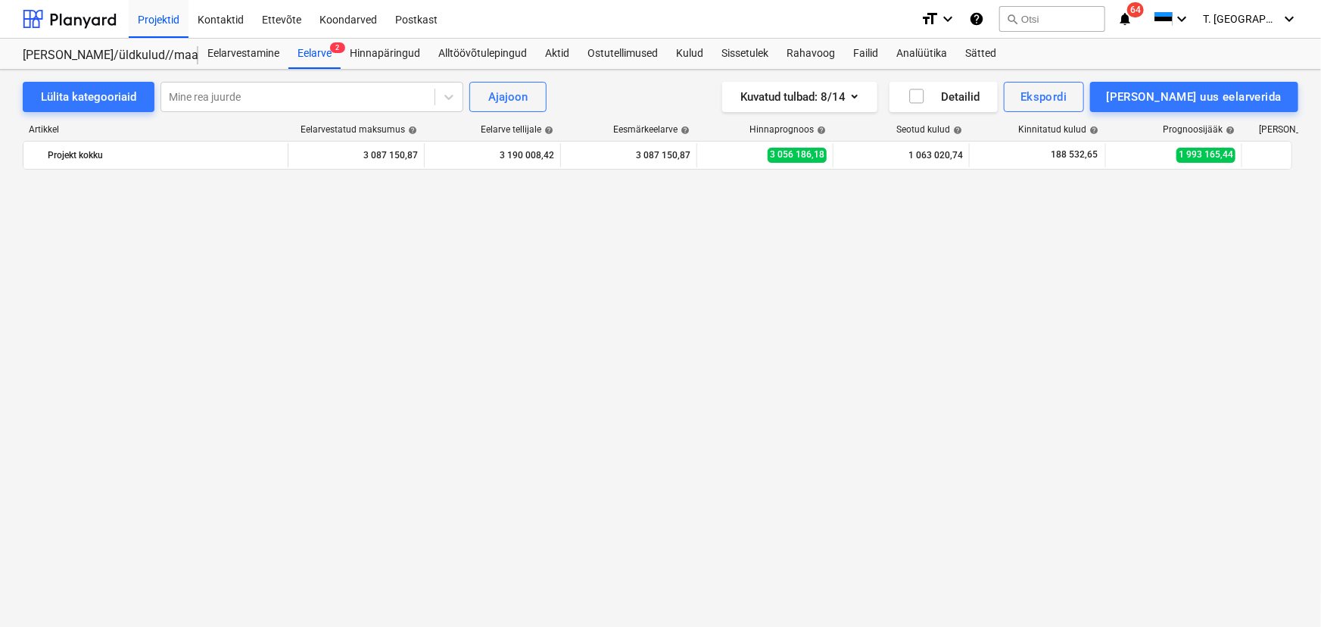
scroll to position [4415, 0]
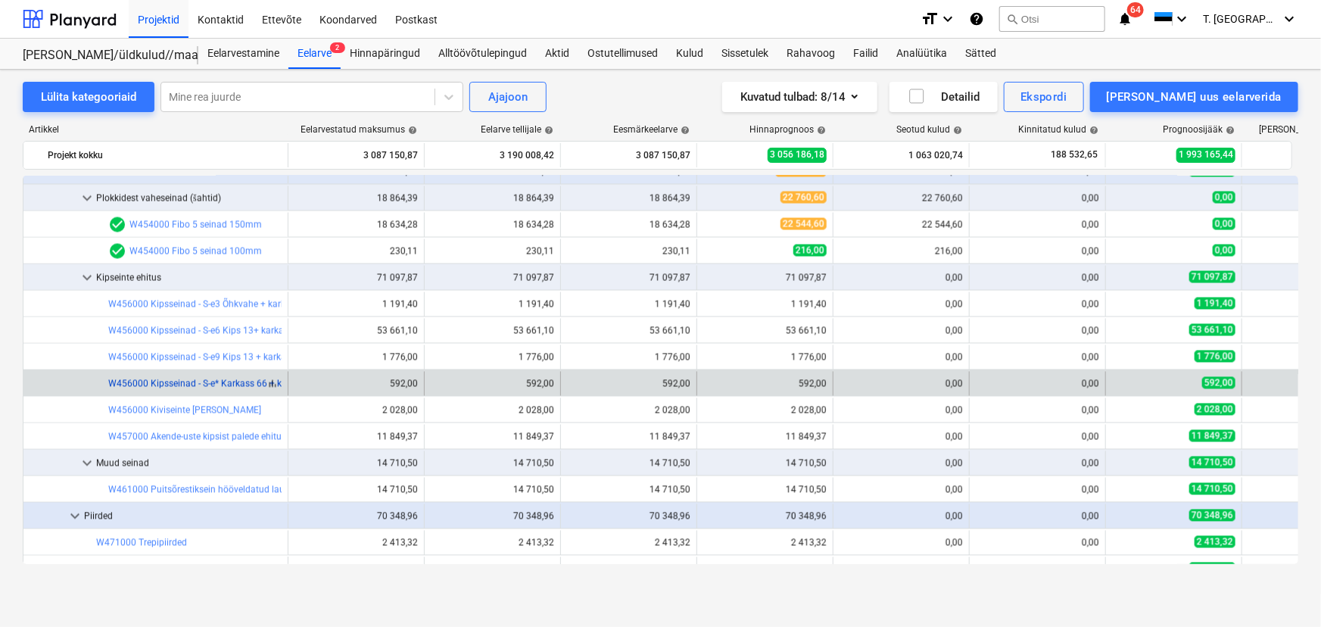
click at [242, 379] on link "W456000 Kipsseinad - S-e* Karkass 66 + kips 13" at bounding box center [207, 383] width 198 height 11
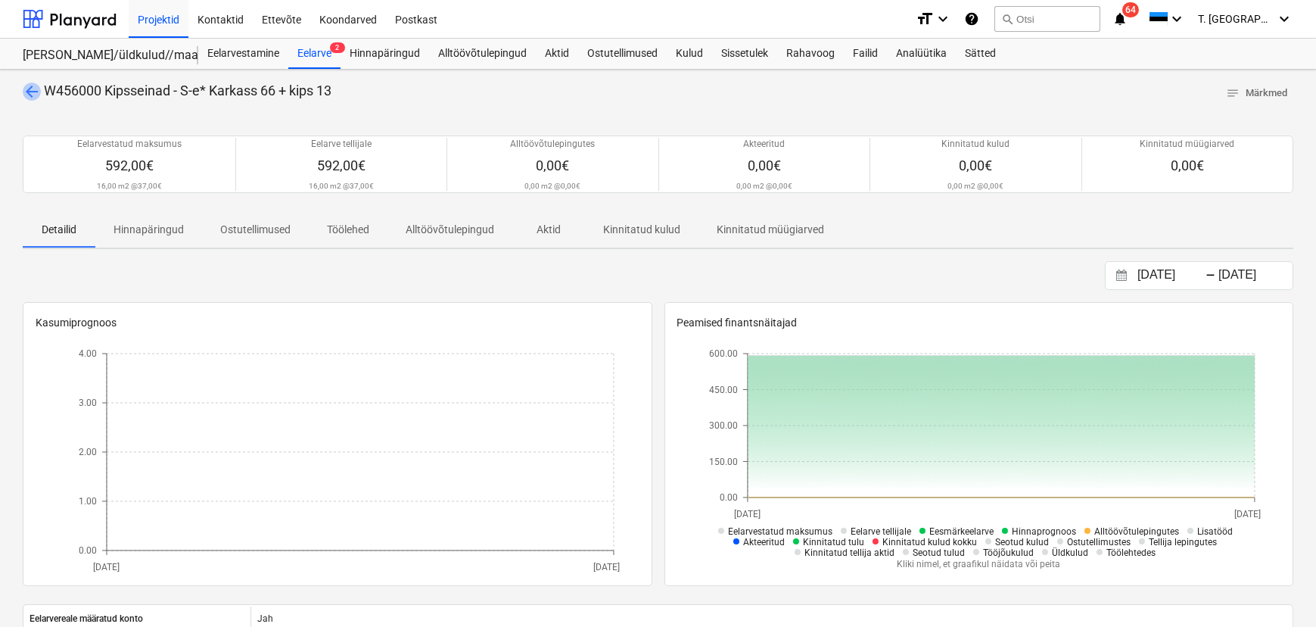
click at [27, 92] on span "arrow_back" at bounding box center [32, 91] width 18 height 18
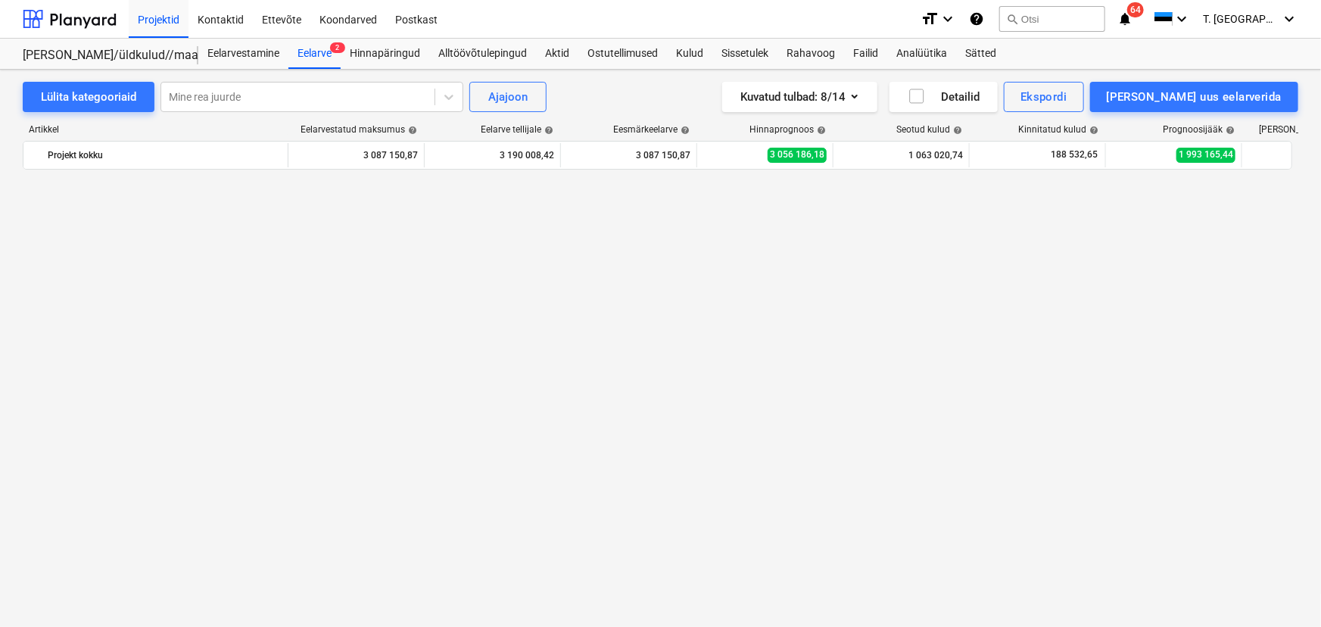
scroll to position [4415, 0]
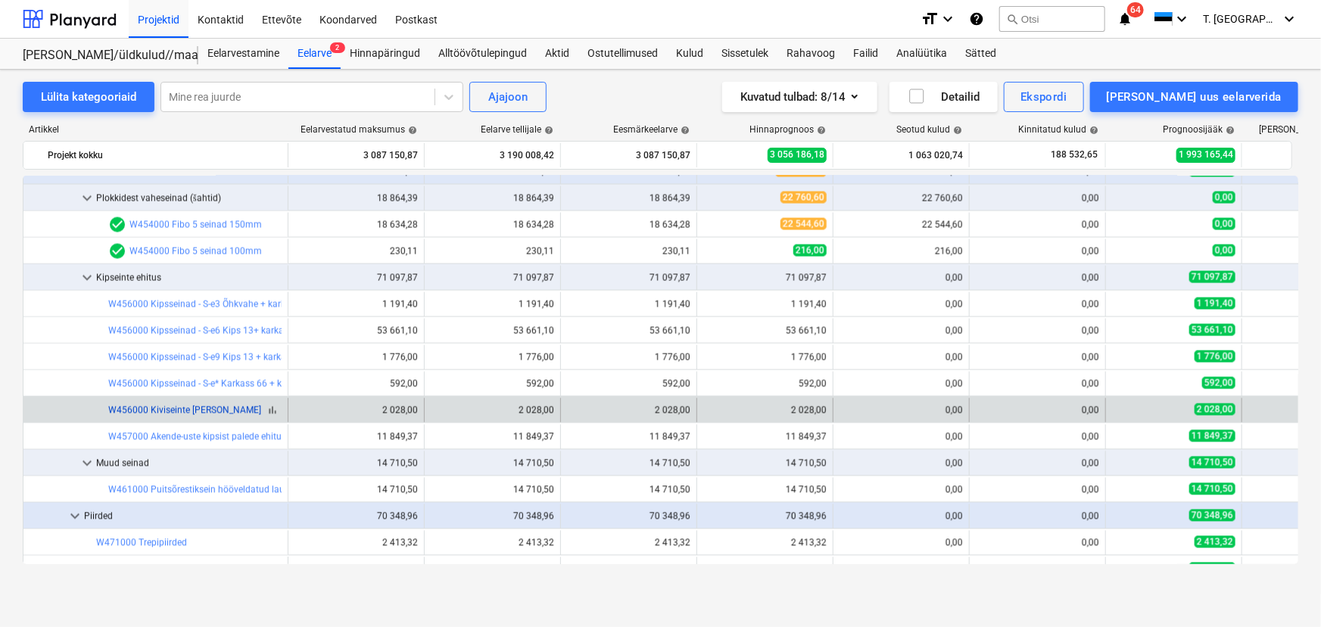
click at [226, 409] on link "W456000 Kiviseinte [PERSON_NAME]" at bounding box center [184, 410] width 153 height 11
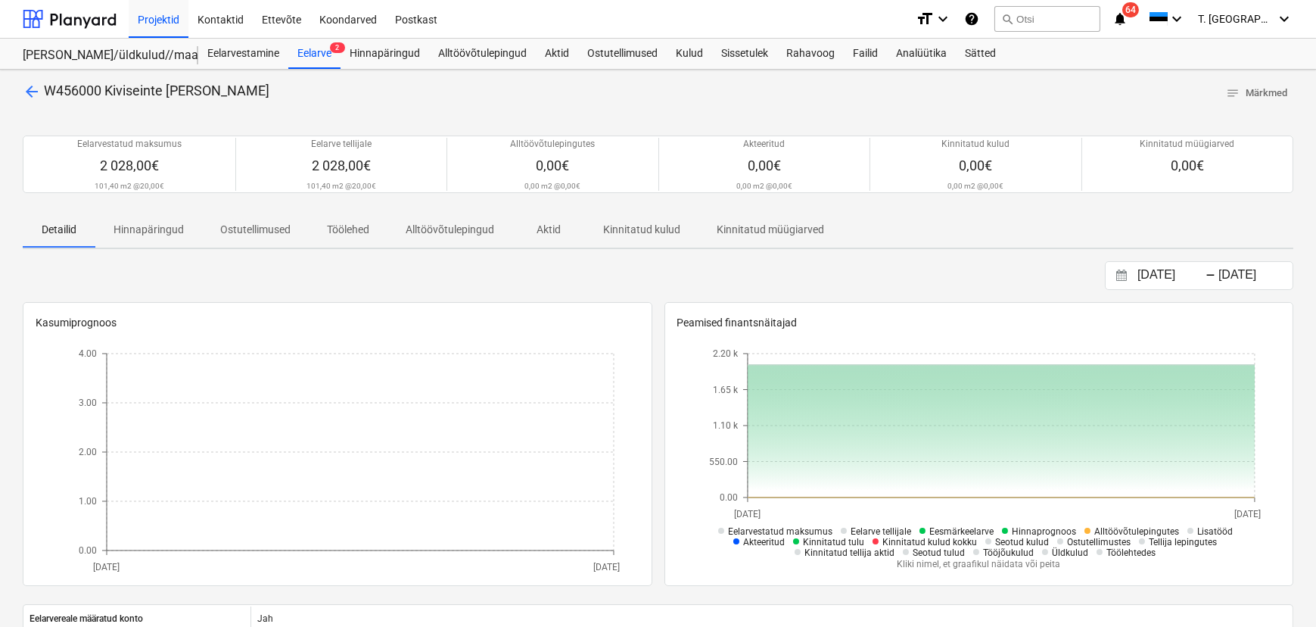
click at [34, 90] on span "arrow_back" at bounding box center [32, 91] width 18 height 18
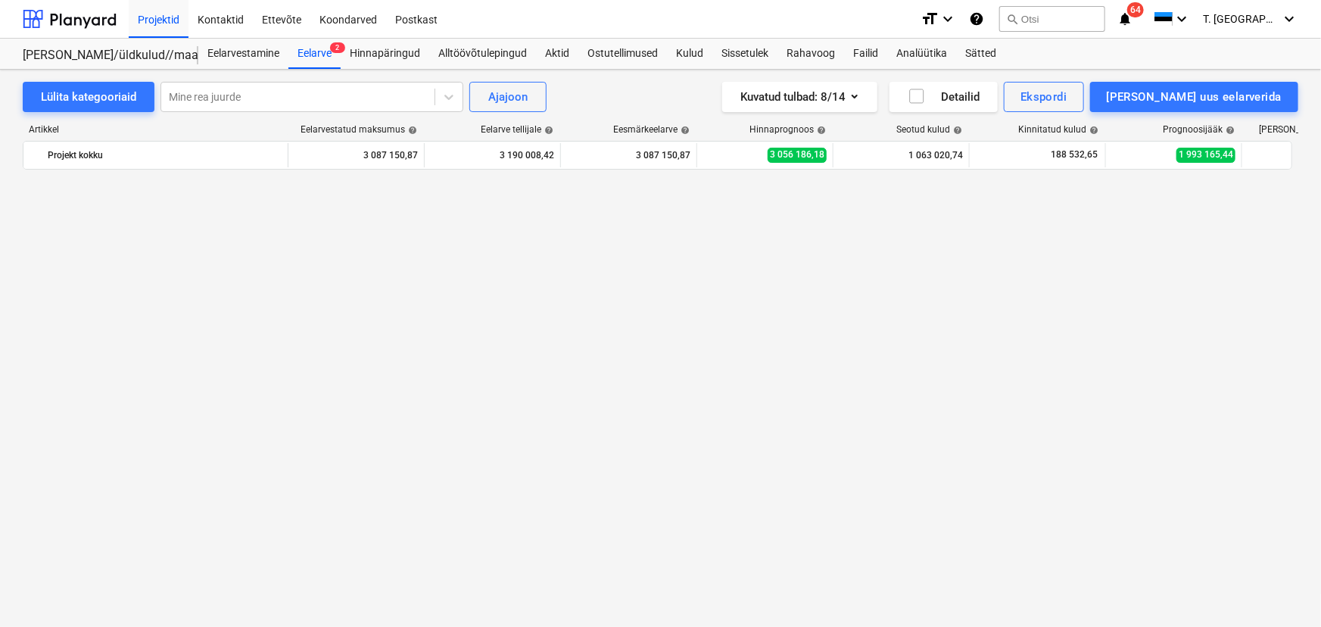
scroll to position [4415, 0]
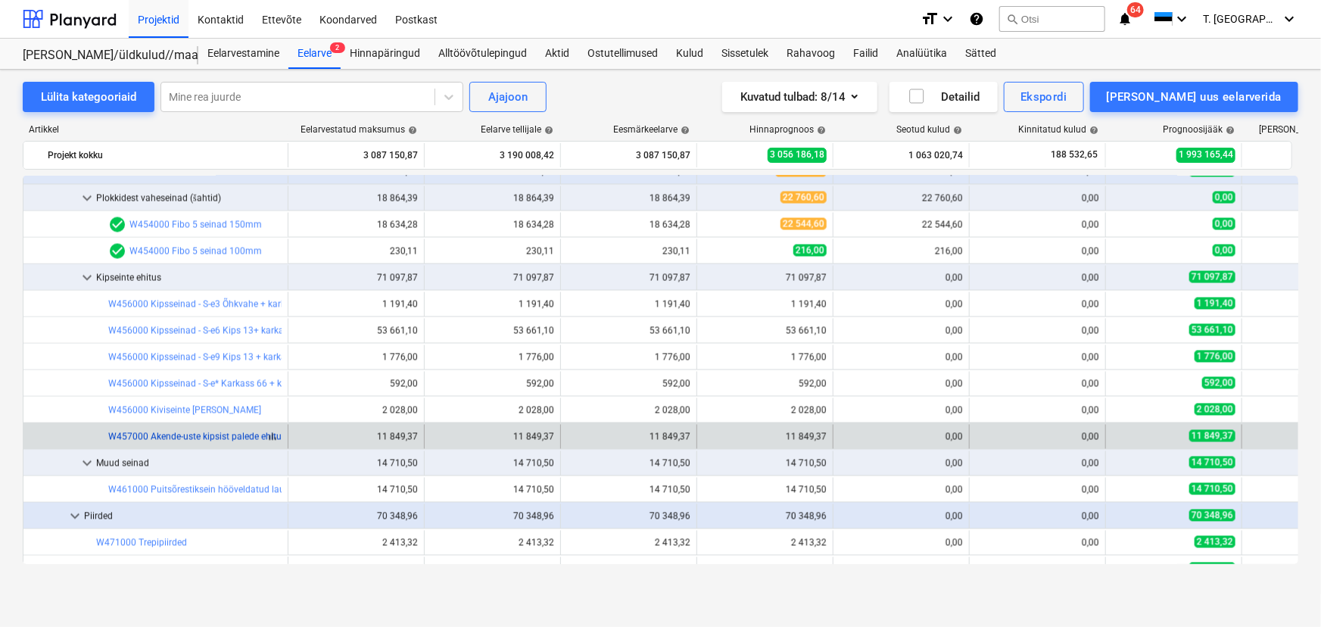
click at [221, 438] on link "W457000 Akende-uste kipsist palede ehitus (laius ca 200mm)" at bounding box center [234, 436] width 253 height 11
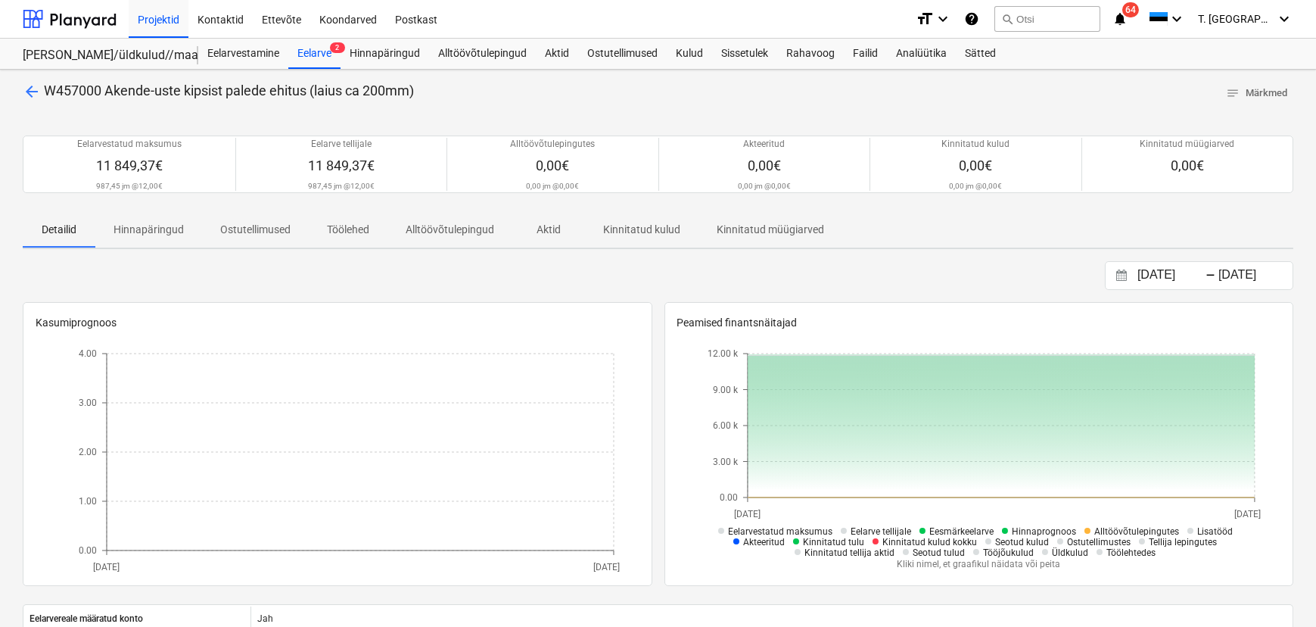
click at [31, 96] on span "arrow_back" at bounding box center [32, 91] width 18 height 18
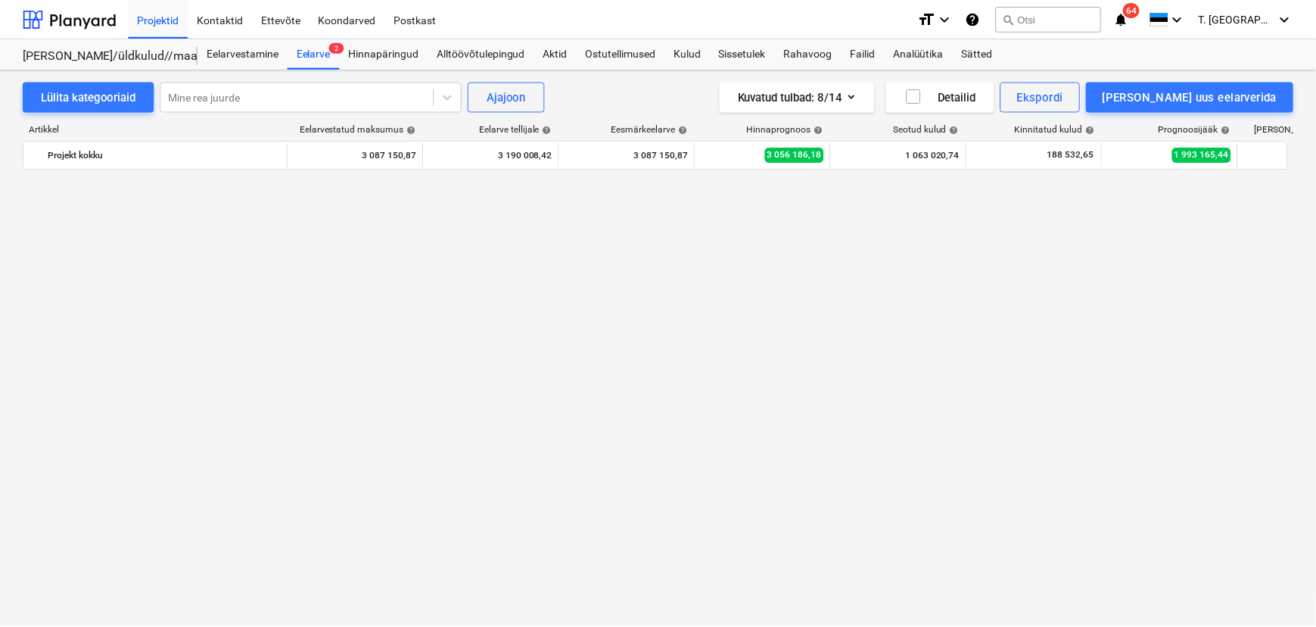
scroll to position [4415, 0]
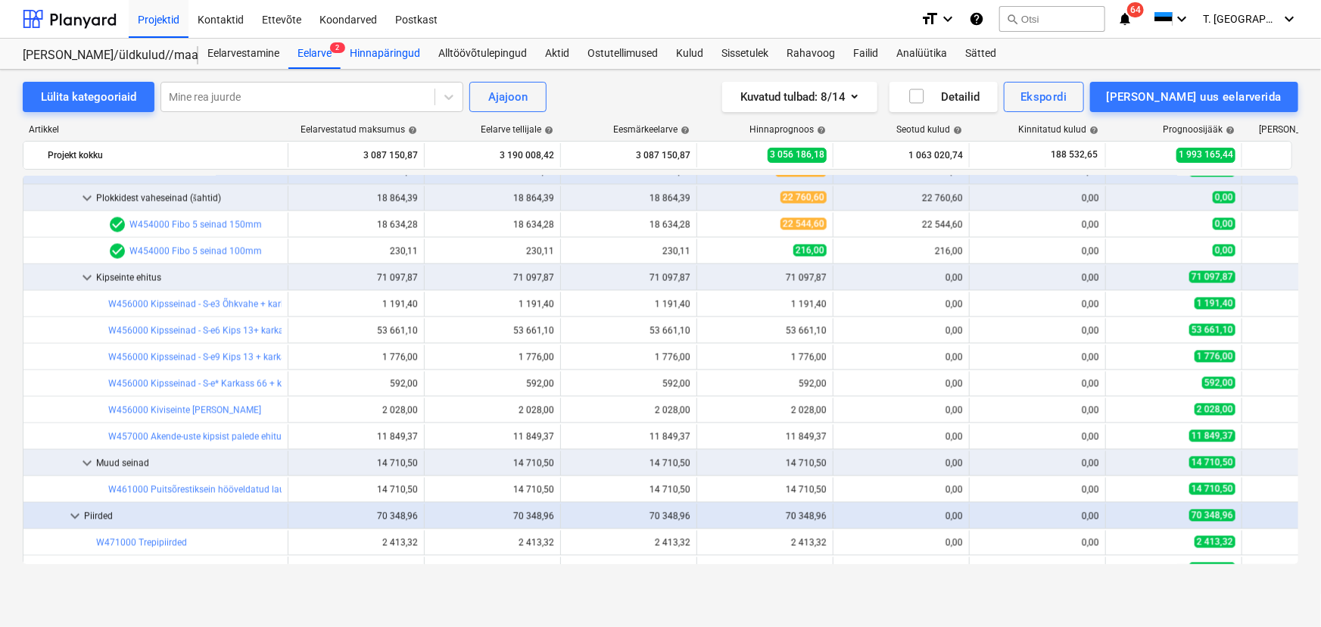
click at [377, 52] on div "Hinnapäringud" at bounding box center [385, 54] width 89 height 30
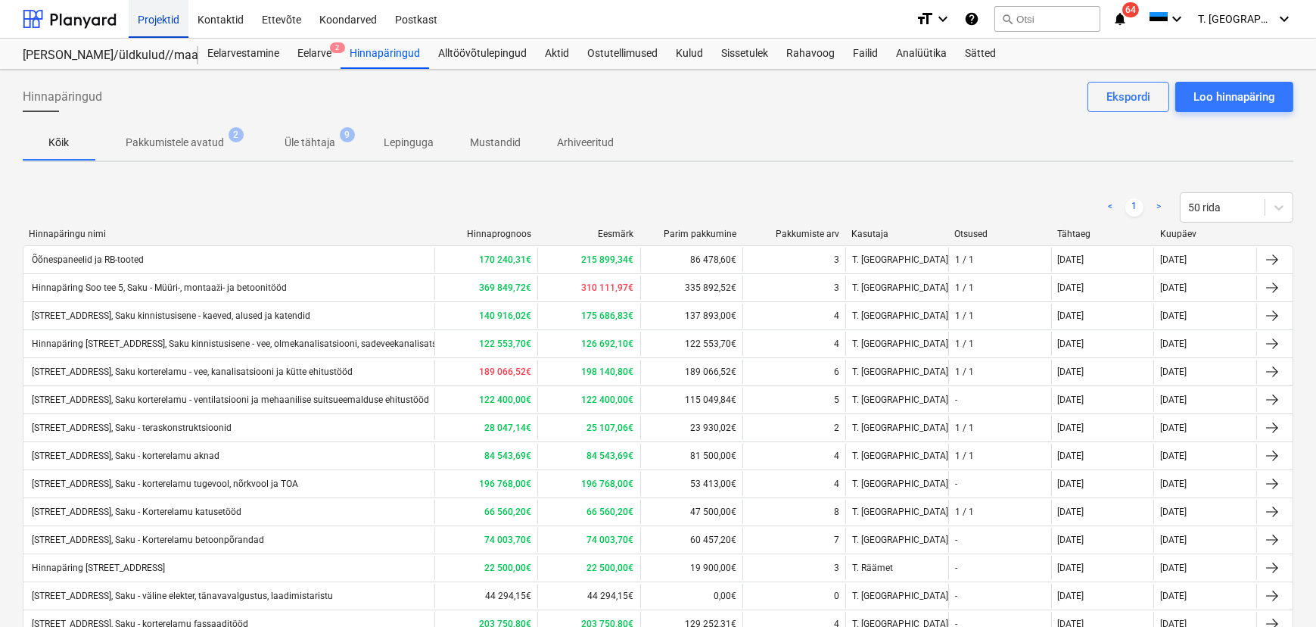
click at [163, 24] on div "Projektid" at bounding box center [159, 18] width 60 height 39
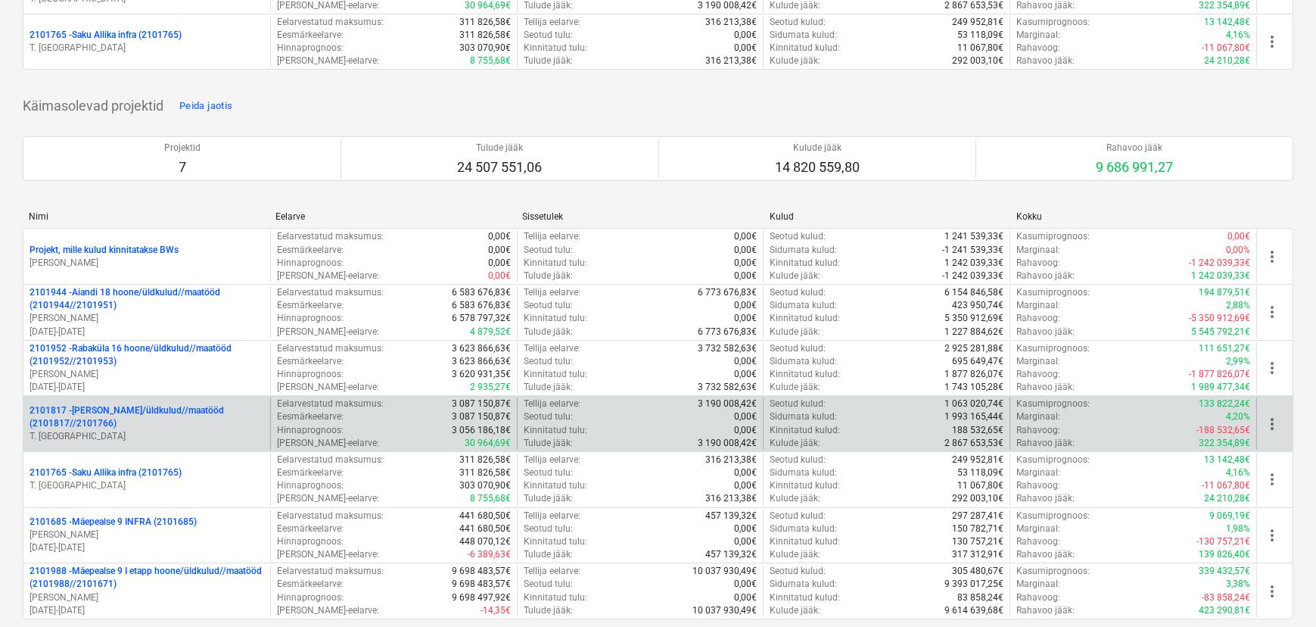
scroll to position [275, 0]
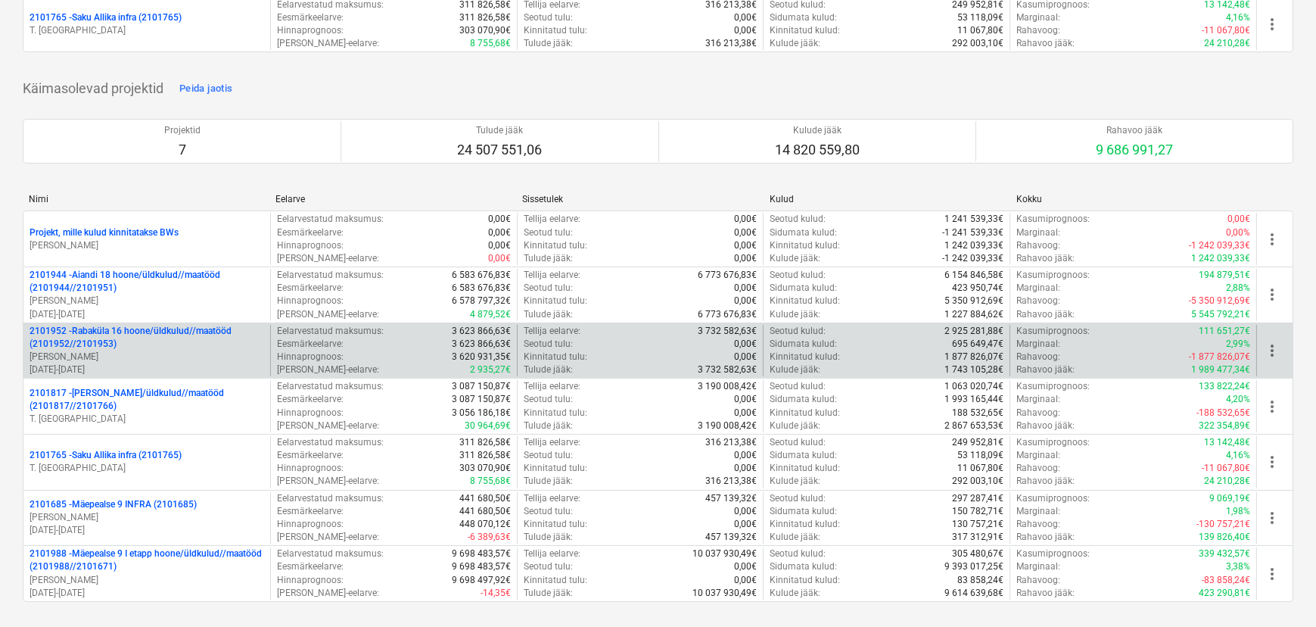
click at [123, 341] on p "2101952 - [GEOGRAPHIC_DATA] 16 hoone/üldkulud//maatööd (2101952//2101953)" at bounding box center [147, 338] width 235 height 26
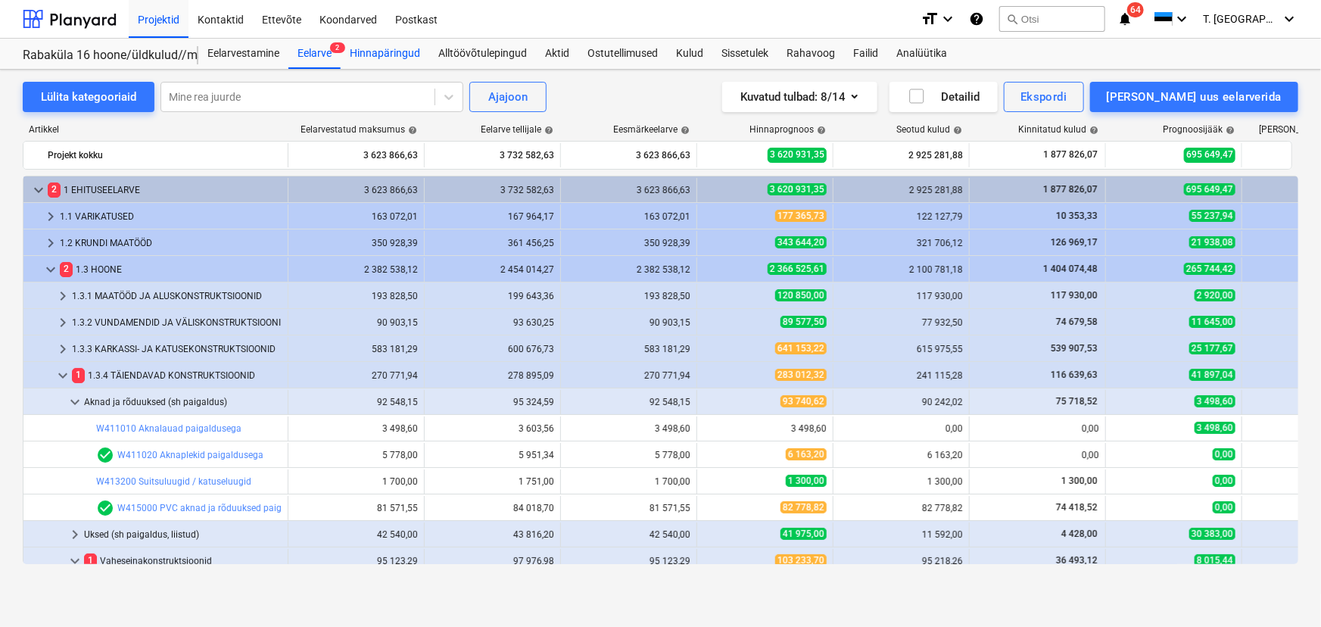
click at [385, 57] on div "Hinnapäringud" at bounding box center [385, 54] width 89 height 30
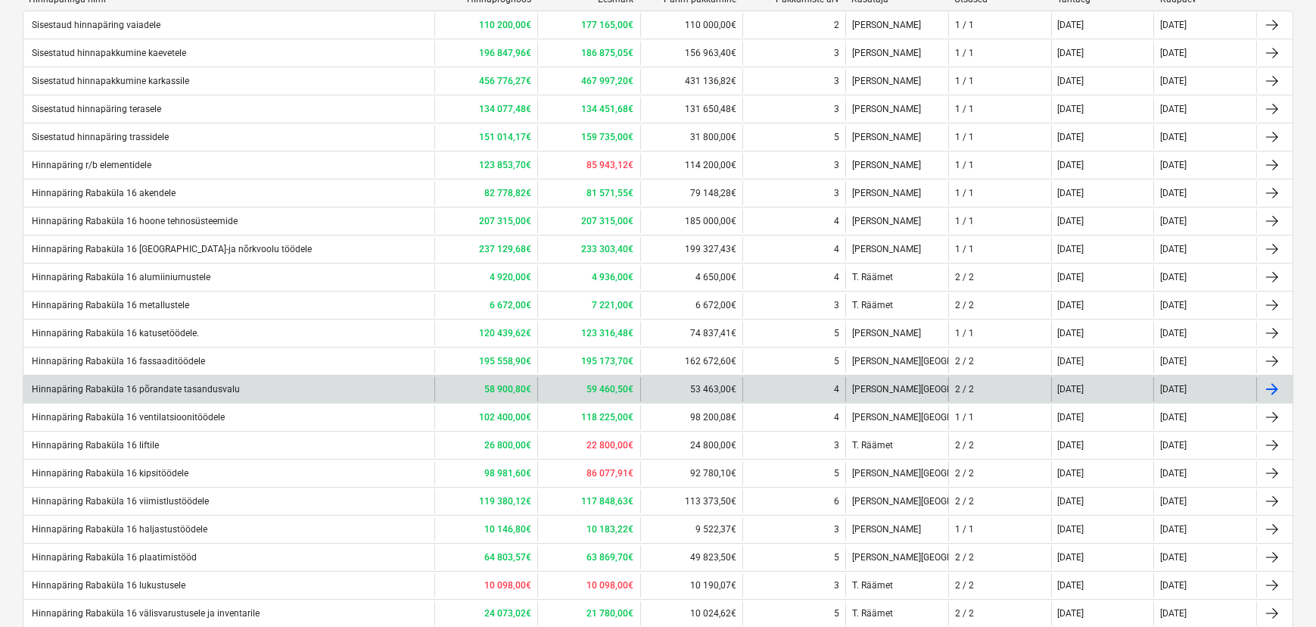
scroll to position [344, 0]
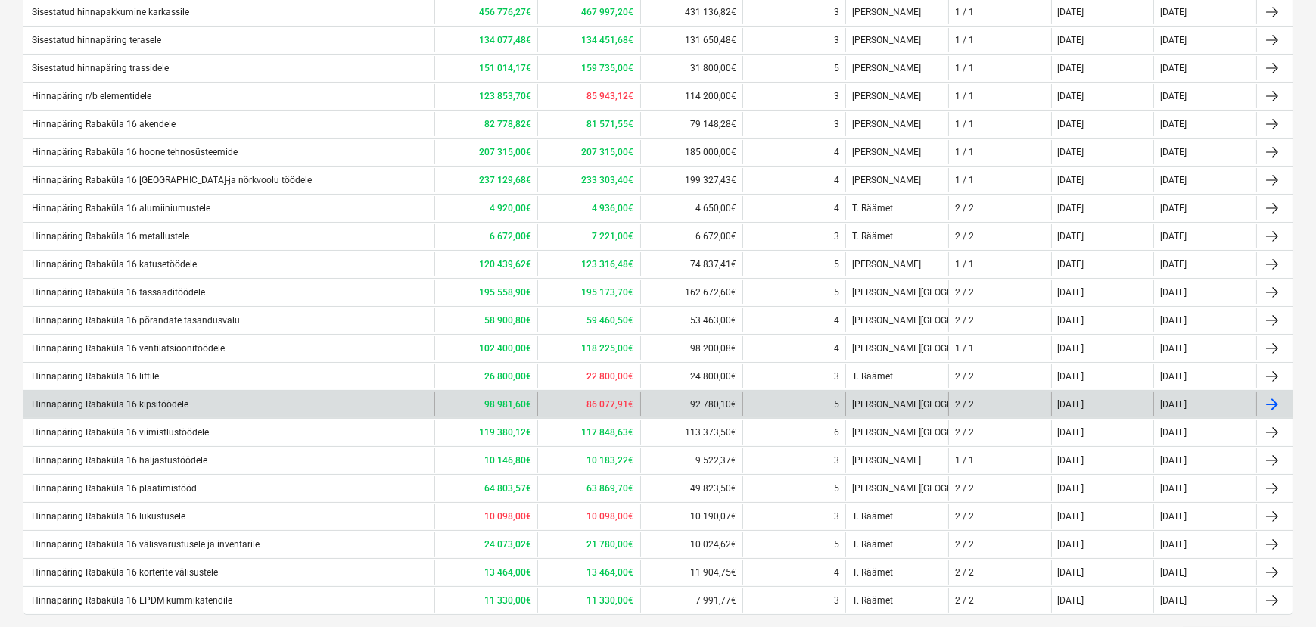
click at [170, 403] on div "Hinnapäring Rabaküla 16 kipsitöödele" at bounding box center [109, 404] width 159 height 11
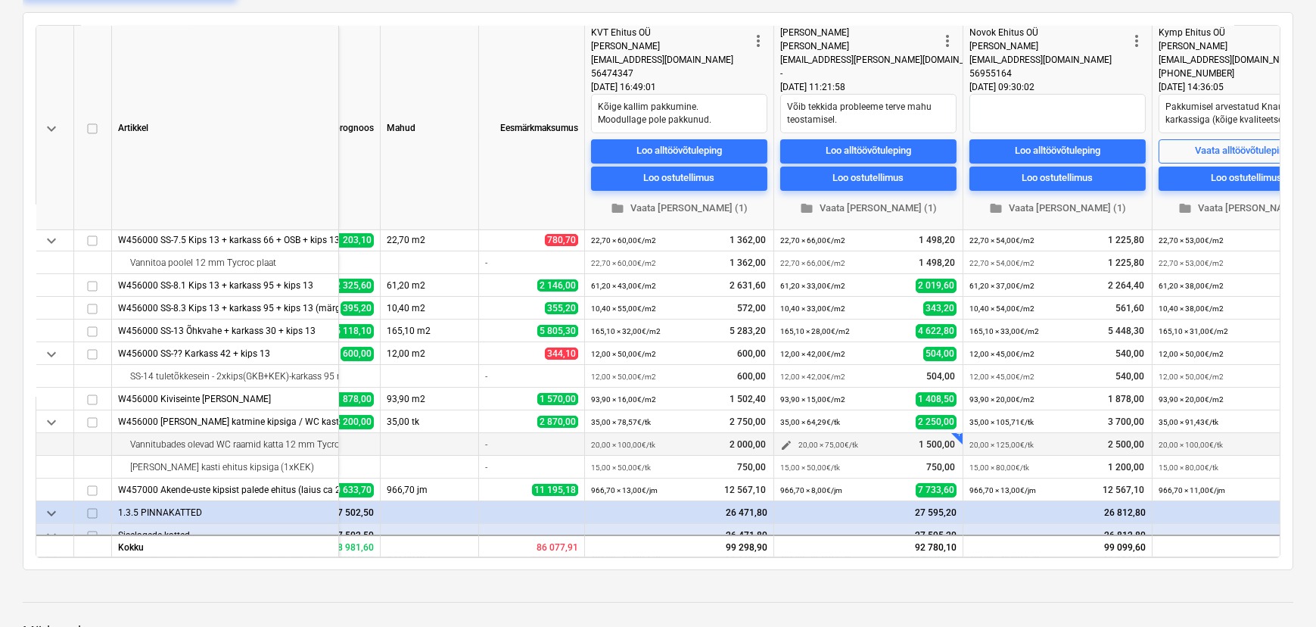
scroll to position [206, 403]
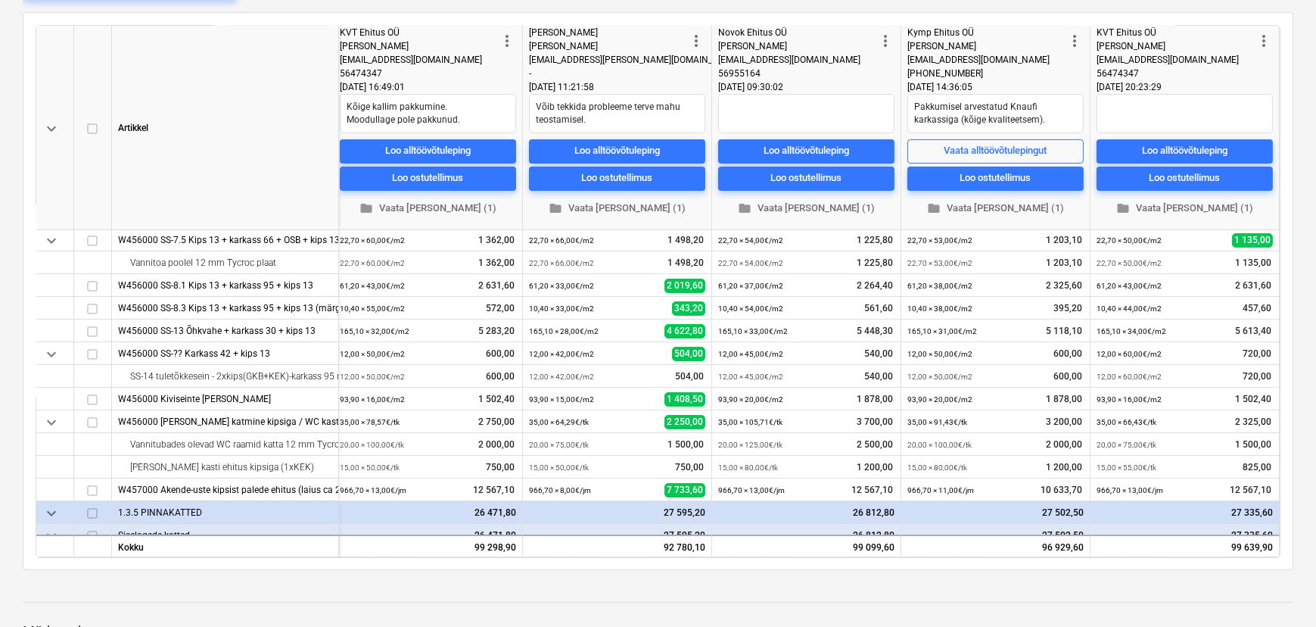
type textarea "x"
